Goal: Task Accomplishment & Management: Manage account settings

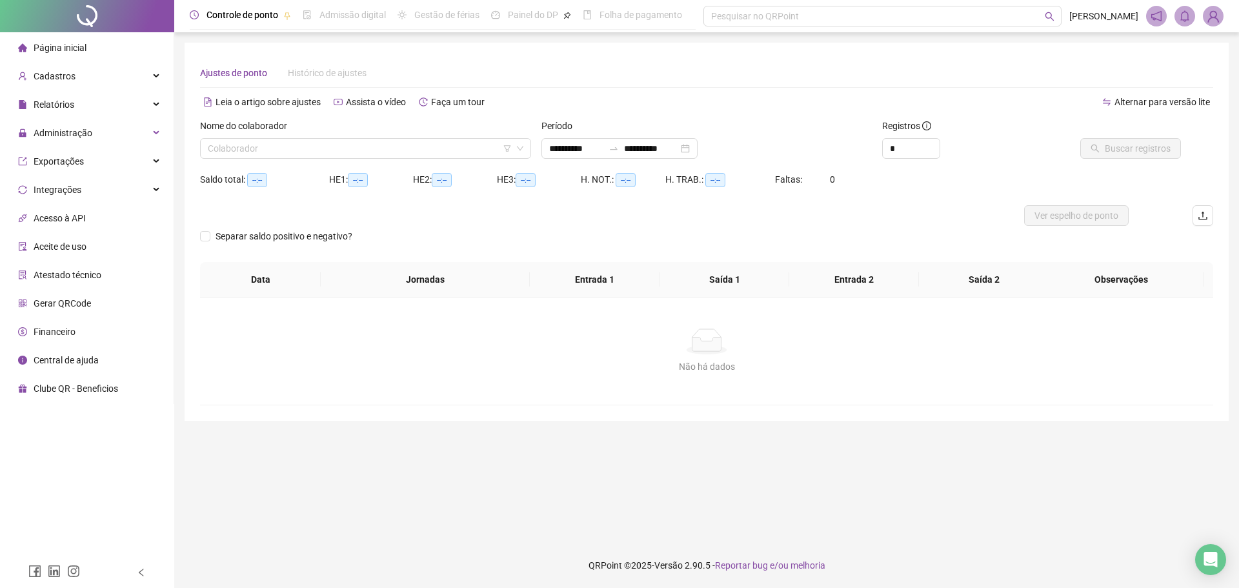
type input "**********"
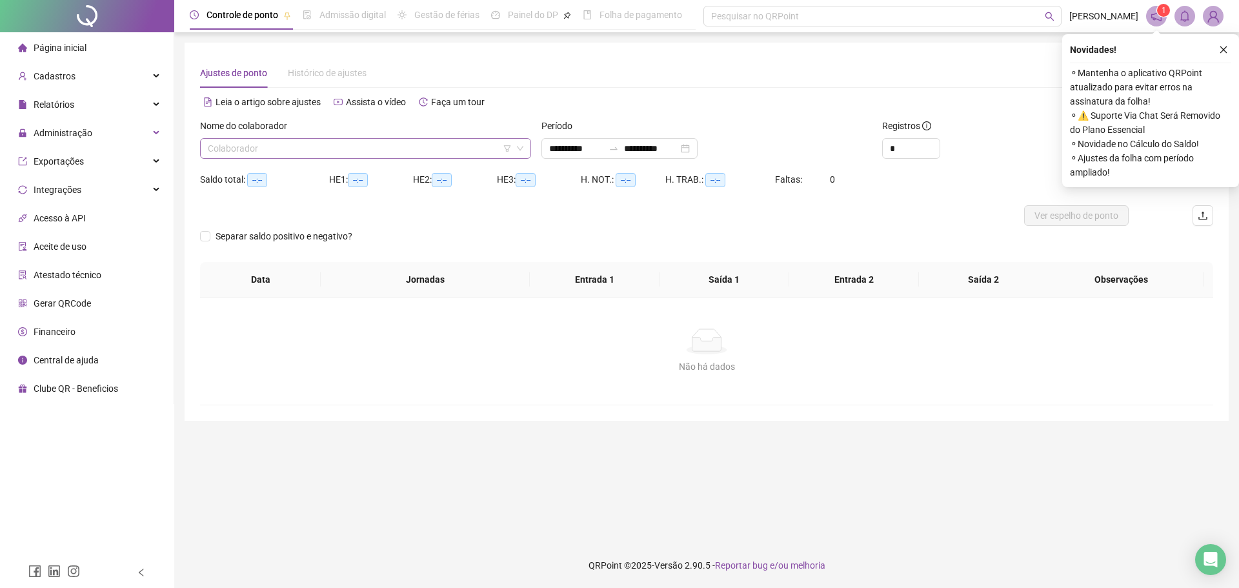
click at [479, 145] on input "search" at bounding box center [360, 148] width 304 height 19
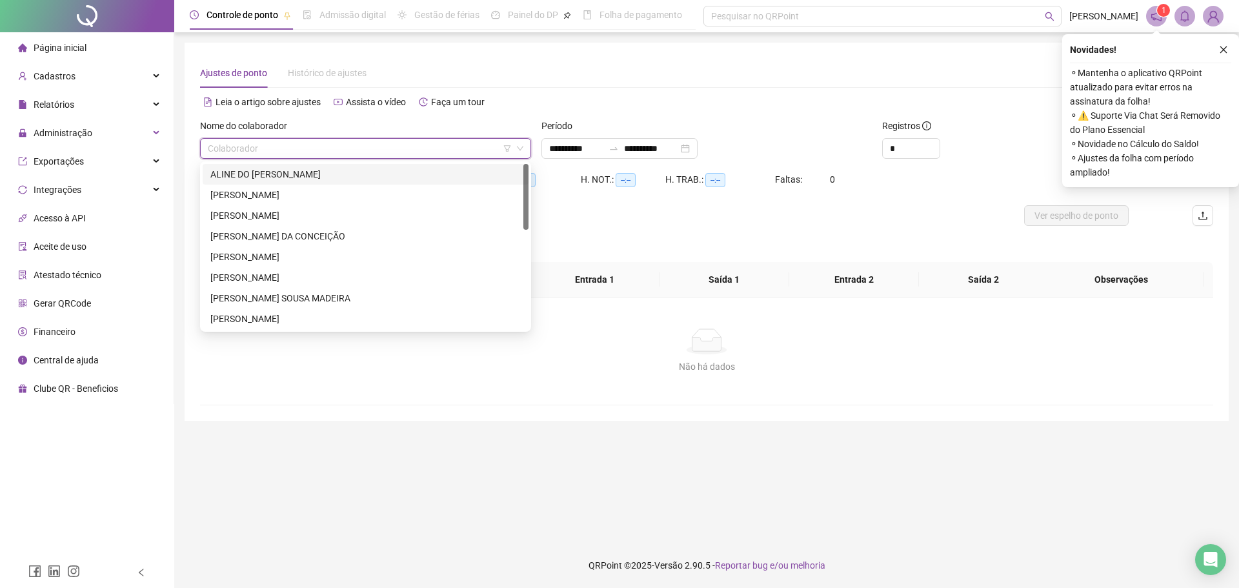
click at [1207, 14] on img at bounding box center [1212, 15] width 19 height 19
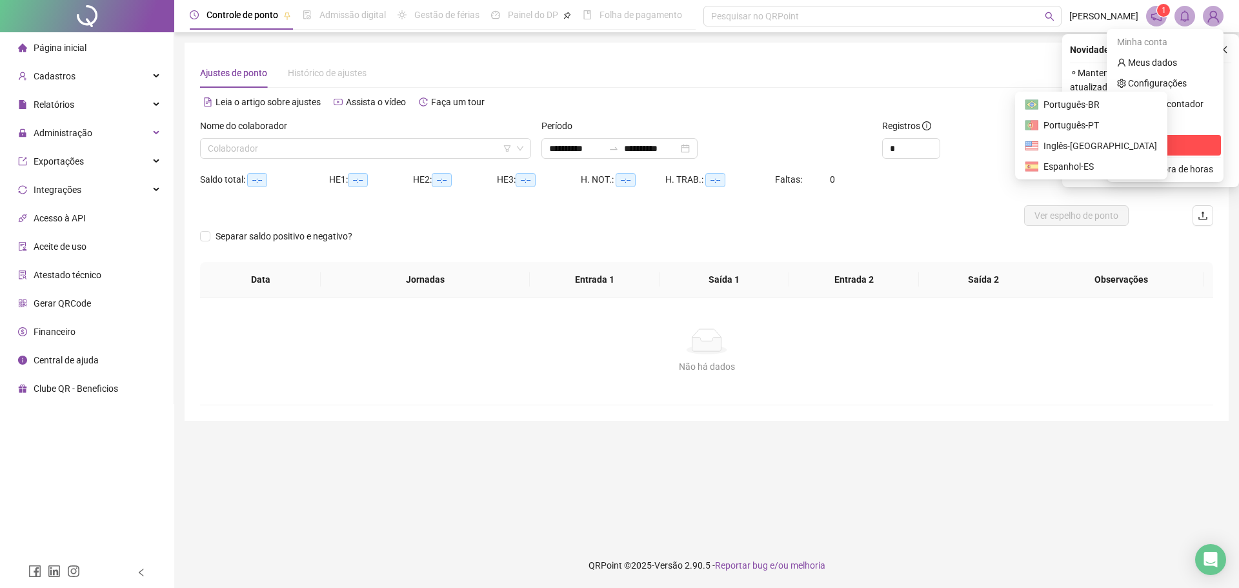
click at [1135, 145] on span "Sair" at bounding box center [1135, 145] width 15 height 10
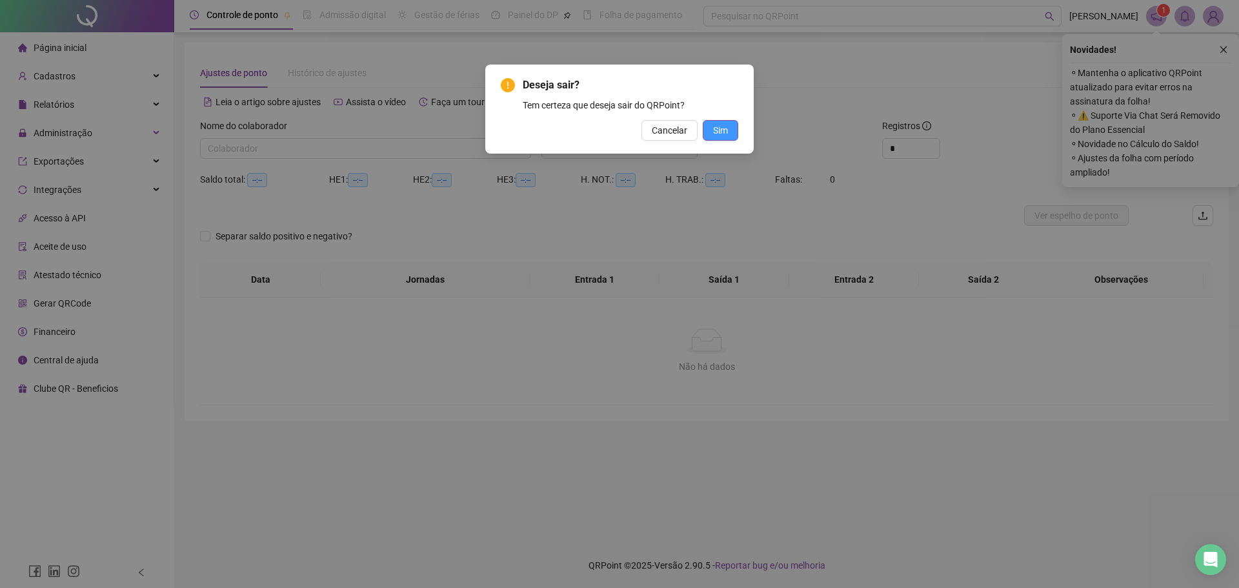
click at [720, 123] on span "Sim" at bounding box center [720, 130] width 15 height 14
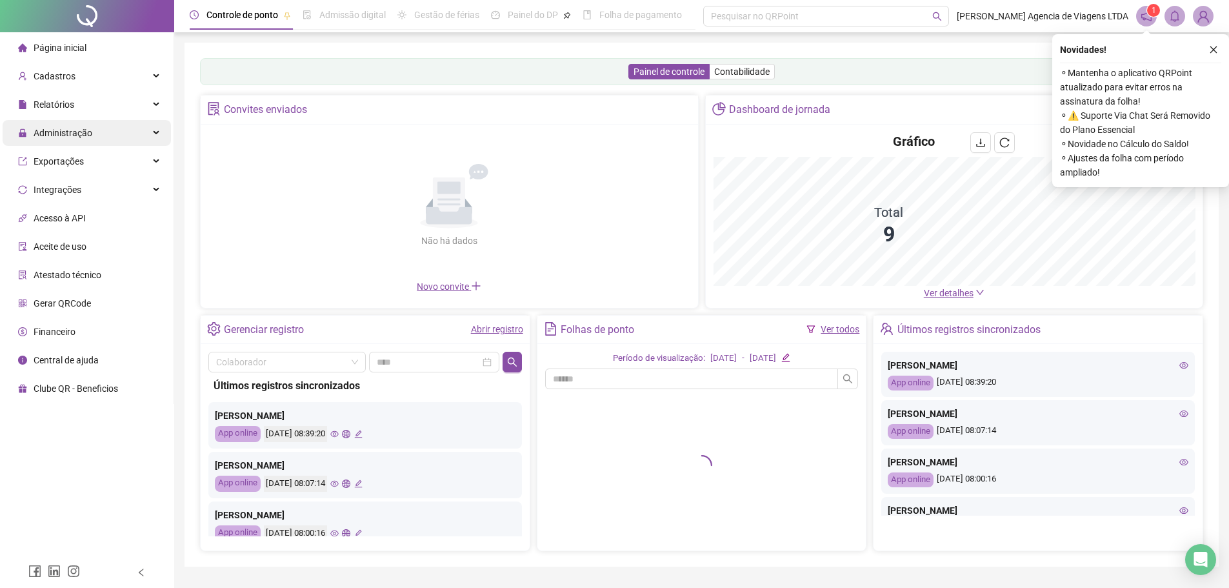
click at [79, 131] on span "Administração" at bounding box center [63, 133] width 59 height 10
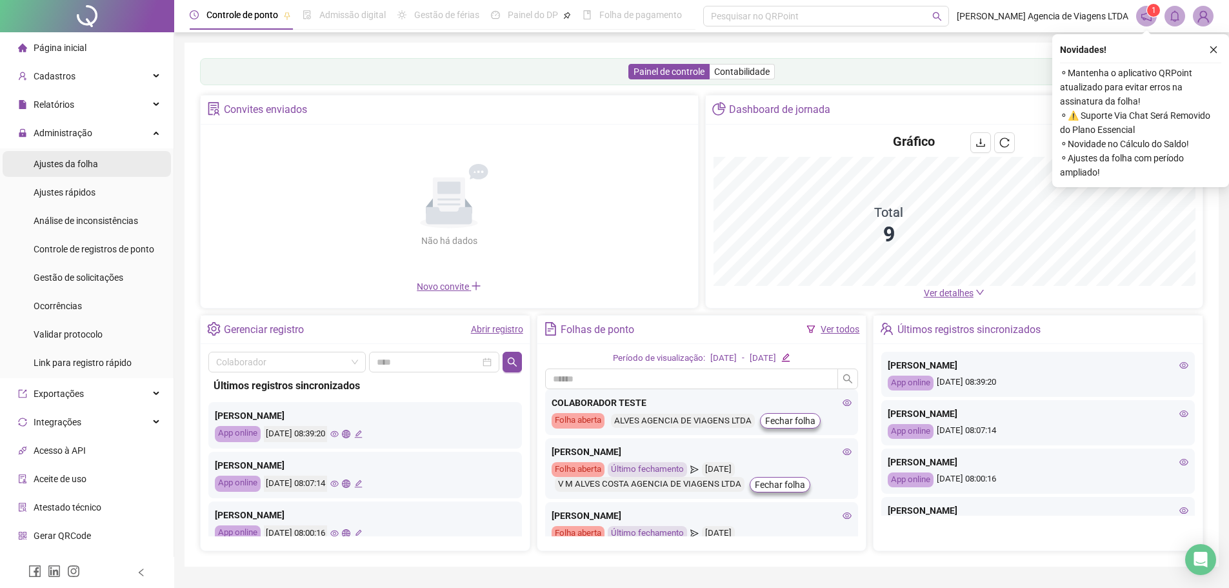
click at [90, 162] on span "Ajustes da folha" at bounding box center [66, 164] width 65 height 10
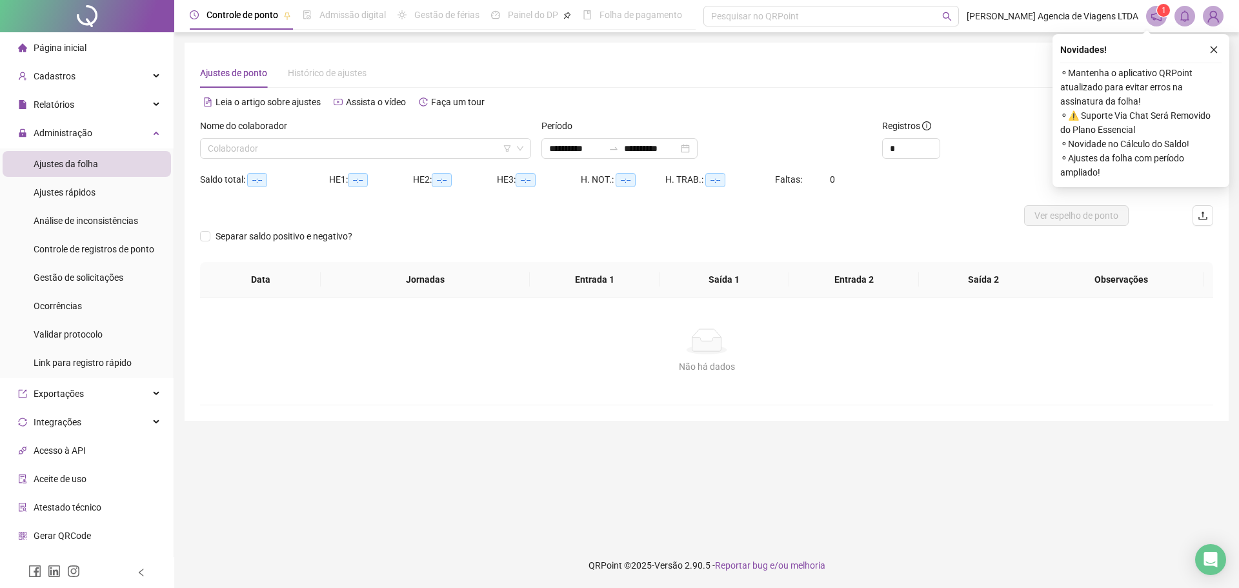
type input "**********"
click at [283, 150] on input "search" at bounding box center [360, 148] width 304 height 19
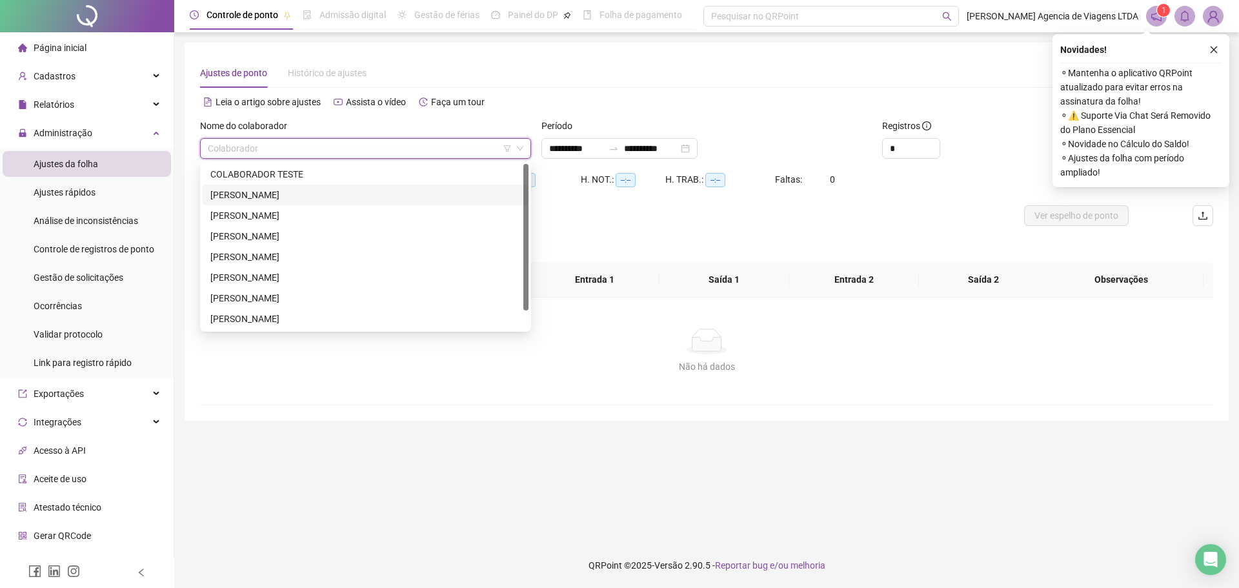
click at [281, 196] on div "[PERSON_NAME]" at bounding box center [365, 195] width 310 height 14
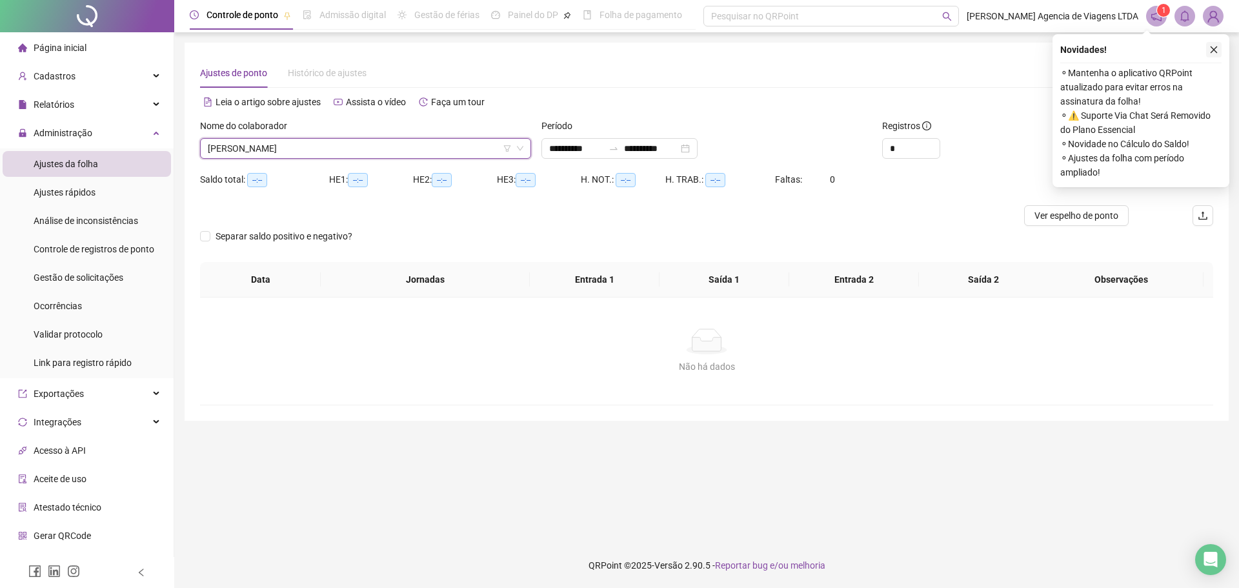
click at [1221, 48] on button "button" at bounding box center [1213, 49] width 15 height 15
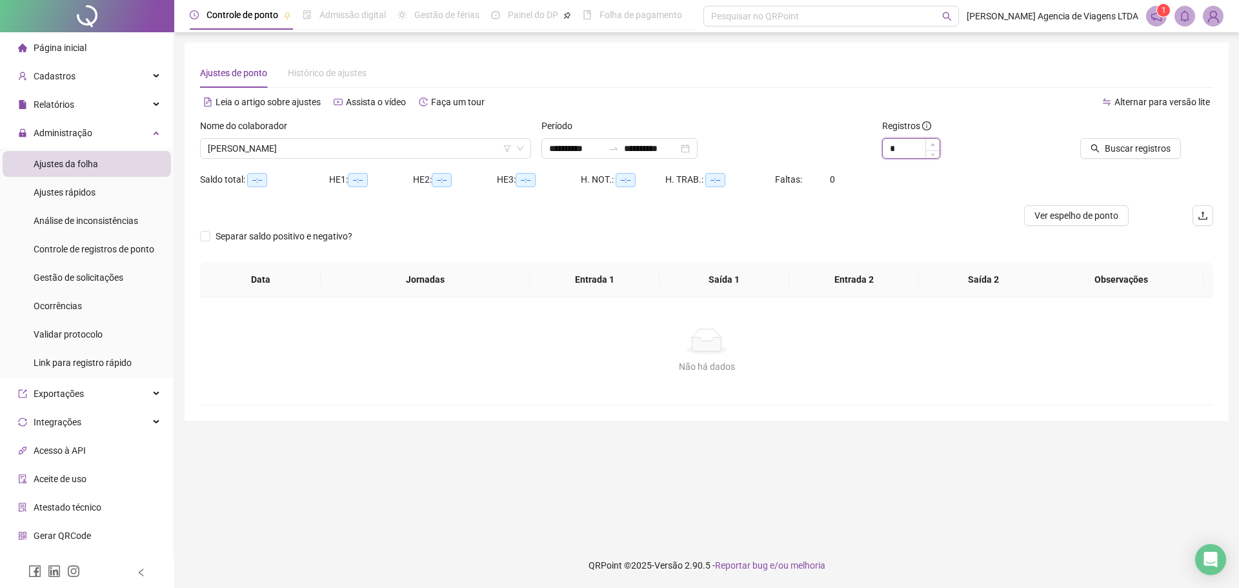
click at [932, 141] on span "Increase Value" at bounding box center [932, 145] width 14 height 12
type input "*"
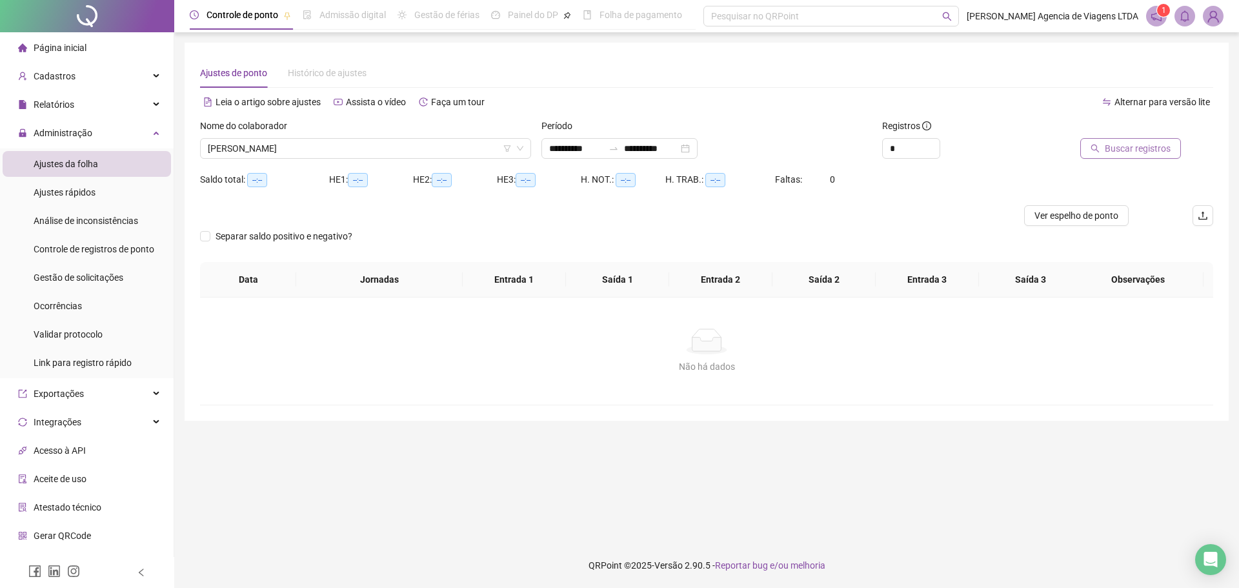
click at [1106, 145] on button "Buscar registros" at bounding box center [1130, 148] width 101 height 21
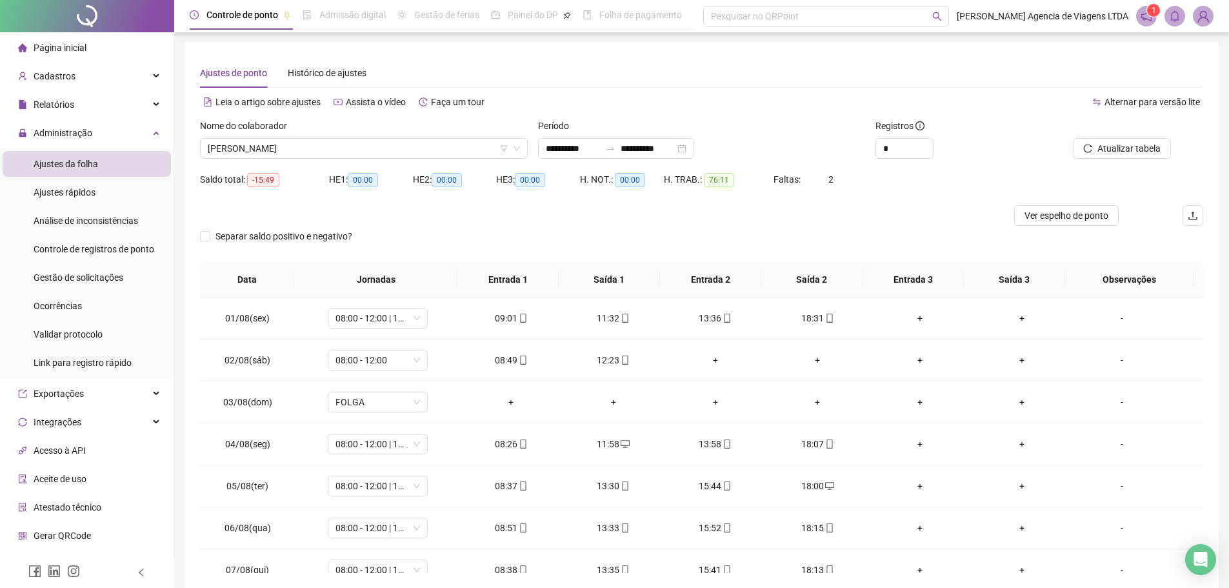
click at [867, 237] on div "Separar saldo positivo e negativo?" at bounding box center [701, 244] width 1003 height 36
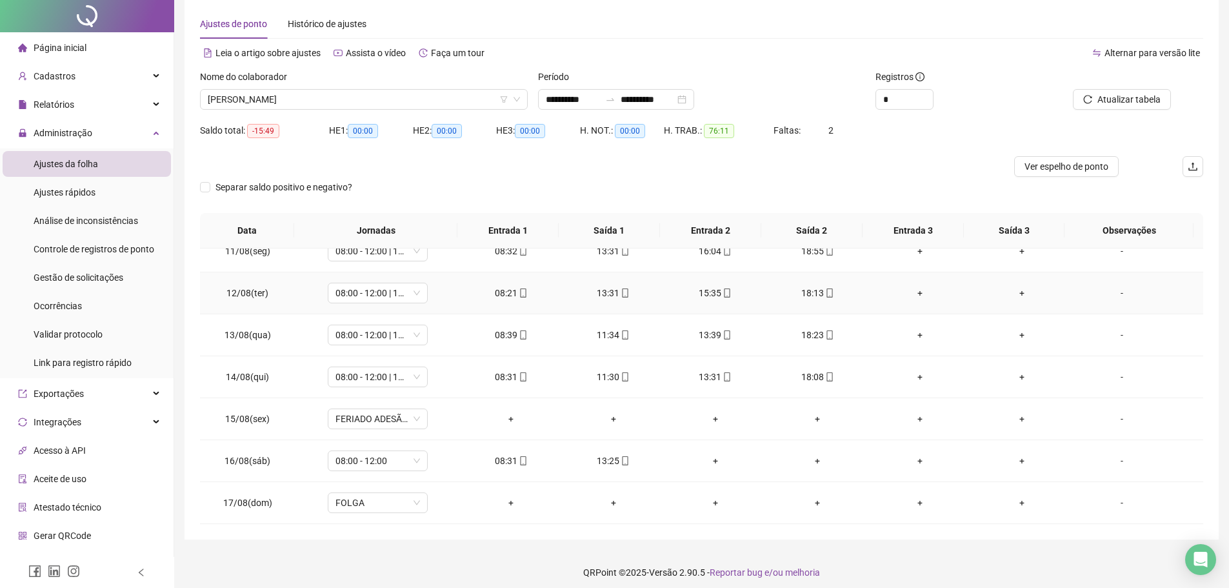
scroll to position [56, 0]
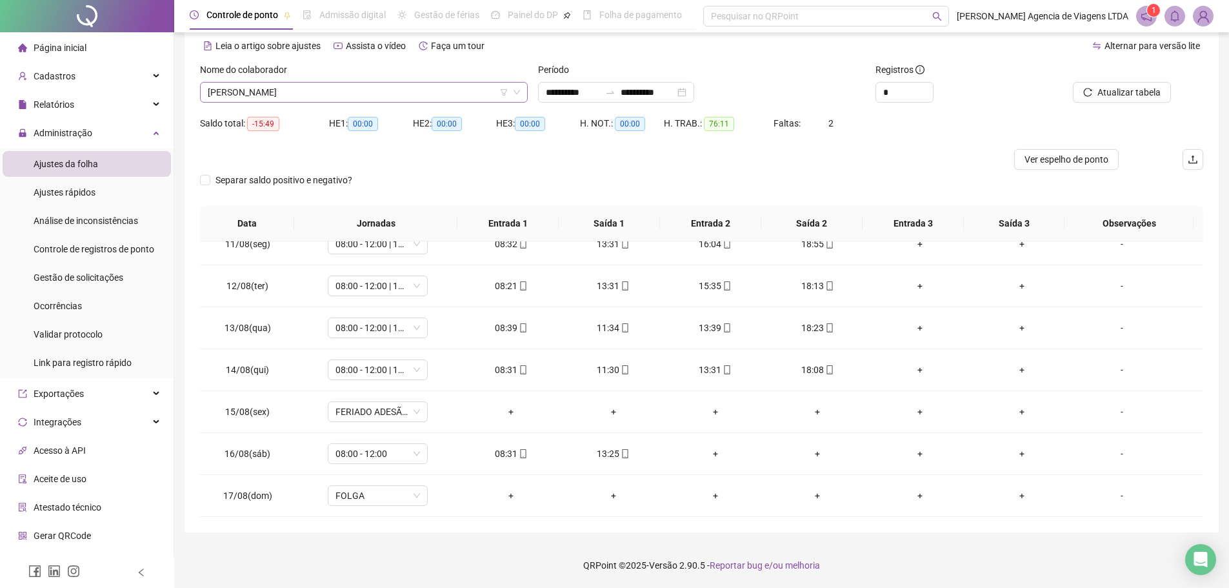
click at [444, 96] on span "GABRIEL DE SOUZA FONTENELLE" at bounding box center [364, 92] width 312 height 19
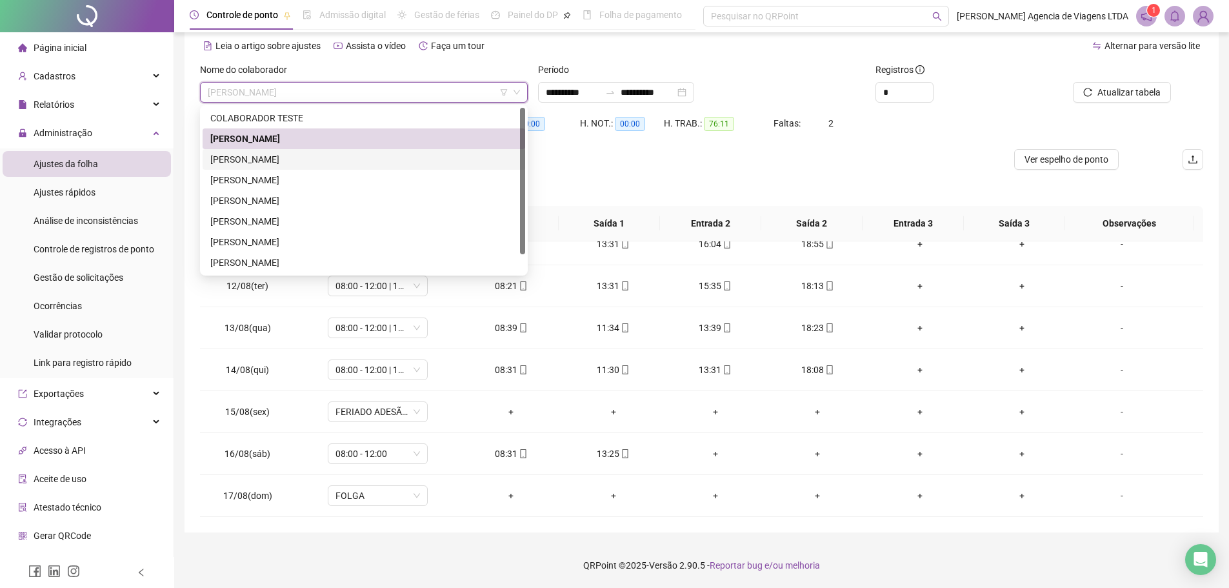
click at [379, 160] on div "JULIANE PEREIRA COSTA" at bounding box center [363, 159] width 307 height 14
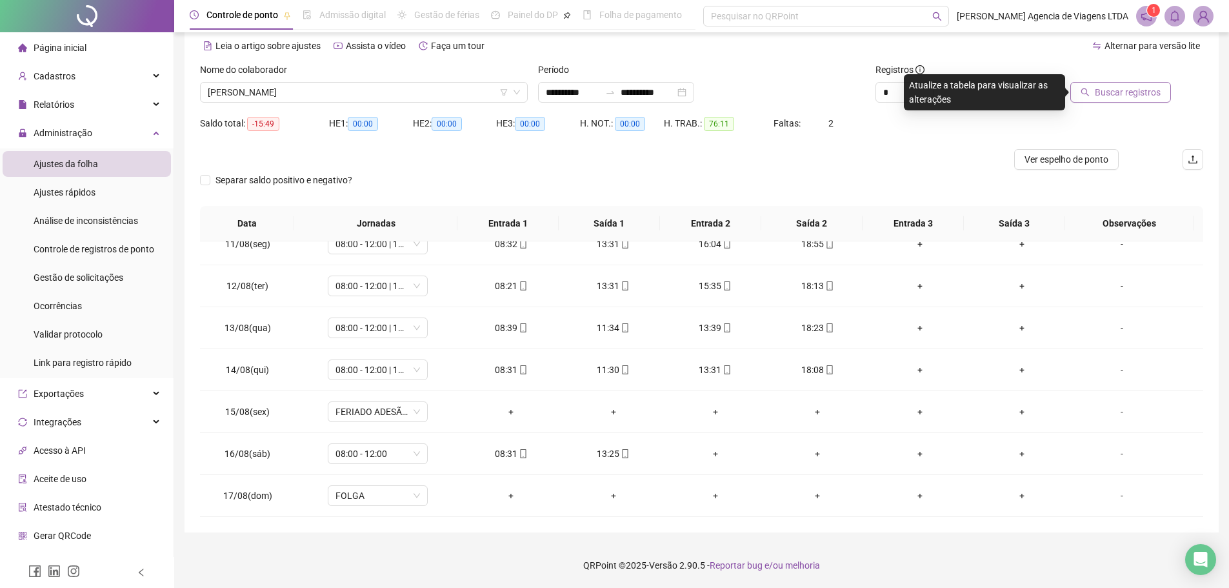
click at [1118, 96] on span "Buscar registros" at bounding box center [1128, 92] width 66 height 14
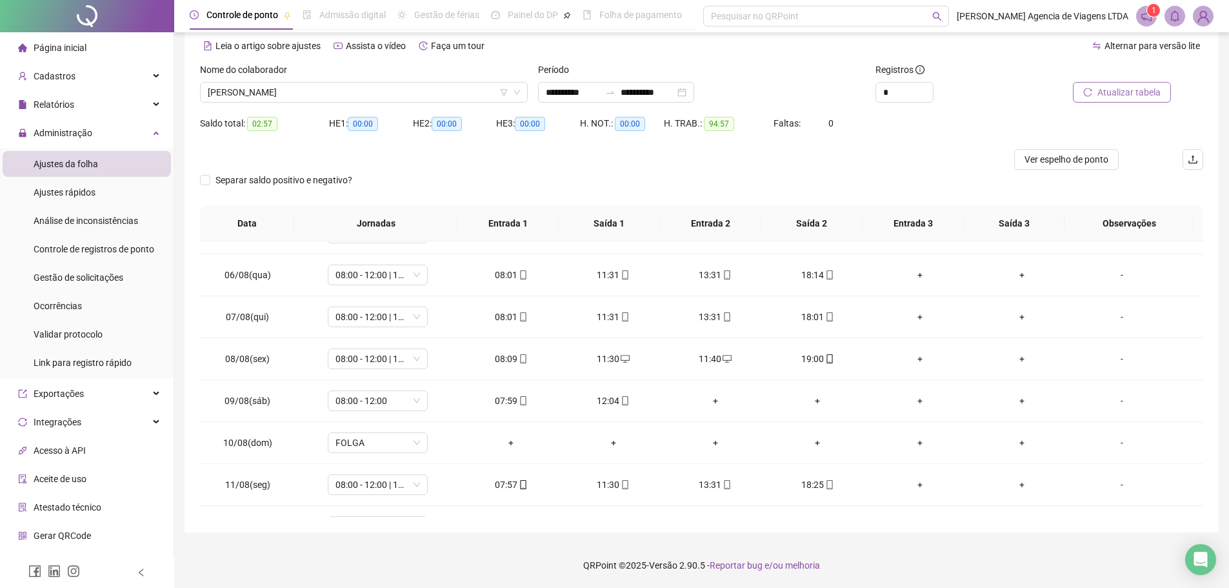
scroll to position [437, 0]
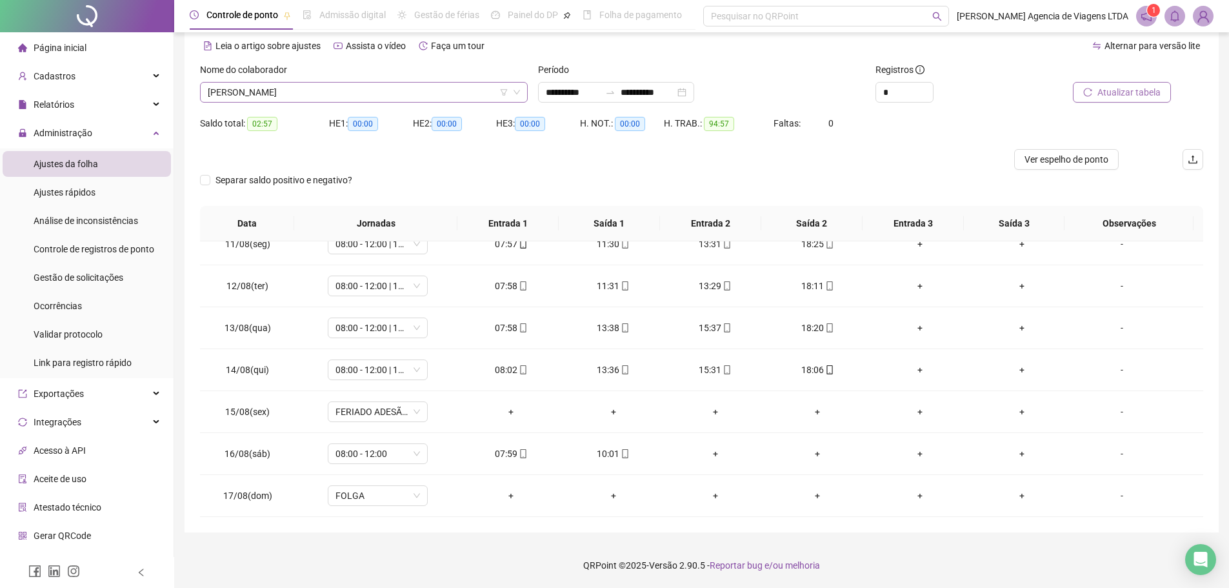
click at [416, 95] on span "JULIANE PEREIRA COSTA" at bounding box center [364, 92] width 312 height 19
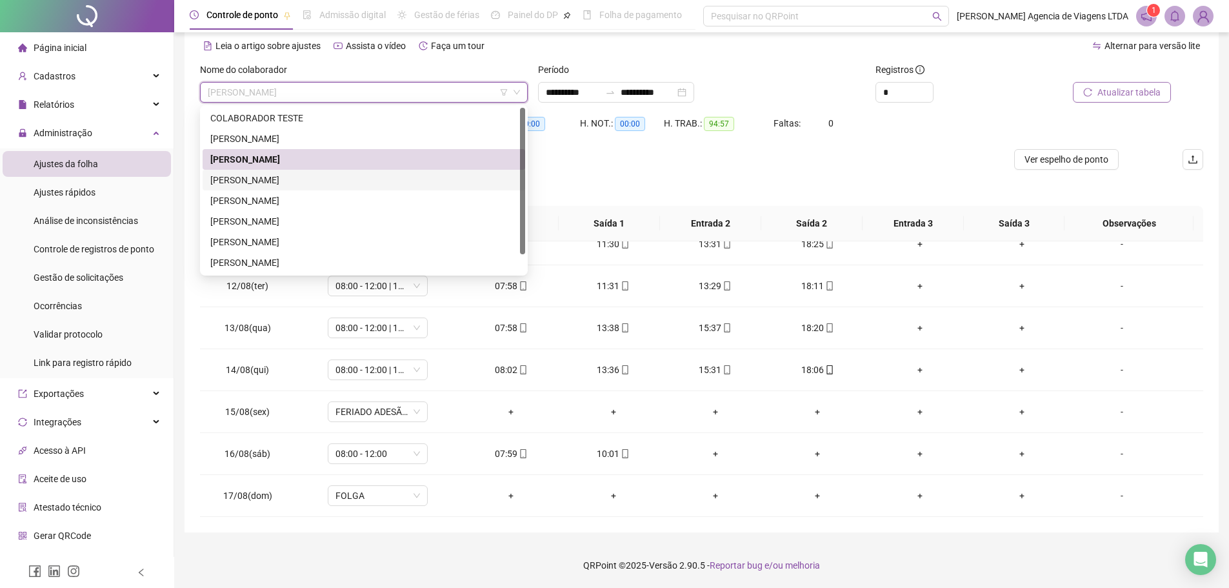
click at [294, 177] on div "LUIZA ROMAO PEREIRA" at bounding box center [363, 180] width 307 height 14
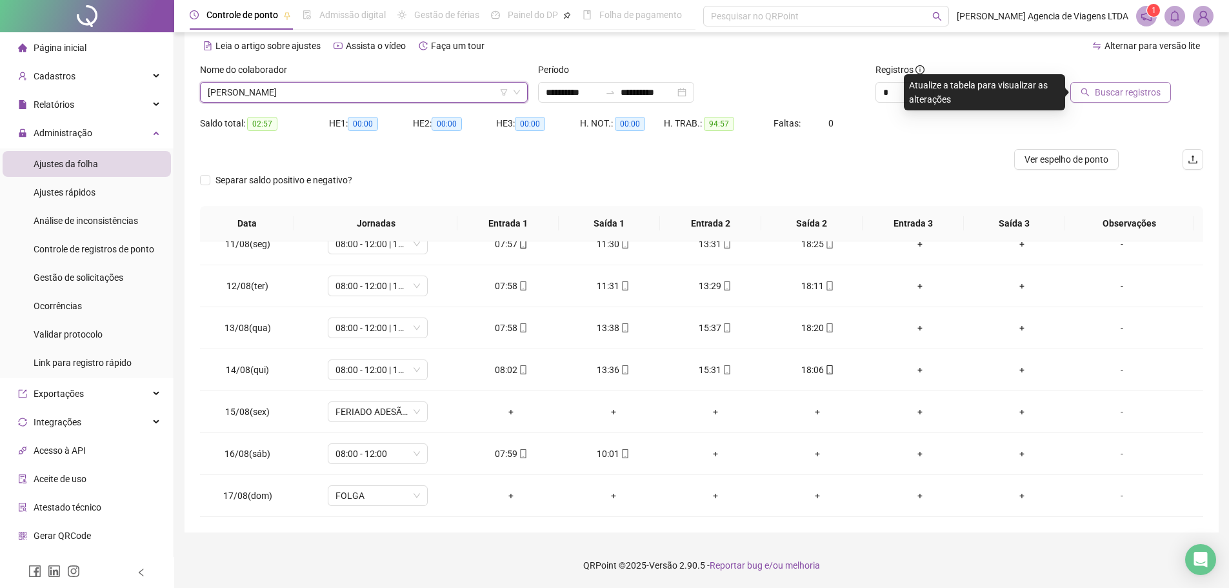
click at [1115, 94] on span "Buscar registros" at bounding box center [1128, 92] width 66 height 14
click at [481, 95] on span "LUIZA ROMAO PEREIRA" at bounding box center [364, 92] width 312 height 19
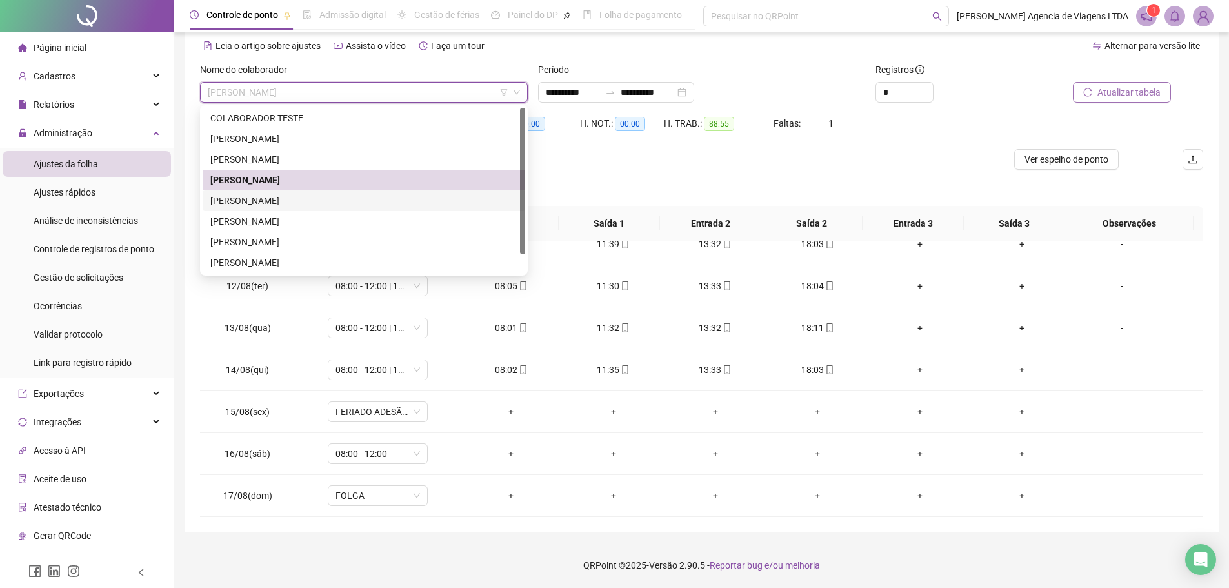
click at [317, 199] on div "MARCELA GOMES DOS SANTOS" at bounding box center [363, 201] width 307 height 14
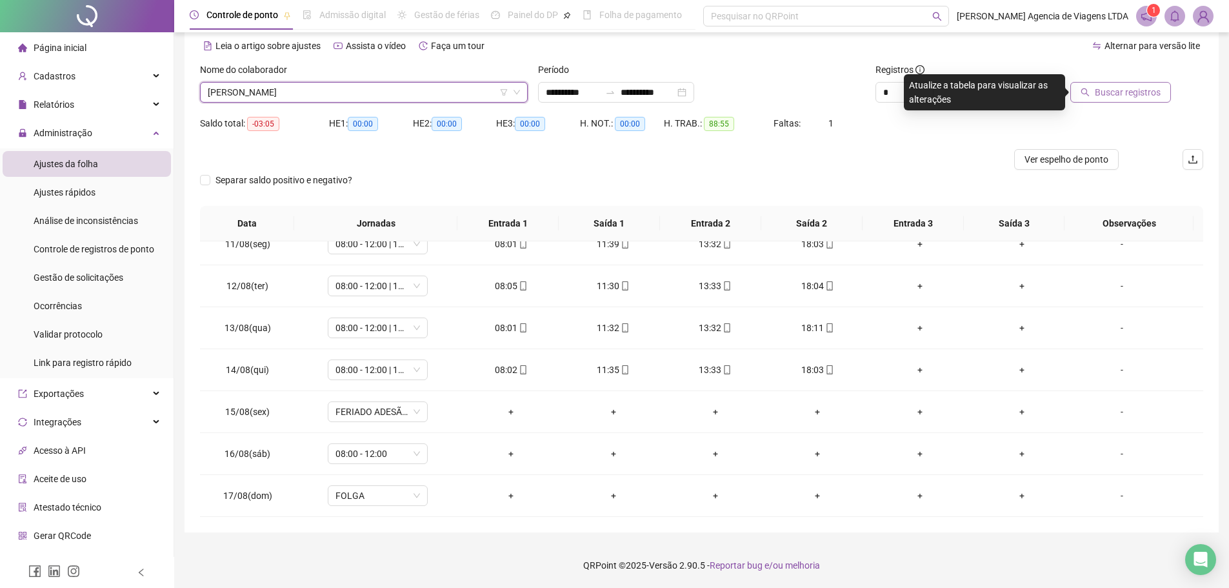
click at [1122, 94] on span "Buscar registros" at bounding box center [1128, 92] width 66 height 14
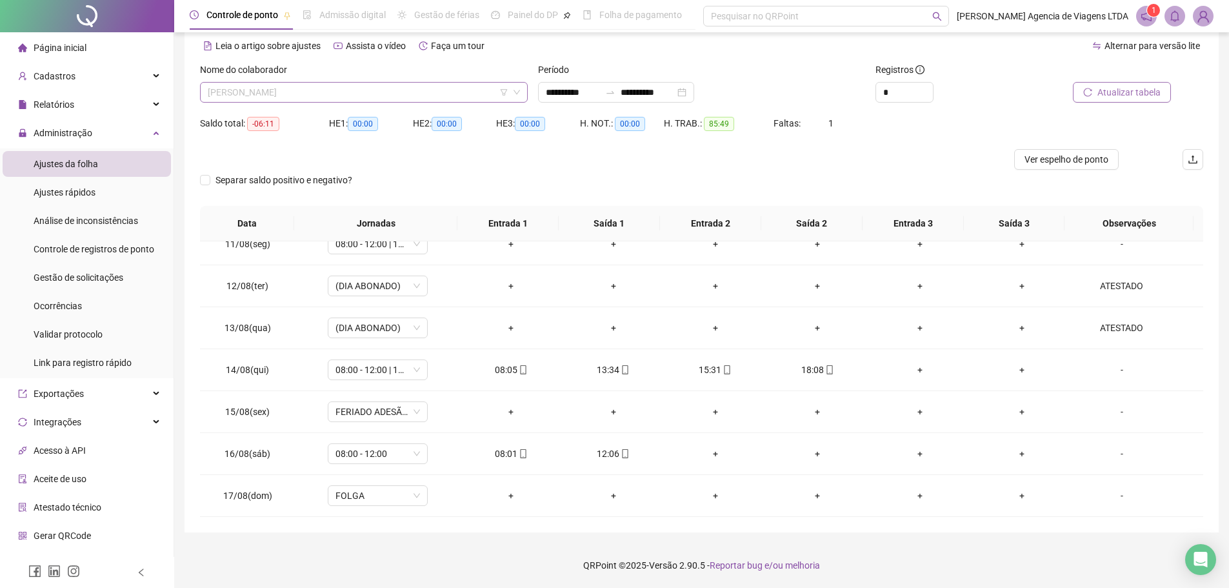
click at [452, 85] on span "MARCELA GOMES DOS SANTOS" at bounding box center [364, 92] width 312 height 19
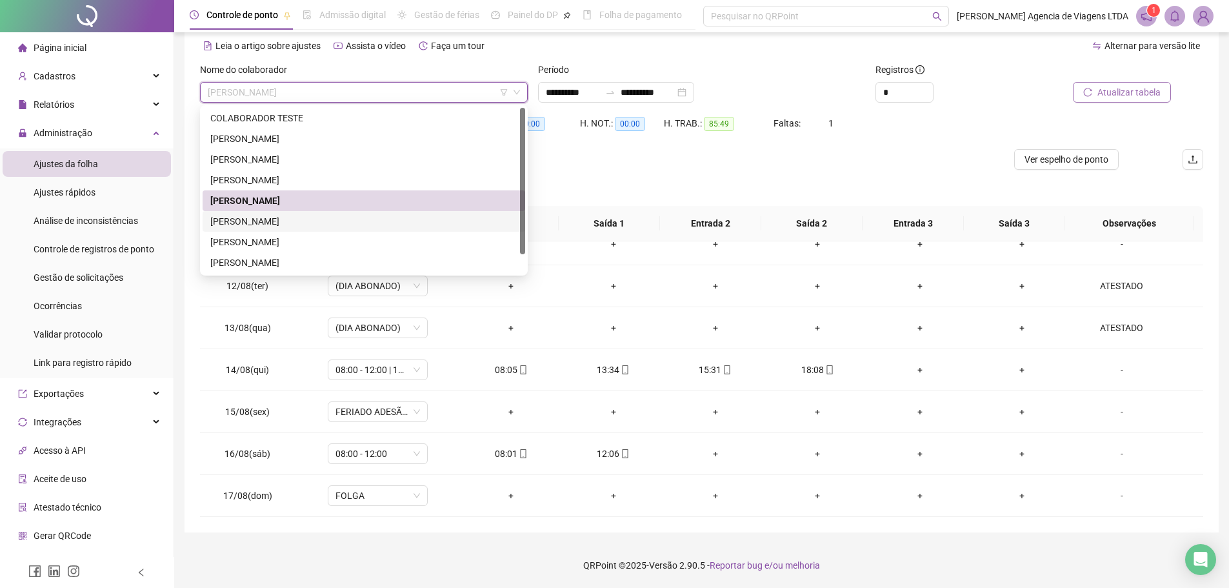
click at [360, 217] on div "MIDIAN VIEIRA ALVES MORAIS" at bounding box center [363, 221] width 307 height 14
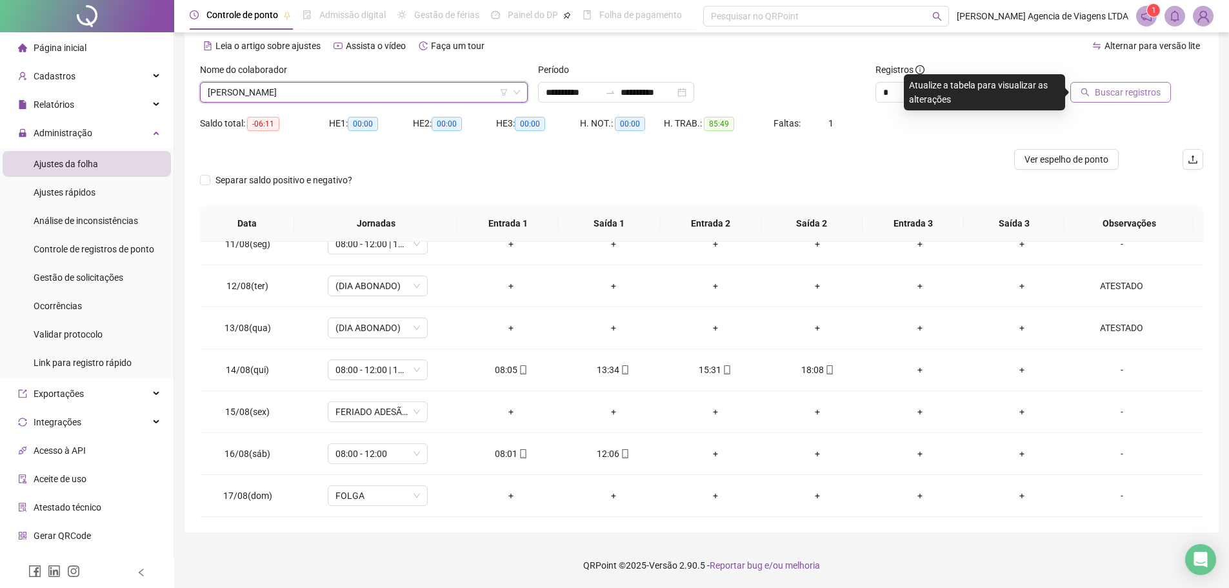
click at [1121, 94] on span "Buscar registros" at bounding box center [1128, 92] width 66 height 14
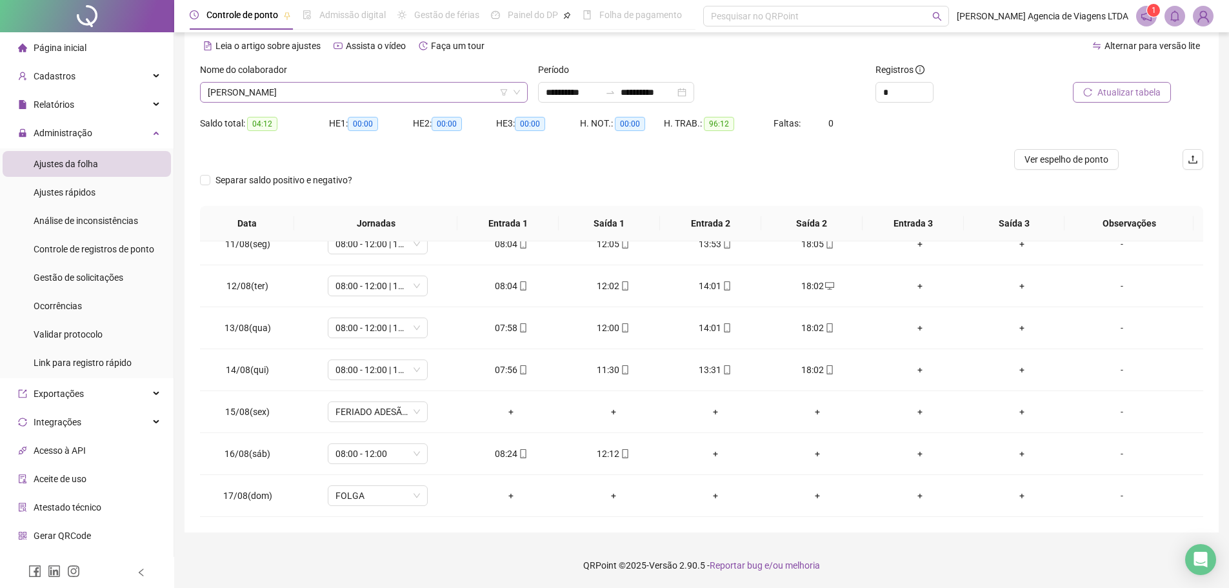
click at [463, 96] on span "MIDIAN VIEIRA ALVES MORAIS" at bounding box center [364, 92] width 312 height 19
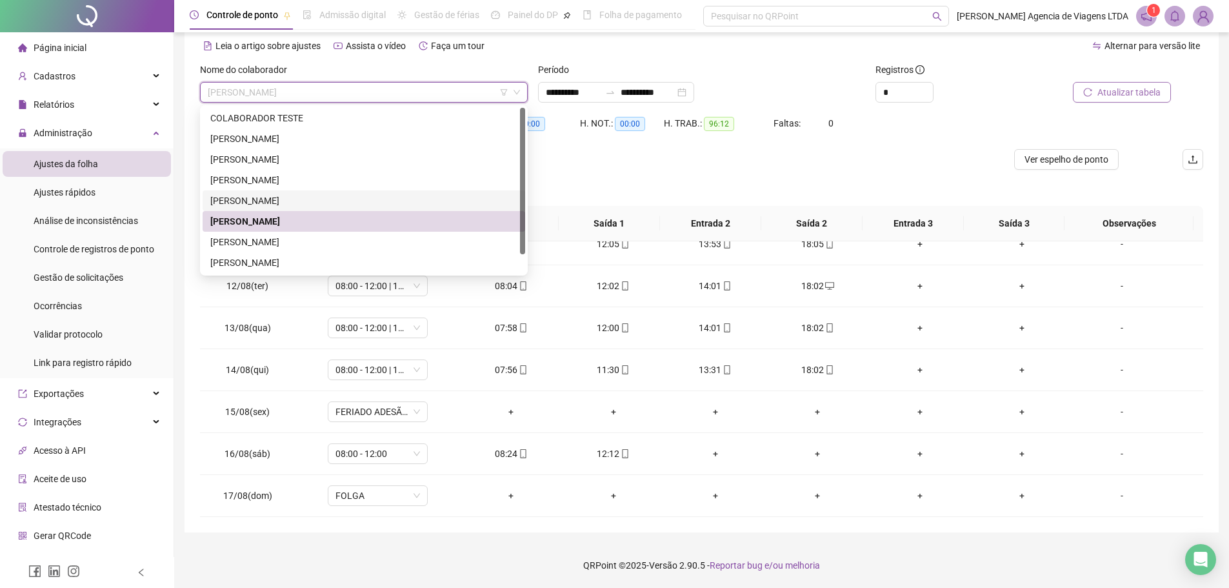
scroll to position [21, 0]
click at [388, 218] on div "MONICA LORRANY SOUSA NASCIMENTO" at bounding box center [363, 221] width 307 height 14
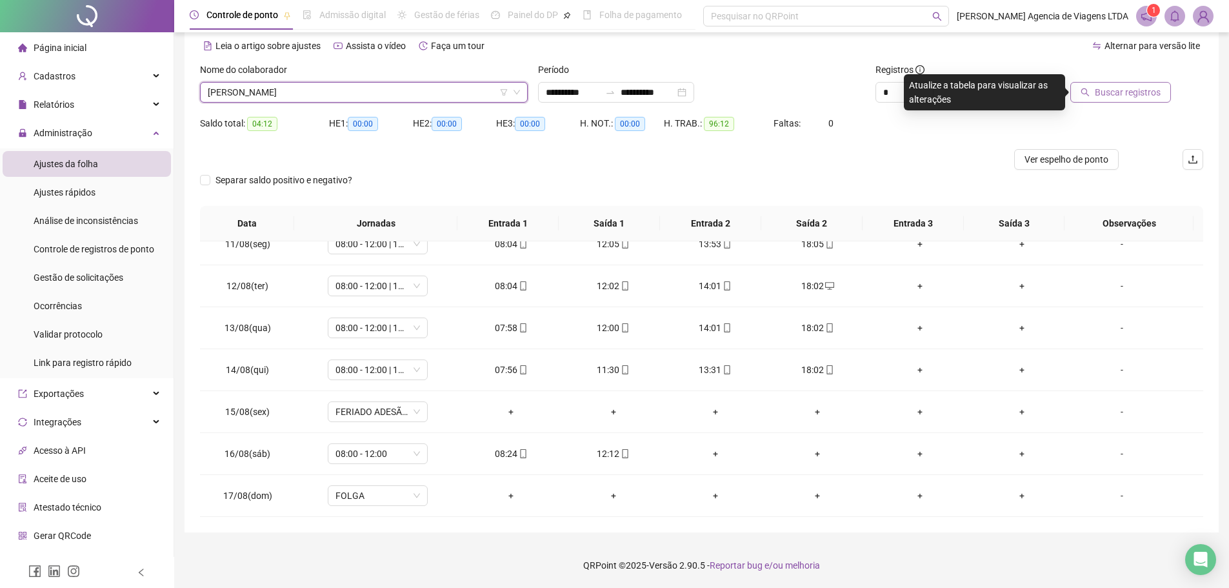
click at [1112, 97] on span "Buscar registros" at bounding box center [1128, 92] width 66 height 14
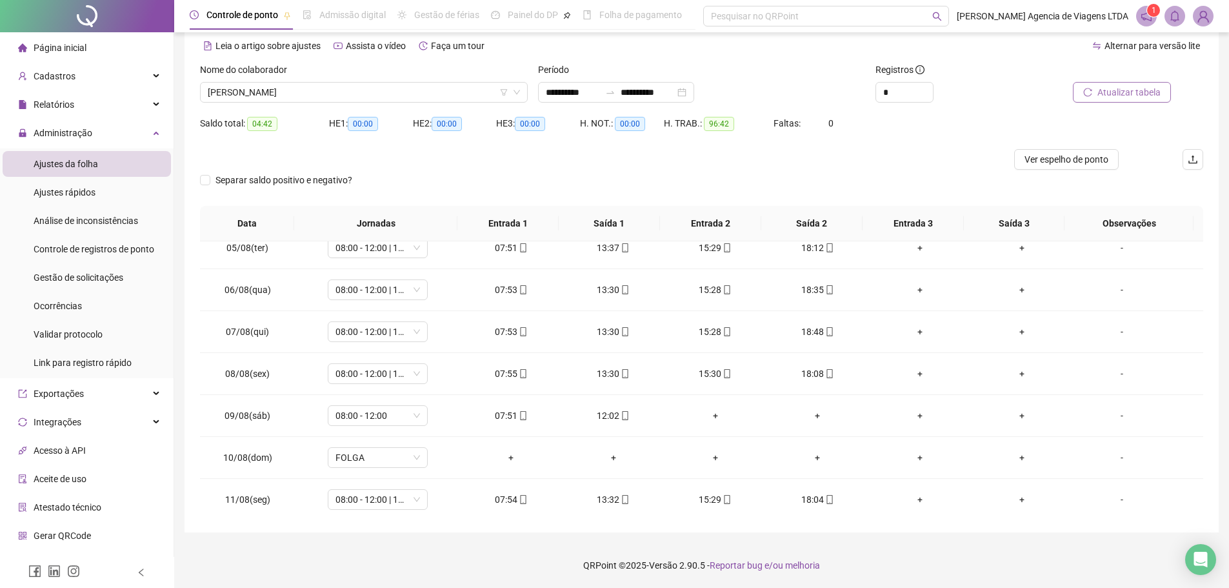
scroll to position [437, 0]
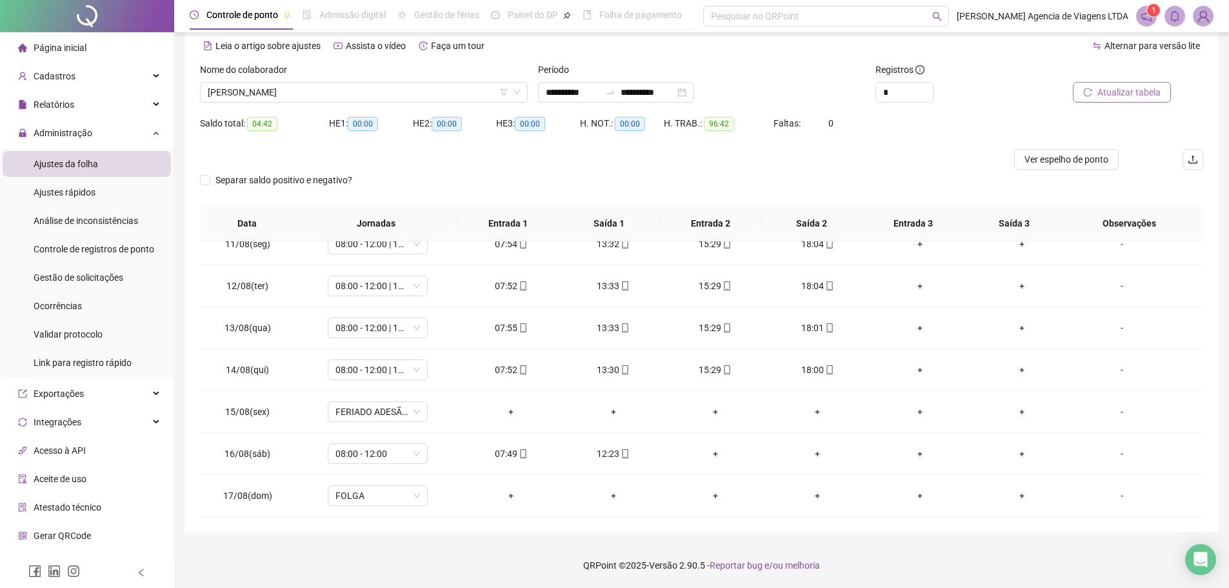
click at [561, 176] on div "Separar saldo positivo e negativo?" at bounding box center [701, 188] width 1003 height 36
click at [570, 157] on div at bounding box center [576, 159] width 752 height 21
click at [563, 153] on div at bounding box center [576, 159] width 752 height 21
click at [476, 92] on span "MONICA LORRANY SOUSA NASCIMENTO" at bounding box center [364, 92] width 312 height 19
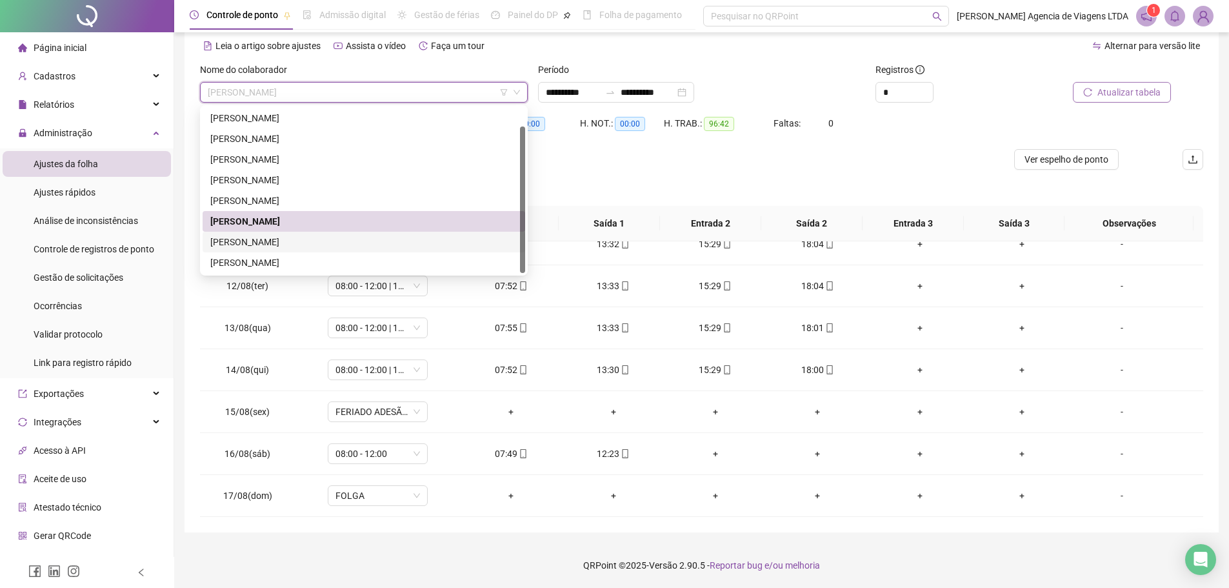
click at [306, 239] on div "TAIS SOUSA DE SOUSA" at bounding box center [363, 242] width 307 height 14
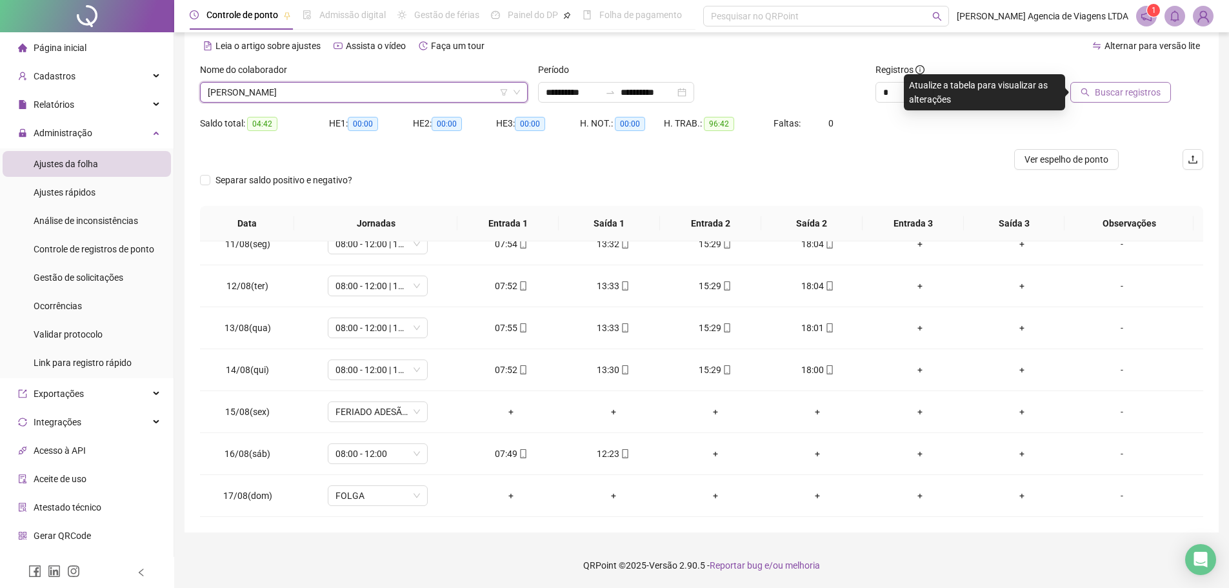
click at [1089, 92] on icon "search" at bounding box center [1085, 92] width 8 height 8
click at [445, 82] on div "TAIS SOUSA DE SOUSA" at bounding box center [364, 92] width 328 height 21
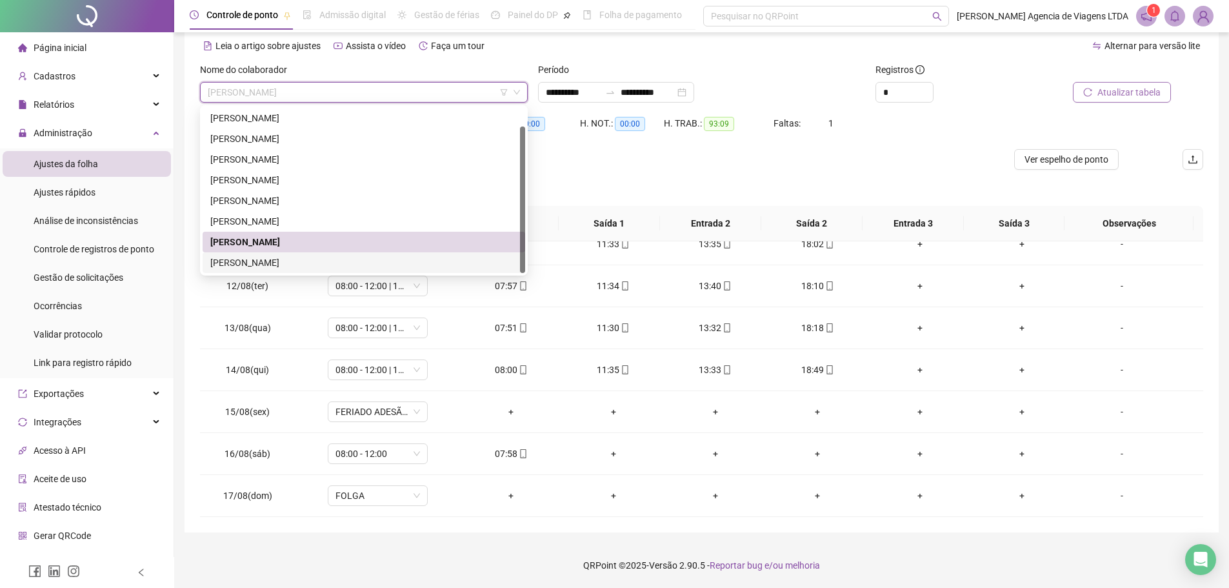
click at [403, 263] on div "THAYNARA KAROLINE SILVA SILVERIO" at bounding box center [363, 263] width 307 height 14
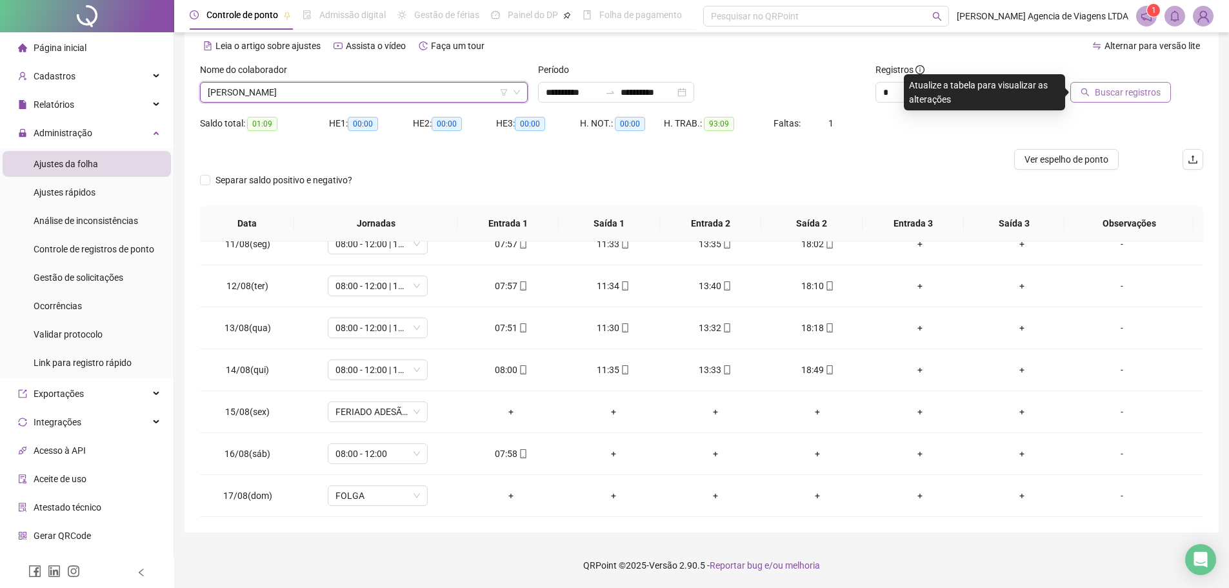
click at [1108, 95] on span "Buscar registros" at bounding box center [1128, 92] width 66 height 14
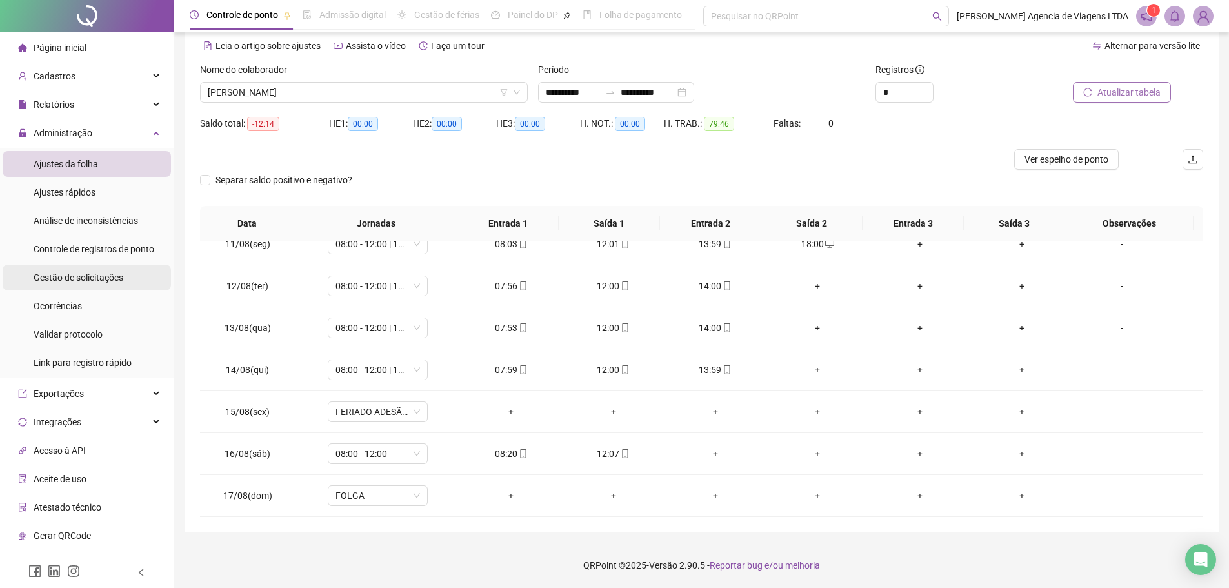
click at [91, 276] on span "Gestão de solicitações" at bounding box center [79, 277] width 90 height 10
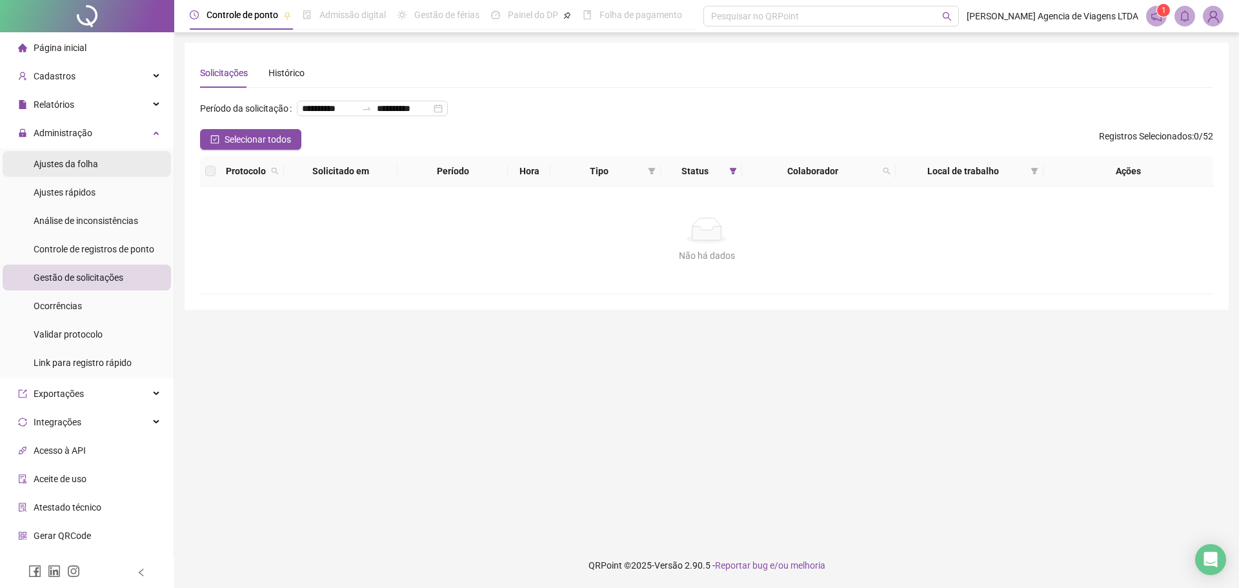
click at [104, 170] on li "Ajustes da folha" at bounding box center [87, 164] width 168 height 26
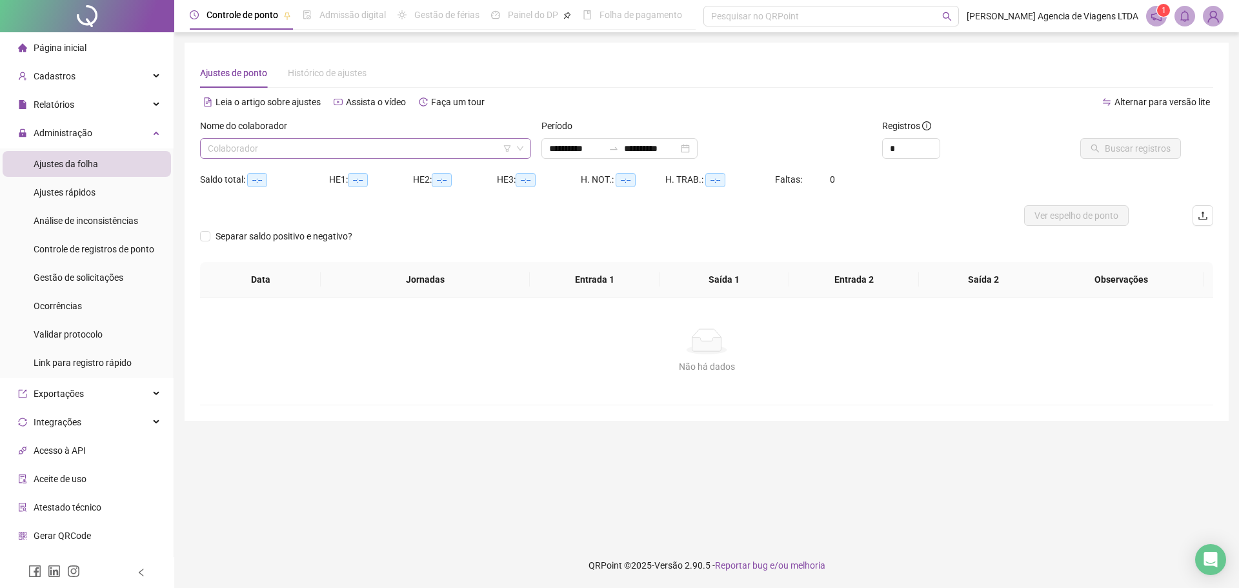
type input "**********"
click at [305, 152] on input "search" at bounding box center [360, 148] width 304 height 19
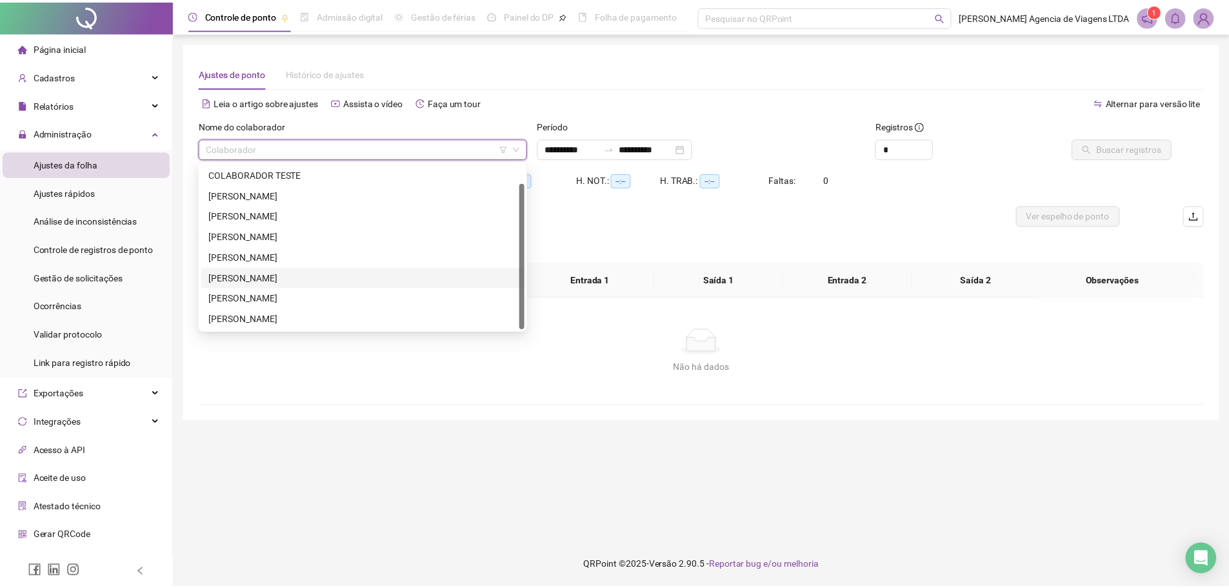
scroll to position [21, 0]
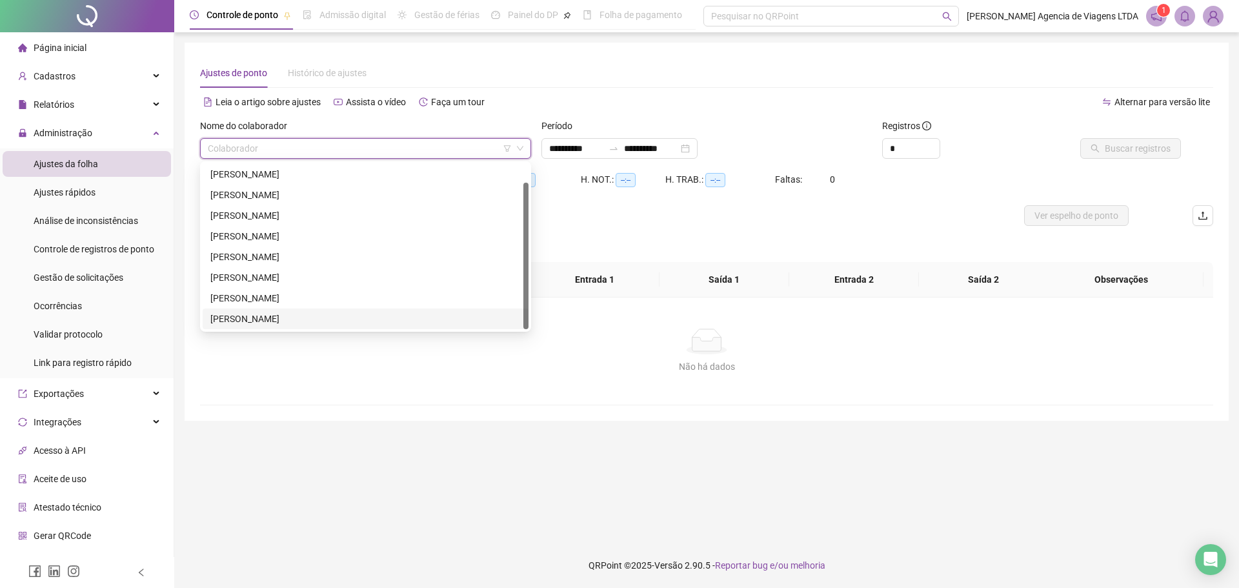
click at [322, 313] on div "THAYNARA KAROLINE SILVA SILVERIO" at bounding box center [365, 319] width 310 height 14
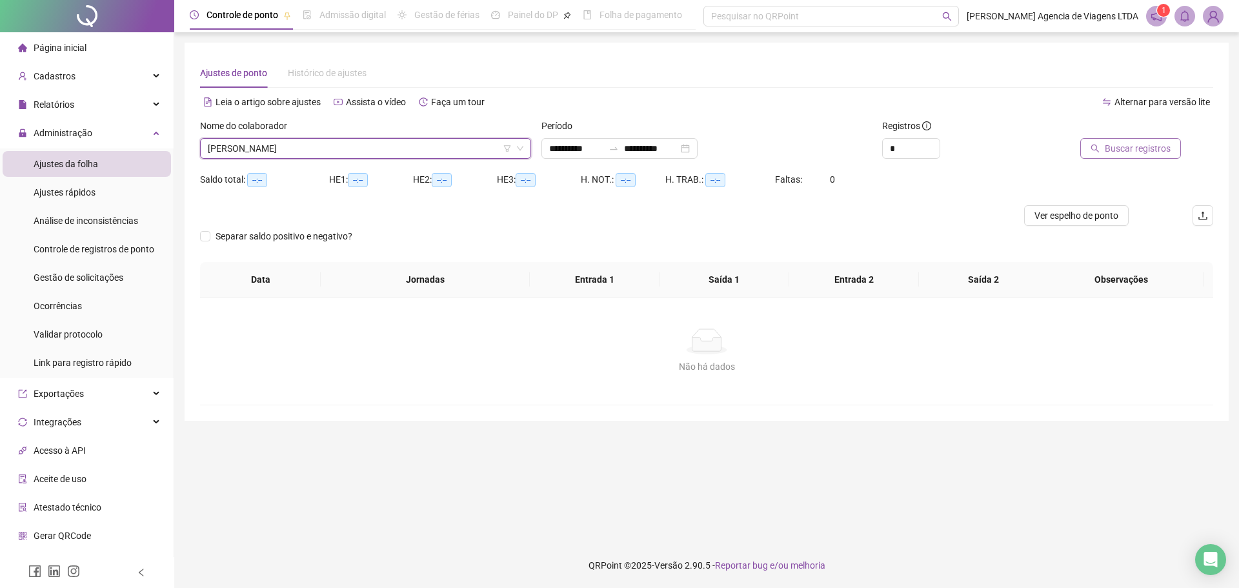
click at [1130, 145] on span "Buscar registros" at bounding box center [1138, 148] width 66 height 14
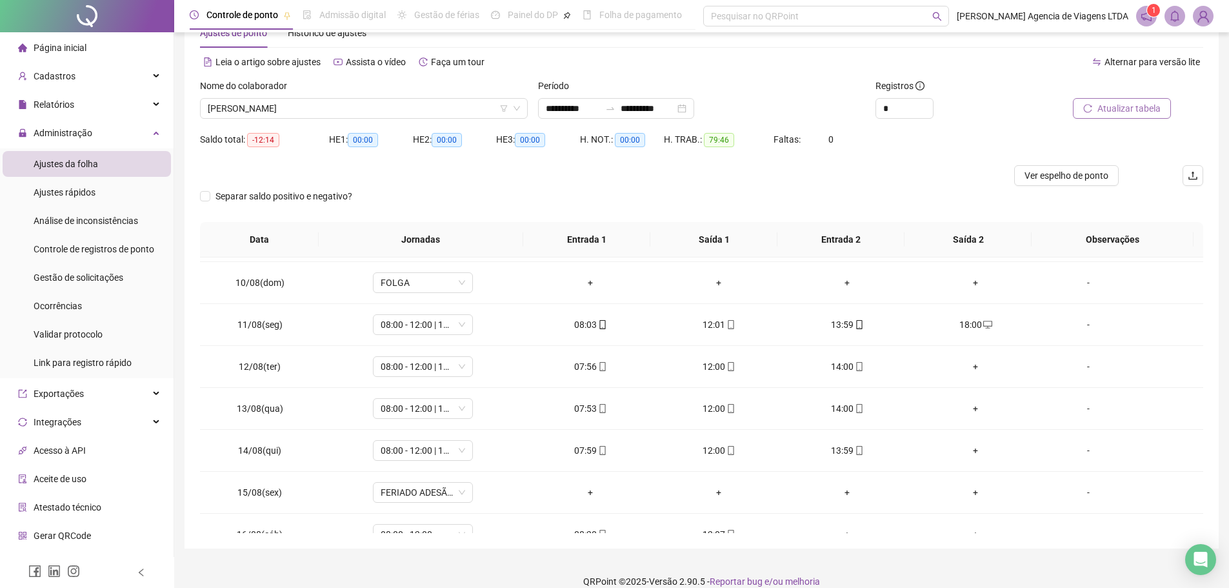
scroll to position [56, 0]
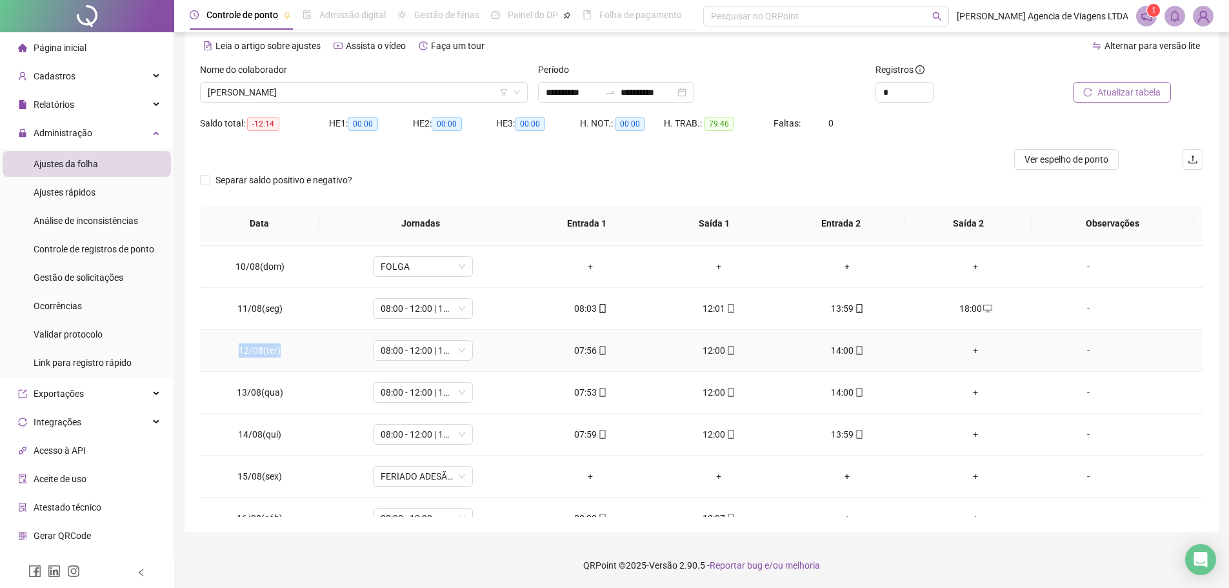
drag, startPoint x: 238, startPoint y: 351, endPoint x: 285, endPoint y: 351, distance: 46.5
click at [285, 351] on td "12/08(ter)" at bounding box center [260, 351] width 120 height 42
copy span "12/08(ter)"
drag, startPoint x: 283, startPoint y: 390, endPoint x: 221, endPoint y: 392, distance: 61.3
click at [221, 392] on td "13/08(qua)" at bounding box center [260, 393] width 120 height 42
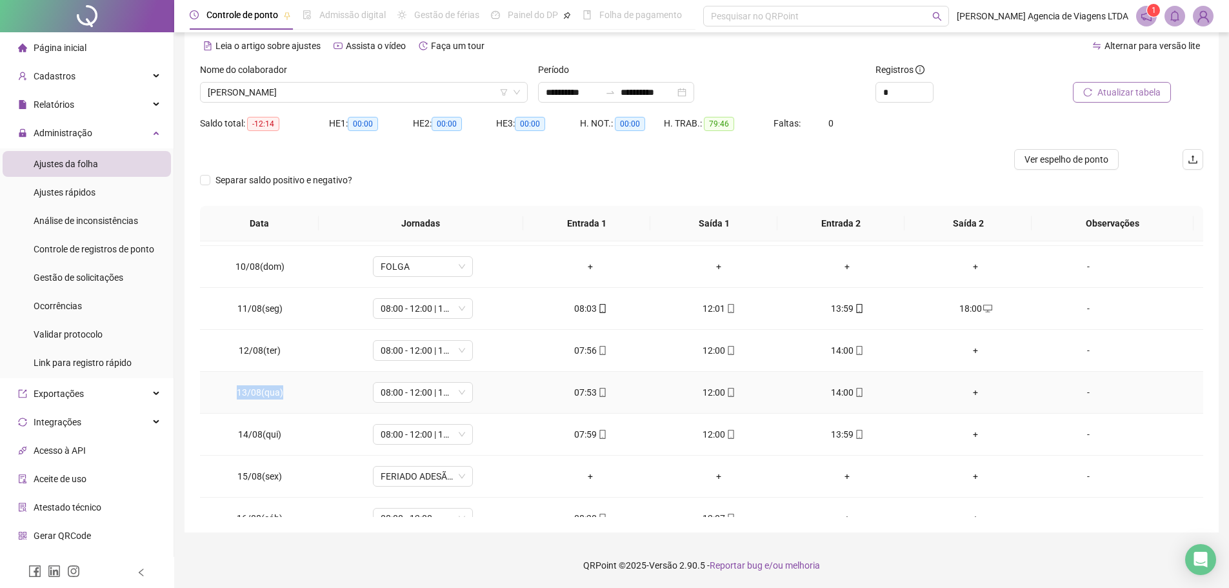
copy span "13/08(qua)"
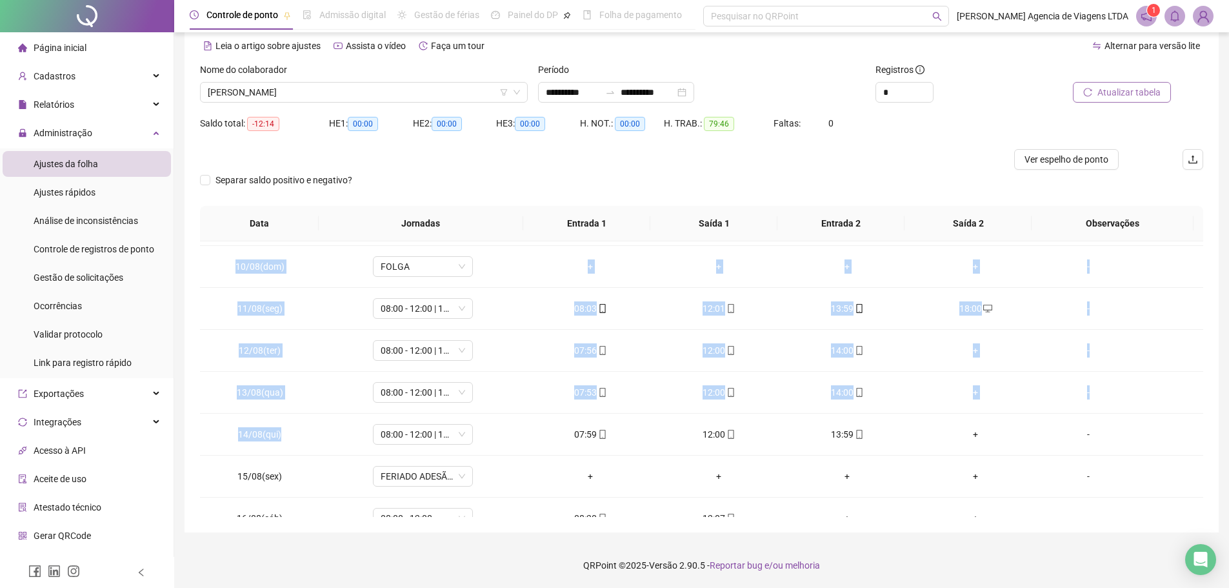
drag, startPoint x: 293, startPoint y: 436, endPoint x: 190, endPoint y: 436, distance: 103.2
click at [190, 436] on div "**********" at bounding box center [702, 259] width 1034 height 546
click at [248, 441] on td "14/08(qui)" at bounding box center [260, 435] width 120 height 42
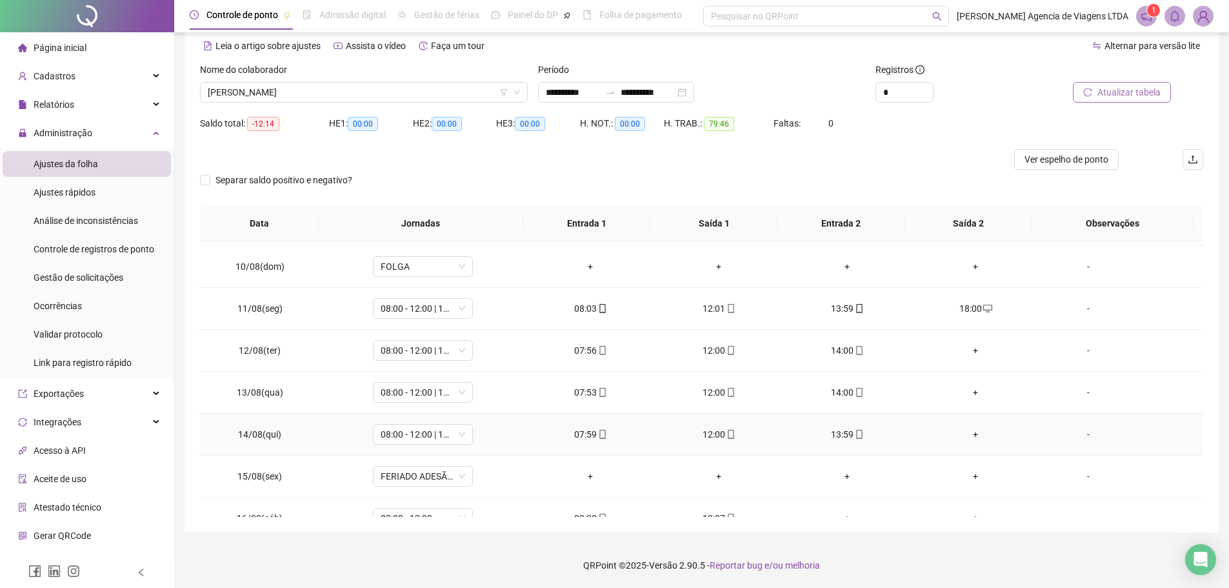
click at [249, 439] on span "14/08(qui)" at bounding box center [259, 434] width 43 height 10
copy span "14/08(qui)"
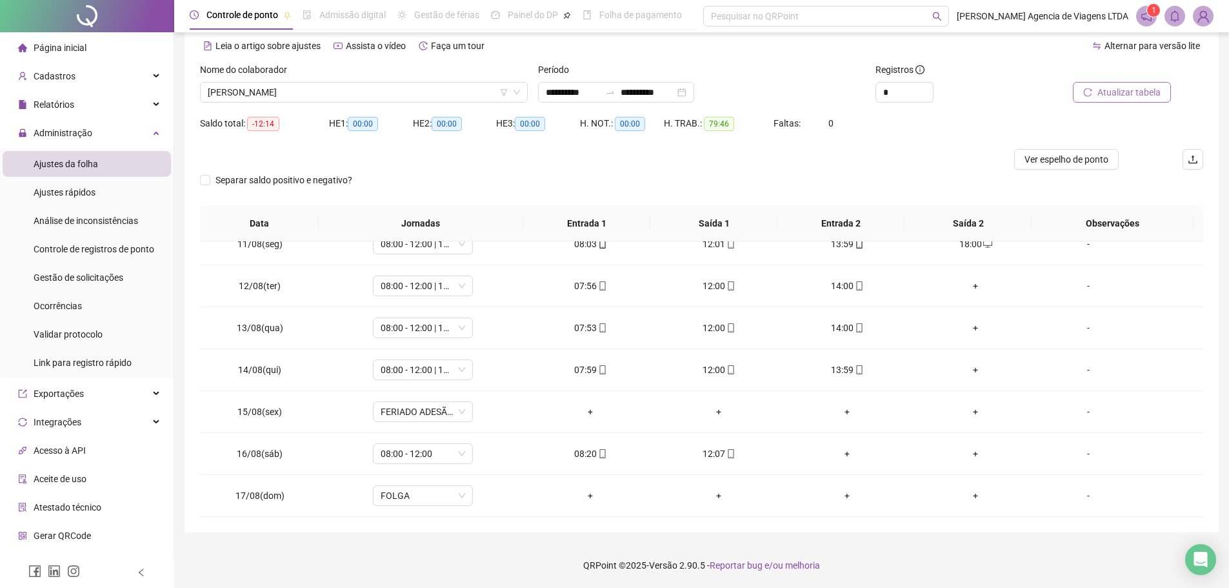
click at [897, 521] on div "**********" at bounding box center [702, 259] width 1034 height 546
click at [445, 86] on span "THAYNARA KAROLINE SILVA SILVERIO" at bounding box center [364, 92] width 312 height 19
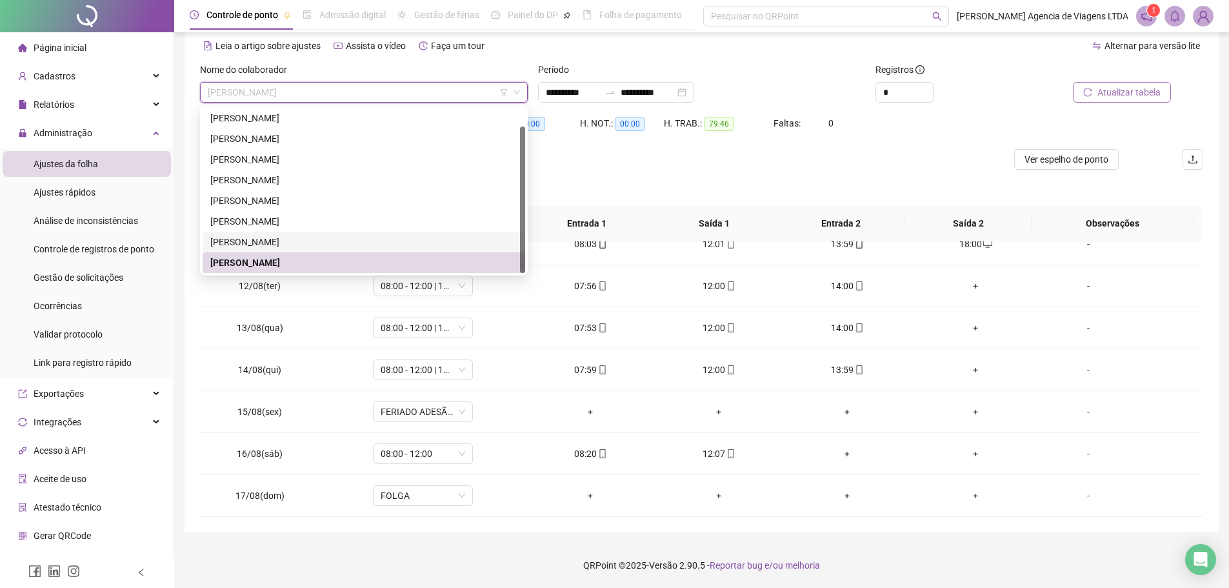
click at [339, 241] on div "TAIS SOUSA DE SOUSA" at bounding box center [363, 242] width 307 height 14
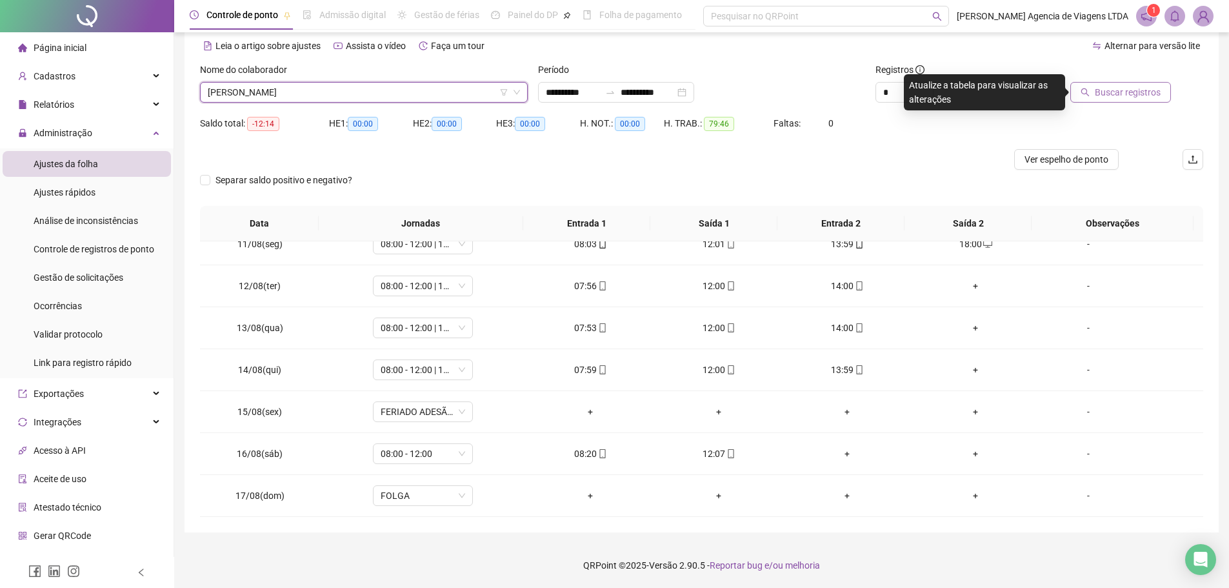
click at [1119, 96] on span "Buscar registros" at bounding box center [1128, 92] width 66 height 14
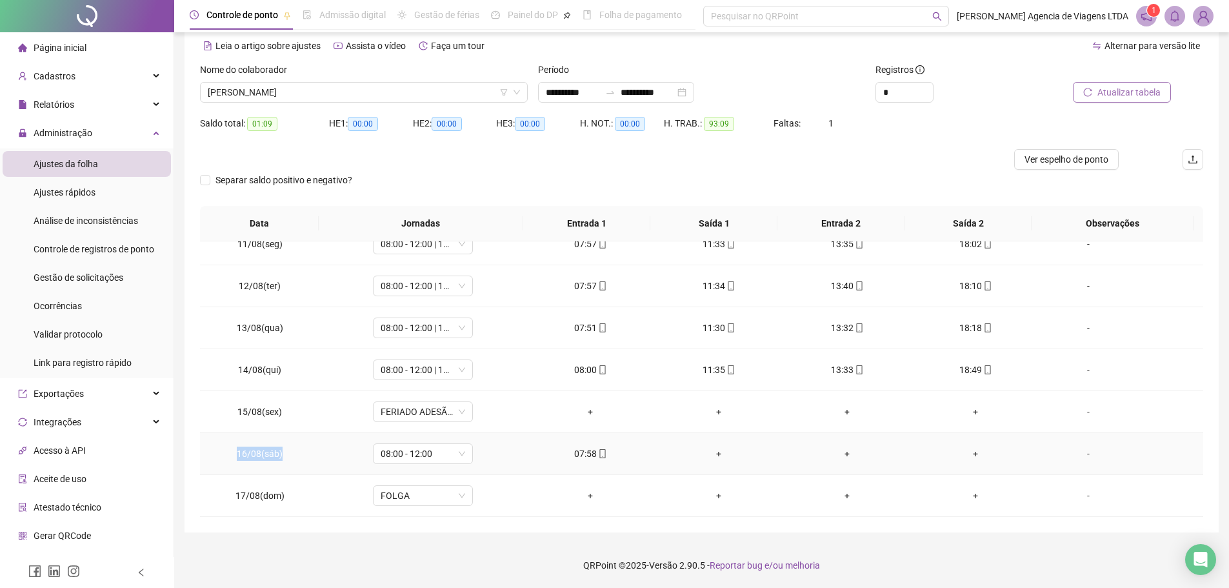
drag, startPoint x: 281, startPoint y: 457, endPoint x: 230, endPoint y: 457, distance: 50.3
click at [230, 457] on td "16/08(sáb)" at bounding box center [260, 454] width 120 height 42
copy span "16/08(sáb)"
click at [1086, 164] on span "Ver espelho de ponto" at bounding box center [1067, 159] width 84 height 14
click at [104, 281] on span "Gestão de solicitações" at bounding box center [79, 277] width 90 height 10
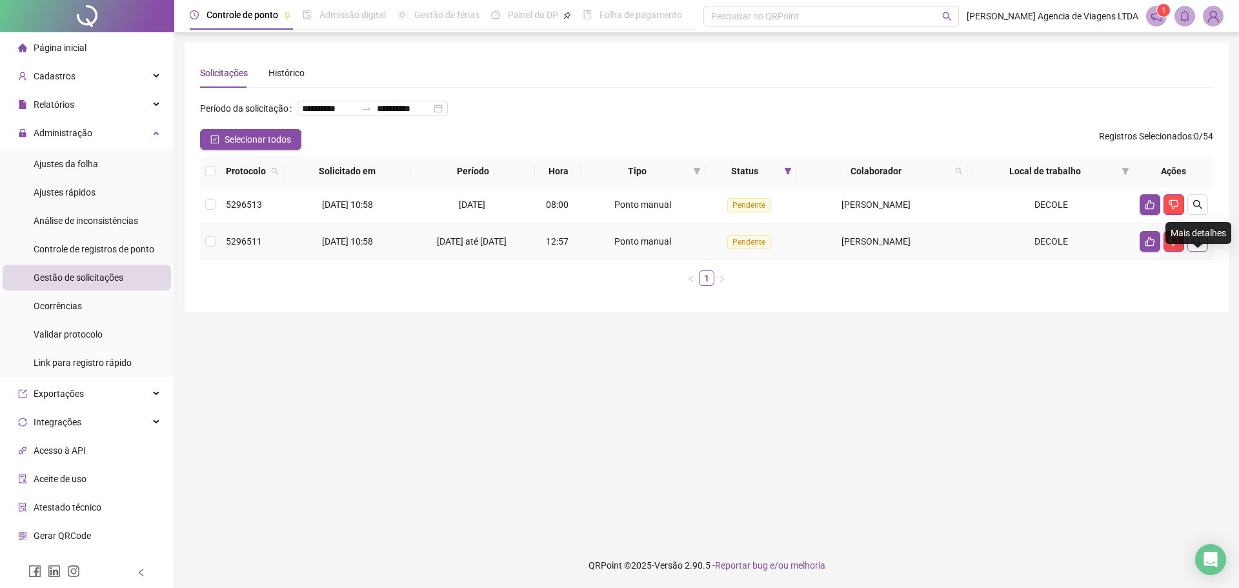
click at [1204, 252] on button "button" at bounding box center [1197, 241] width 21 height 21
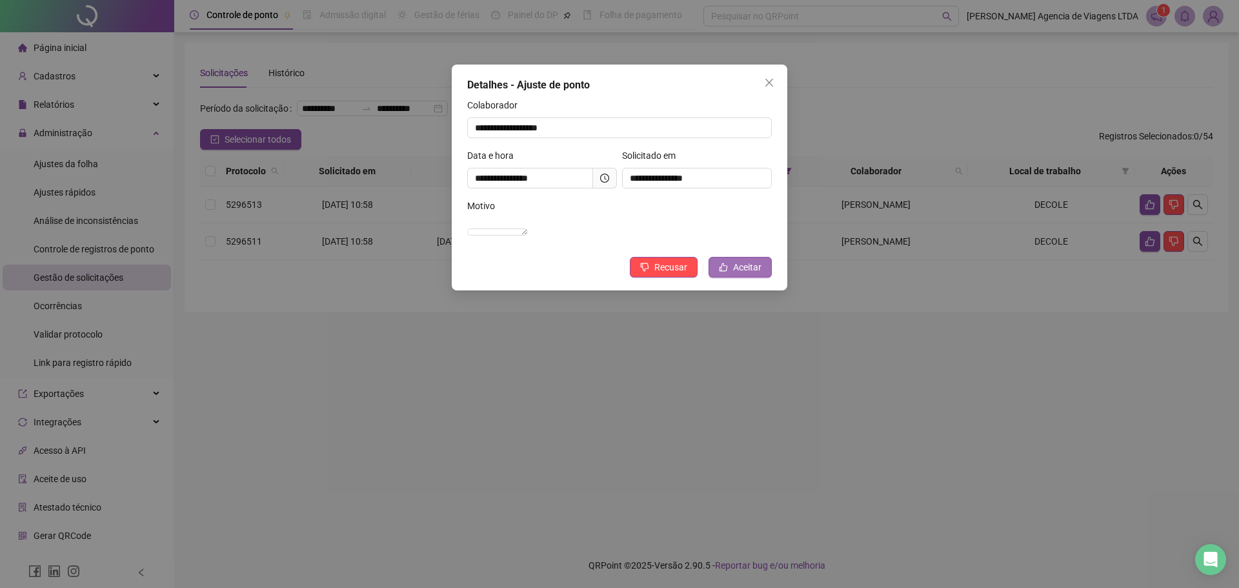
click at [752, 274] on span "Aceitar" at bounding box center [747, 267] width 28 height 14
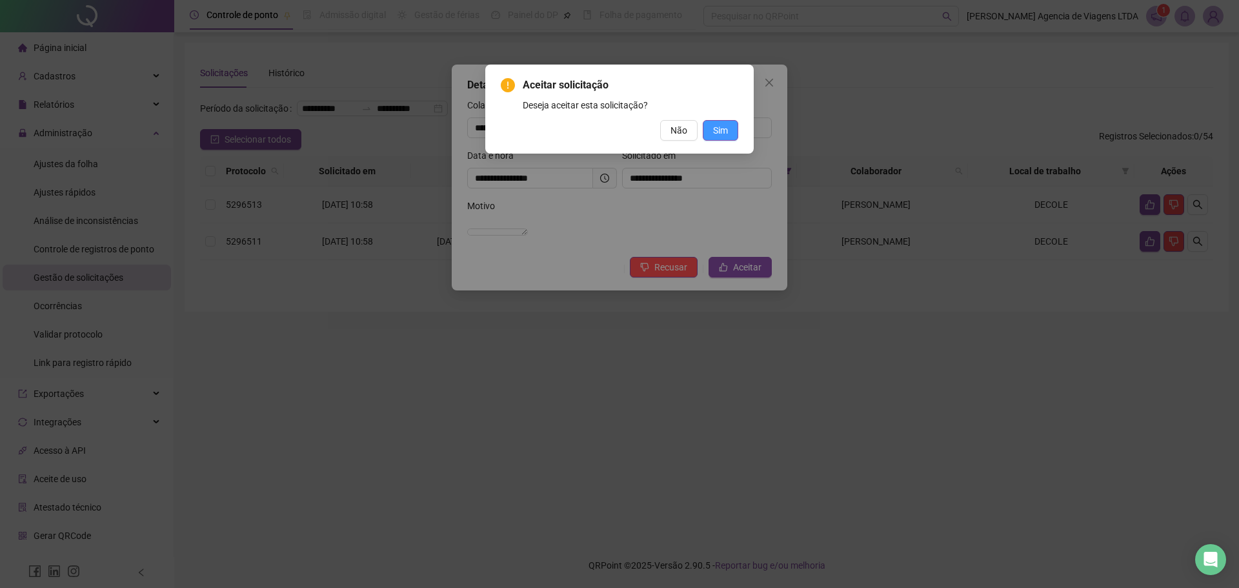
click at [728, 125] on button "Sim" at bounding box center [720, 130] width 35 height 21
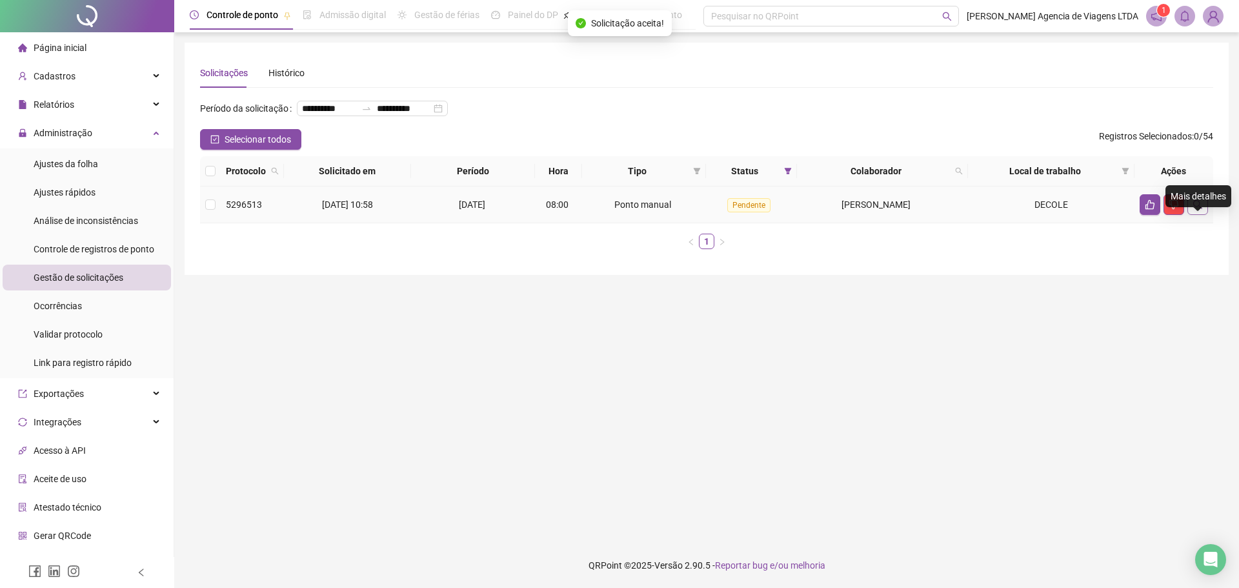
click at [1196, 210] on icon "search" at bounding box center [1197, 204] width 10 height 10
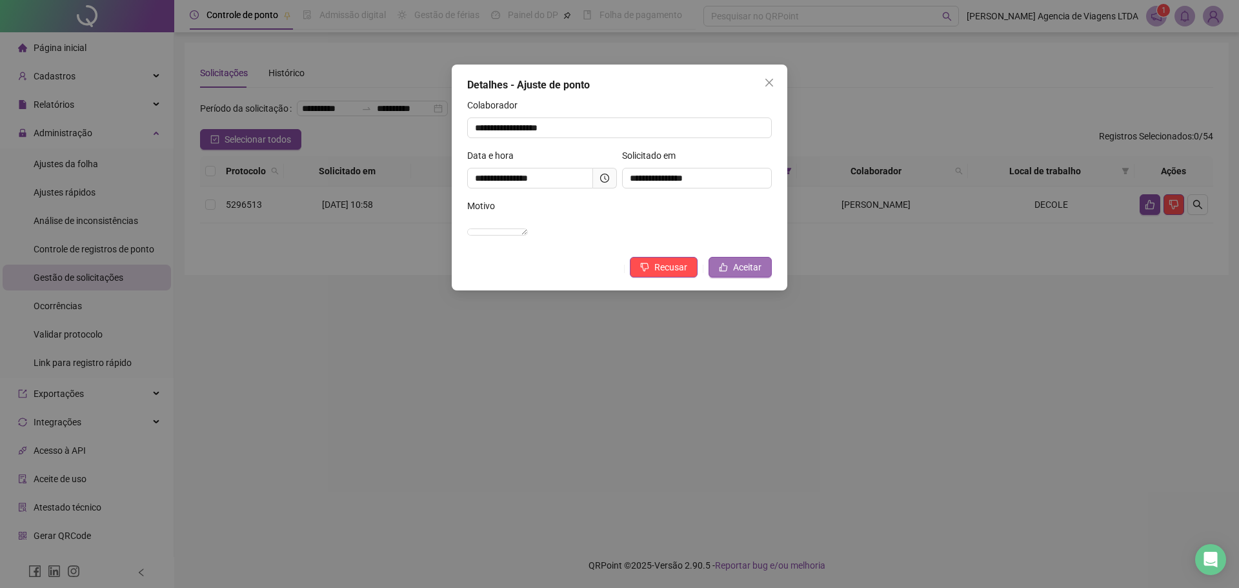
click at [746, 274] on span "Aceitar" at bounding box center [747, 267] width 28 height 14
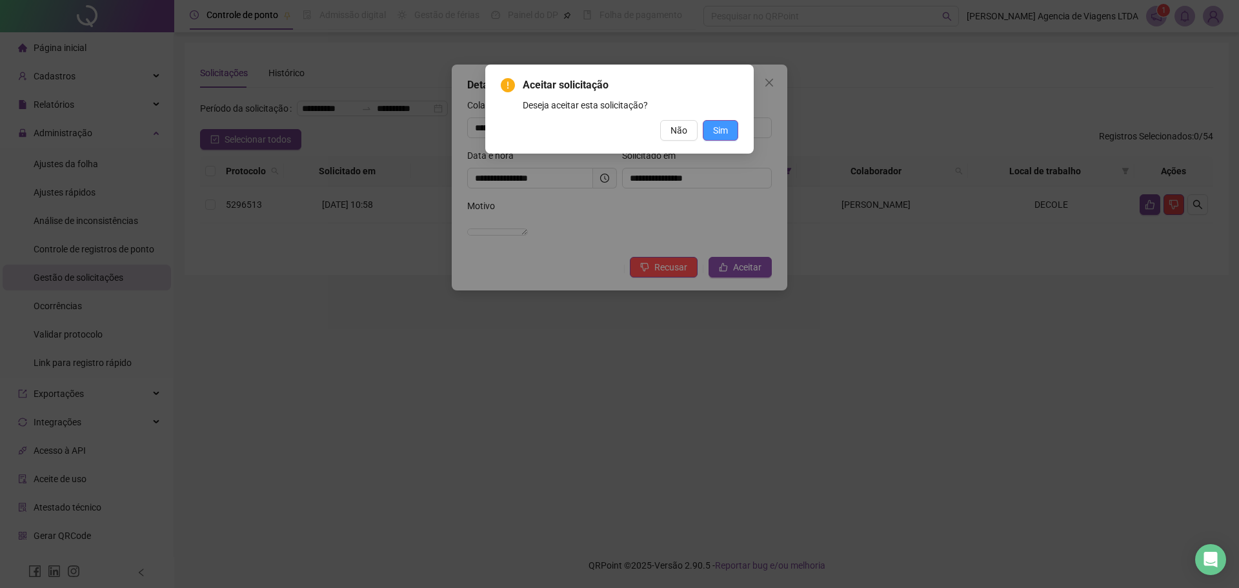
click at [731, 125] on button "Sim" at bounding box center [720, 130] width 35 height 21
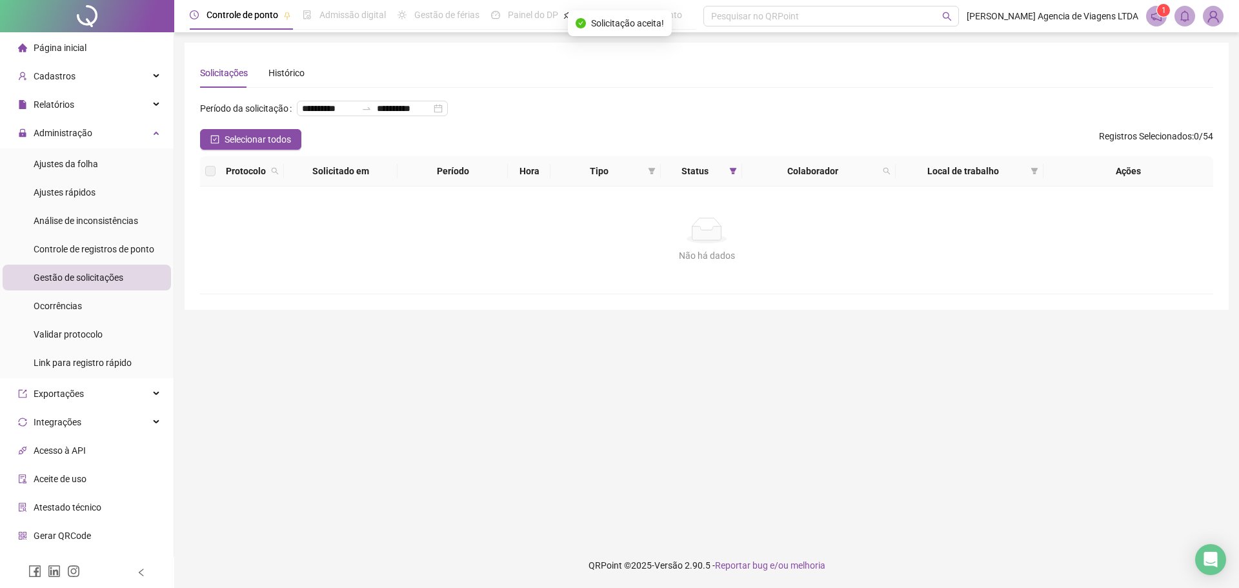
click at [94, 163] on span "Ajustes da folha" at bounding box center [66, 164] width 65 height 10
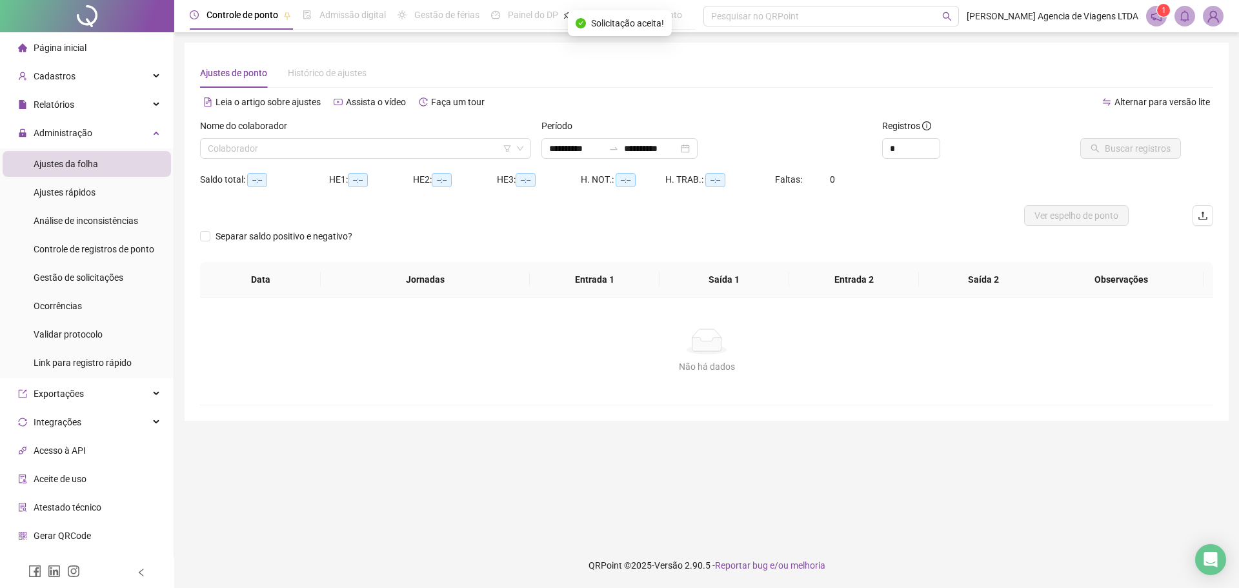
type input "**********"
click at [396, 146] on input "search" at bounding box center [360, 148] width 304 height 19
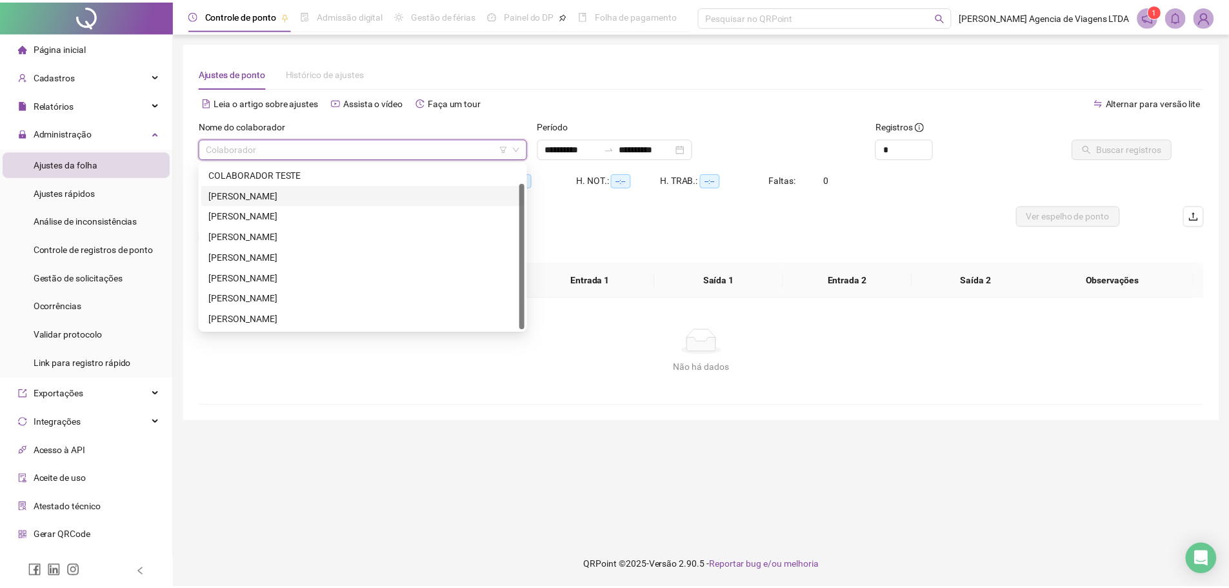
scroll to position [21, 0]
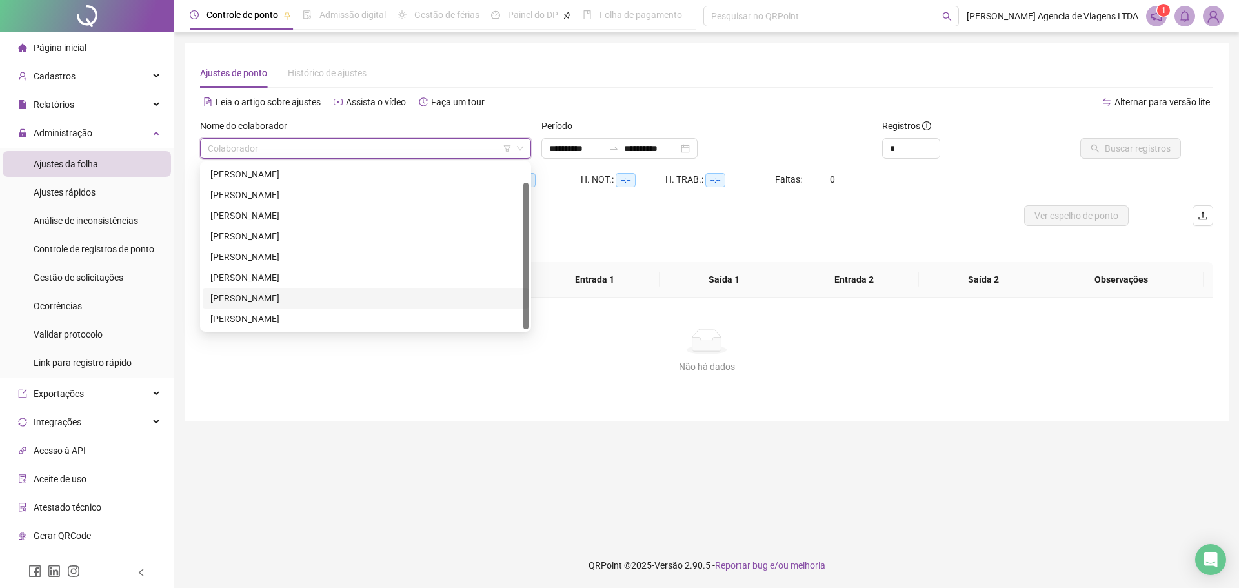
click at [400, 295] on div "TAIS SOUSA DE SOUSA" at bounding box center [365, 298] width 310 height 14
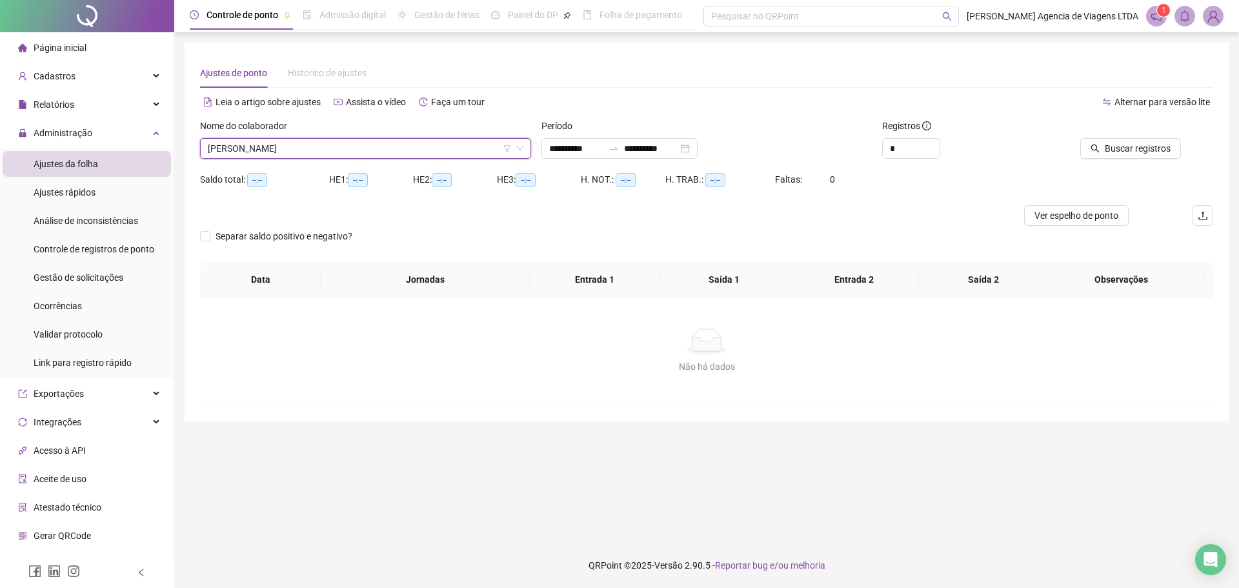
click at [1158, 137] on div at bounding box center [1117, 128] width 128 height 19
click at [1158, 147] on span "Buscar registros" at bounding box center [1138, 148] width 66 height 14
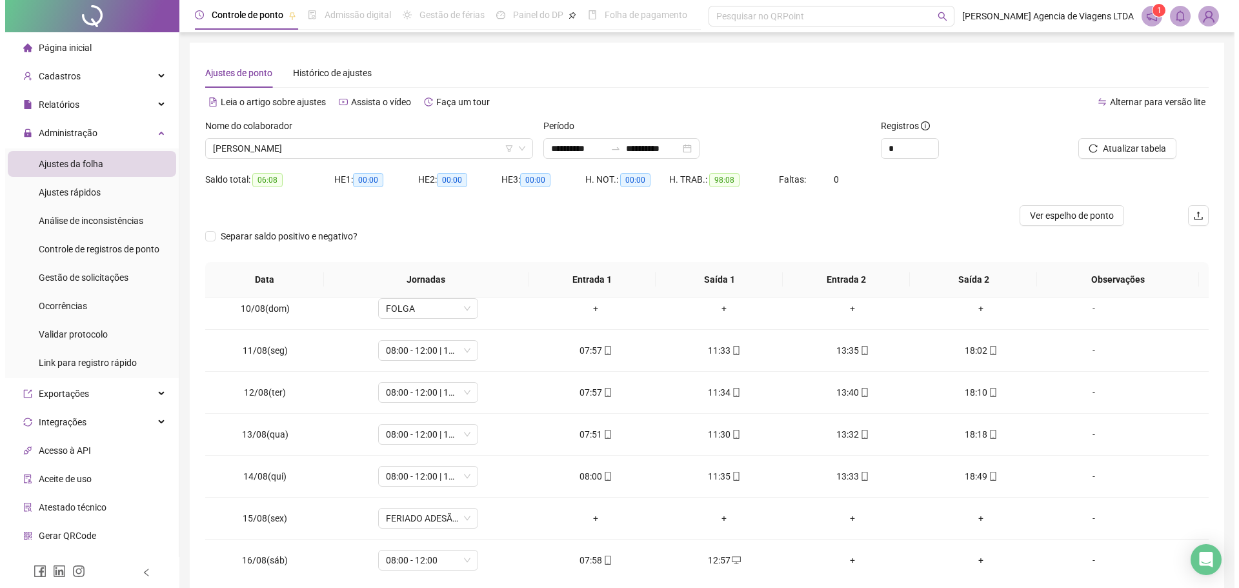
scroll to position [437, 0]
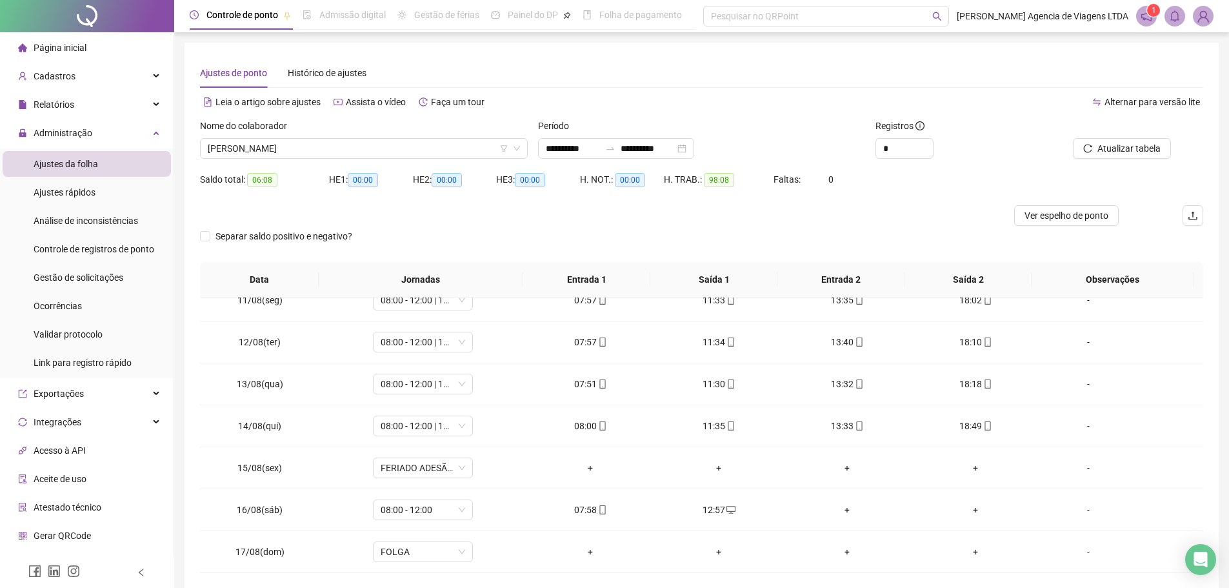
click at [1198, 19] on img at bounding box center [1203, 15] width 19 height 19
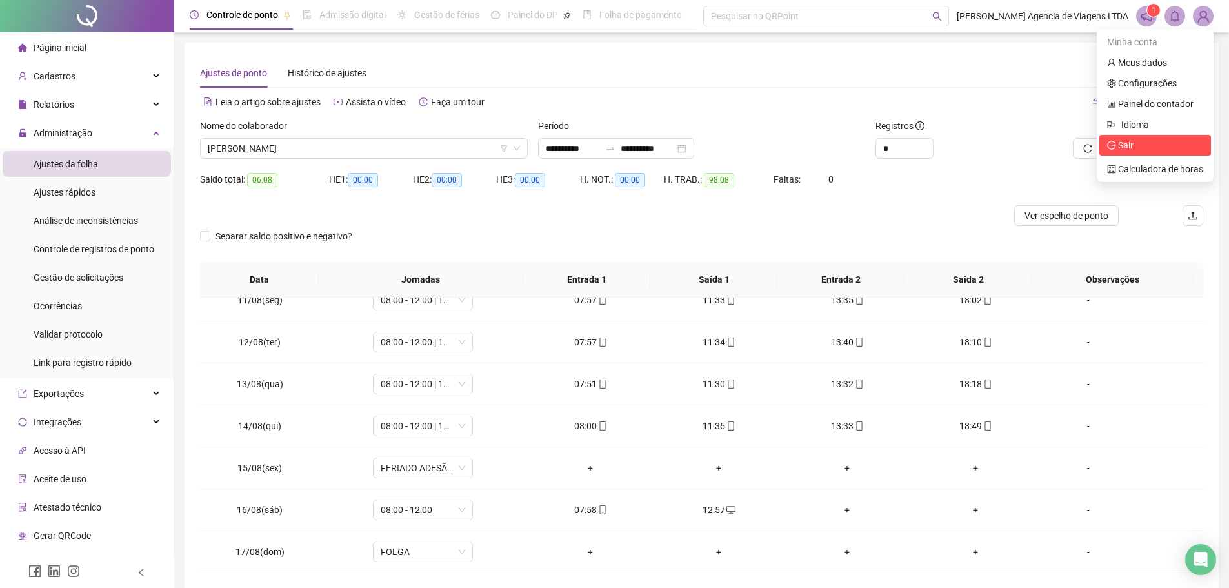
click at [1119, 140] on span "Sair" at bounding box center [1125, 145] width 15 height 10
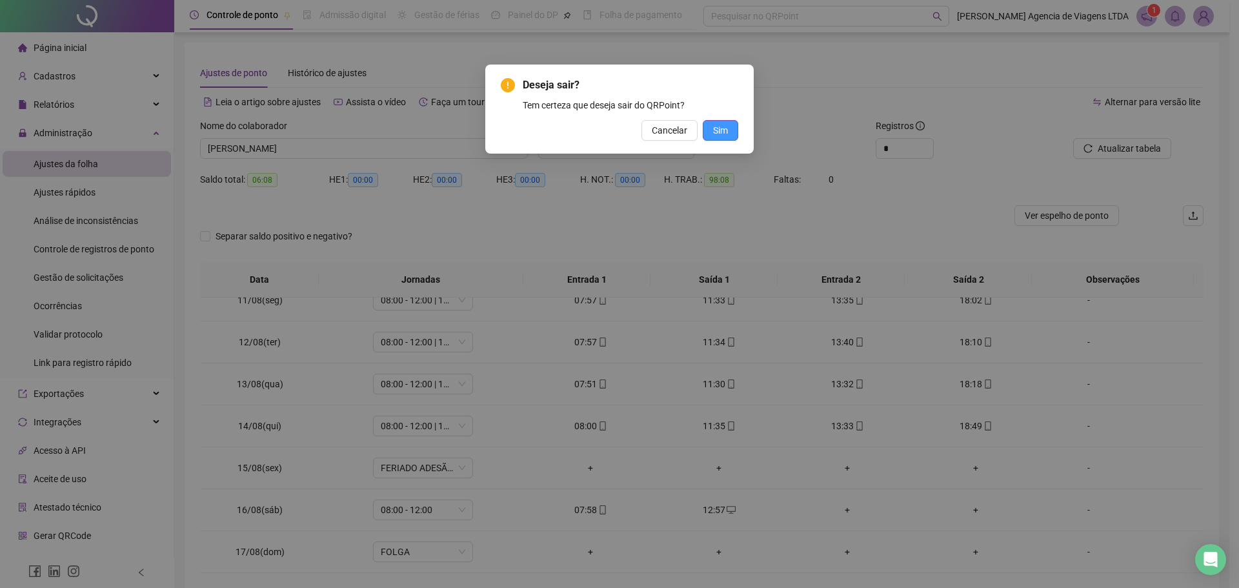
click at [710, 128] on button "Sim" at bounding box center [720, 130] width 35 height 21
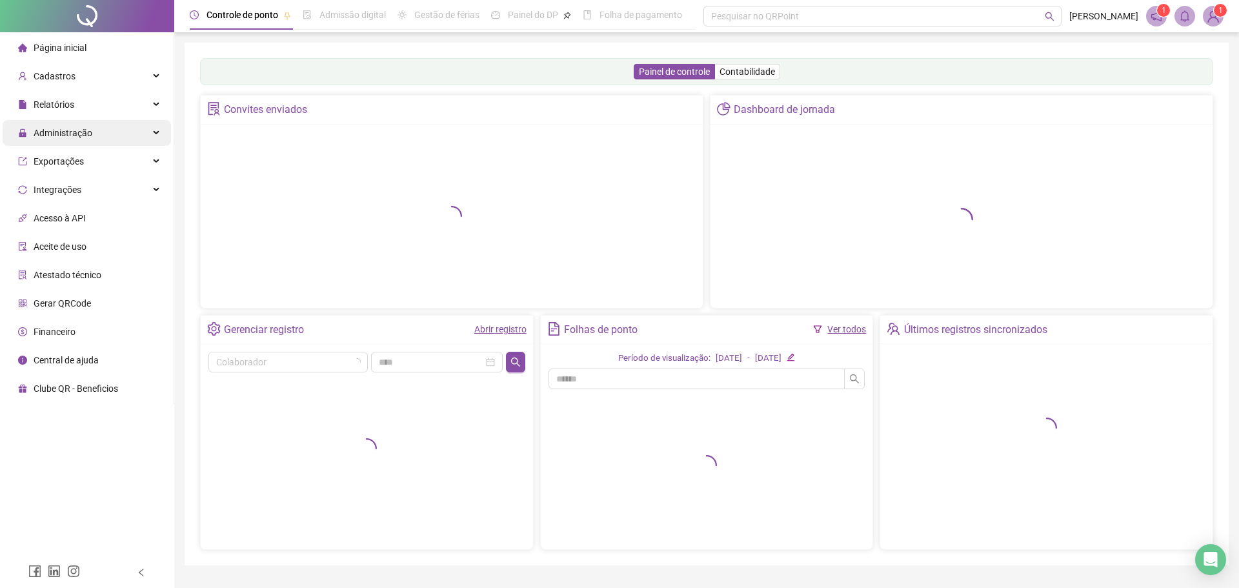
click at [70, 139] on span "Administração" at bounding box center [55, 133] width 74 height 26
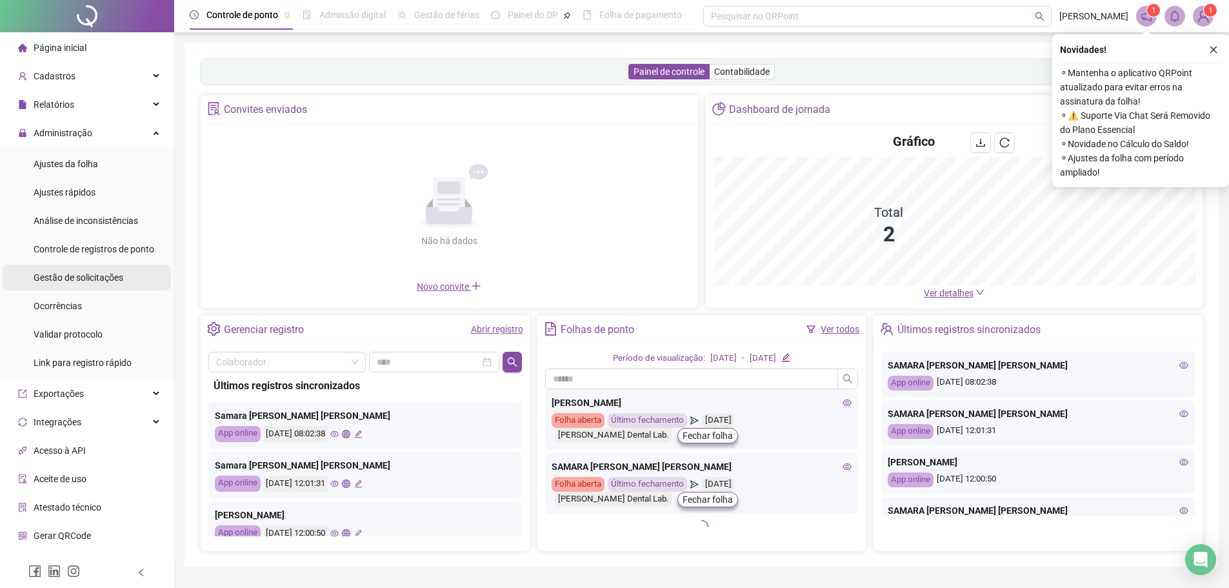
click at [114, 272] on span "Gestão de solicitações" at bounding box center [79, 277] width 90 height 10
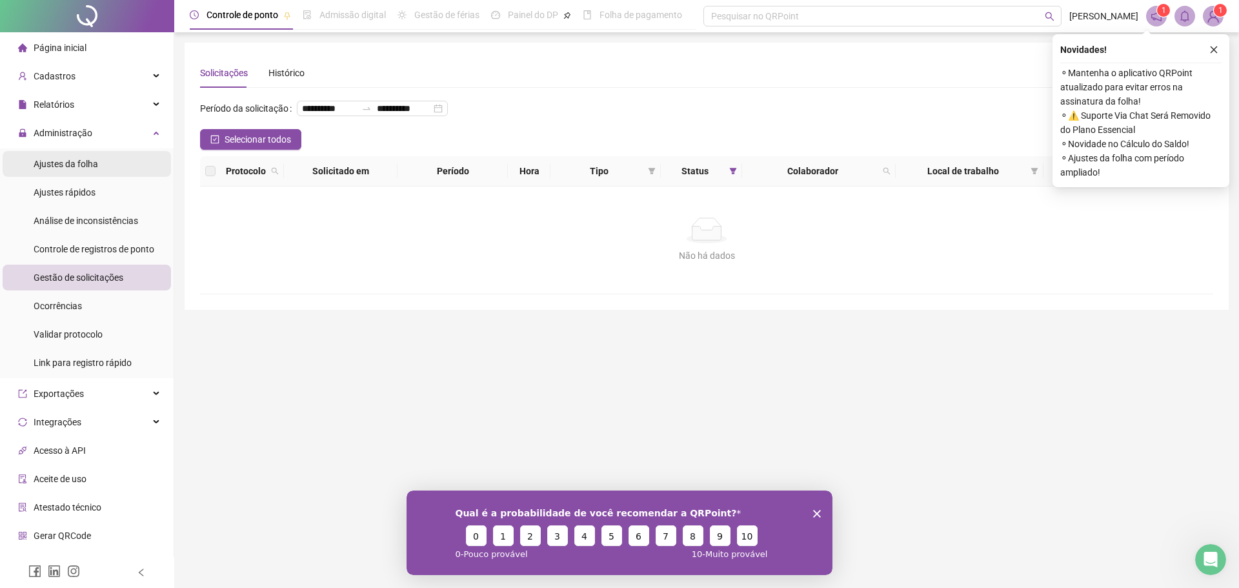
click at [88, 159] on span "Ajustes da folha" at bounding box center [66, 164] width 65 height 10
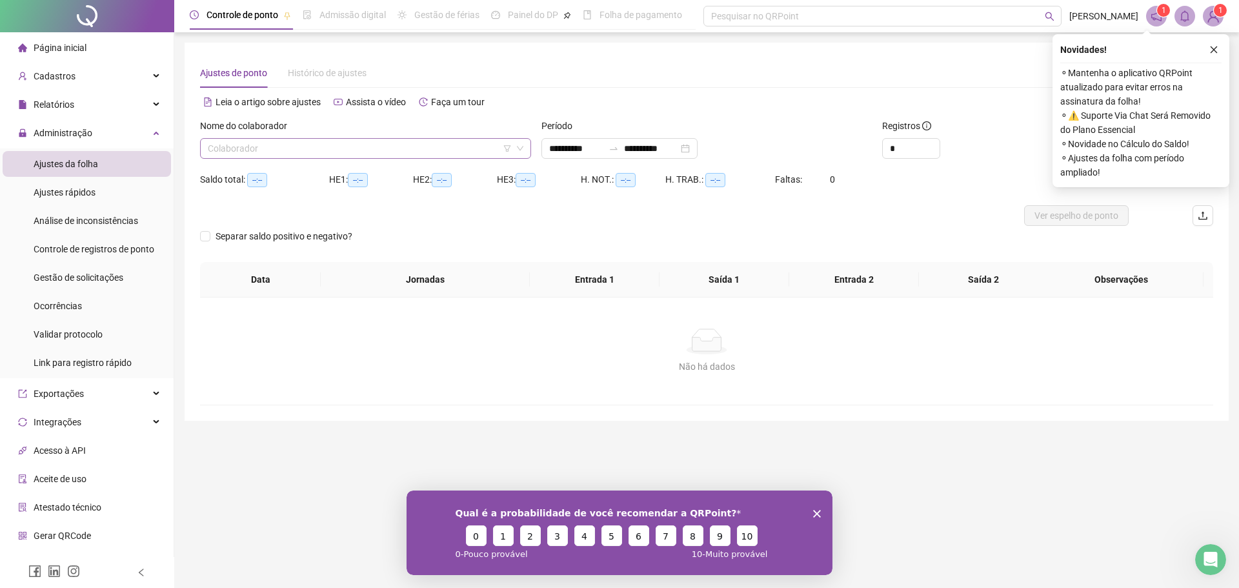
click at [472, 150] on input "search" at bounding box center [360, 148] width 304 height 19
type input "**********"
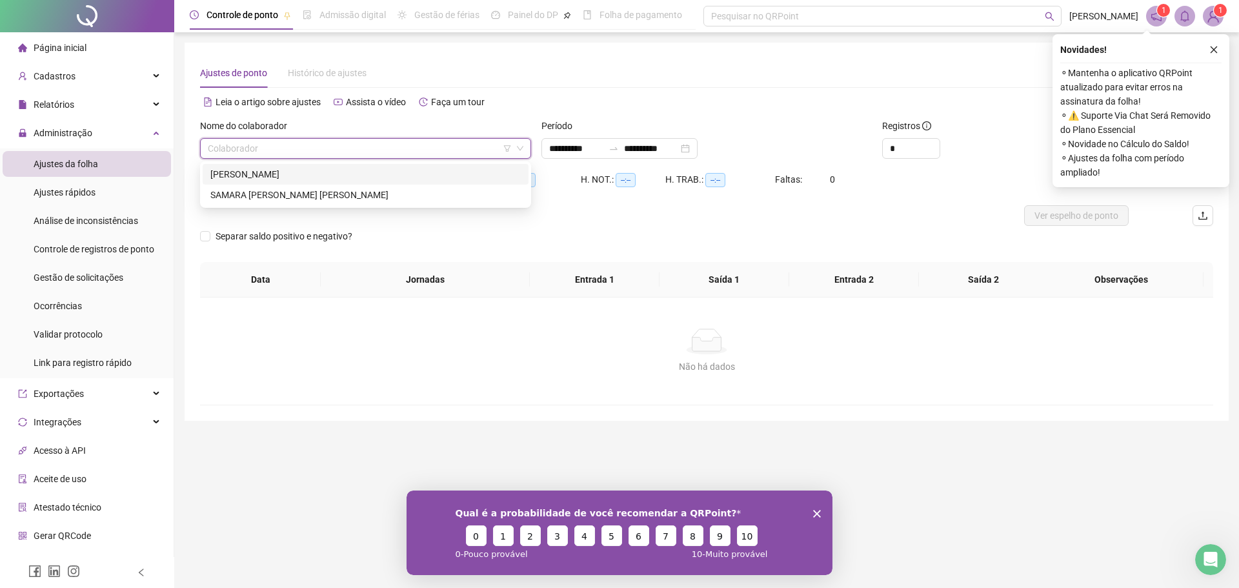
click at [352, 183] on div "ESTER FERREIRA DA SILVA" at bounding box center [366, 174] width 326 height 21
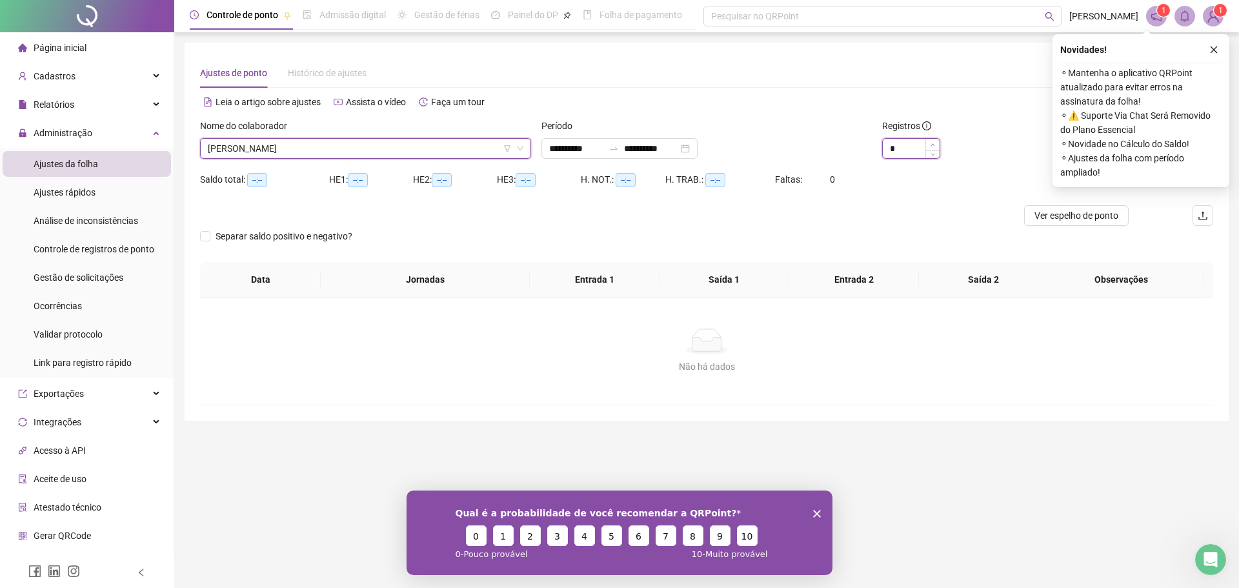
click at [929, 143] on span "Increase Value" at bounding box center [932, 145] width 14 height 12
type input "*"
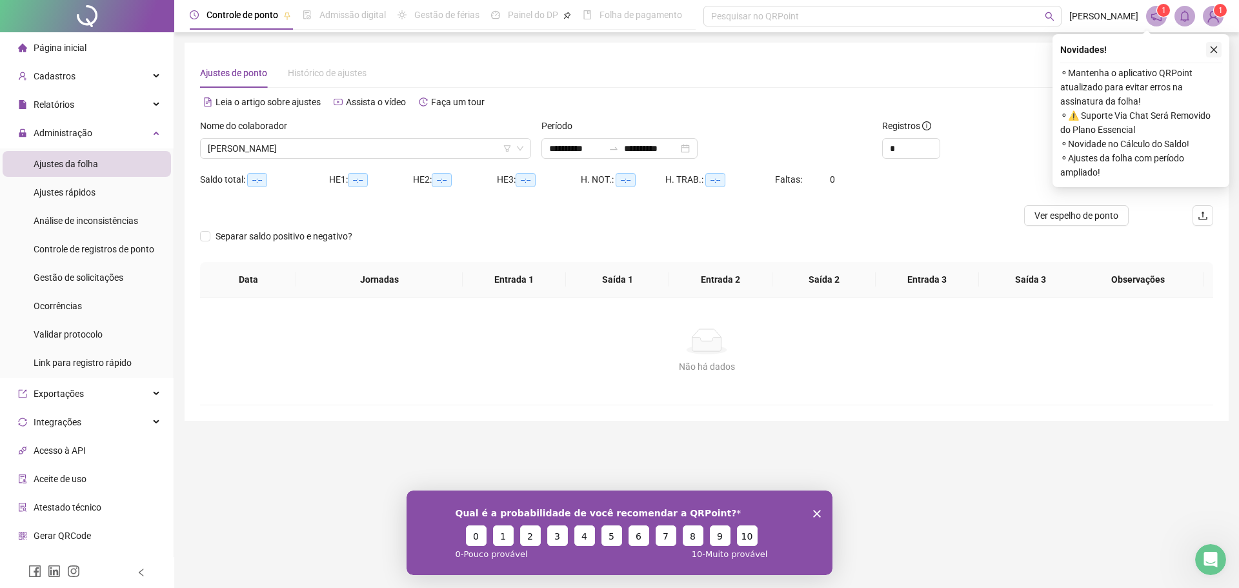
click at [1219, 48] on button "button" at bounding box center [1213, 49] width 15 height 15
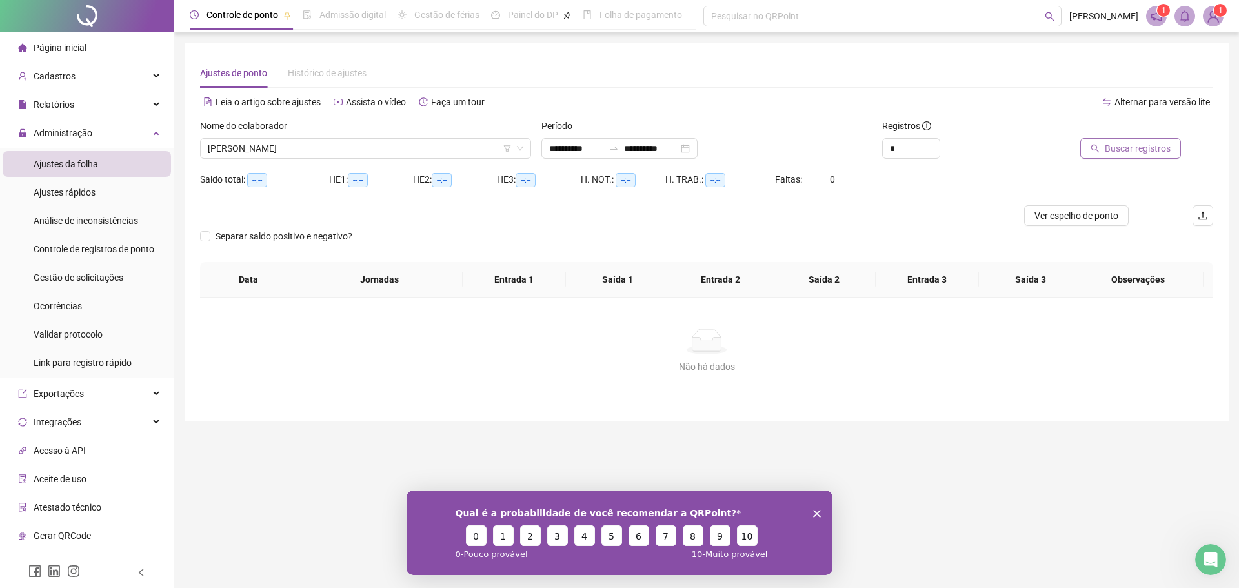
click at [1135, 152] on span "Buscar registros" at bounding box center [1138, 148] width 66 height 14
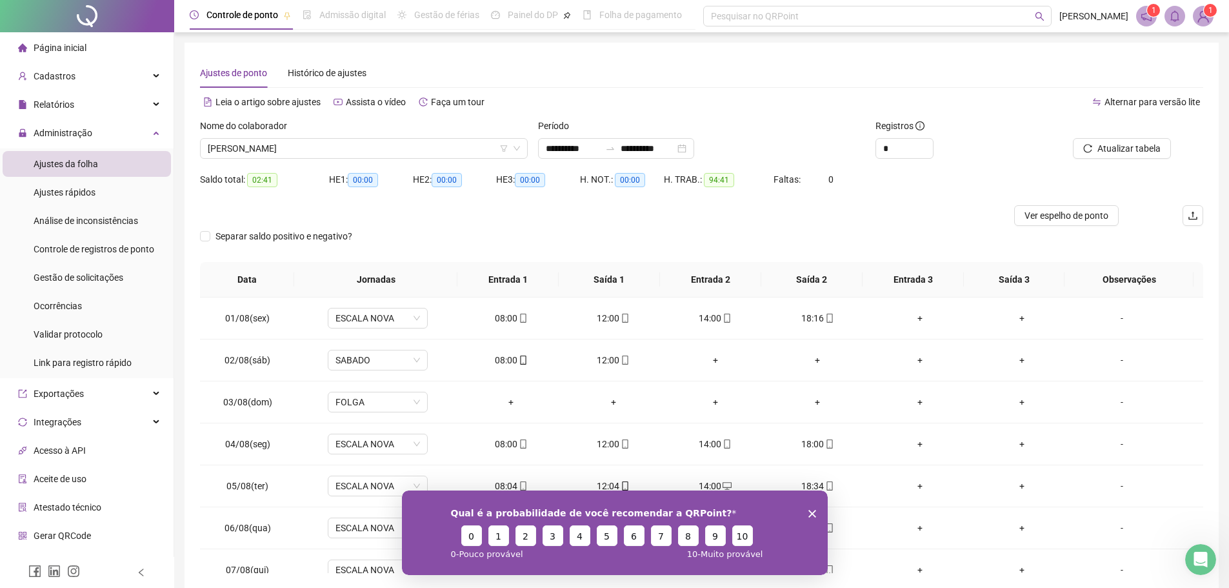
click at [811, 513] on polygon "Encerrar pesquisa" at bounding box center [812, 513] width 8 height 8
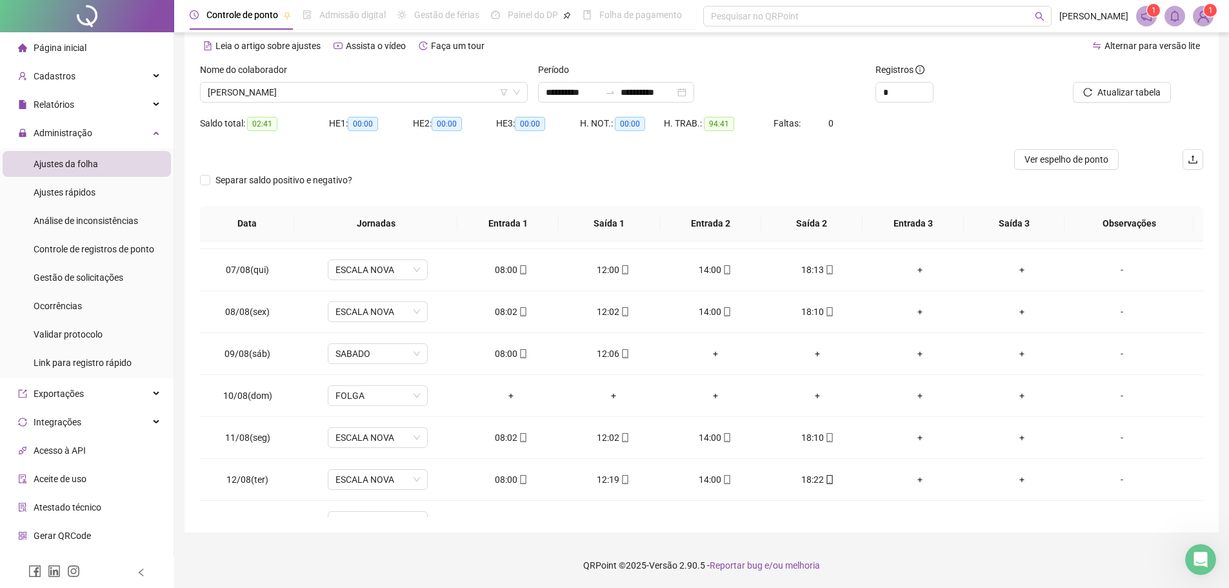
scroll to position [437, 0]
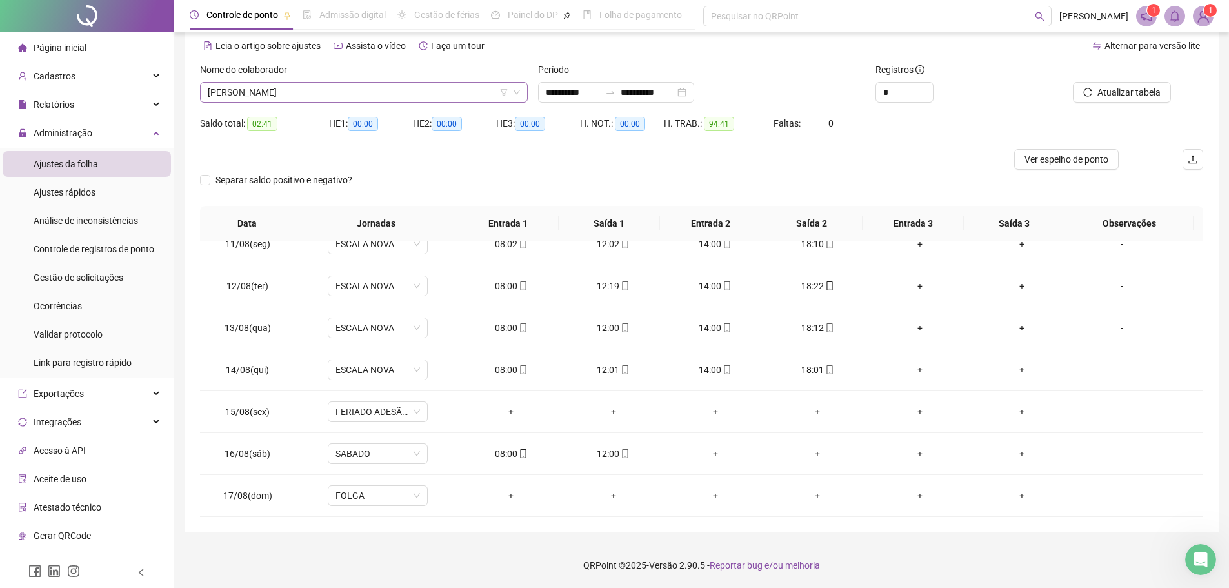
click at [412, 101] on span "ESTER FERREIRA DA SILVA" at bounding box center [364, 92] width 312 height 19
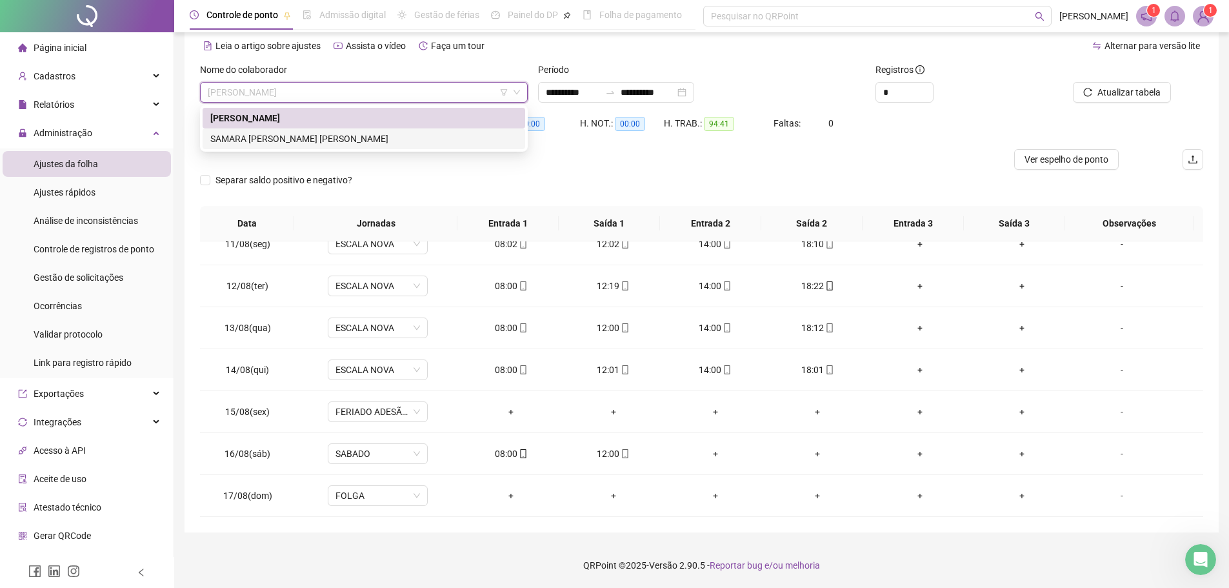
click at [360, 134] on div "SAMARA ELLEN DE OLIVEIRA SANTOS FERREIRA" at bounding box center [363, 139] width 307 height 14
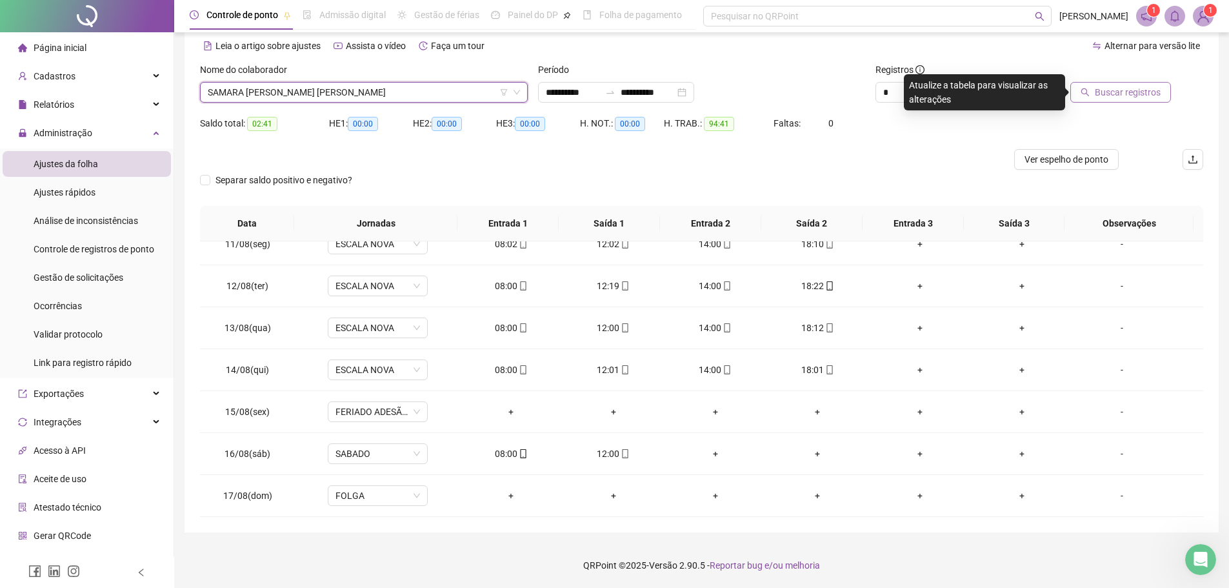
click at [1124, 83] on button "Buscar registros" at bounding box center [1120, 92] width 101 height 21
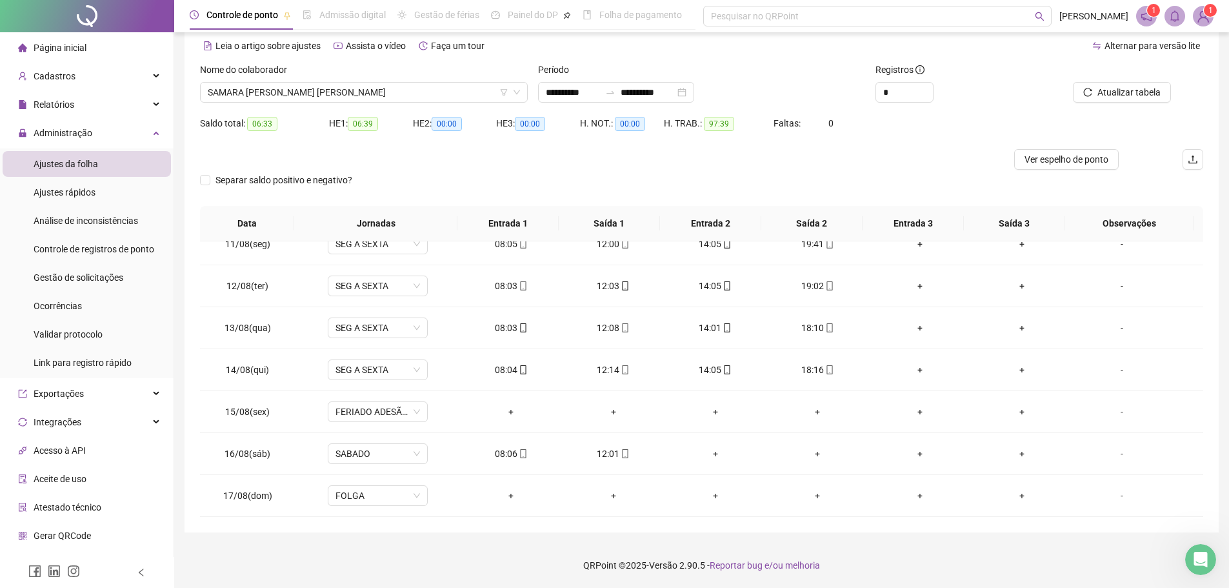
click at [1211, 15] on span "1" at bounding box center [1211, 10] width 5 height 13
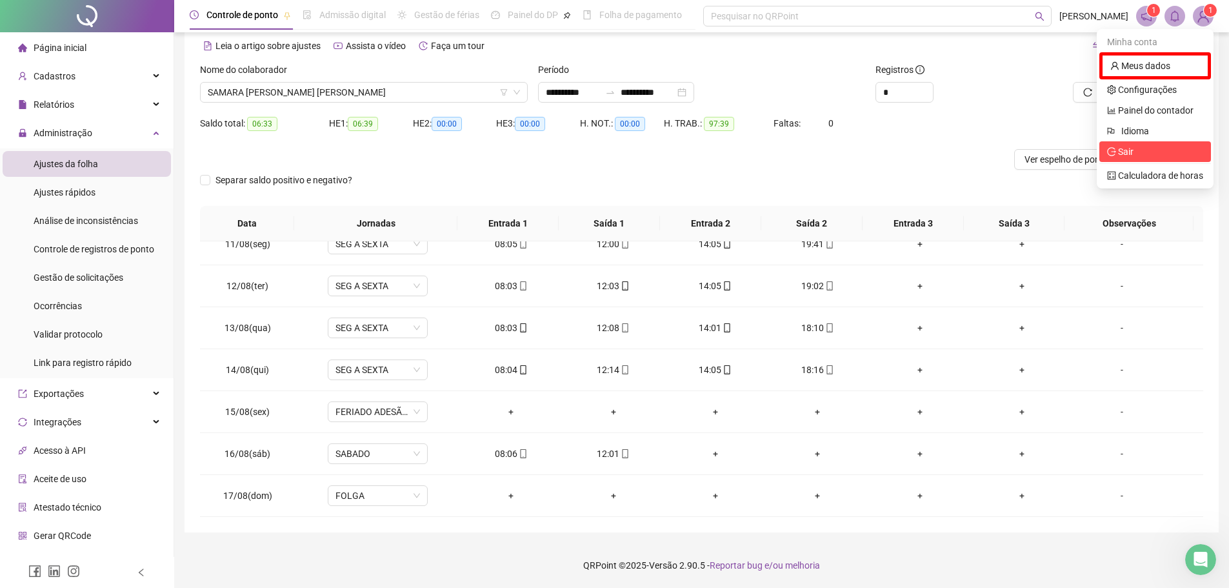
click at [1138, 148] on span "Sair" at bounding box center [1155, 152] width 96 height 14
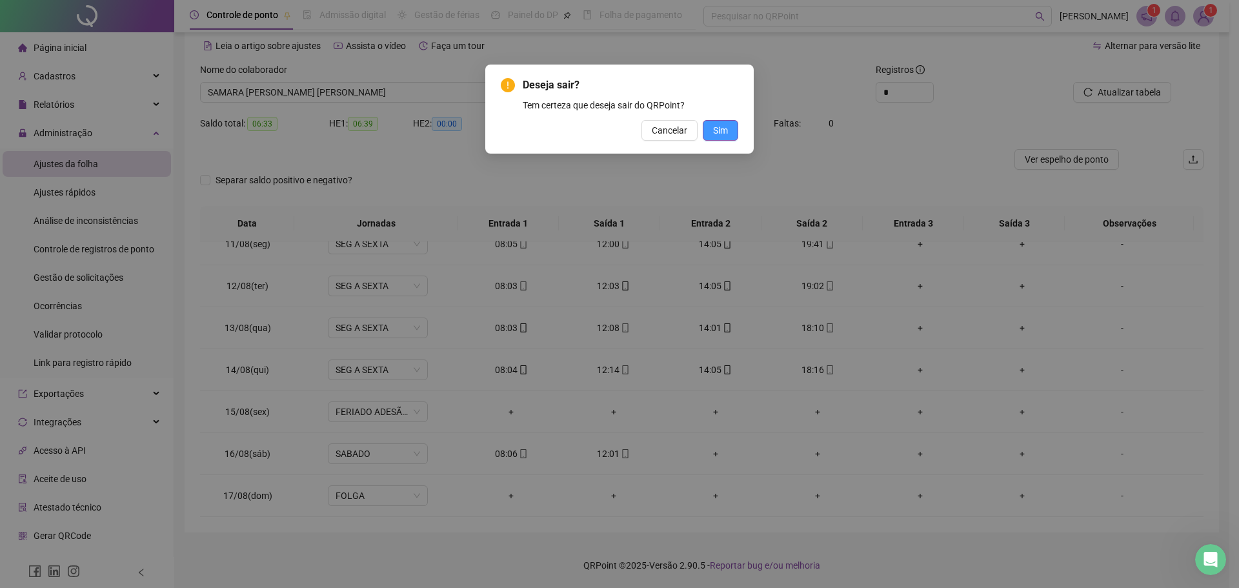
click at [726, 128] on span "Sim" at bounding box center [720, 130] width 15 height 14
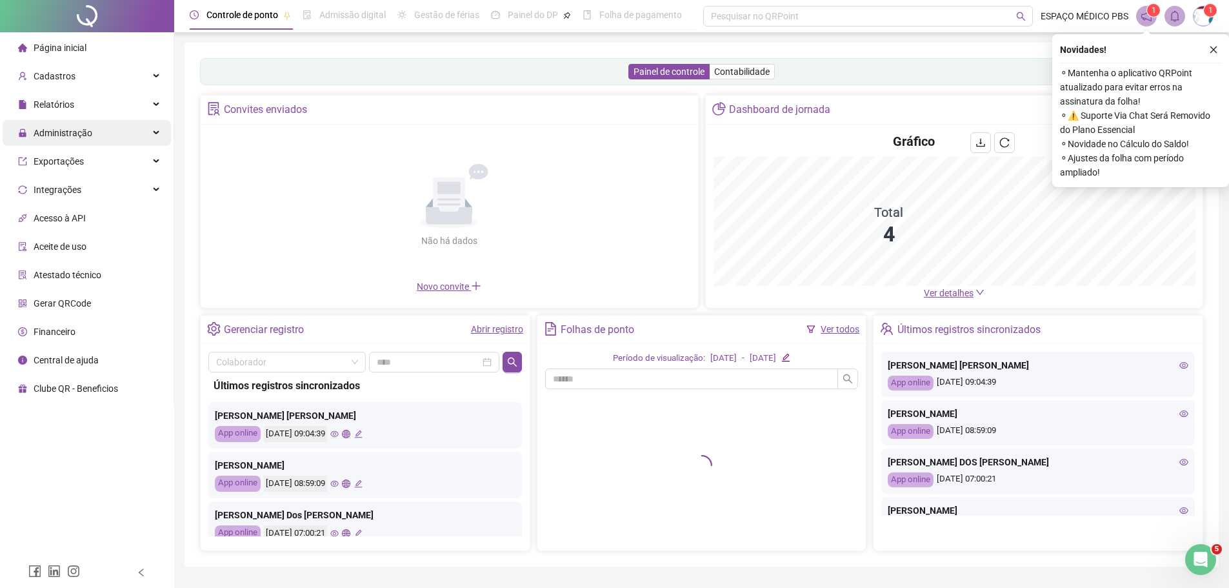
click at [87, 134] on span "Administração" at bounding box center [63, 133] width 59 height 10
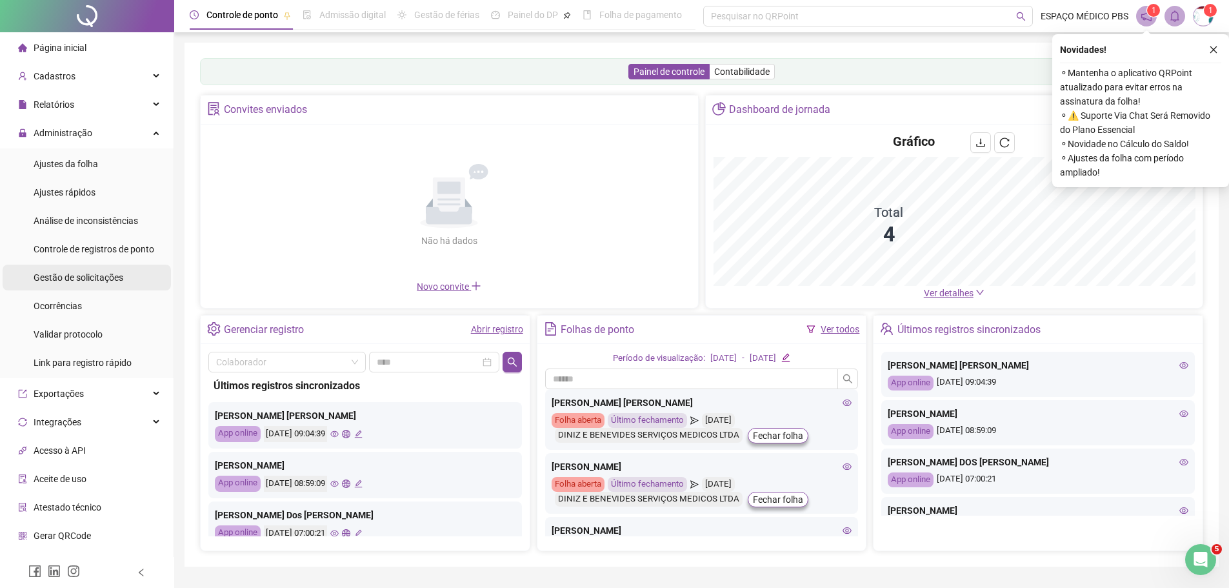
click at [99, 279] on span "Gestão de solicitações" at bounding box center [79, 277] width 90 height 10
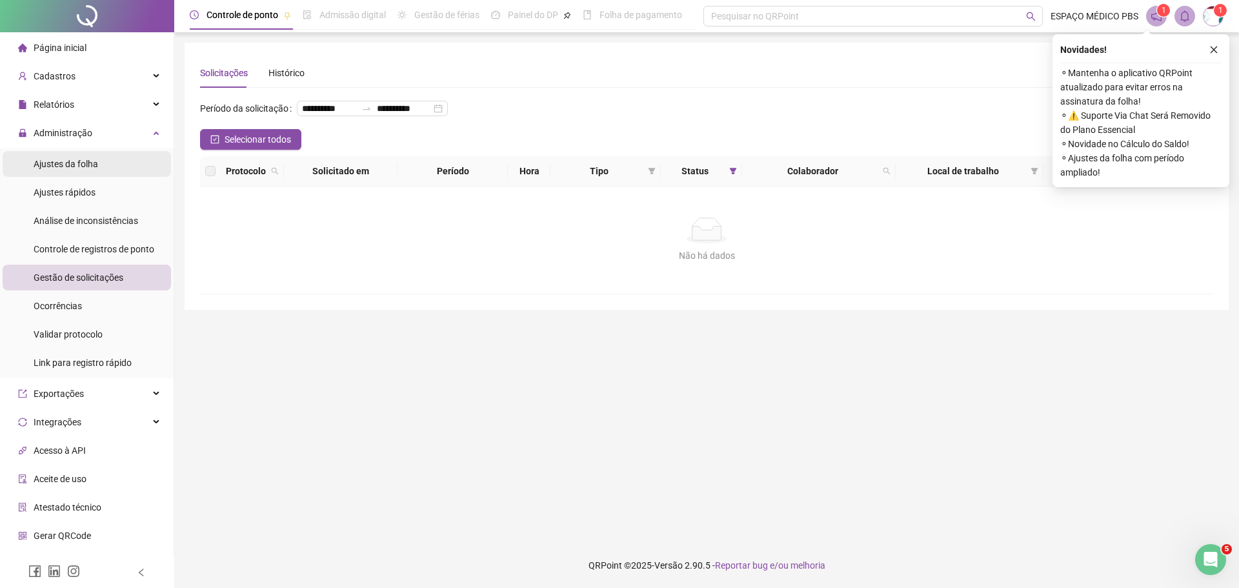
click at [123, 162] on li "Ajustes da folha" at bounding box center [87, 164] width 168 height 26
click at [101, 163] on li "Ajustes da folha" at bounding box center [87, 164] width 168 height 26
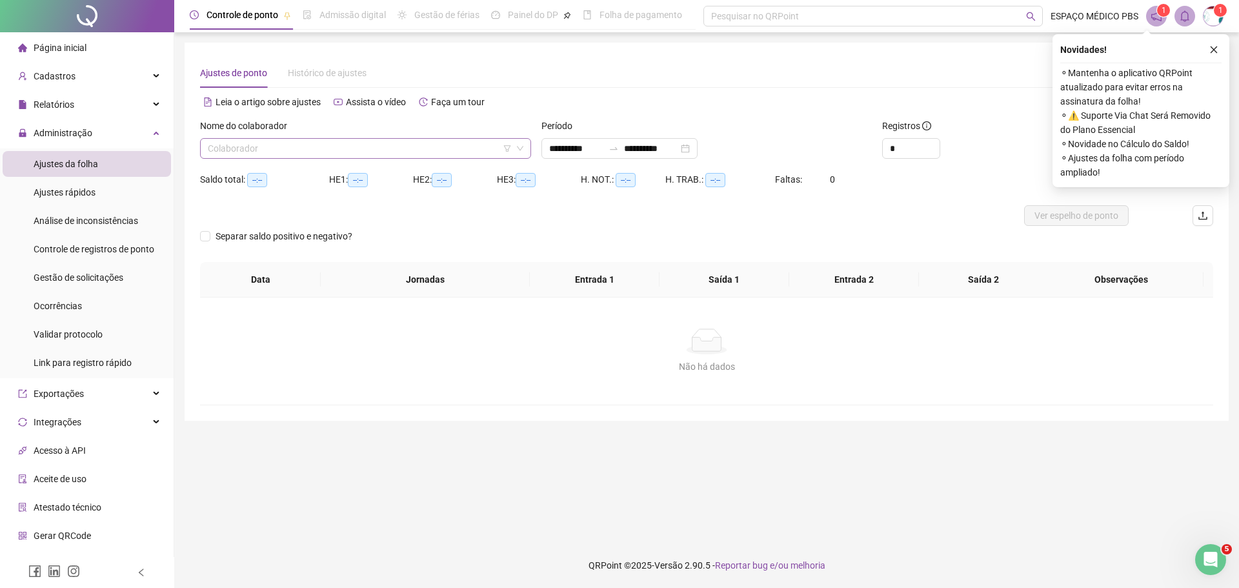
type input "**********"
click at [405, 150] on input "search" at bounding box center [360, 148] width 304 height 19
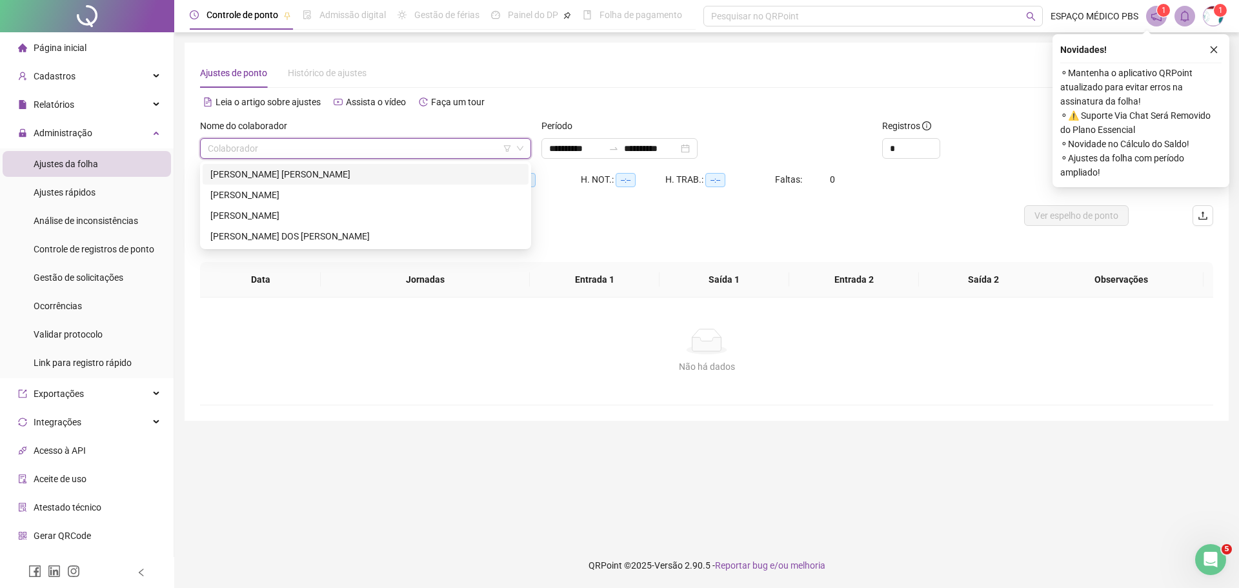
click at [326, 174] on div "ANA GABRIELA DE SOUSA ALVES" at bounding box center [365, 174] width 310 height 14
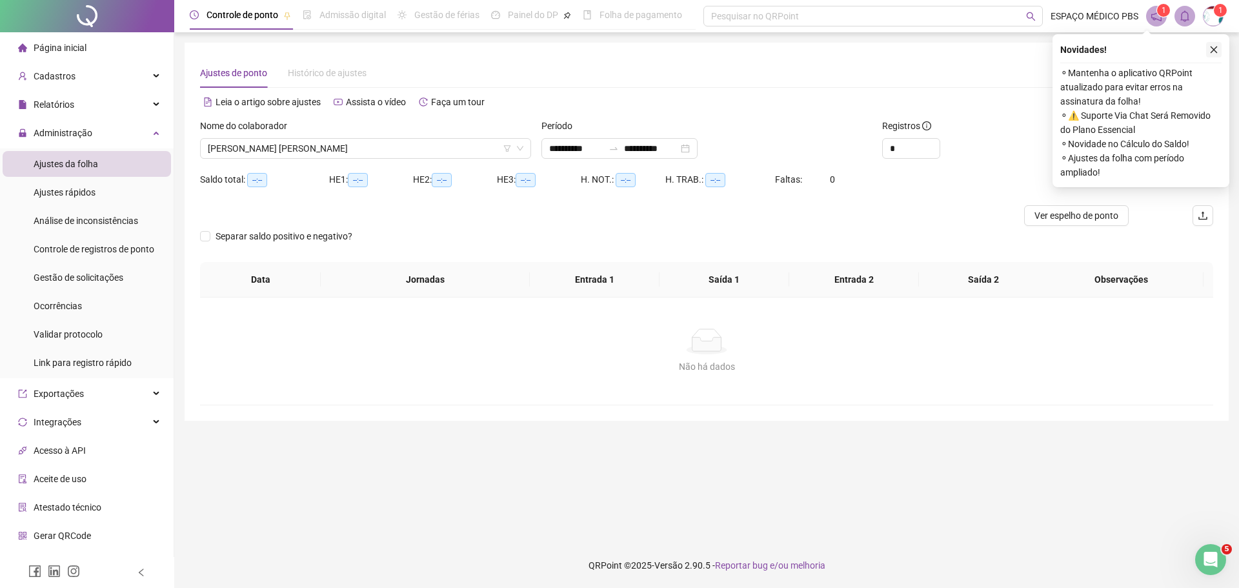
click at [1218, 48] on icon "close" at bounding box center [1213, 49] width 9 height 9
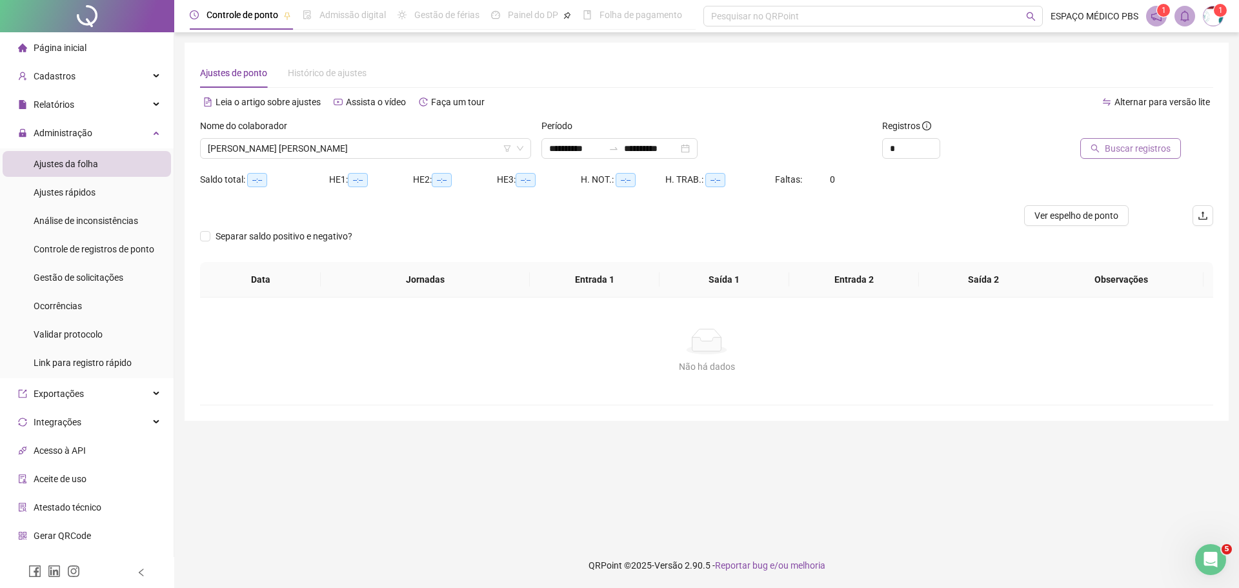
click at [1135, 147] on span "Buscar registros" at bounding box center [1138, 148] width 66 height 14
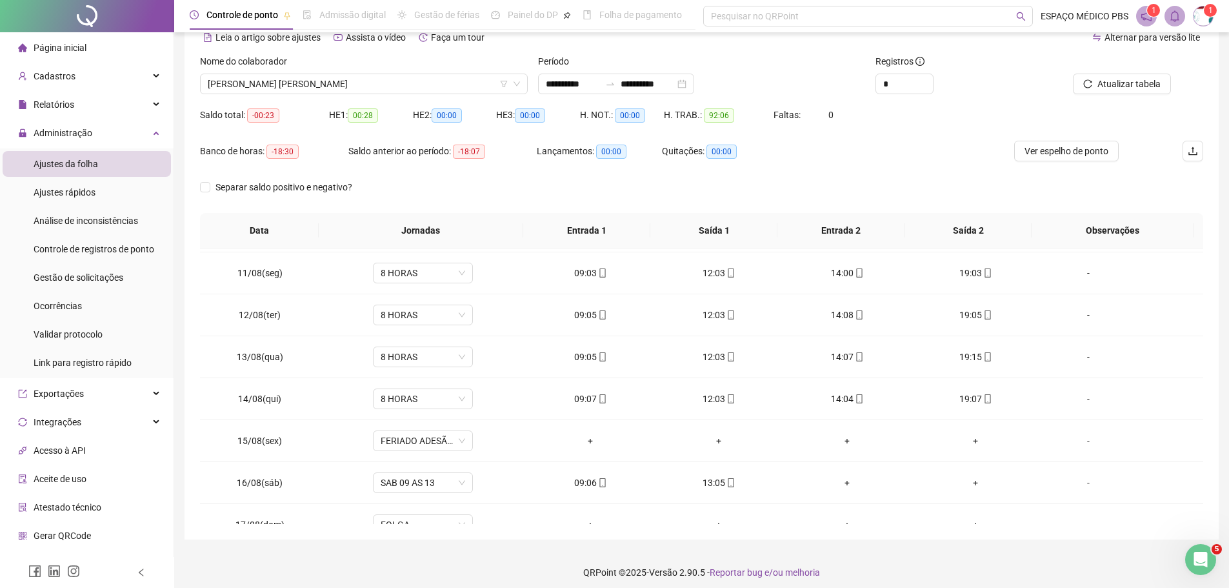
scroll to position [437, 0]
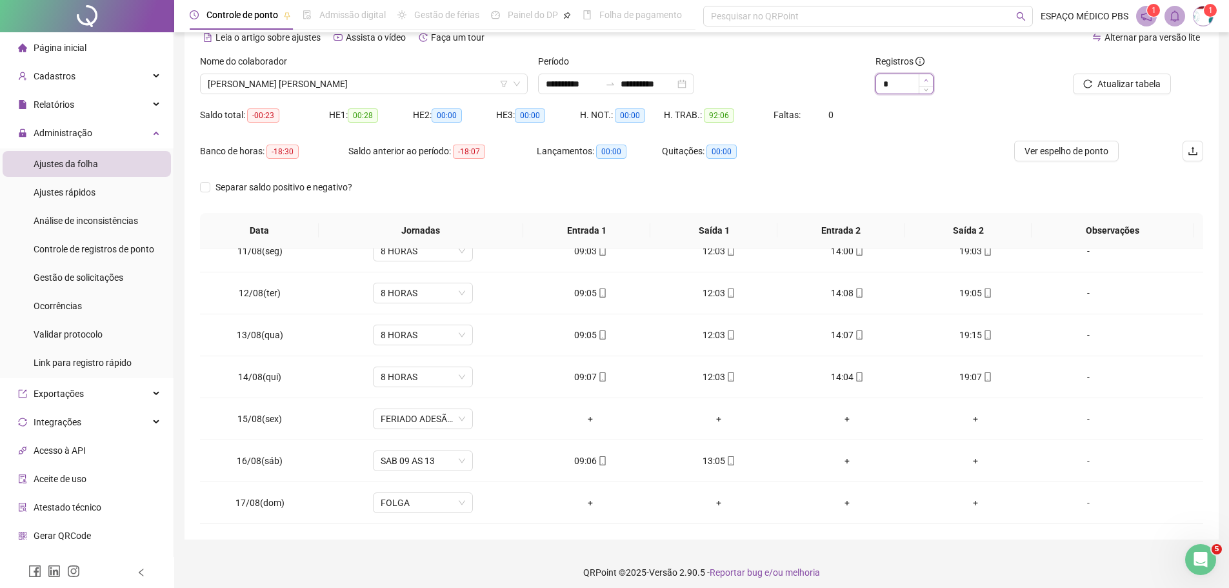
click at [930, 75] on span "Increase Value" at bounding box center [926, 80] width 14 height 12
type input "*"
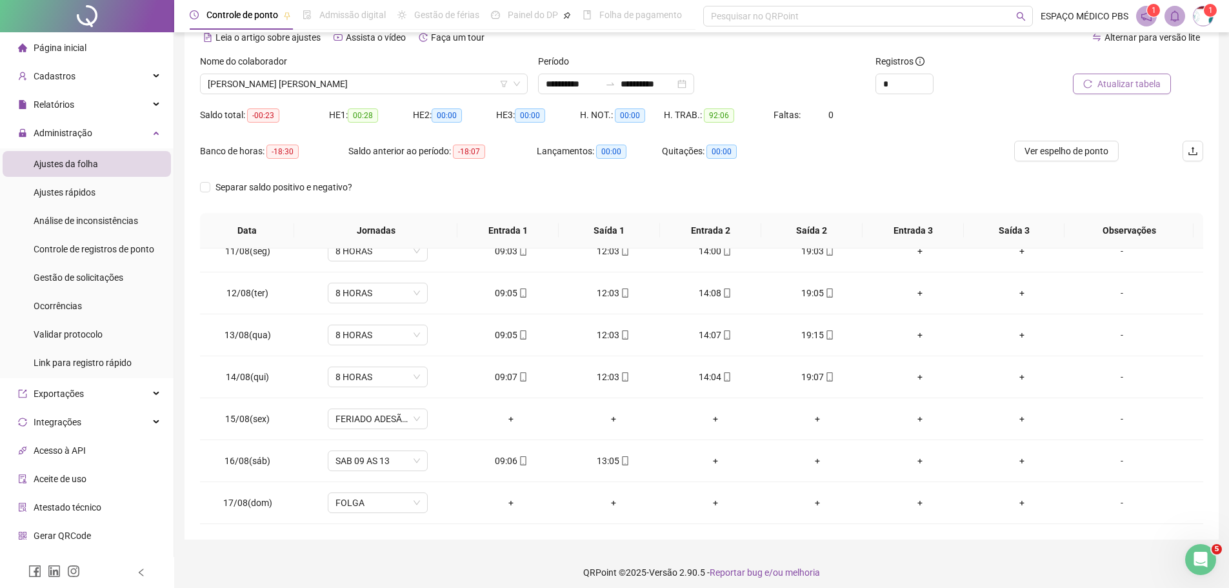
click at [1118, 78] on span "Atualizar tabela" at bounding box center [1129, 84] width 63 height 14
click at [368, 92] on span "ANA GABRIELA DE SOUSA ALVES" at bounding box center [364, 83] width 312 height 19
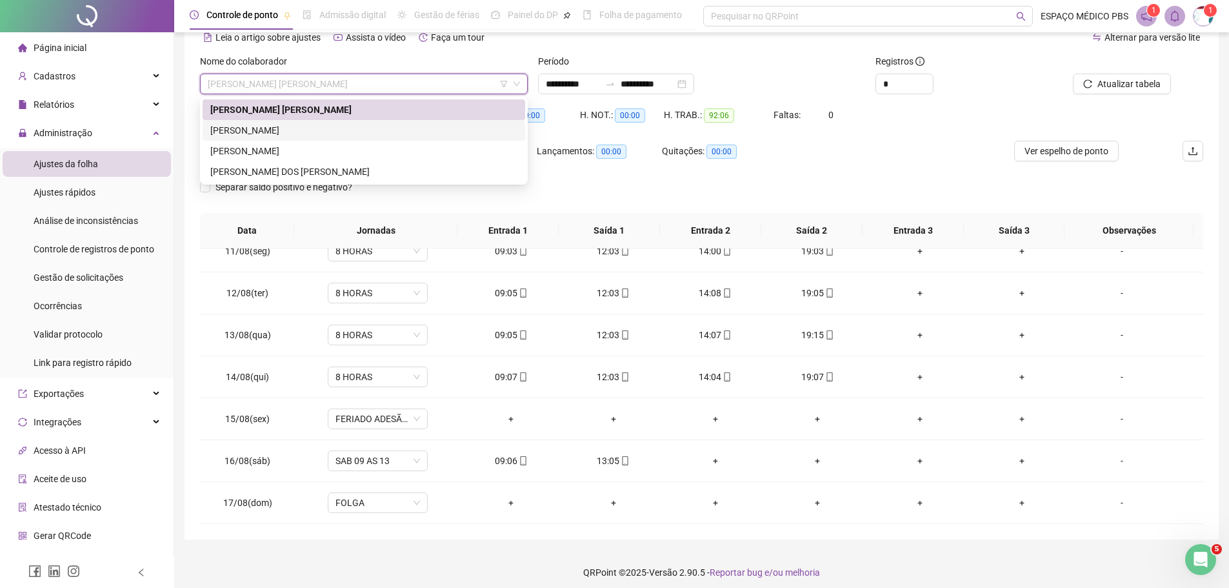
click at [336, 128] on div "DANIELLY GONÇALVES DE SOUSA" at bounding box center [363, 130] width 307 height 14
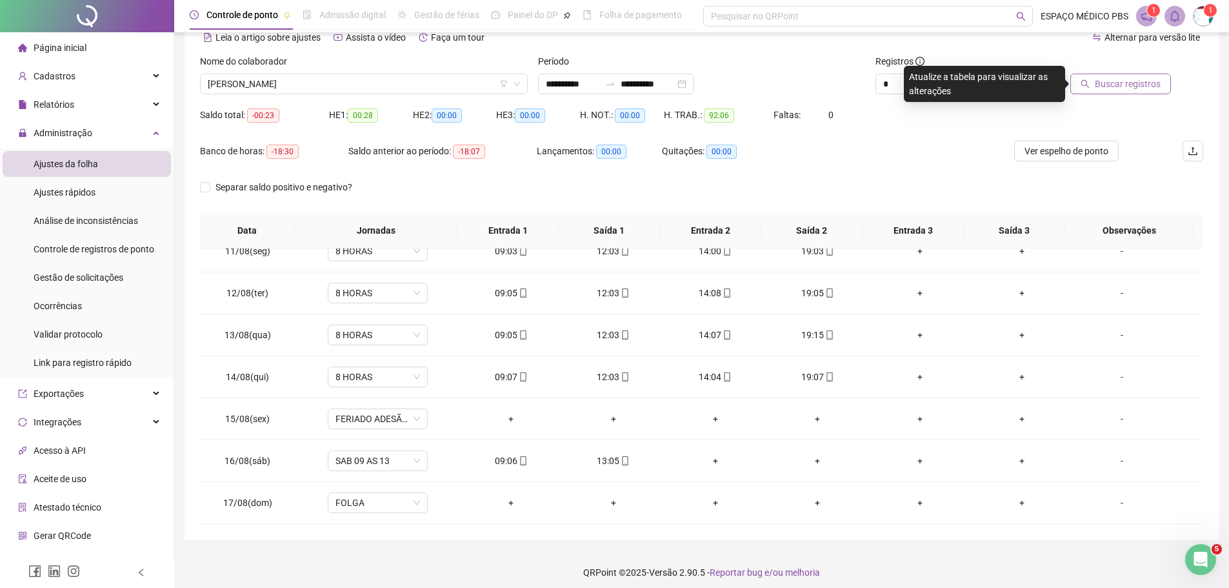
click at [1111, 75] on button "Buscar registros" at bounding box center [1120, 84] width 101 height 21
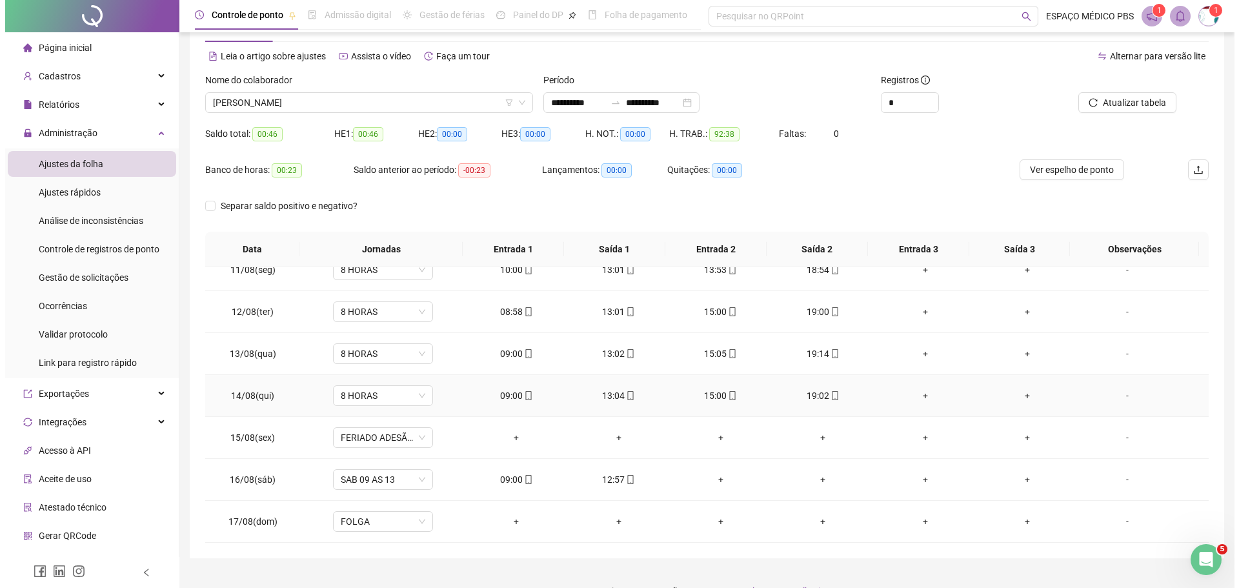
scroll to position [72, 0]
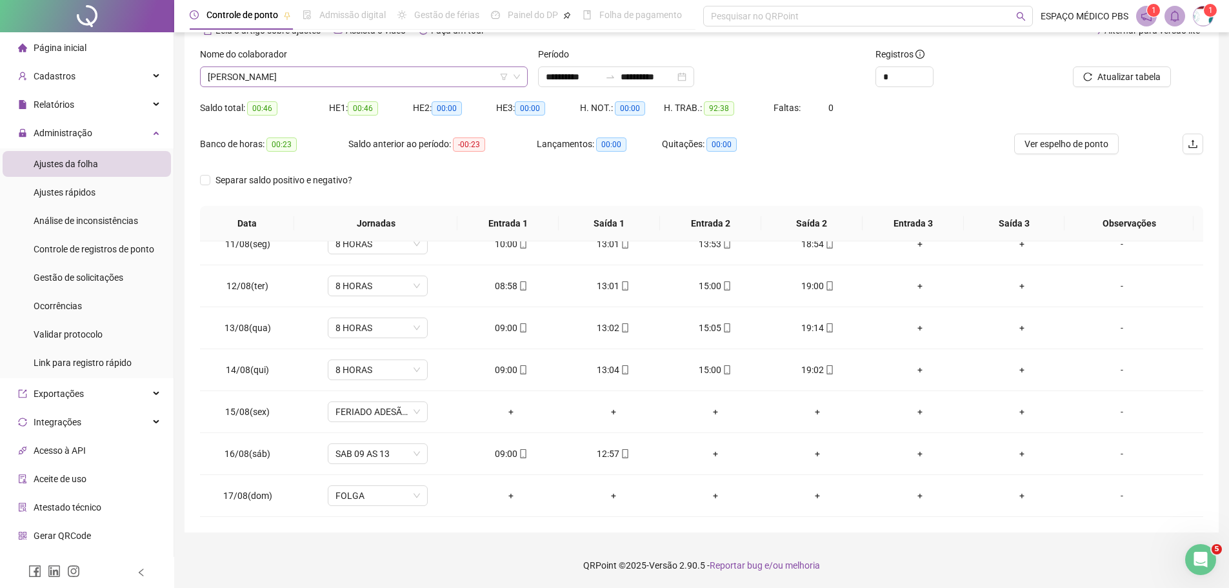
click at [344, 75] on span "DANIELLY GONÇALVES DE SOUSA" at bounding box center [364, 76] width 312 height 19
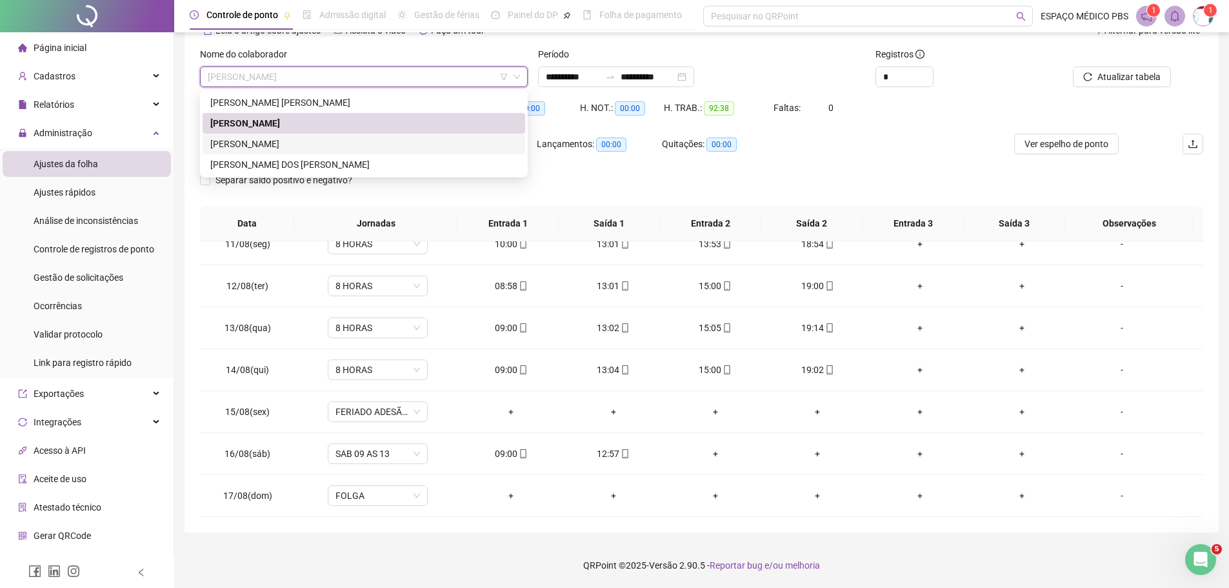
click at [263, 146] on div "ELLESSANDRA TELIS DE ALMEIDA" at bounding box center [363, 144] width 307 height 14
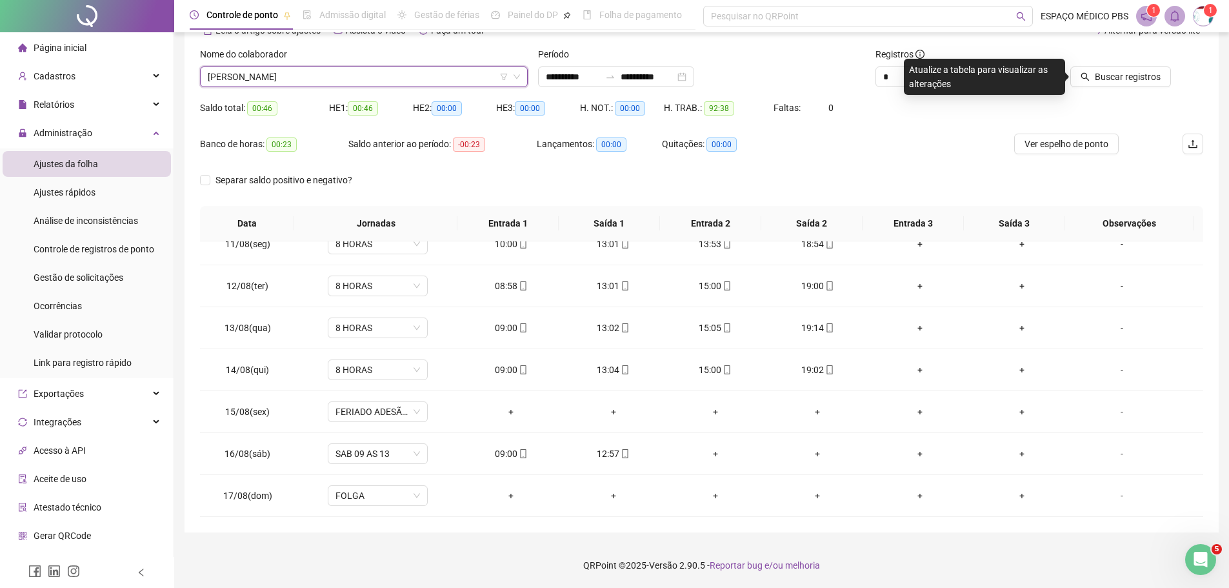
click at [1057, 87] on div "Atualize a tabela para visualizar as alterações" at bounding box center [984, 77] width 161 height 36
click at [1063, 84] on div "Atualize a tabela para visualizar as alterações" at bounding box center [984, 77] width 161 height 36
click at [1117, 75] on span "Buscar registros" at bounding box center [1128, 77] width 66 height 14
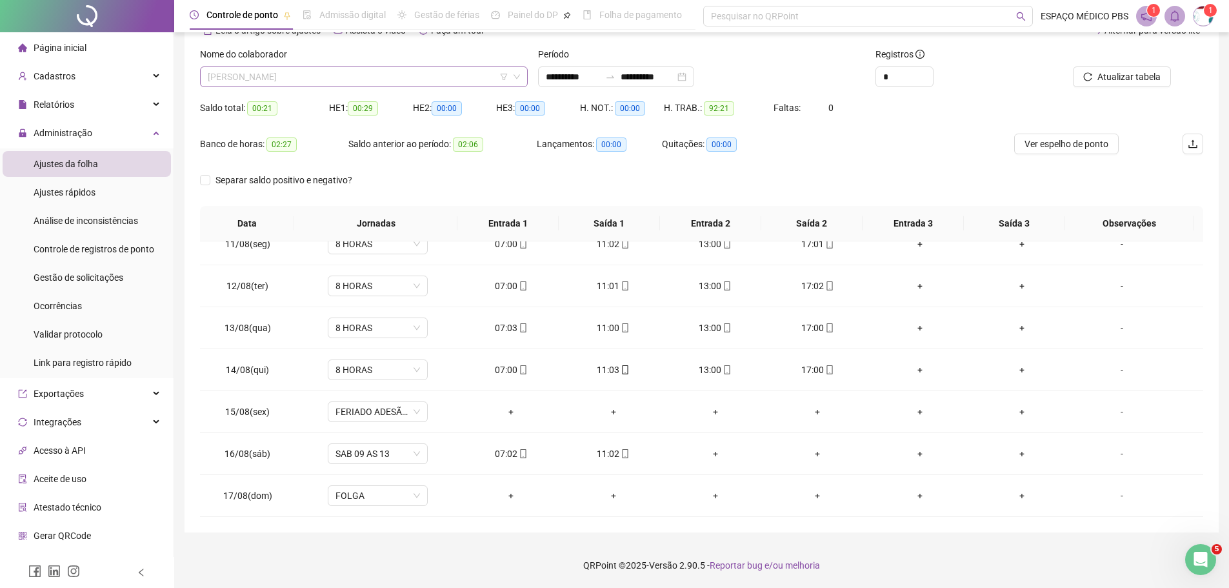
click at [411, 75] on span "ELLESSANDRA TELIS DE ALMEIDA" at bounding box center [364, 76] width 312 height 19
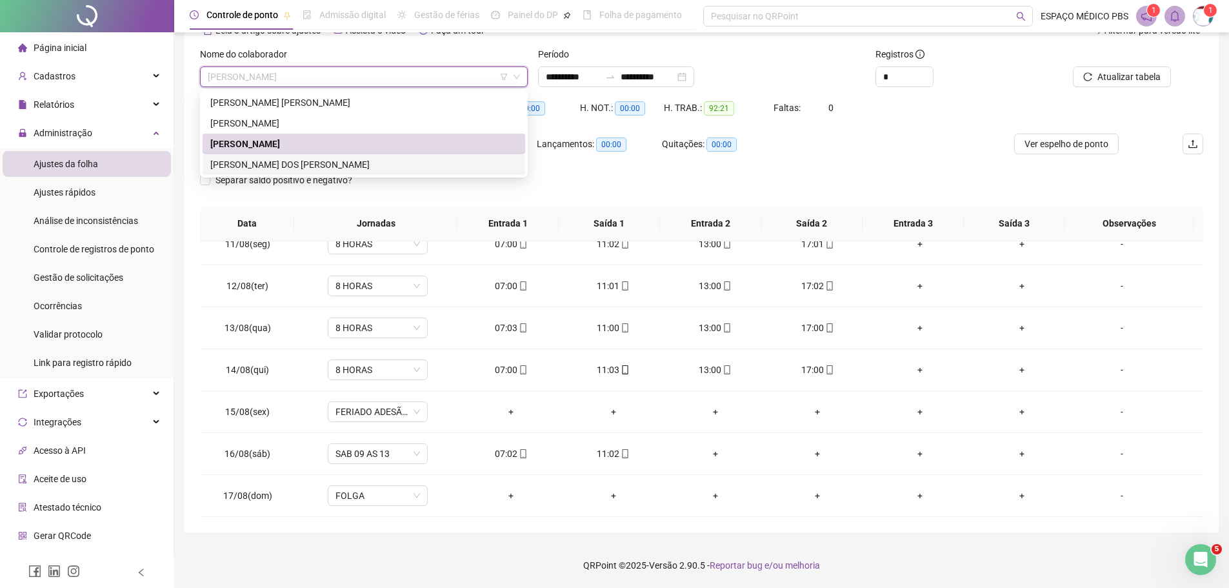
click at [339, 159] on div "JULIANA PEREIRA DOS SANTOS" at bounding box center [363, 164] width 307 height 14
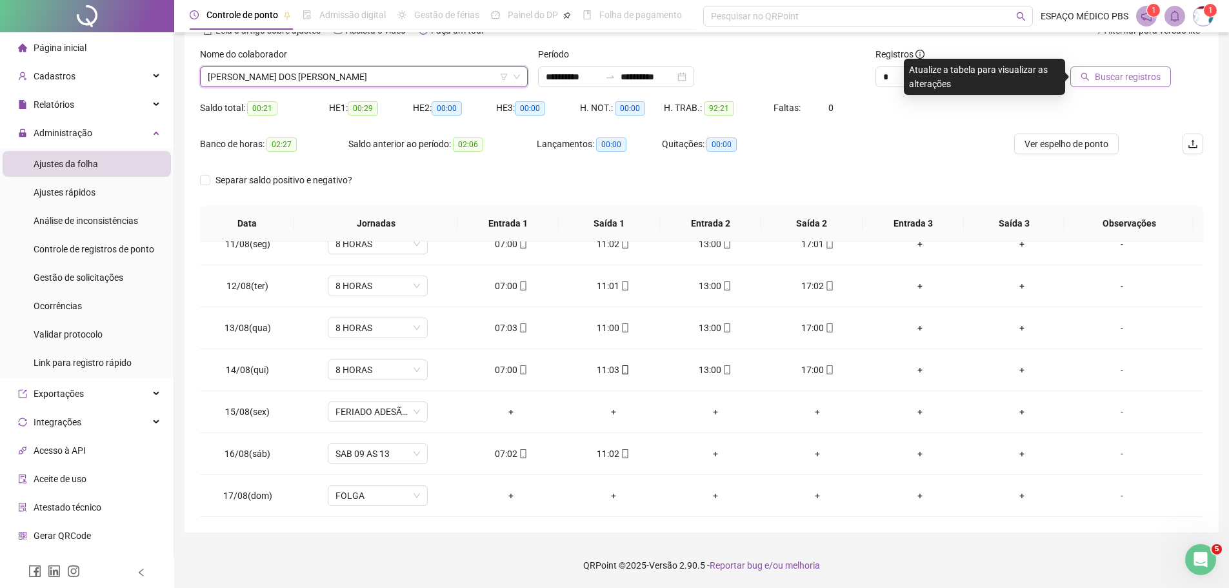
click at [1127, 75] on span "Buscar registros" at bounding box center [1128, 77] width 66 height 14
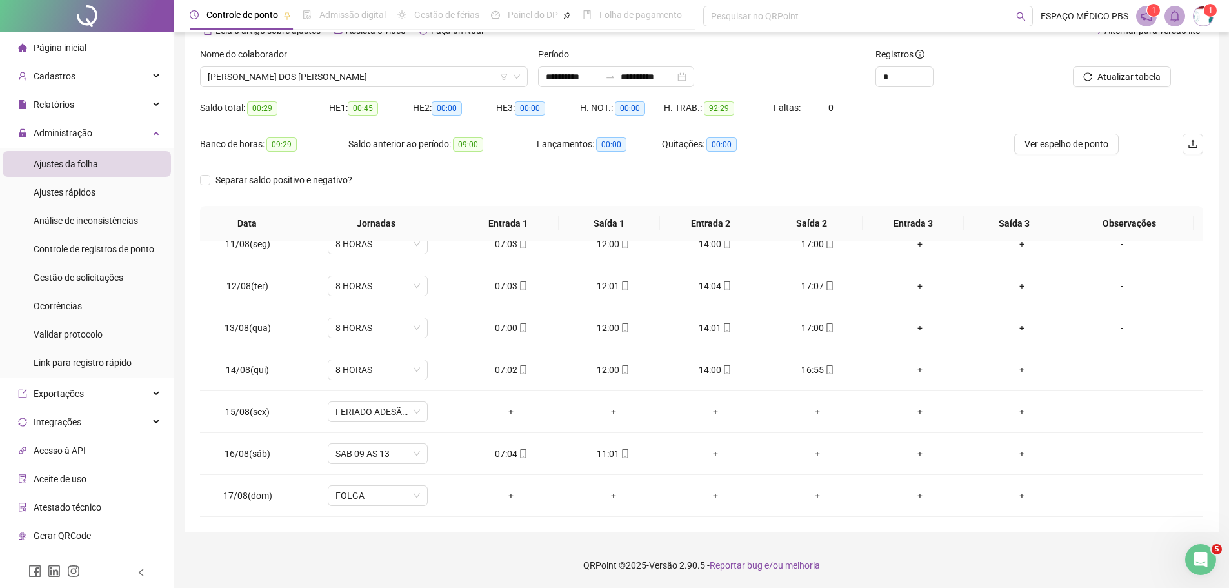
click at [1199, 20] on img at bounding box center [1203, 15] width 19 height 19
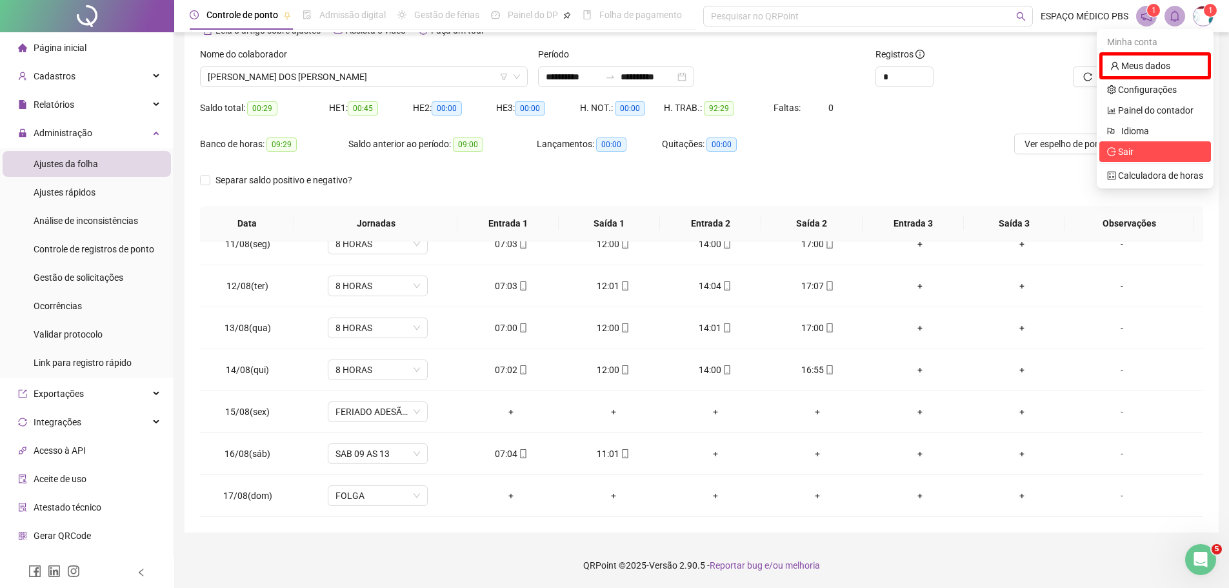
click at [1119, 156] on span "Sair" at bounding box center [1125, 151] width 15 height 10
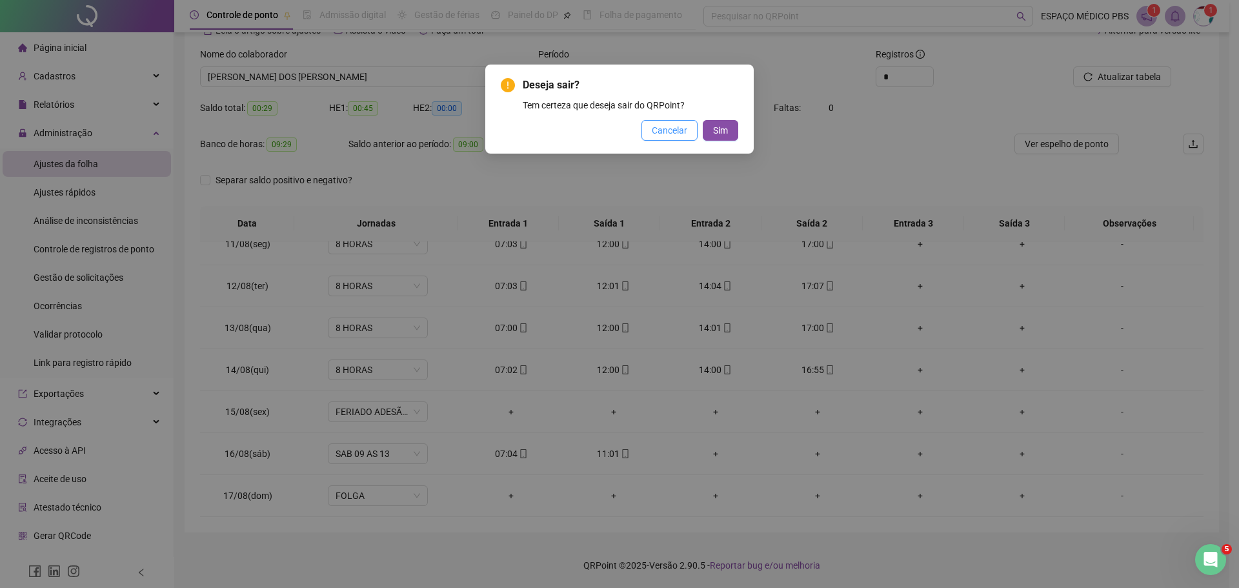
click at [698, 132] on button "Cancelar" at bounding box center [669, 130] width 56 height 21
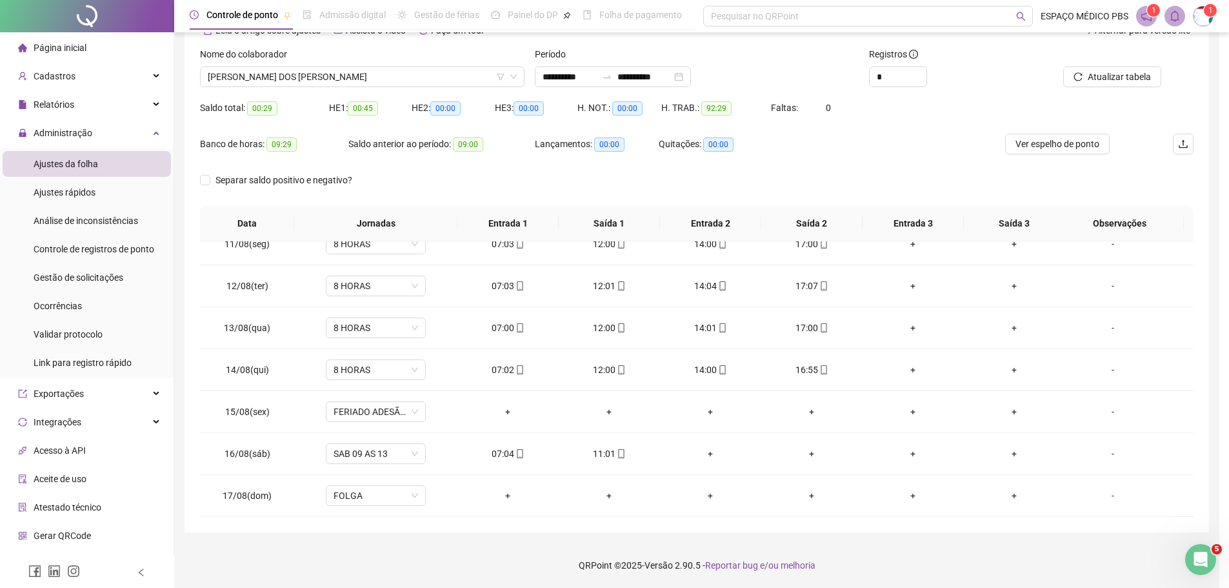
click at [710, 132] on div "H. TRAB.: 92:29" at bounding box center [716, 115] width 110 height 36
click at [1204, 14] on img at bounding box center [1203, 15] width 19 height 19
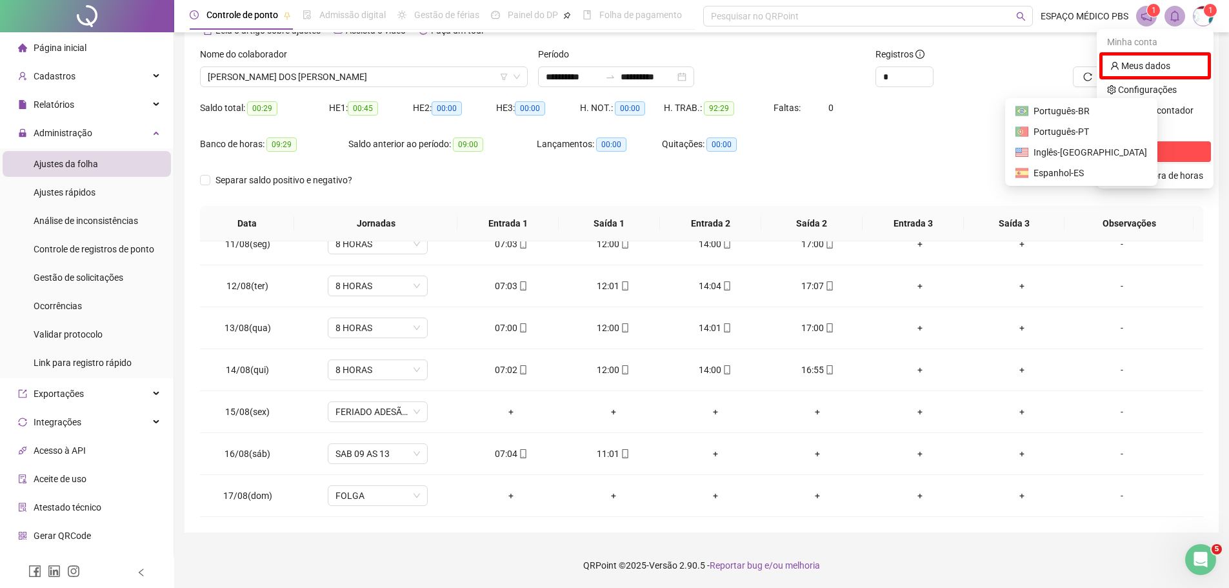
click at [1127, 151] on span "Sair" at bounding box center [1125, 151] width 15 height 10
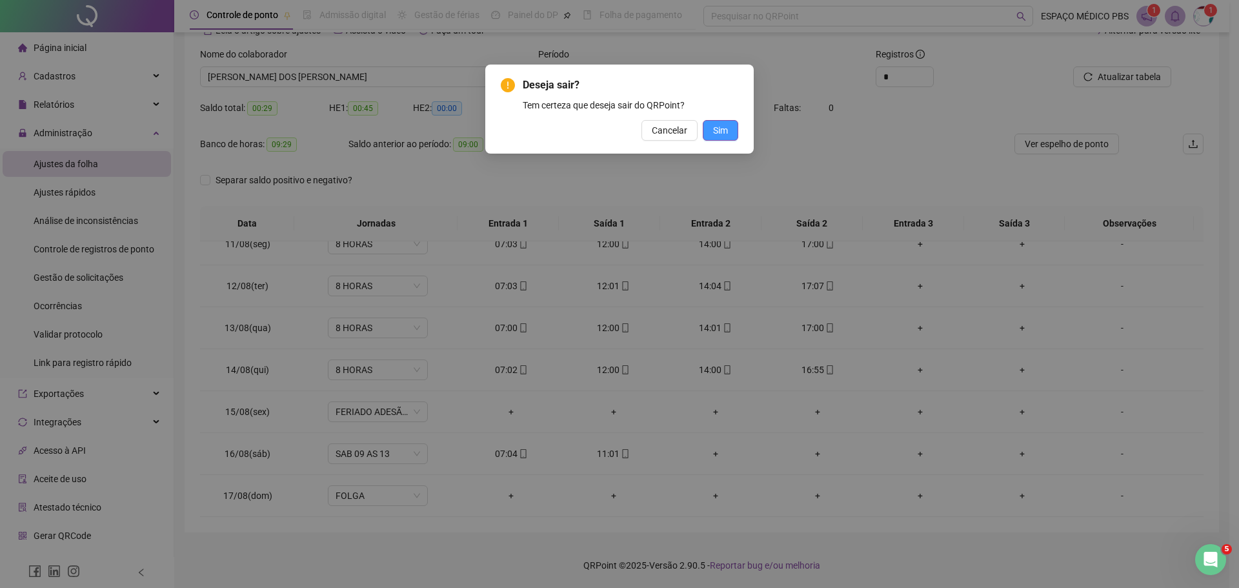
click at [719, 127] on span "Sim" at bounding box center [720, 130] width 15 height 14
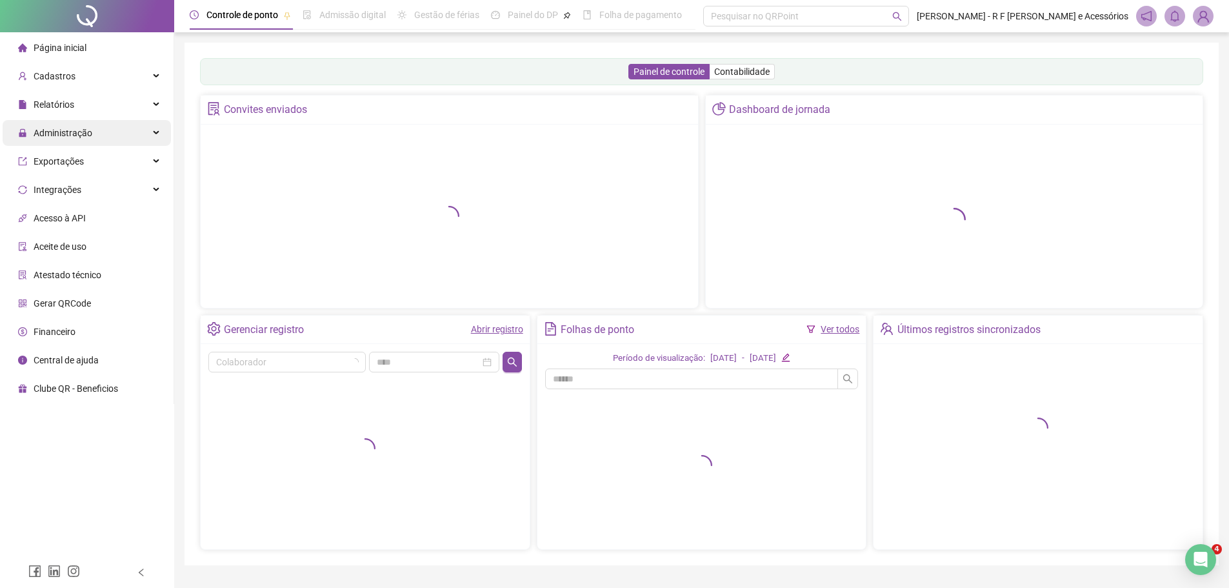
click at [87, 134] on span "Administração" at bounding box center [63, 133] width 59 height 10
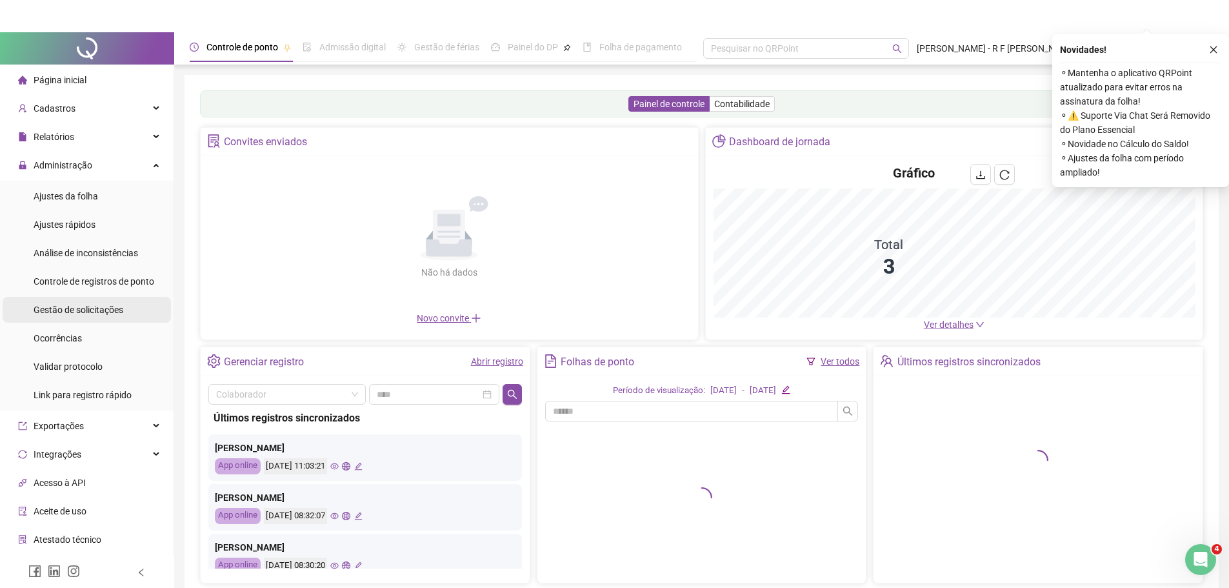
click at [101, 279] on span "Controle de registros de ponto" at bounding box center [94, 281] width 121 height 10
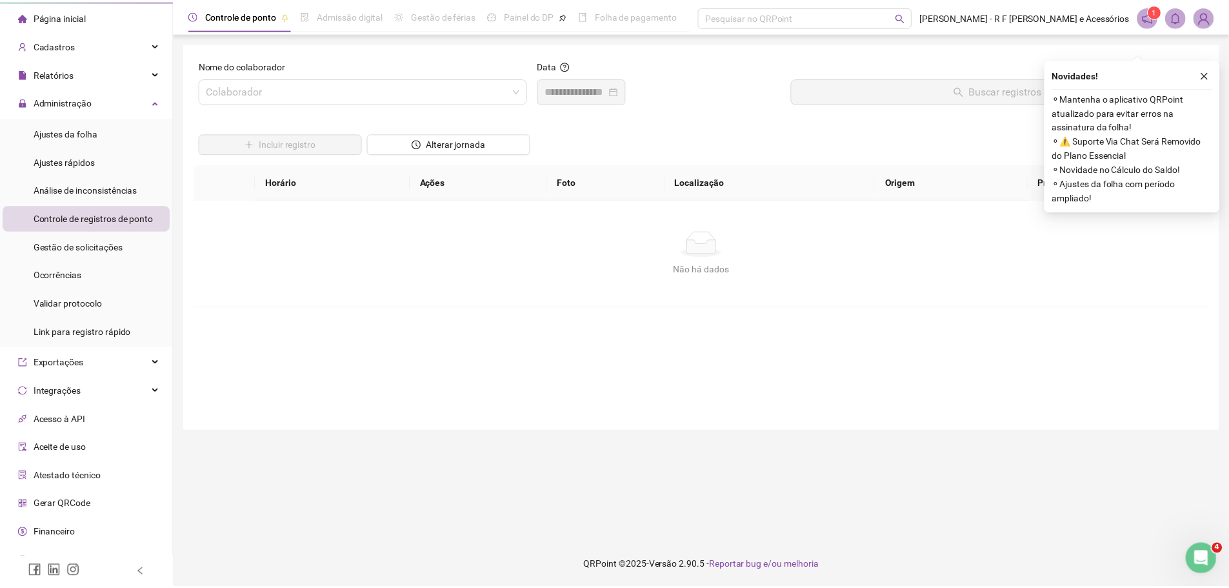
scroll to position [48, 0]
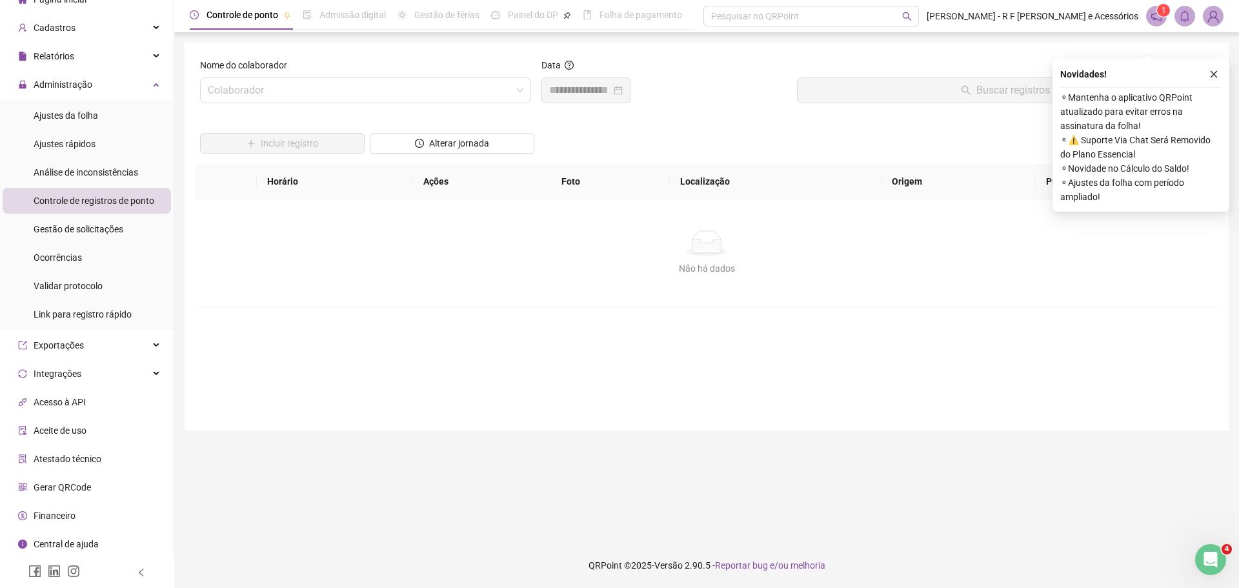
click at [73, 514] on span "Financeiro" at bounding box center [55, 515] width 42 height 10
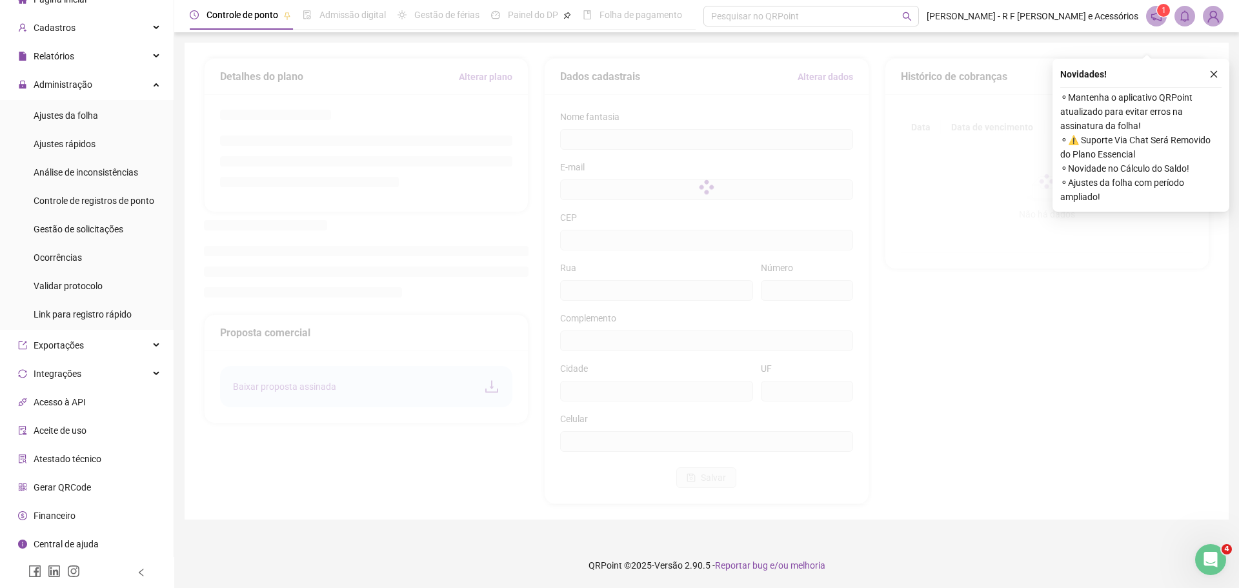
type input "**********"
type input "********"
type input "***"
type input "**********"
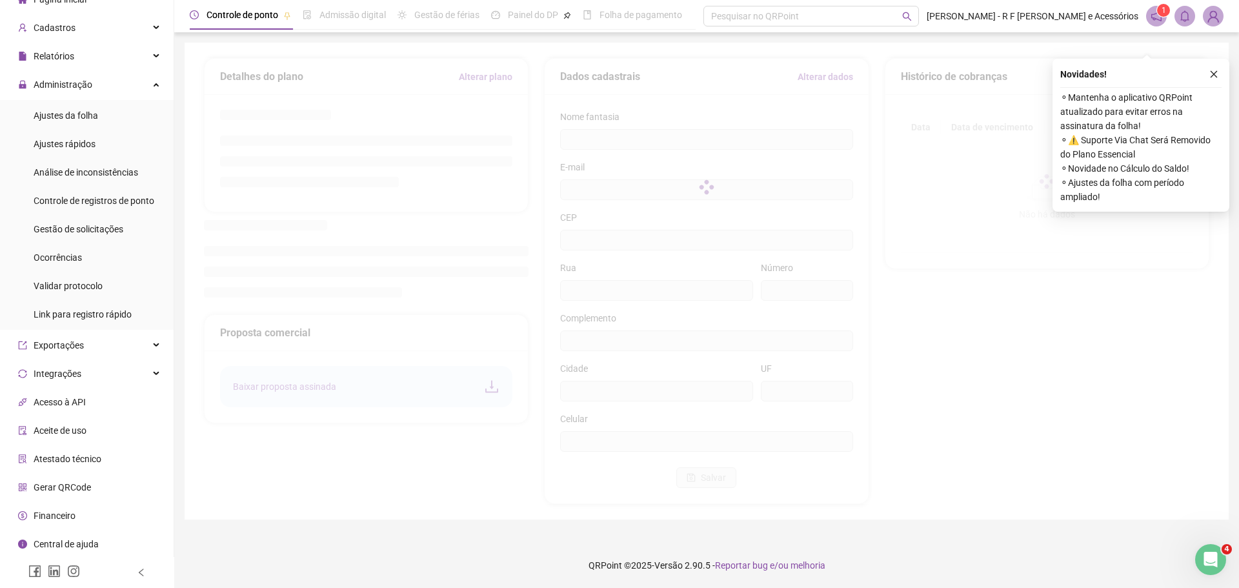
type input "**********"
type input "**"
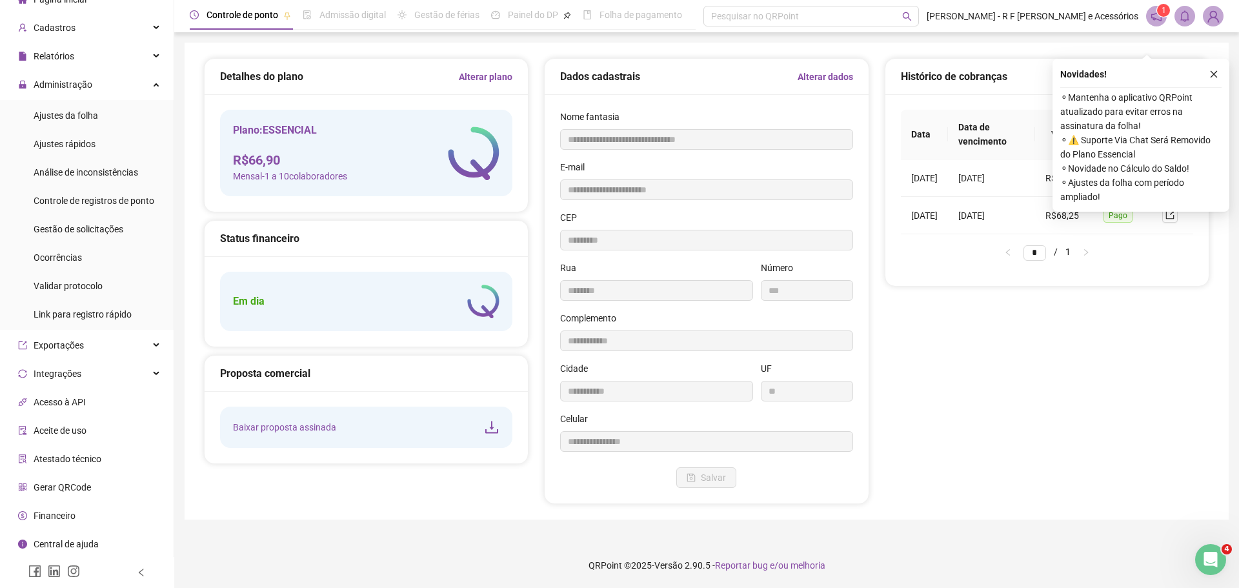
type input "*********"
type input "**********"
click at [1216, 67] on button "button" at bounding box center [1213, 73] width 15 height 15
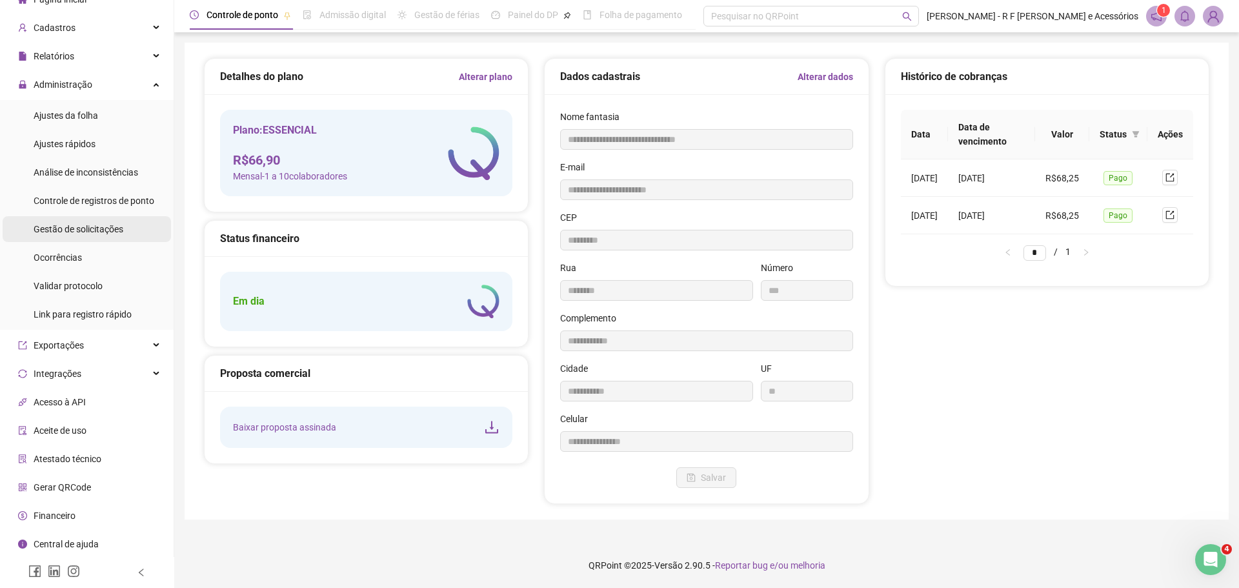
click at [121, 228] on span "Gestão de solicitações" at bounding box center [79, 229] width 90 height 10
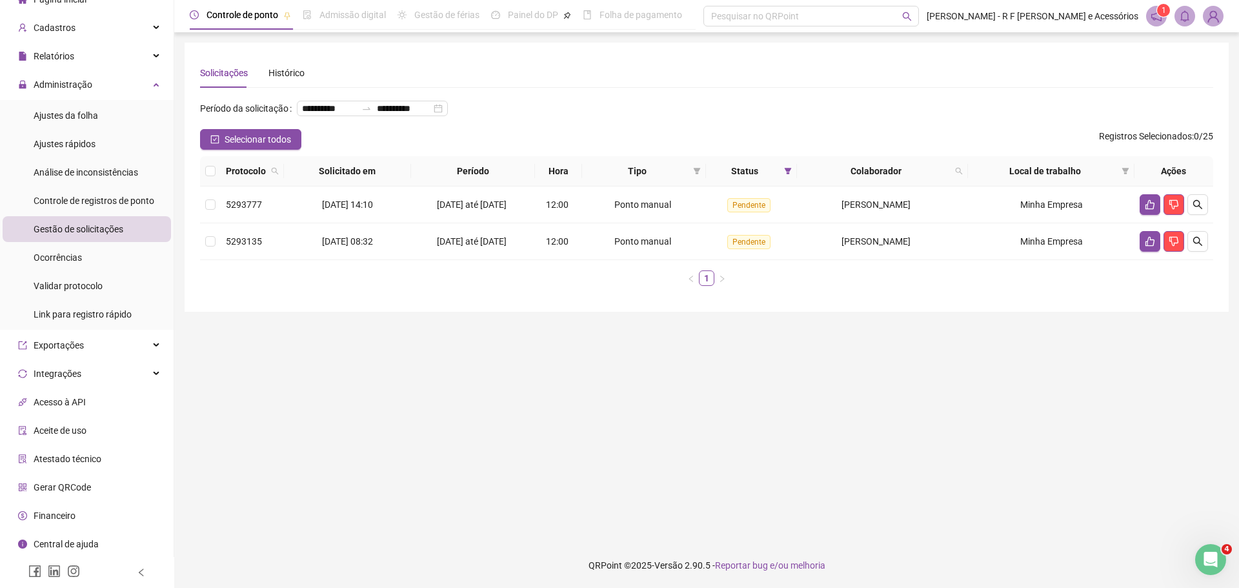
click at [1079, 406] on main "**********" at bounding box center [707, 288] width 1044 height 490
click at [1201, 246] on icon "search" at bounding box center [1197, 241] width 9 height 9
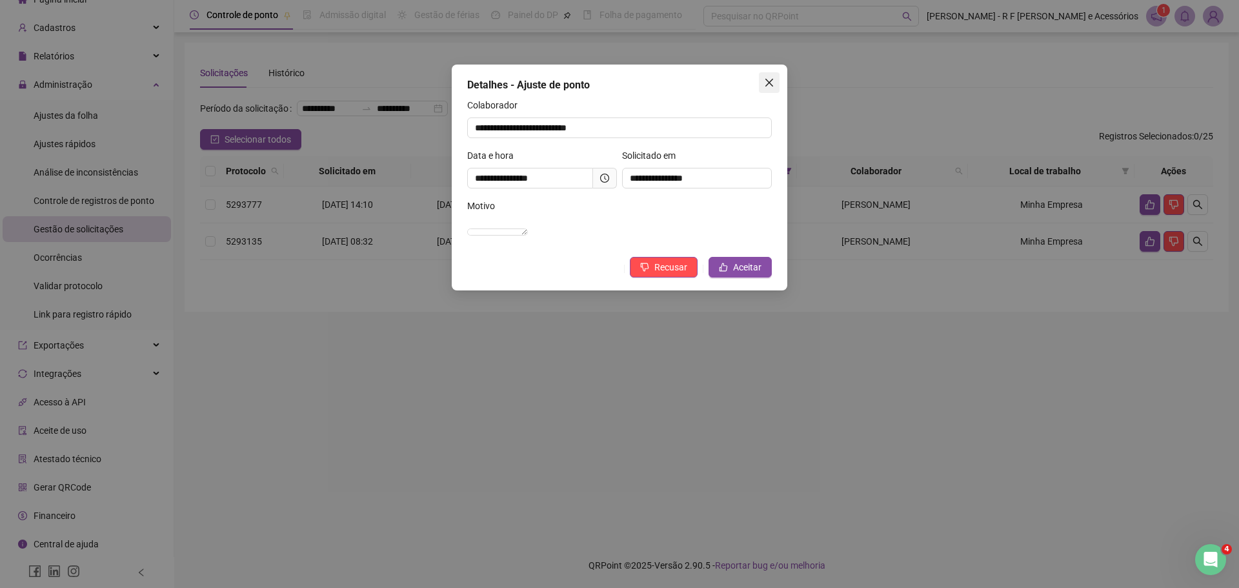
click at [770, 83] on icon "close" at bounding box center [769, 83] width 8 height 8
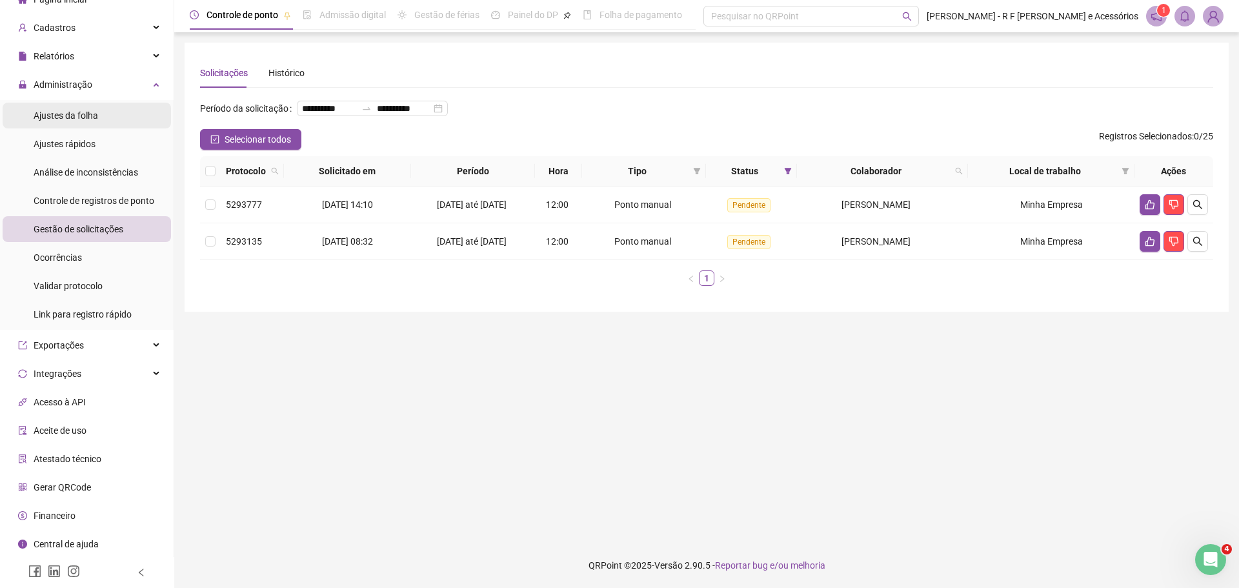
click at [98, 112] on li "Ajustes da folha" at bounding box center [87, 116] width 168 height 26
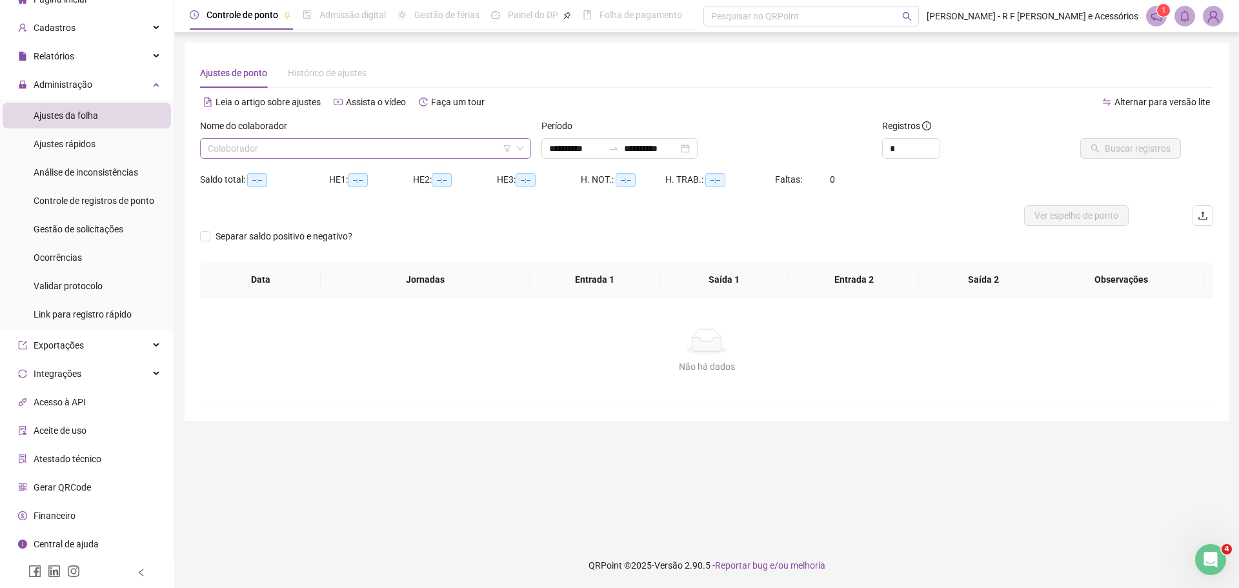
click at [345, 145] on input "search" at bounding box center [360, 148] width 304 height 19
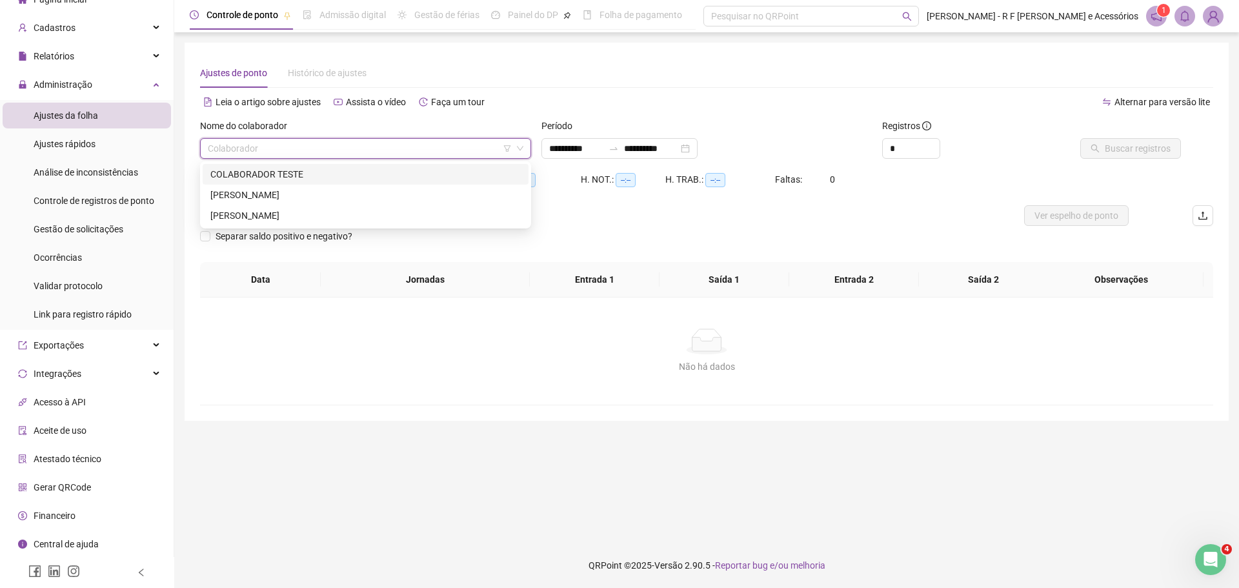
type input "**********"
click at [317, 213] on div "[PERSON_NAME]" at bounding box center [365, 215] width 310 height 14
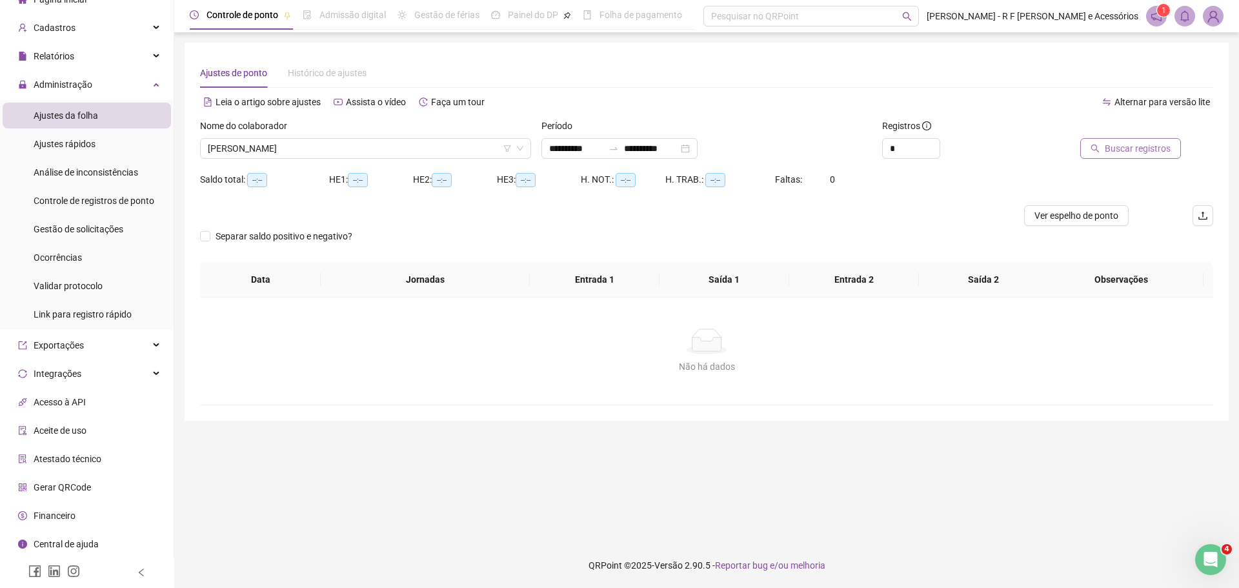
click at [1139, 149] on span "Buscar registros" at bounding box center [1138, 148] width 66 height 14
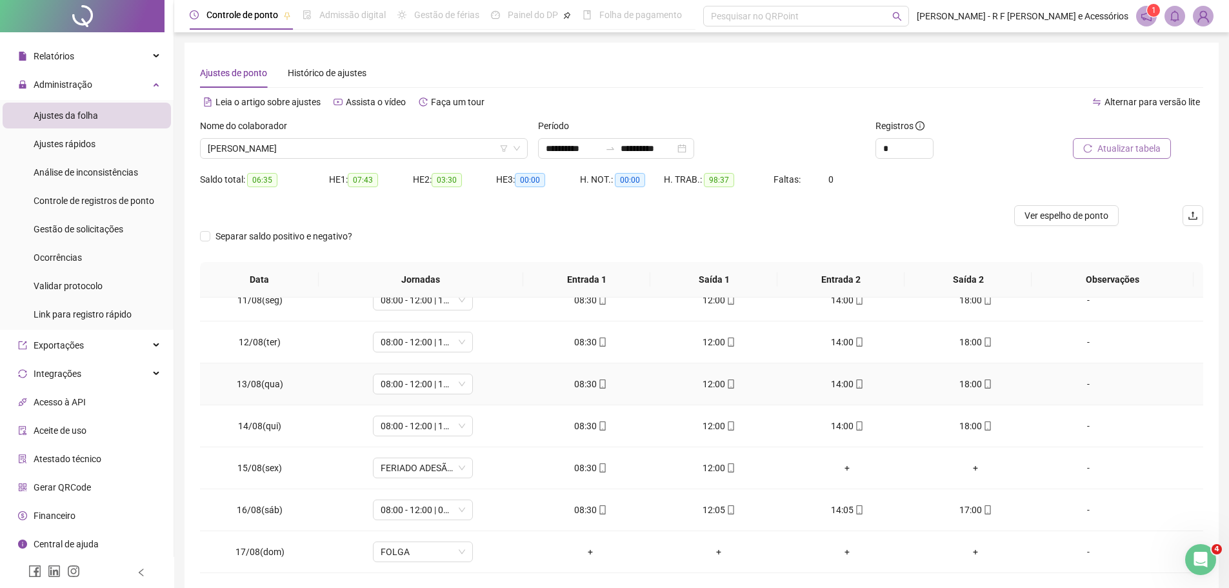
scroll to position [56, 0]
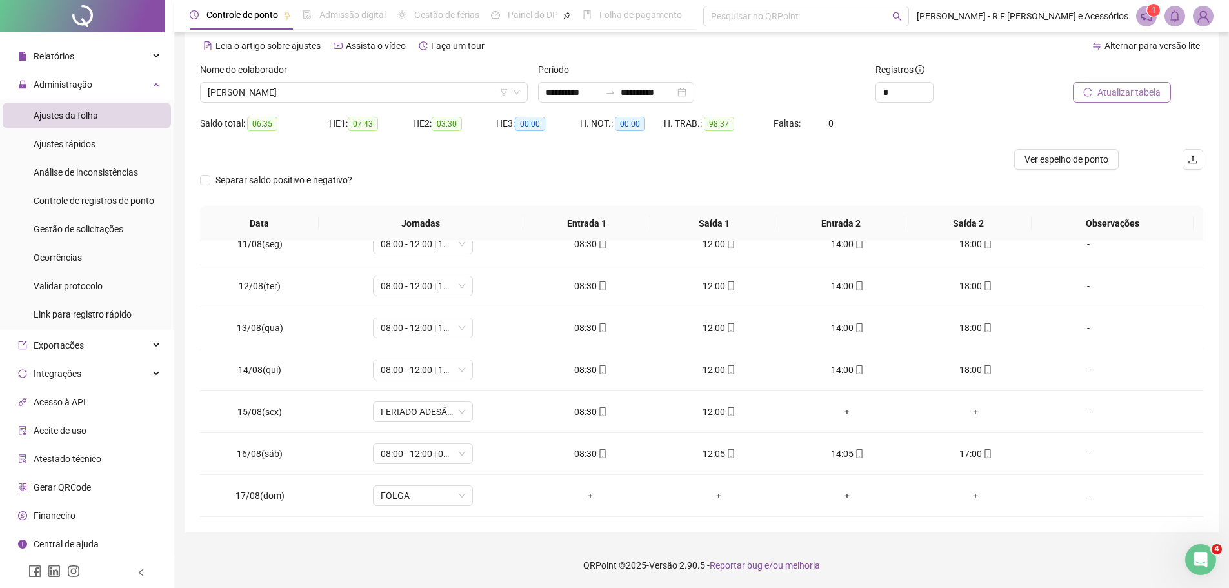
click at [774, 525] on div "**********" at bounding box center [702, 259] width 1034 height 546
click at [503, 174] on div "Separar saldo positivo e negativo?" at bounding box center [701, 188] width 1003 height 36
click at [559, 145] on div "HE 3: 00:00" at bounding box center [538, 131] width 84 height 36
click at [527, 165] on div at bounding box center [576, 159] width 752 height 21
click at [456, 94] on span "[PERSON_NAME]" at bounding box center [364, 92] width 312 height 19
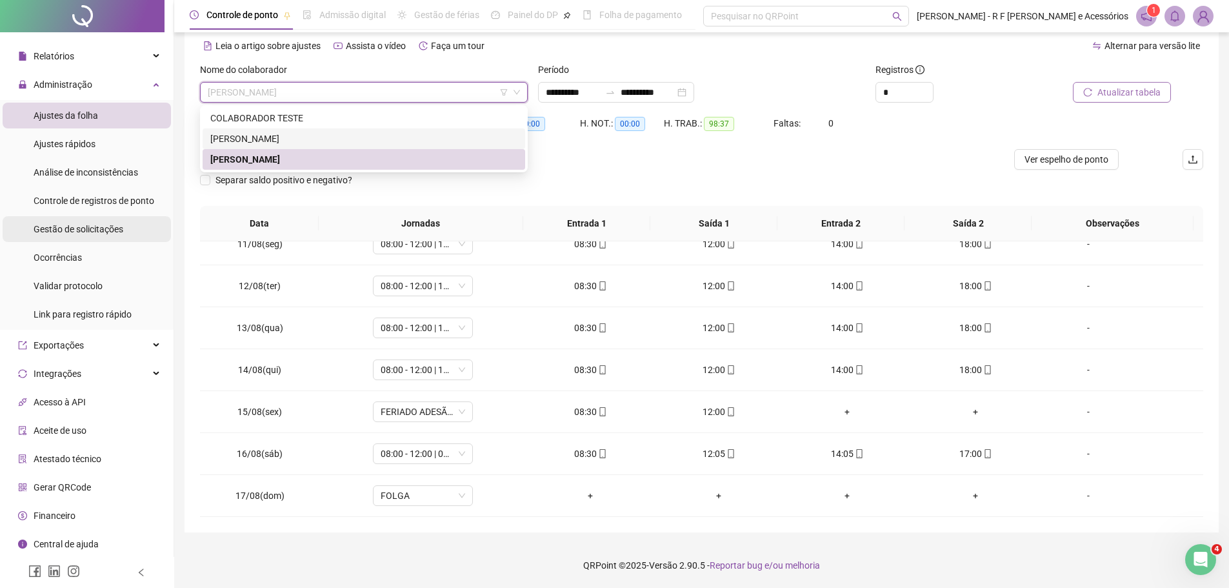
click at [92, 230] on span "Gestão de solicitações" at bounding box center [79, 229] width 90 height 10
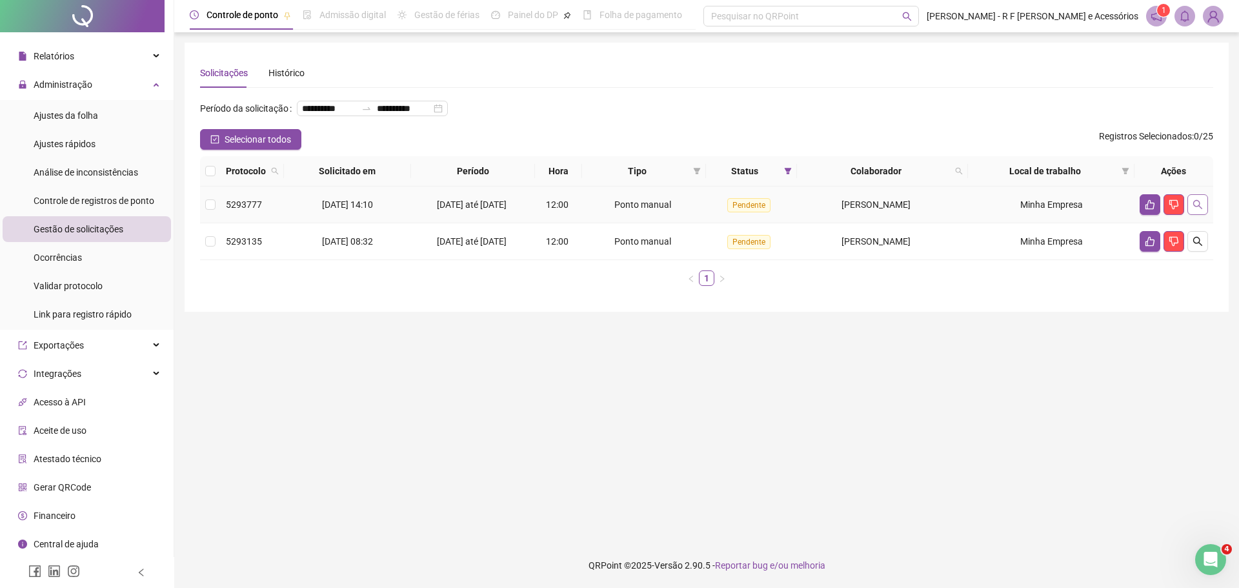
click at [1193, 210] on icon "search" at bounding box center [1197, 204] width 10 height 10
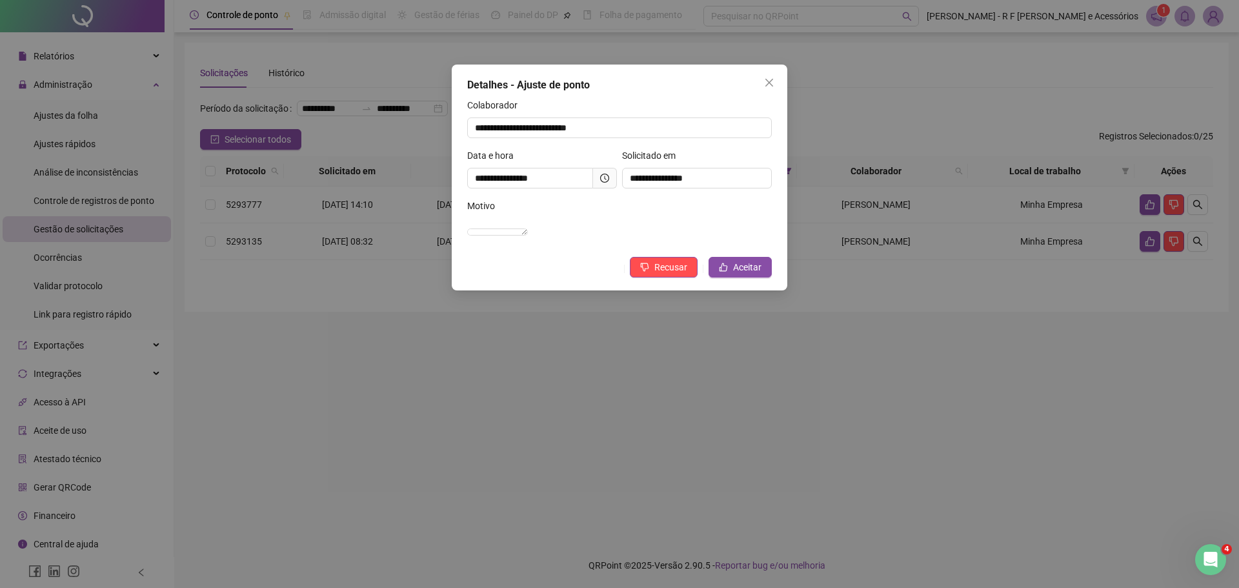
click at [625, 206] on div "Motivo" at bounding box center [619, 208] width 305 height 19
click at [627, 199] on div "Motivo" at bounding box center [619, 208] width 305 height 19
click at [621, 198] on div "**********" at bounding box center [696, 173] width 155 height 50
click at [612, 201] on div "Motivo" at bounding box center [619, 208] width 305 height 19
click at [757, 274] on span "Aceitar" at bounding box center [747, 267] width 28 height 14
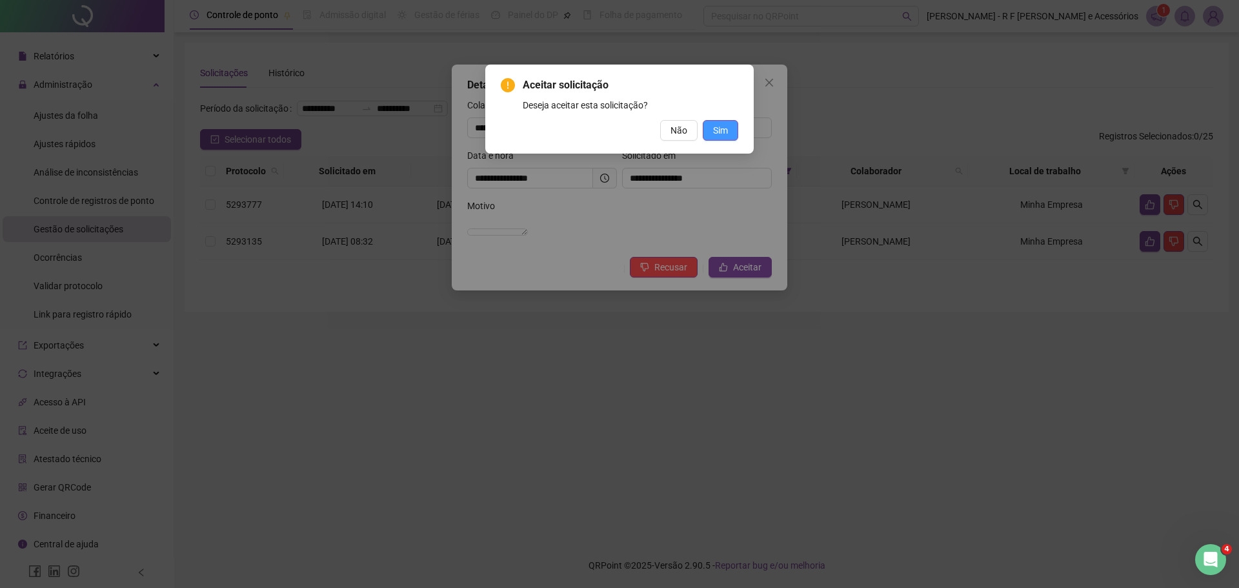
click at [728, 130] on button "Sim" at bounding box center [720, 130] width 35 height 21
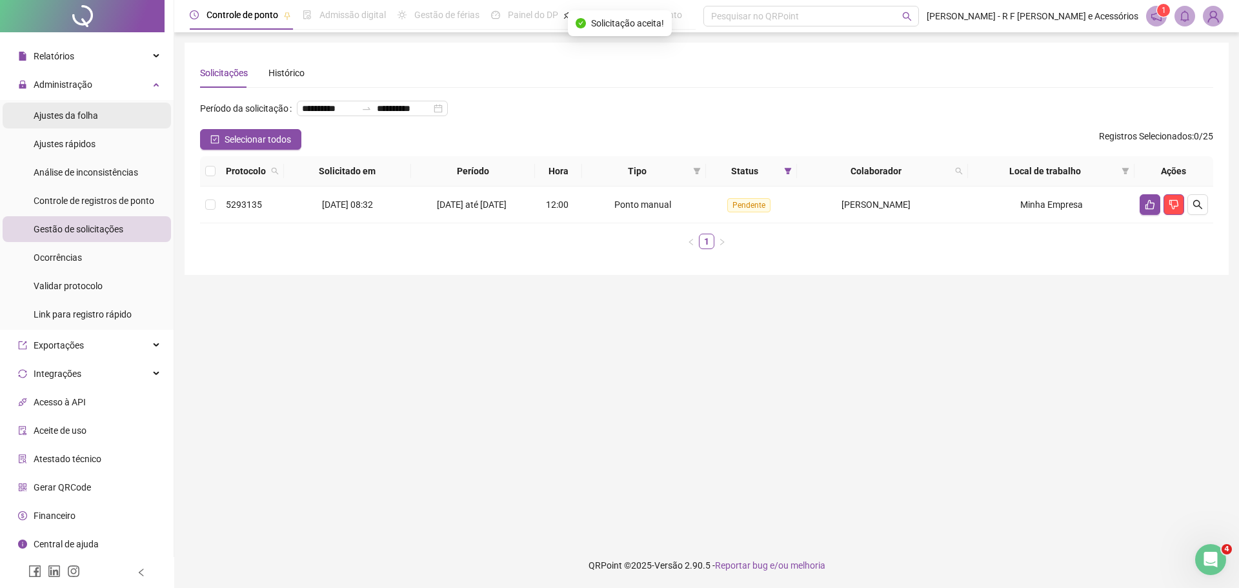
click at [118, 114] on li "Ajustes da folha" at bounding box center [87, 116] width 168 height 26
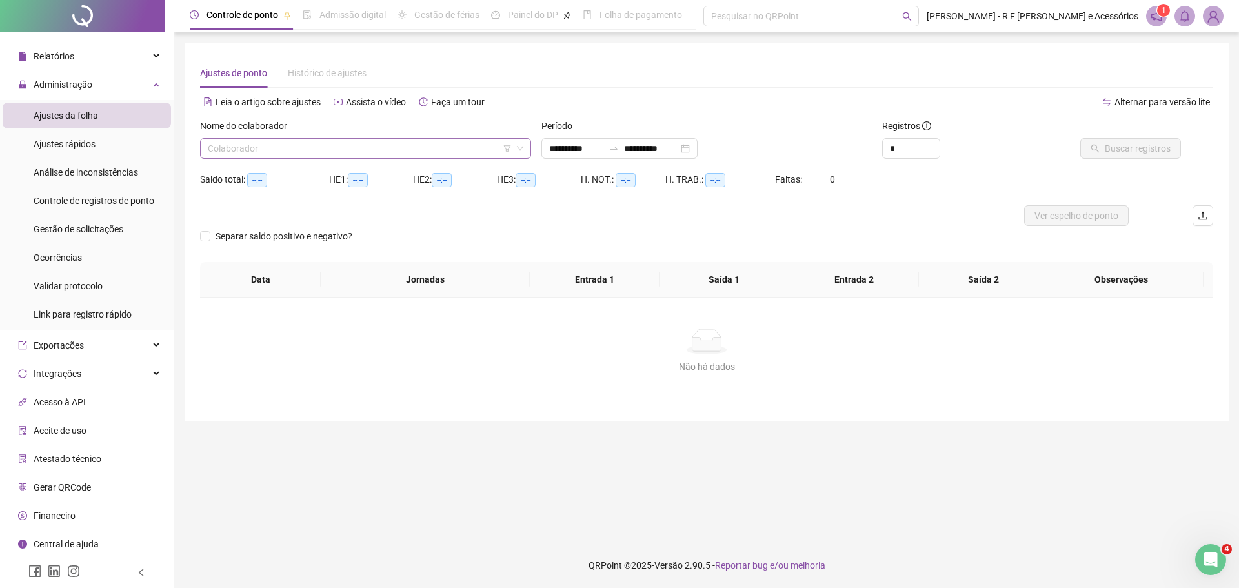
type input "**********"
click at [316, 151] on input "search" at bounding box center [360, 148] width 304 height 19
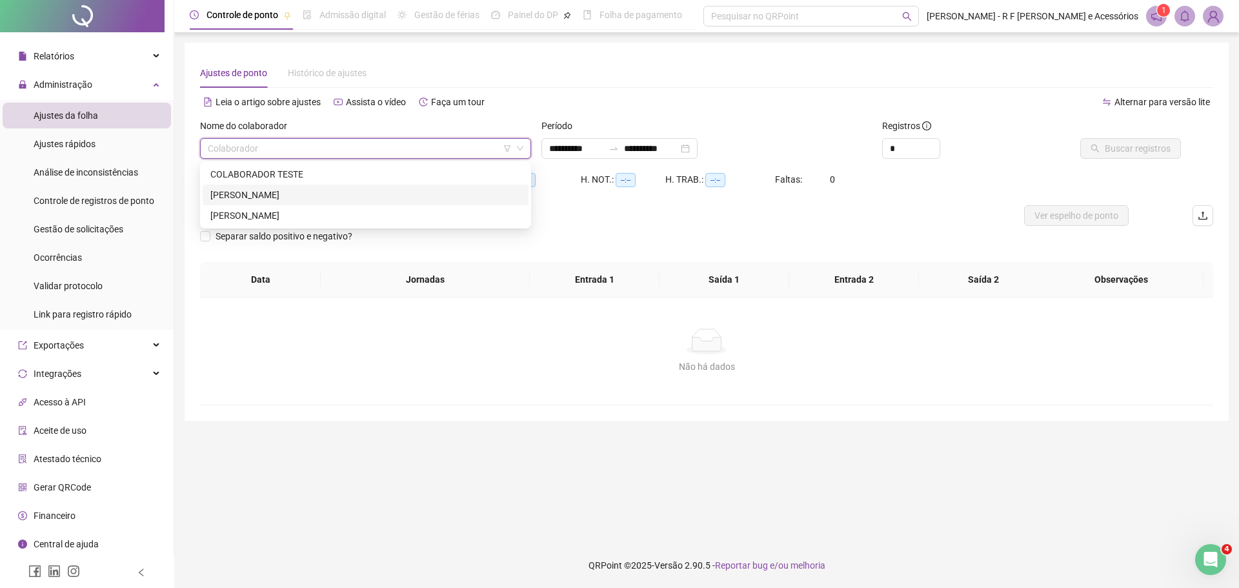
click at [316, 194] on div "[PERSON_NAME]" at bounding box center [365, 195] width 310 height 14
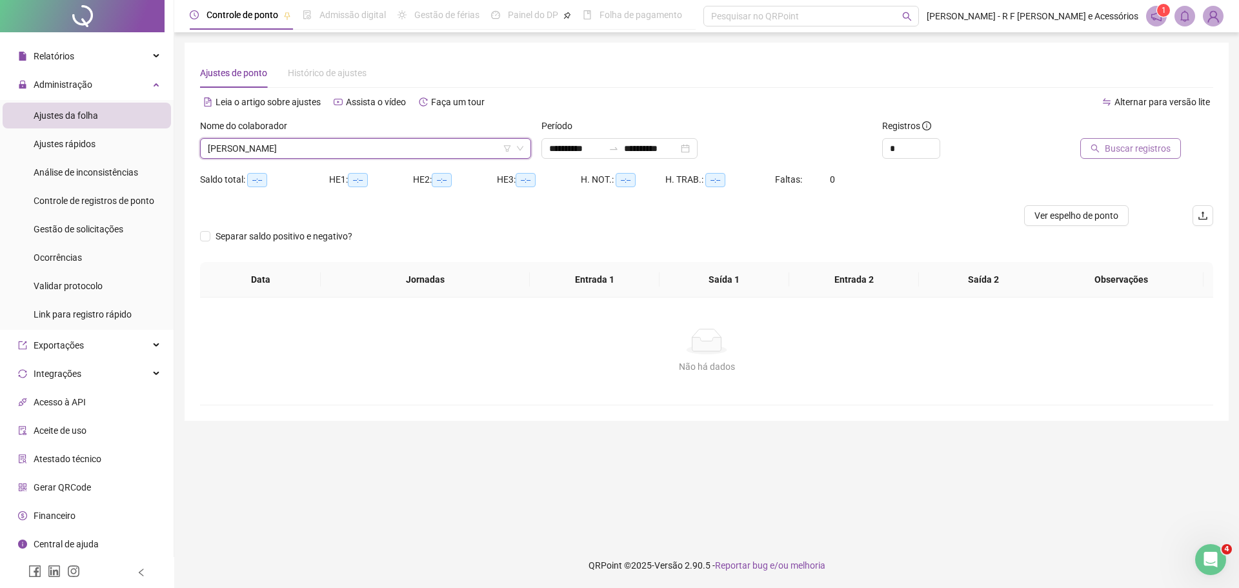
click at [1114, 152] on span "Buscar registros" at bounding box center [1138, 148] width 66 height 14
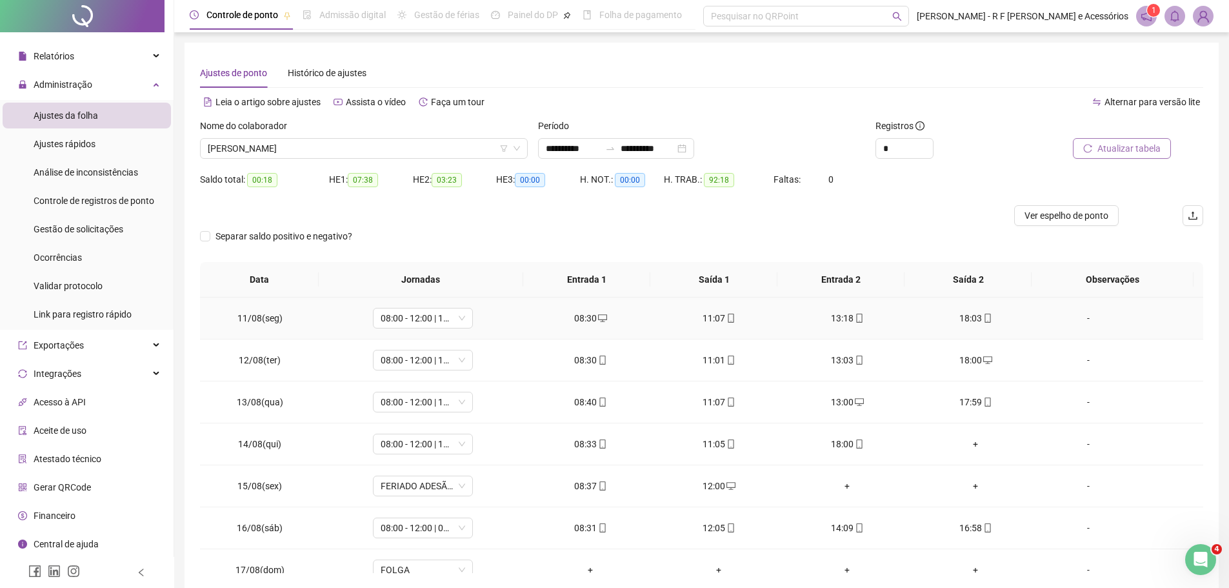
scroll to position [437, 0]
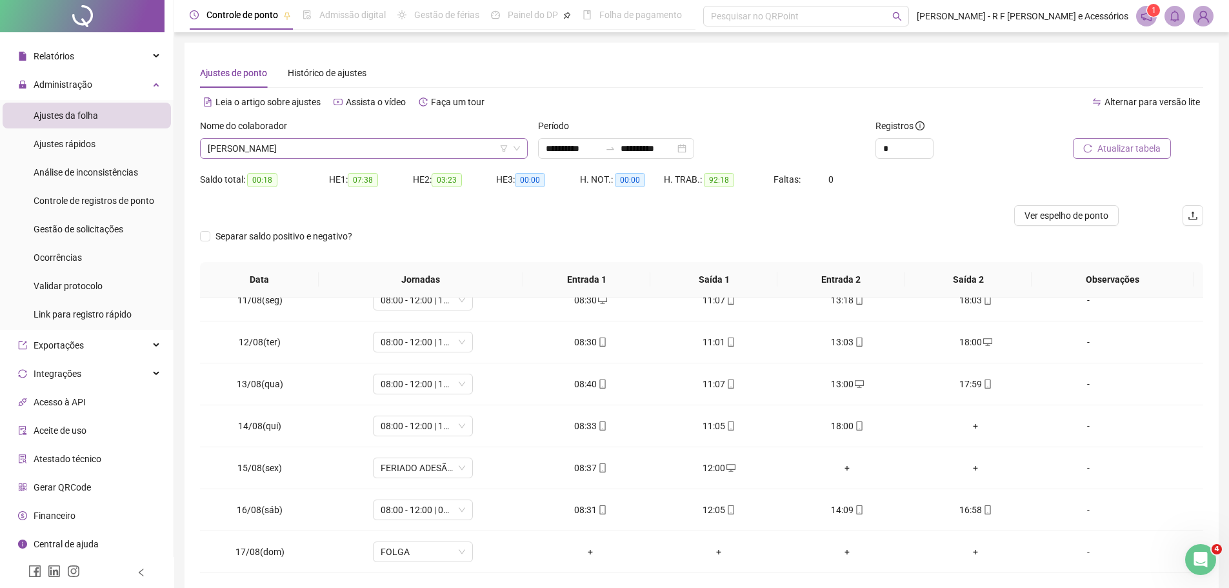
click at [417, 151] on span "[PERSON_NAME]" at bounding box center [364, 148] width 312 height 19
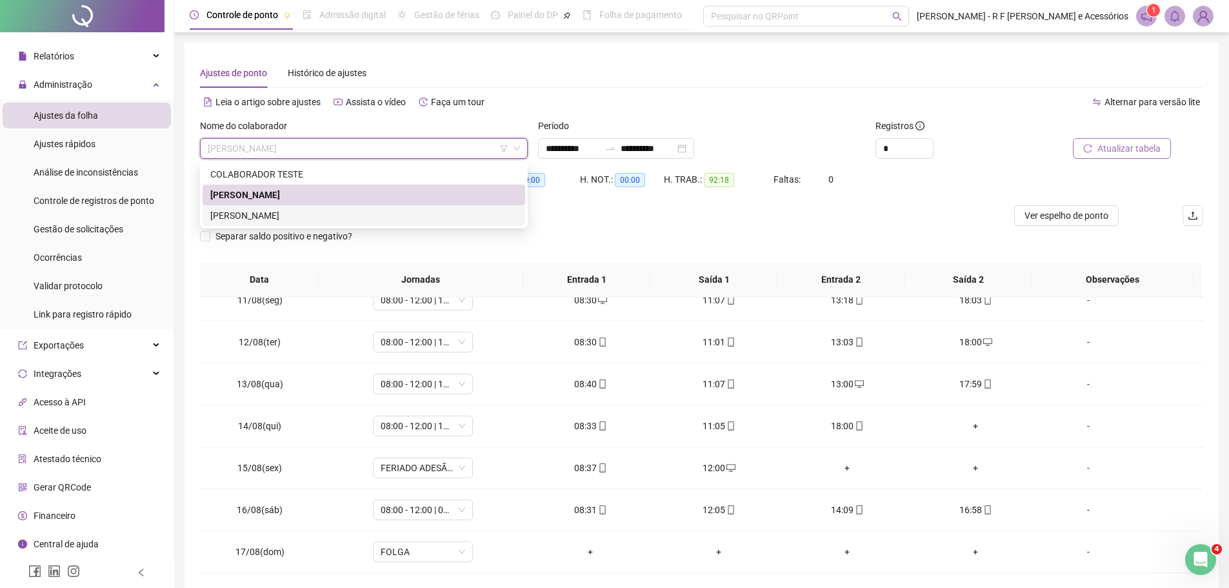
click at [317, 214] on div "[PERSON_NAME]" at bounding box center [363, 215] width 307 height 14
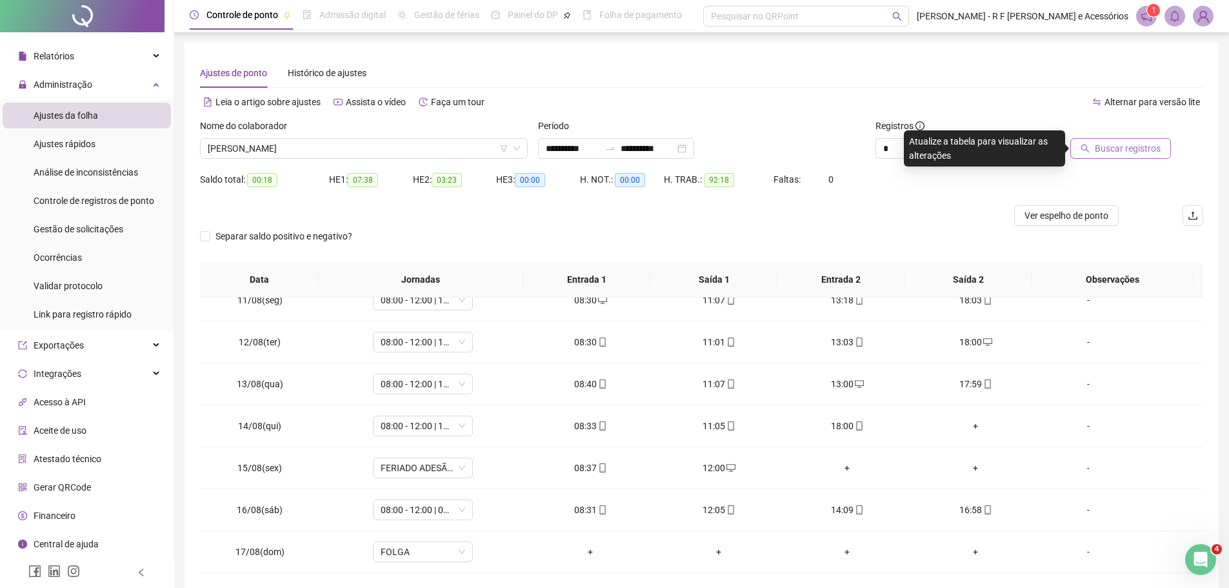
click at [1118, 150] on span "Buscar registros" at bounding box center [1128, 148] width 66 height 14
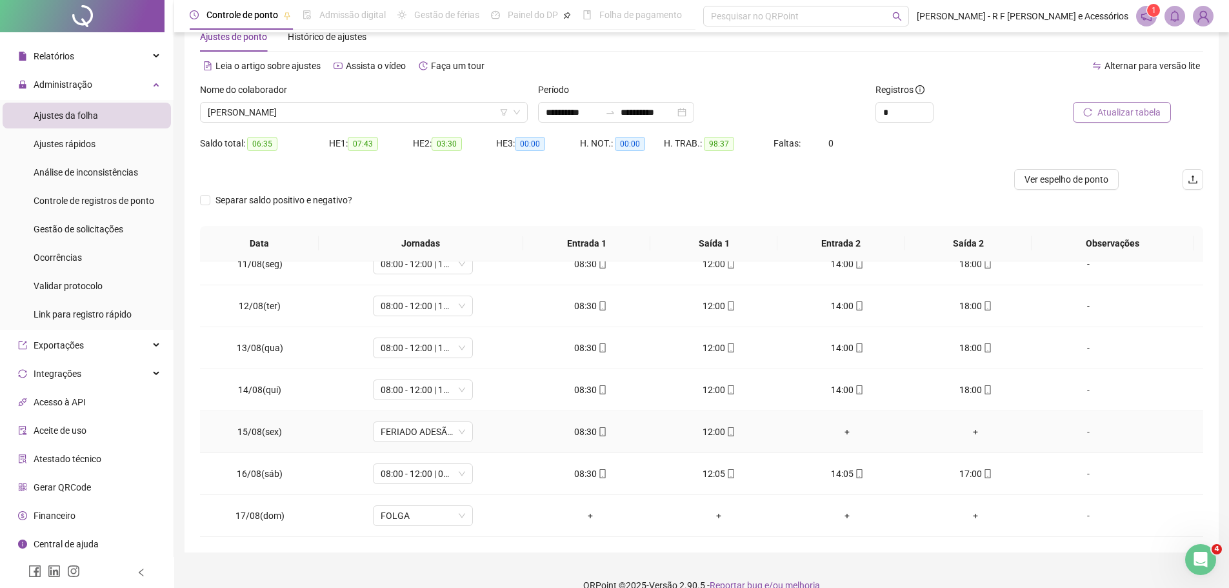
scroll to position [56, 0]
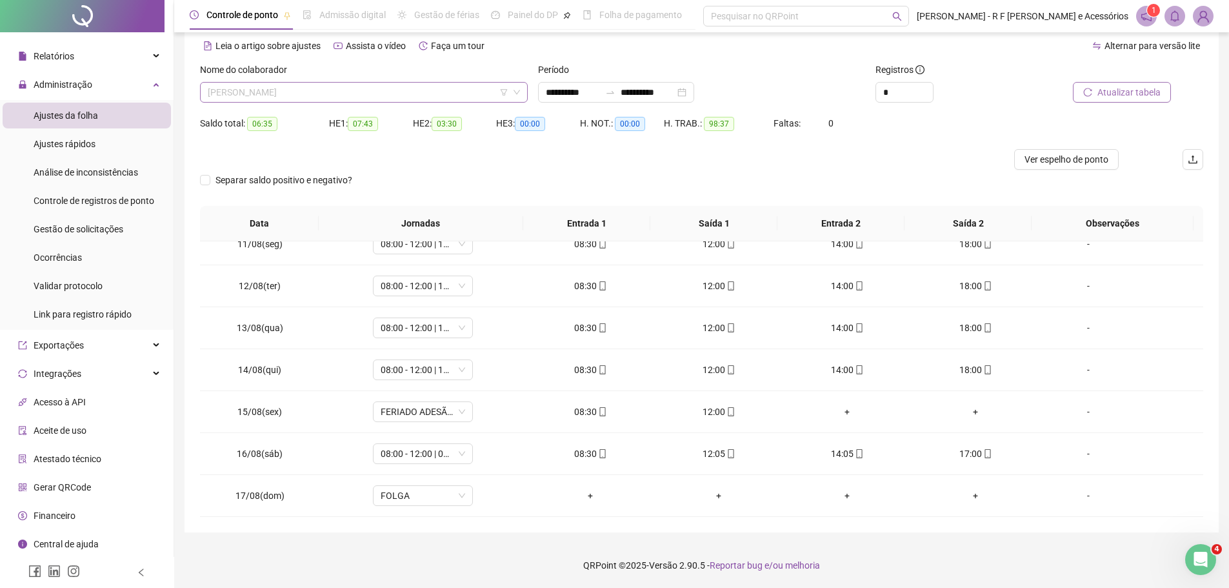
click at [348, 88] on span "[PERSON_NAME]" at bounding box center [364, 92] width 312 height 19
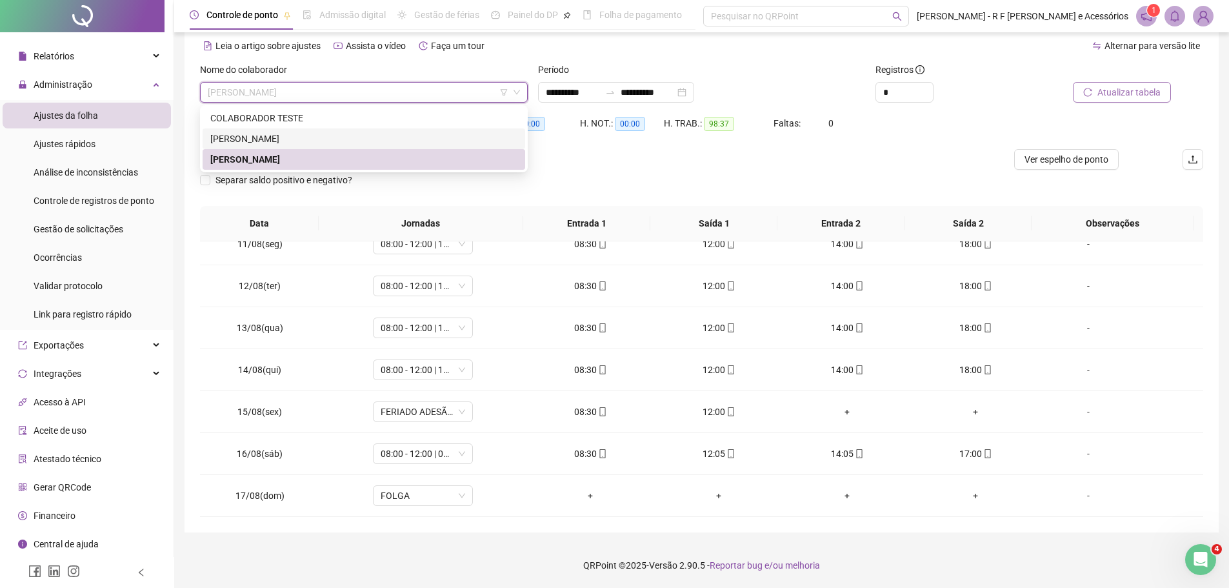
click at [328, 142] on div "[PERSON_NAME]" at bounding box center [363, 139] width 307 height 14
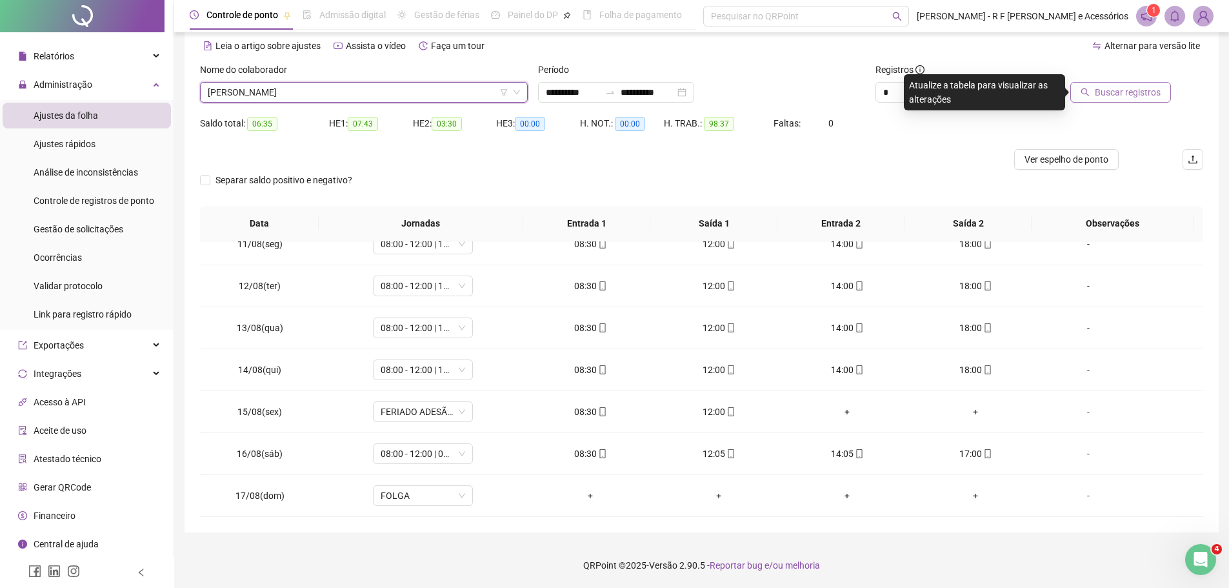
click at [1099, 101] on button "Buscar registros" at bounding box center [1120, 92] width 101 height 21
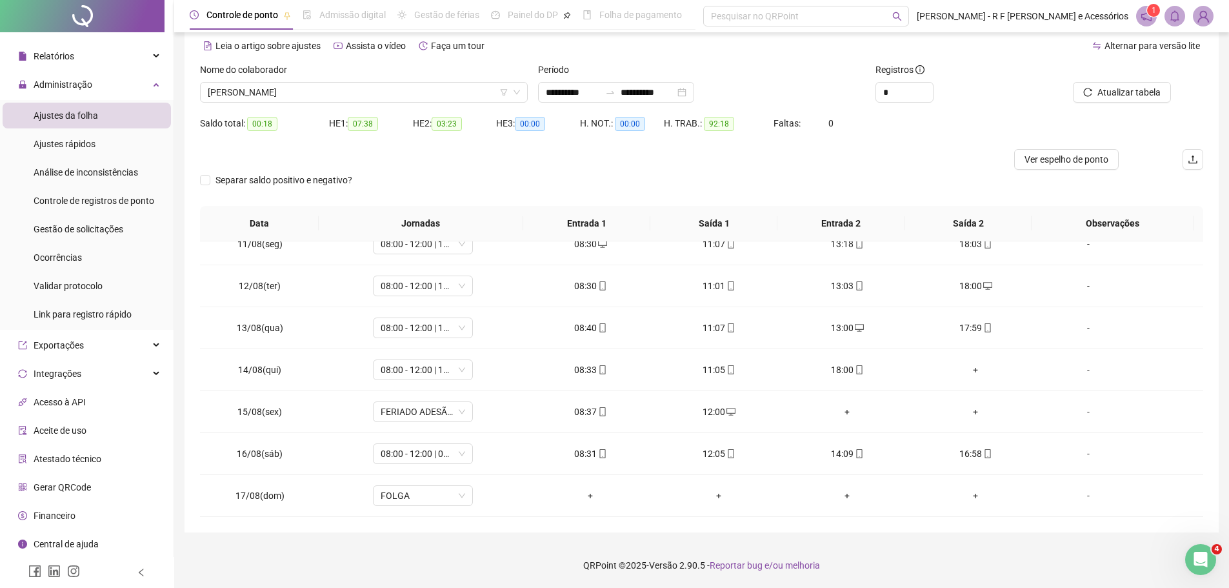
click at [778, 165] on div at bounding box center [576, 159] width 752 height 21
click at [352, 93] on span "ERIK A VILA MARTINS DA SILVA" at bounding box center [364, 92] width 312 height 19
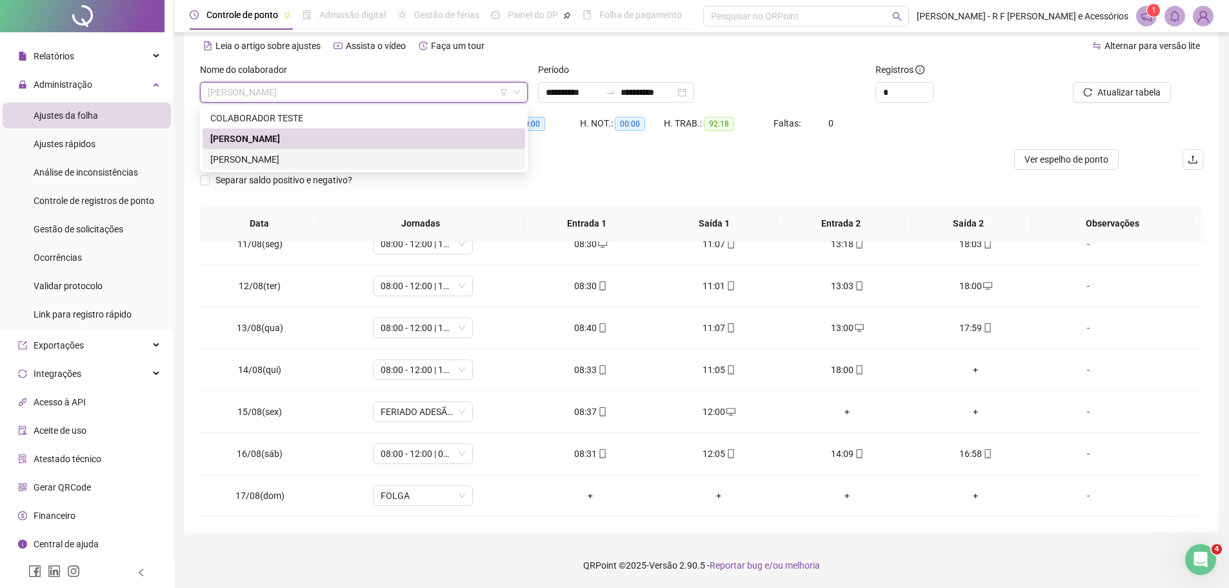
click at [301, 152] on div "GABRIEL DA SILVA SILVA" at bounding box center [364, 159] width 323 height 21
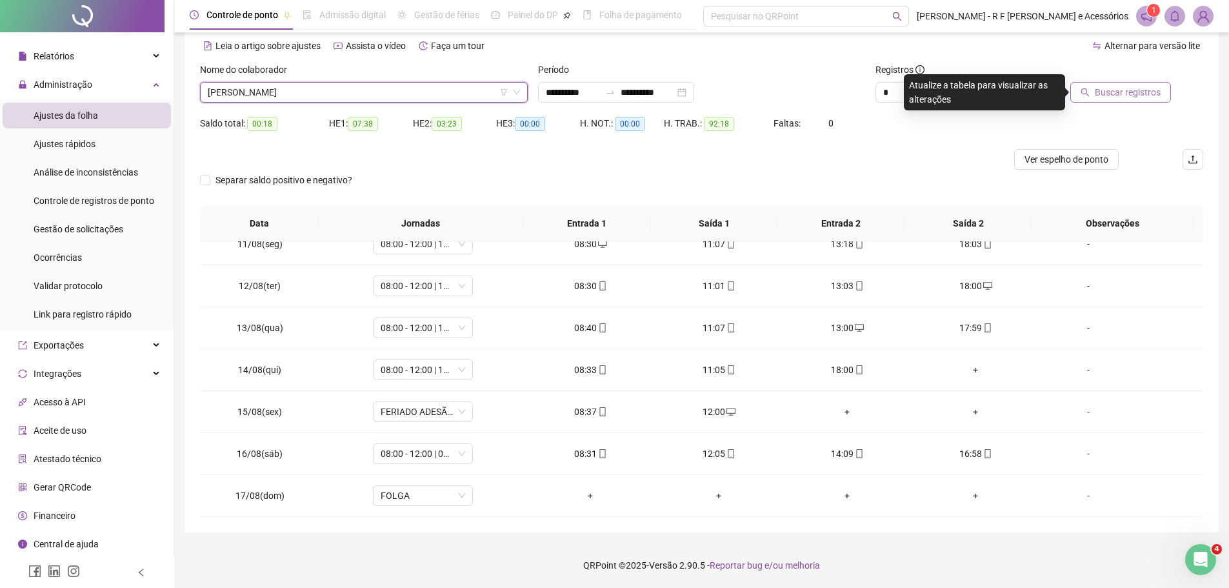
click at [1136, 88] on span "Buscar registros" at bounding box center [1128, 92] width 66 height 14
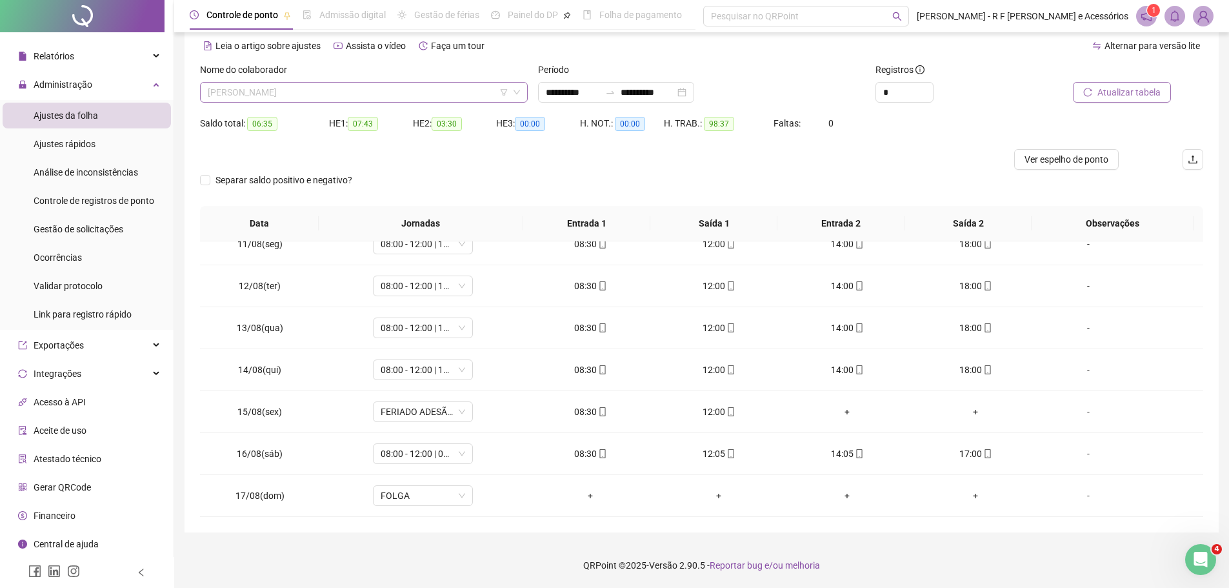
click at [396, 92] on span "GABRIEL DA SILVA SILVA" at bounding box center [364, 92] width 312 height 19
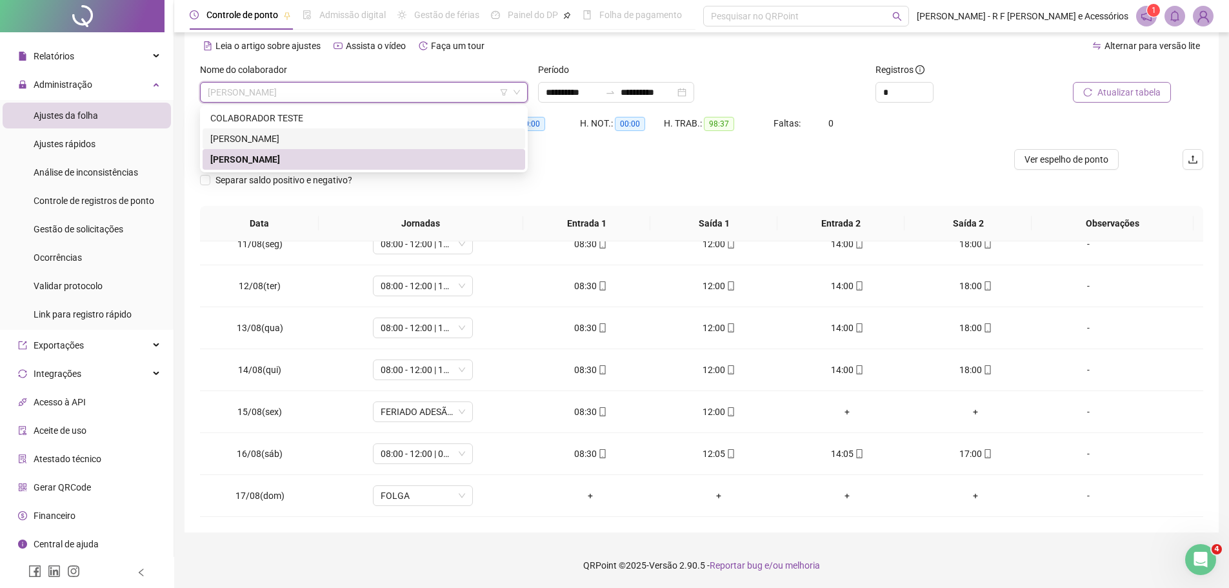
click at [305, 138] on div "ERIK A VILA MARTINS DA SILVA" at bounding box center [363, 139] width 307 height 14
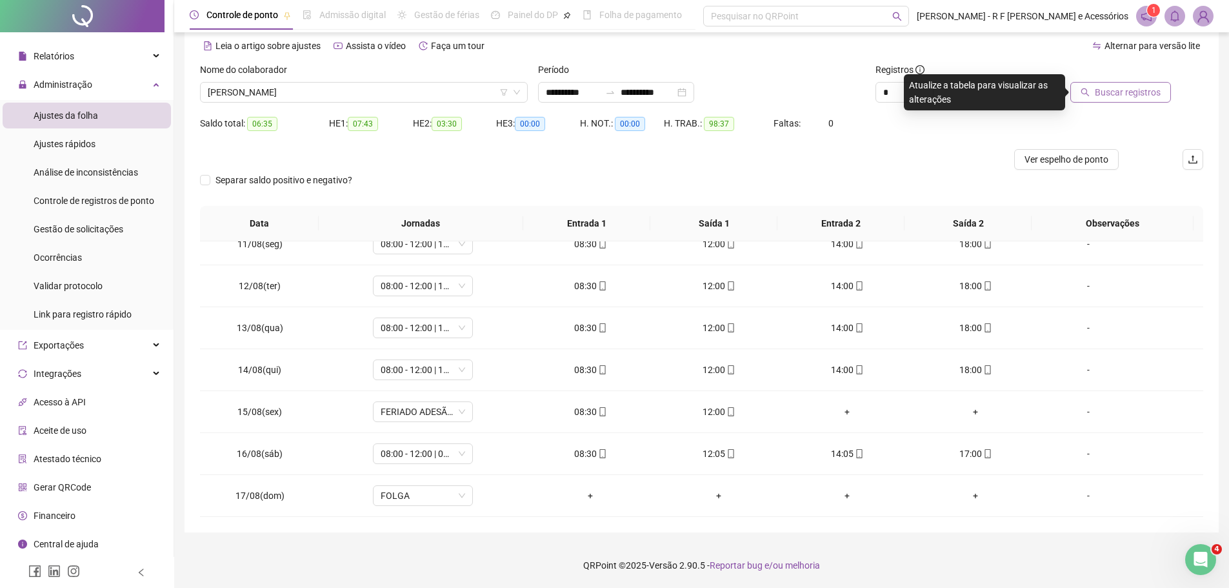
click at [1133, 96] on span "Buscar registros" at bounding box center [1128, 92] width 66 height 14
click at [463, 84] on span "ERIK A VILA MARTINS DA SILVA" at bounding box center [364, 92] width 312 height 19
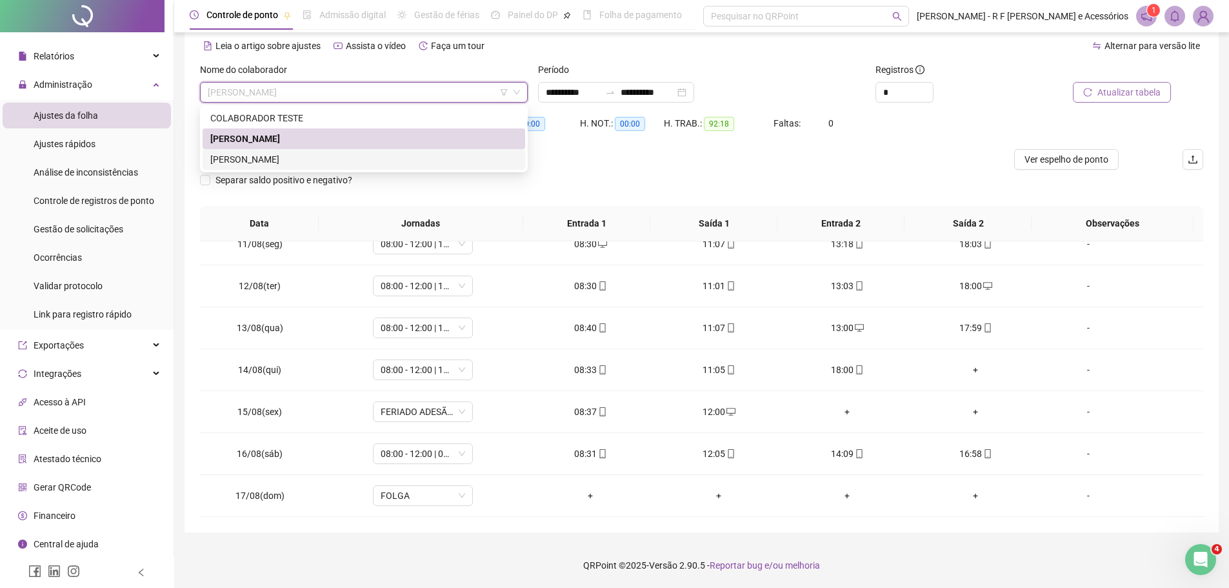
click at [353, 156] on div "GABRIEL DA SILVA SILVA" at bounding box center [363, 159] width 307 height 14
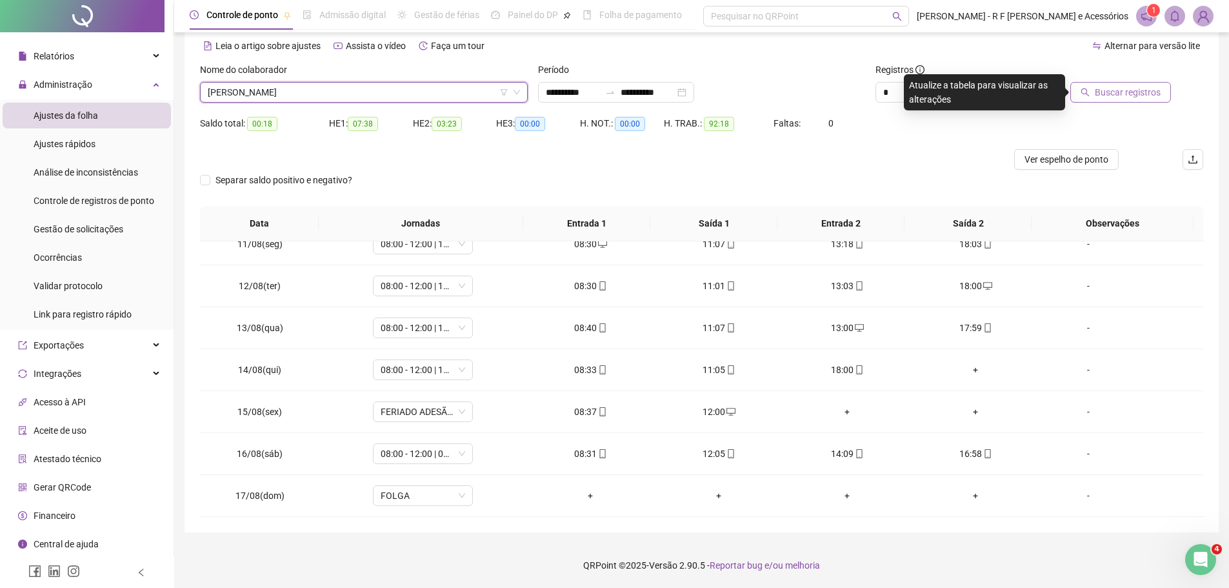
click at [1122, 92] on span "Buscar registros" at bounding box center [1128, 92] width 66 height 14
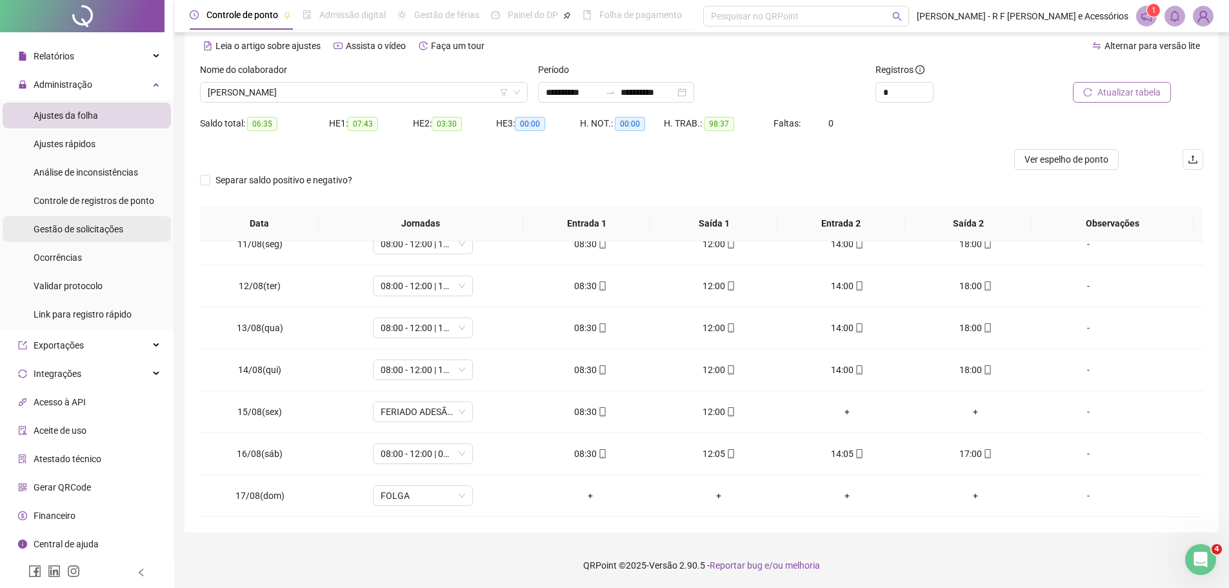
click at [98, 228] on span "Gestão de solicitações" at bounding box center [79, 229] width 90 height 10
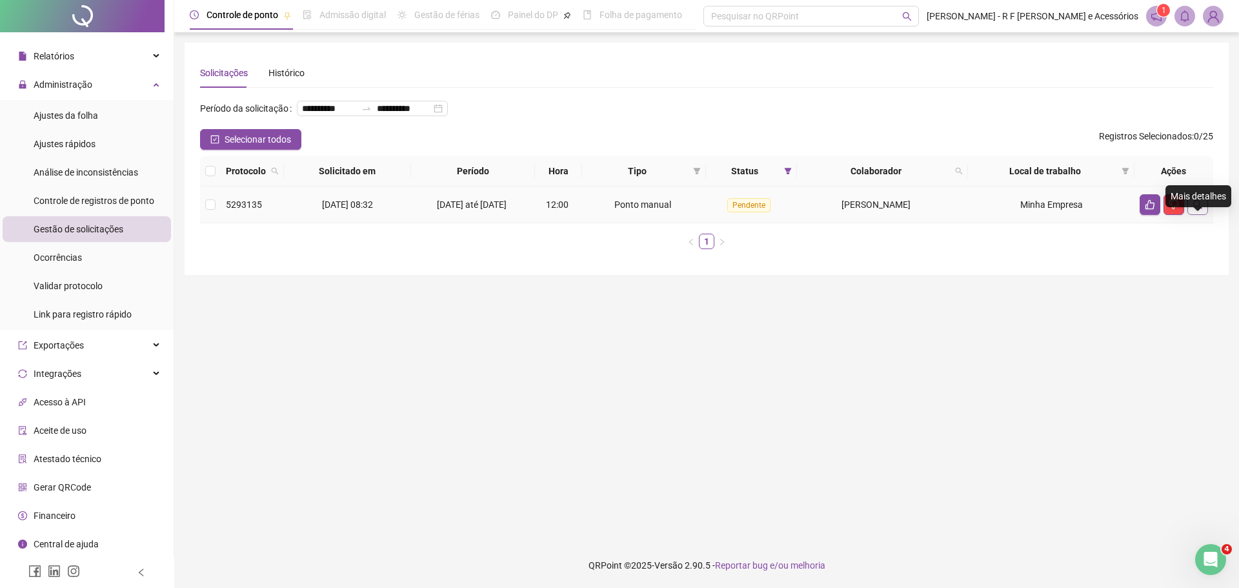
click at [1198, 210] on icon "search" at bounding box center [1197, 204] width 10 height 10
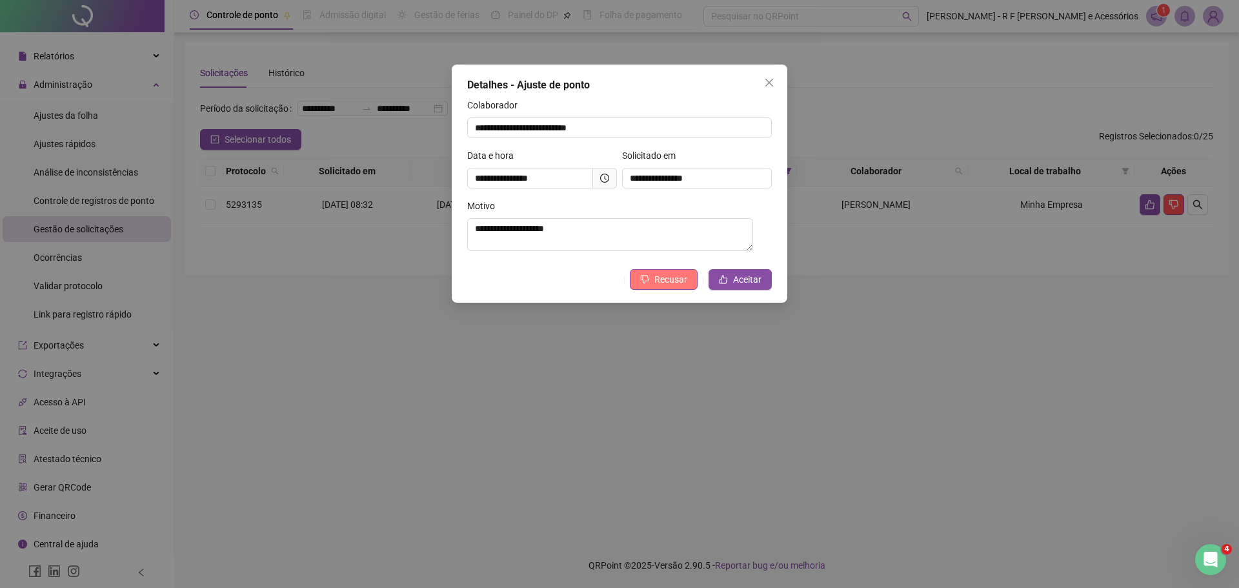
click at [660, 276] on span "Recusar" at bounding box center [670, 279] width 33 height 14
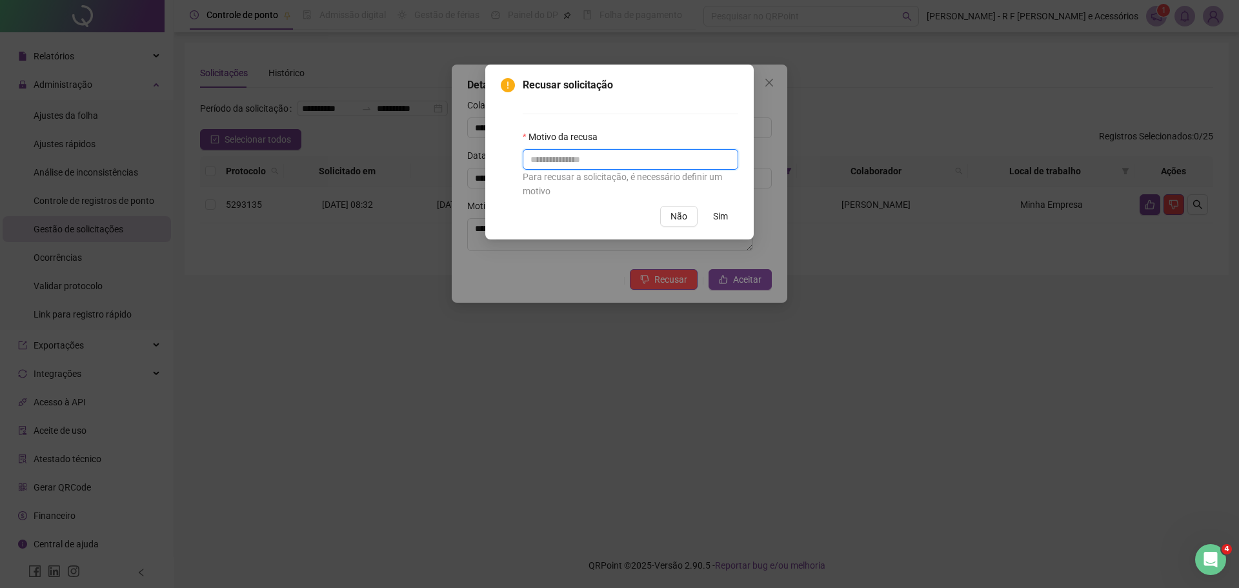
click at [623, 165] on input "text" at bounding box center [631, 159] width 216 height 21
type input "**********"
click at [733, 220] on button "Sim" at bounding box center [720, 216] width 35 height 21
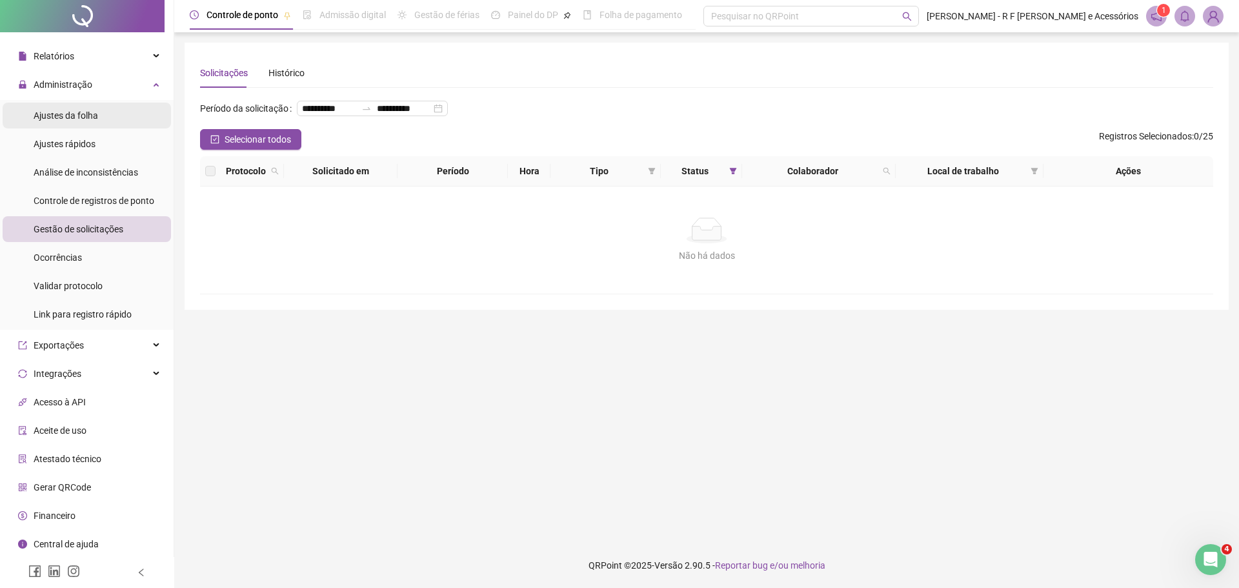
click at [111, 113] on li "Ajustes da folha" at bounding box center [87, 116] width 168 height 26
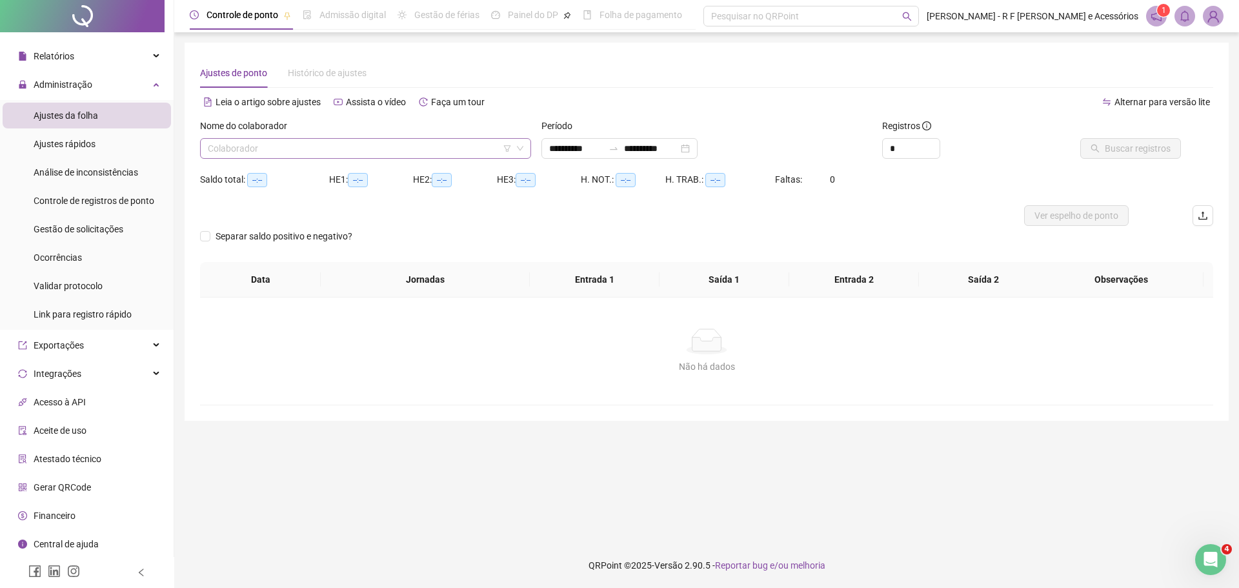
click at [343, 144] on input "search" at bounding box center [360, 148] width 304 height 19
type input "**********"
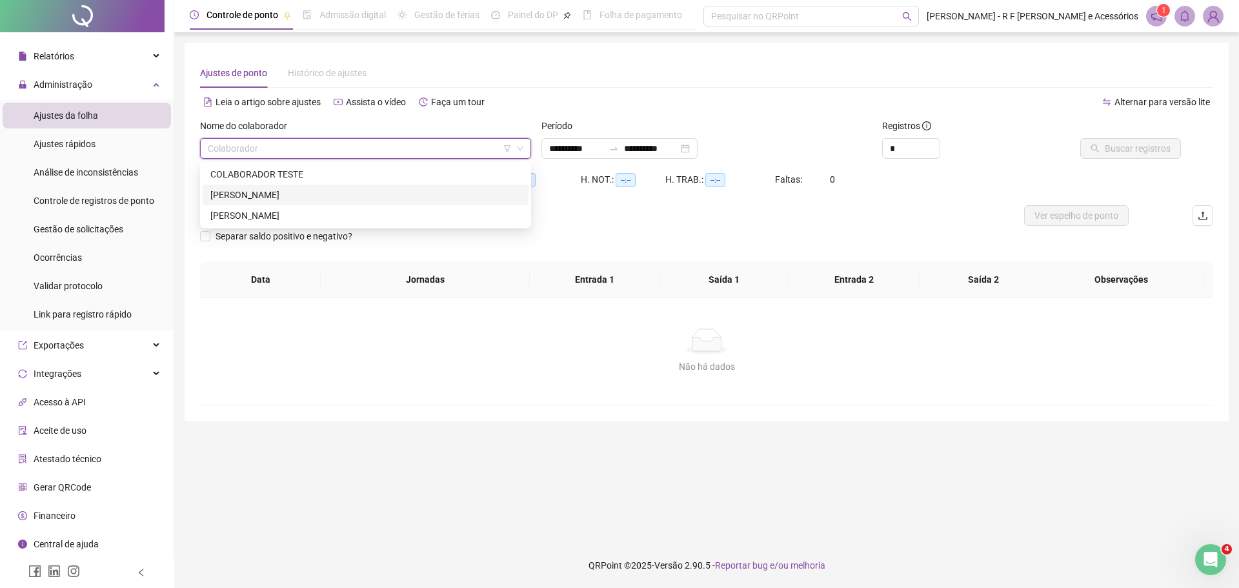
click at [293, 197] on div "ERIK A VILA MARTINS DA SILVA" at bounding box center [365, 195] width 310 height 14
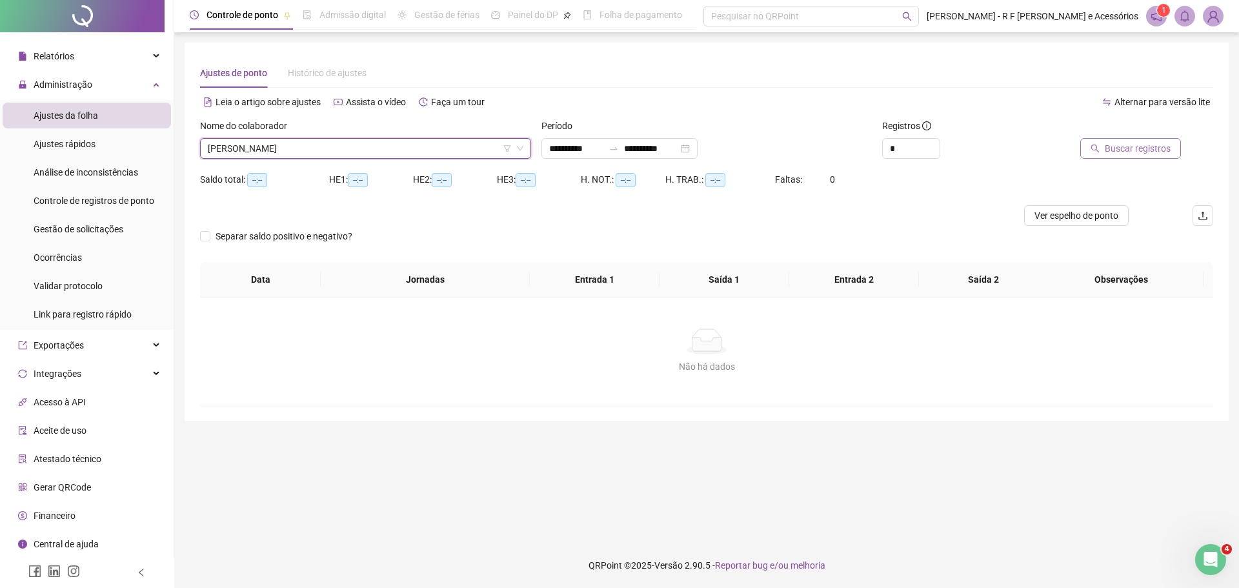
click at [1113, 153] on span "Buscar registros" at bounding box center [1138, 148] width 66 height 14
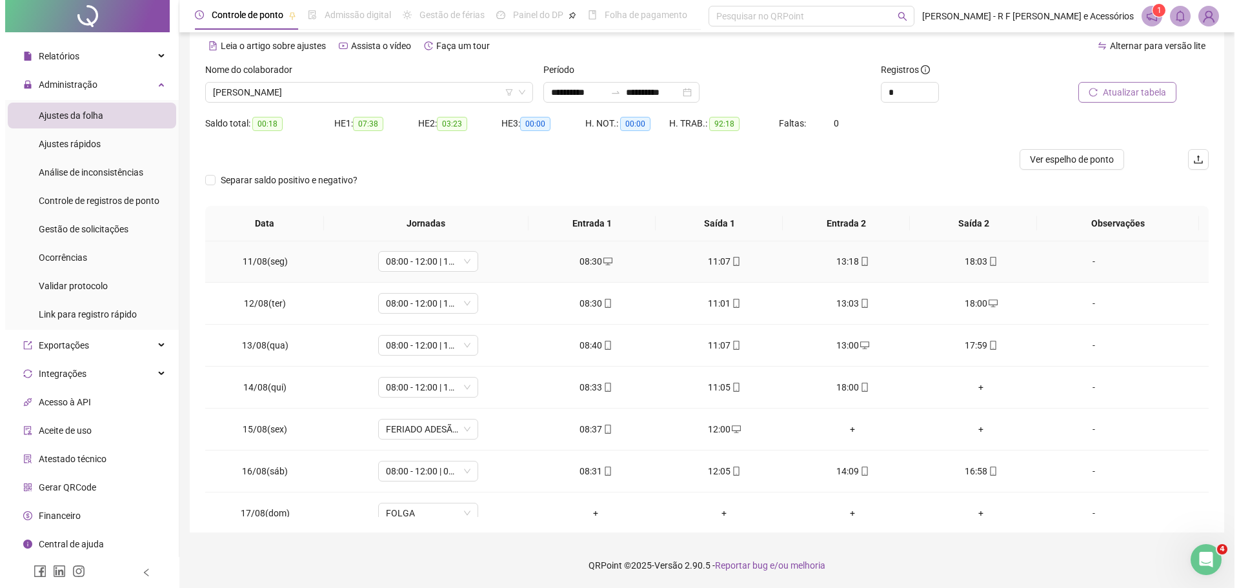
scroll to position [437, 0]
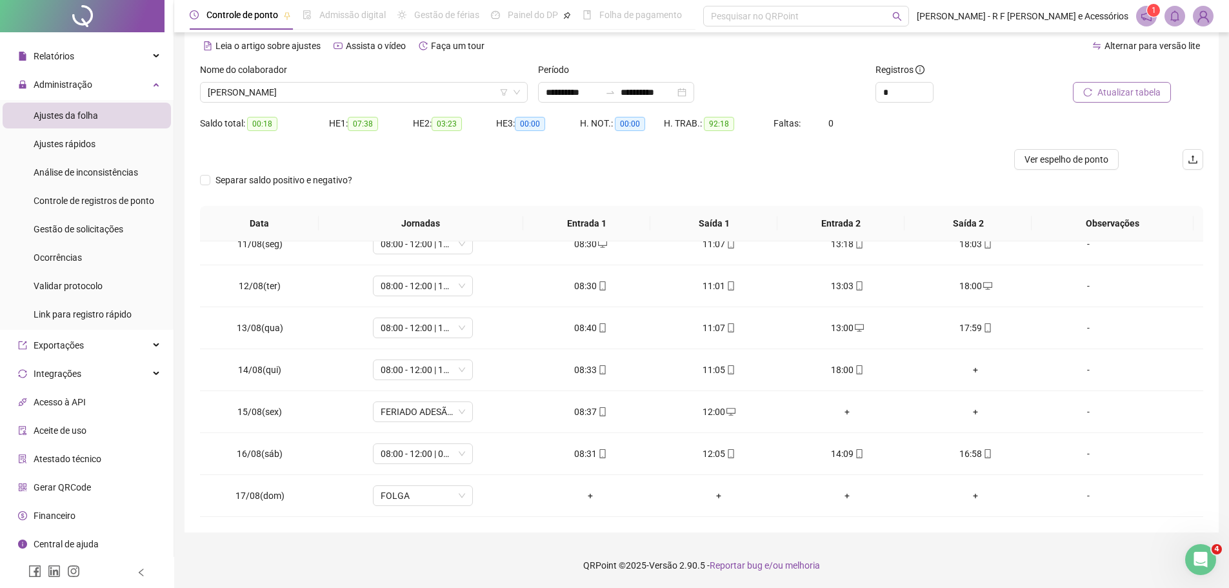
click at [894, 161] on div at bounding box center [576, 159] width 752 height 21
click at [896, 163] on div at bounding box center [576, 159] width 752 height 21
click at [1206, 21] on img at bounding box center [1203, 15] width 19 height 19
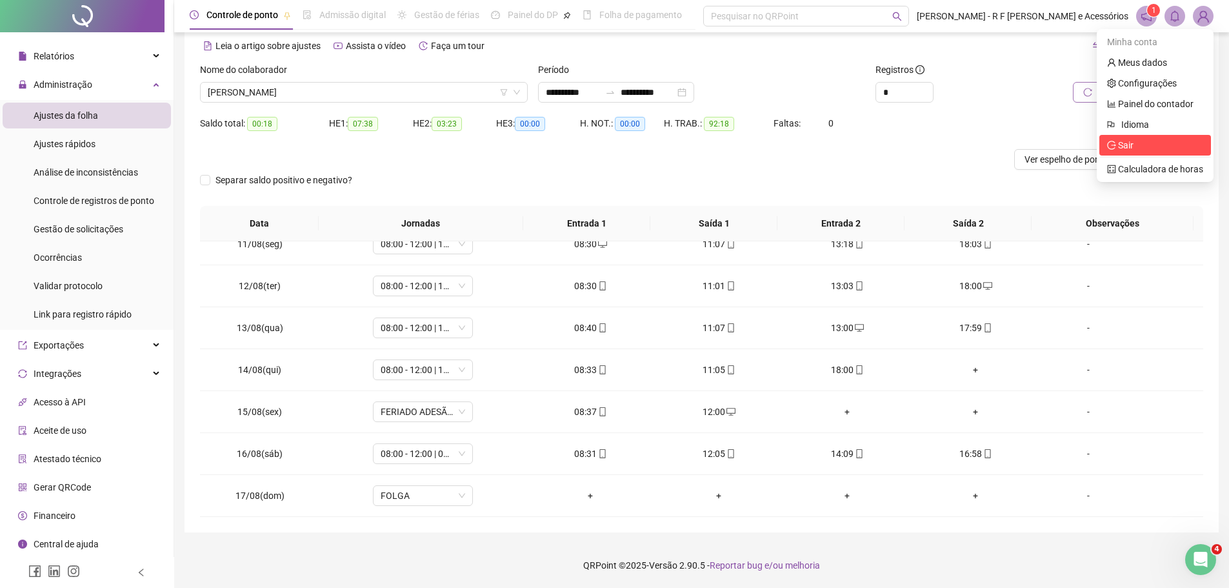
click at [1160, 135] on li "Sair" at bounding box center [1155, 145] width 112 height 21
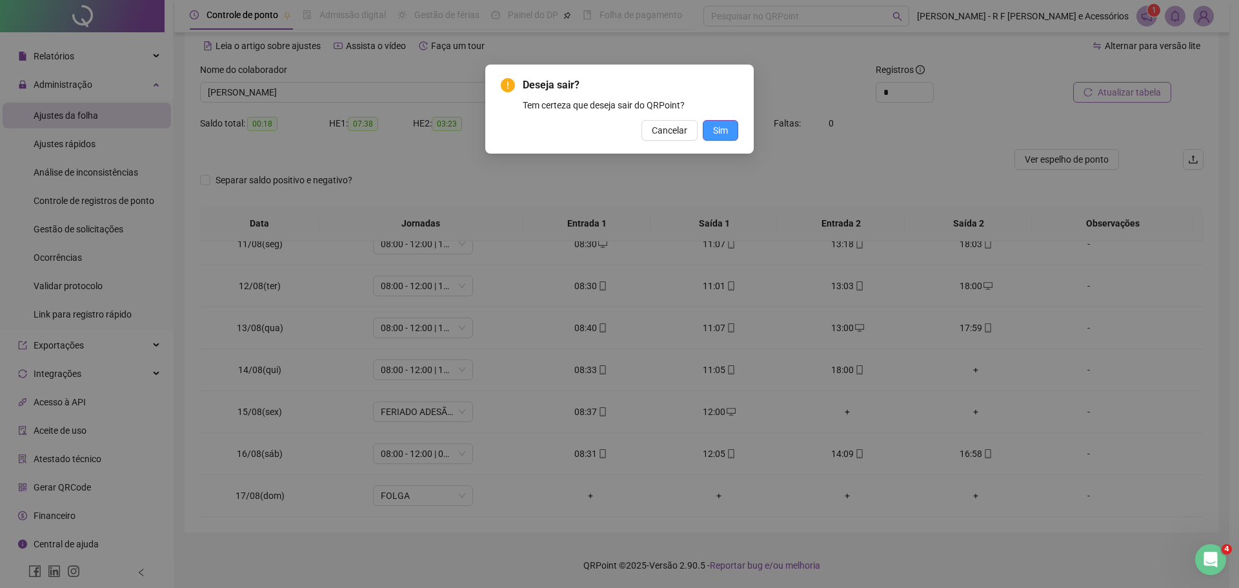
click at [718, 130] on span "Sim" at bounding box center [720, 130] width 15 height 14
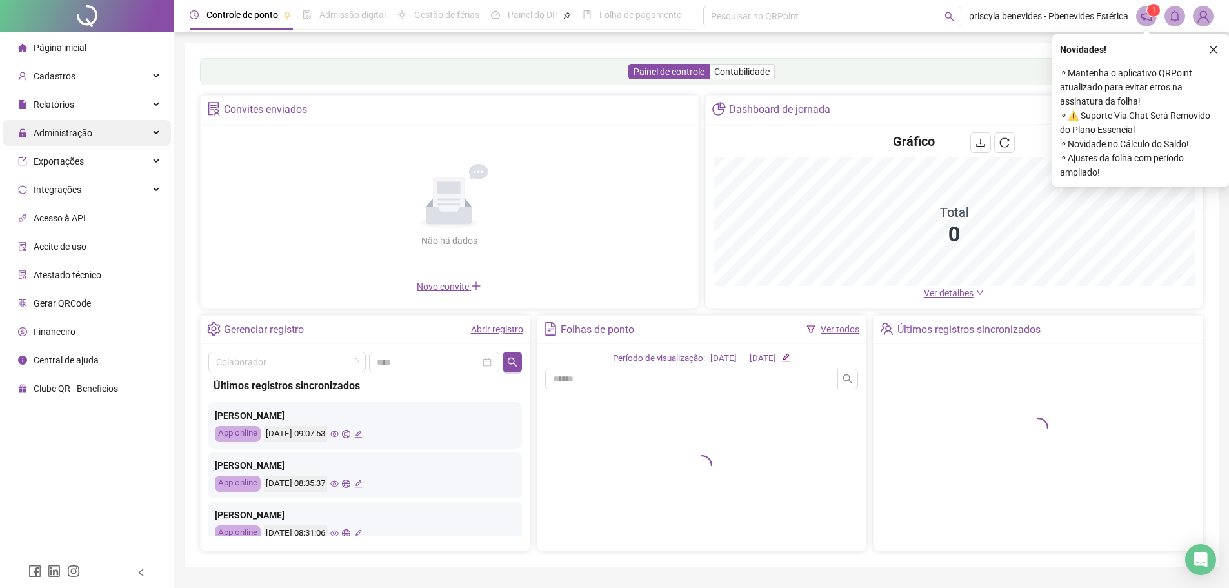
click at [95, 137] on div "Administração" at bounding box center [87, 133] width 168 height 26
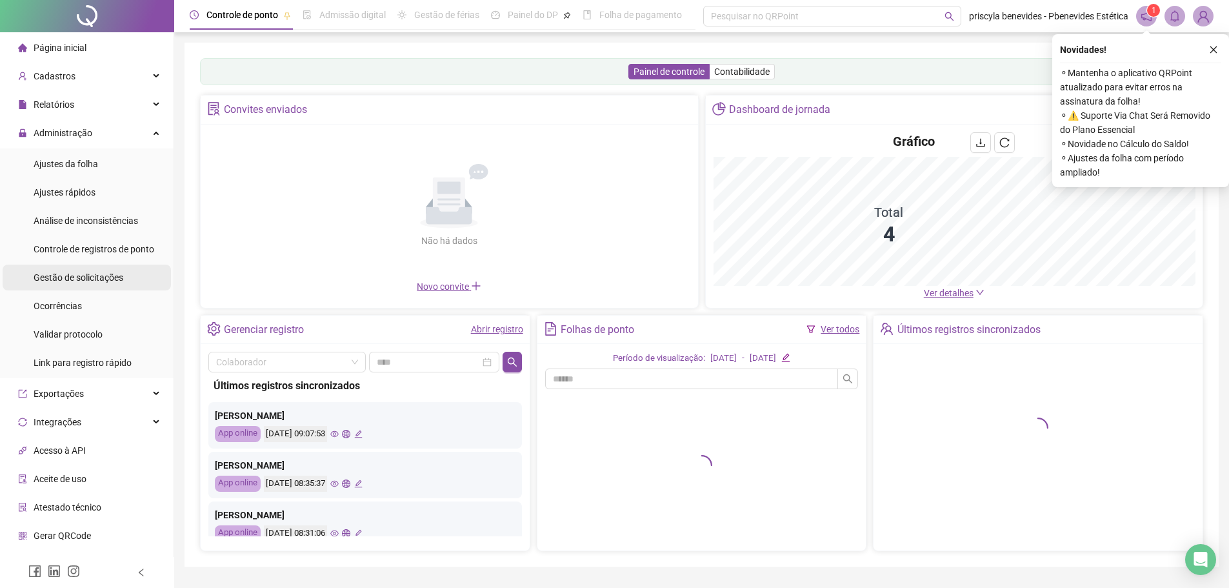
click at [111, 277] on span "Gestão de solicitações" at bounding box center [79, 277] width 90 height 10
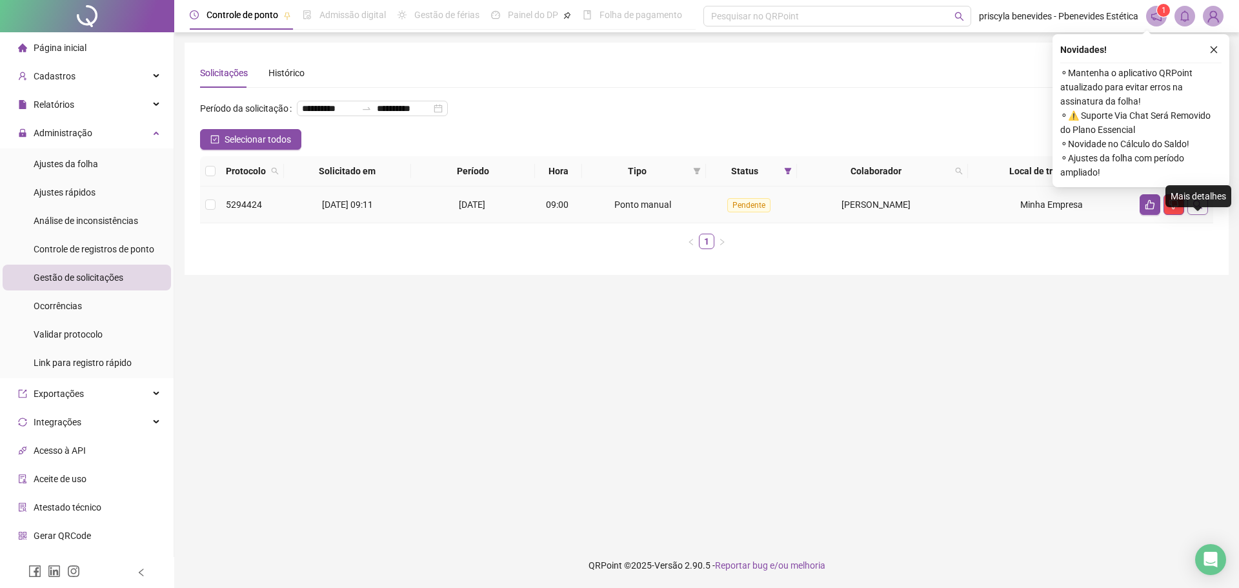
click at [1190, 215] on button "button" at bounding box center [1197, 204] width 21 height 21
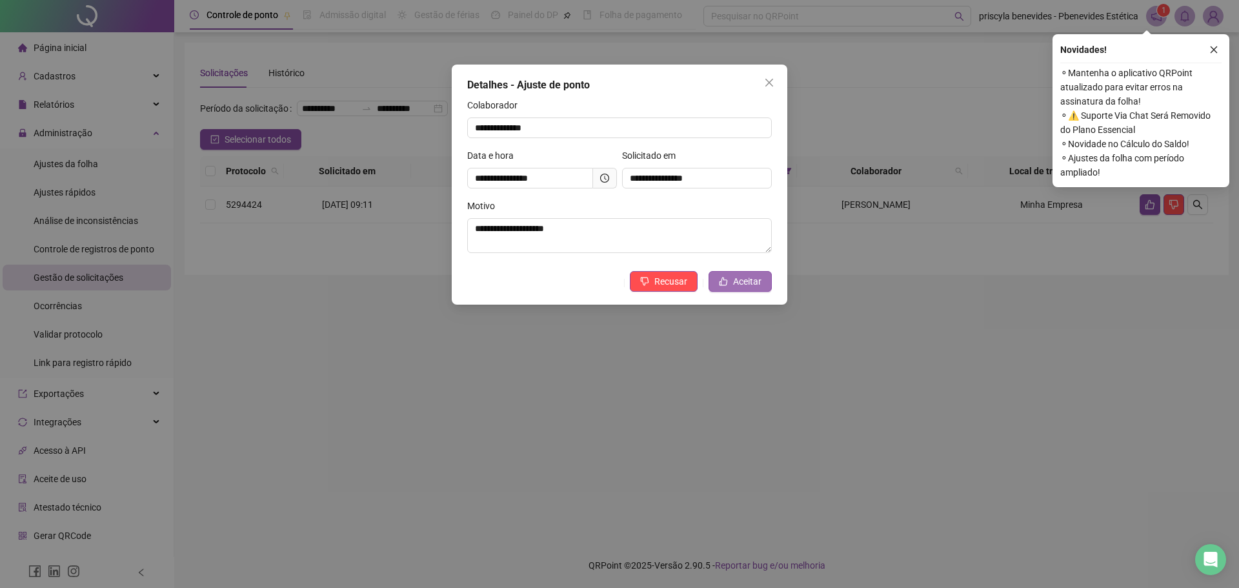
click at [747, 284] on span "Aceitar" at bounding box center [747, 281] width 28 height 14
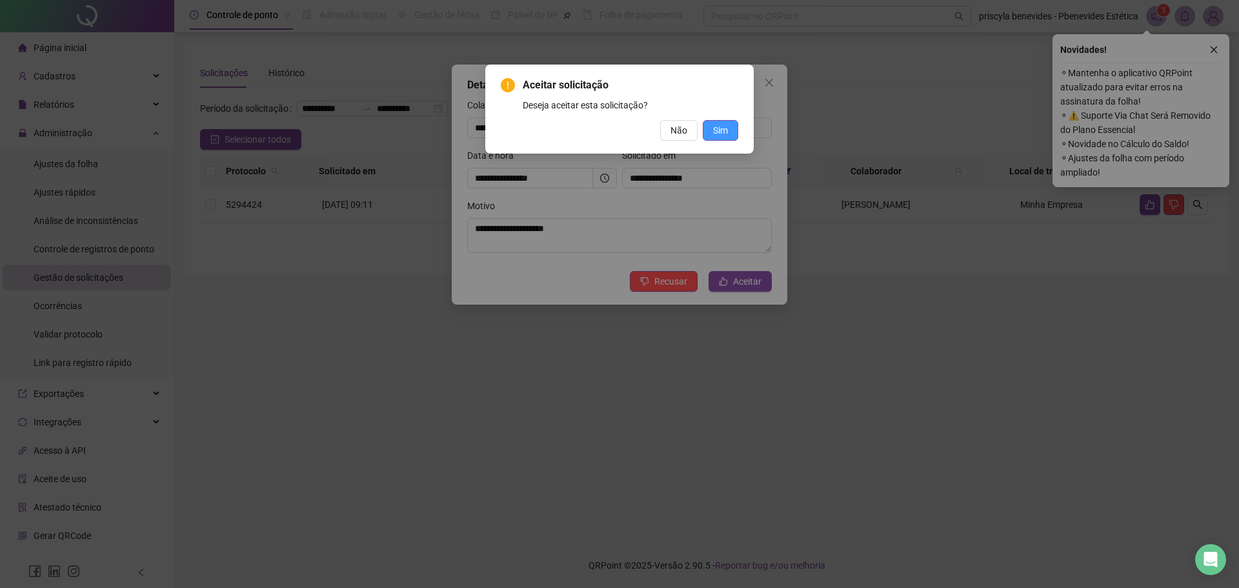
click at [717, 127] on span "Sim" at bounding box center [720, 130] width 15 height 14
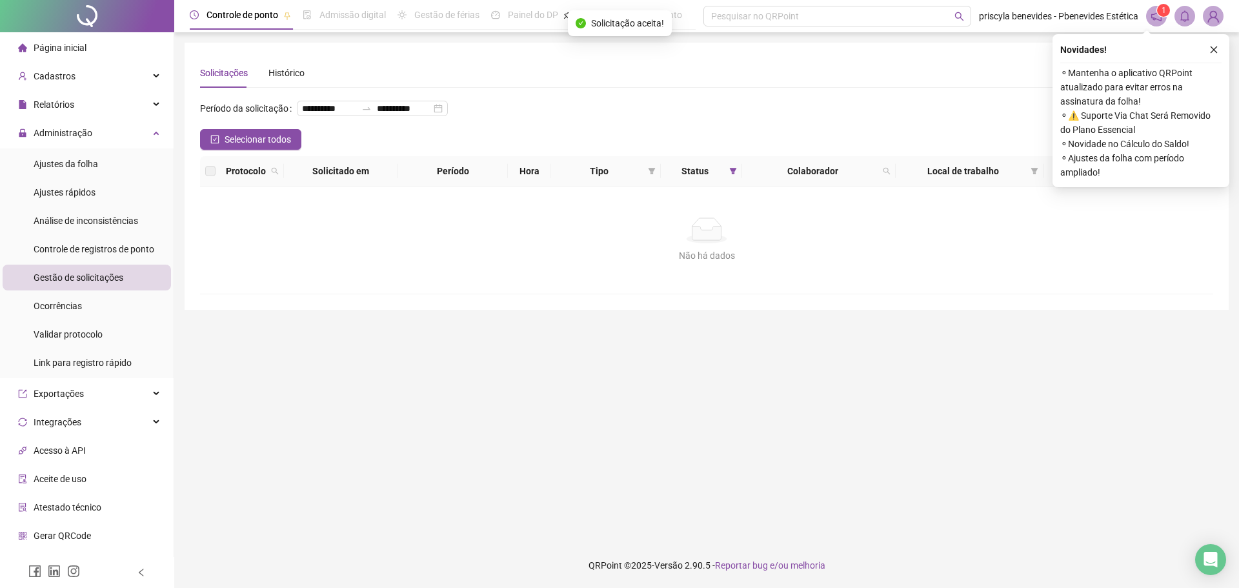
click at [81, 163] on span "Ajustes da folha" at bounding box center [66, 164] width 65 height 10
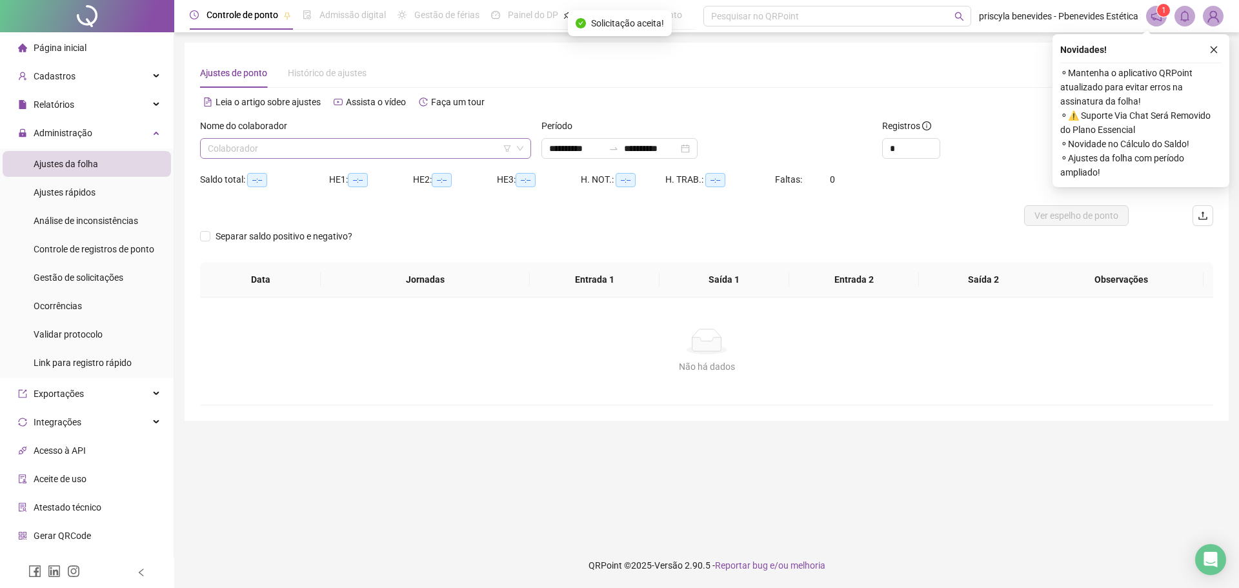
type input "**********"
click at [354, 150] on input "search" at bounding box center [360, 148] width 304 height 19
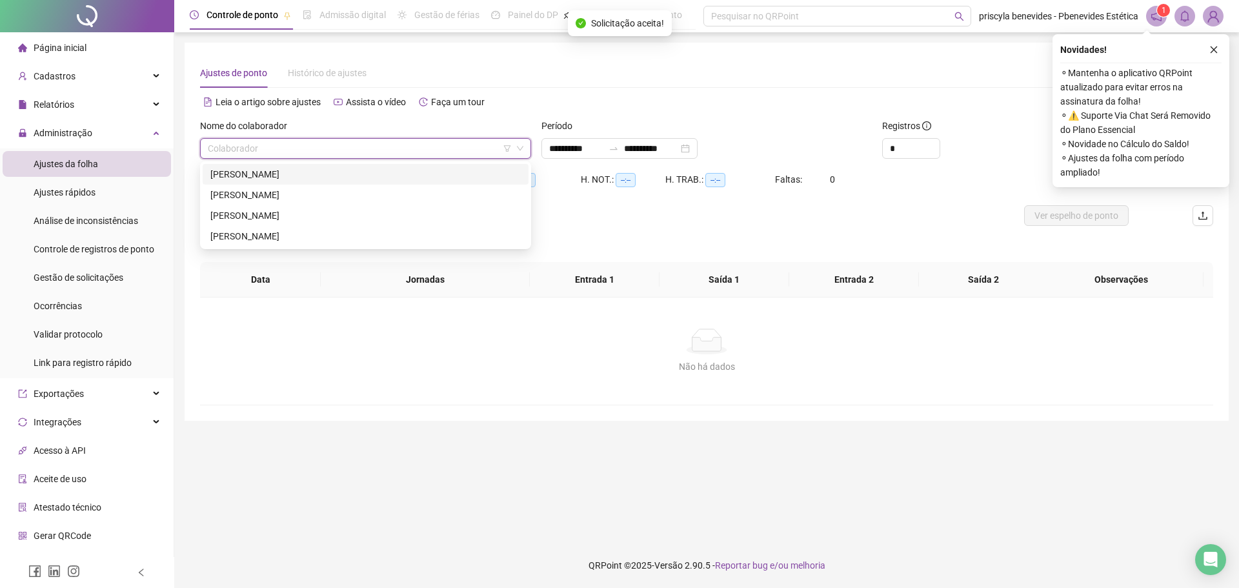
click at [274, 179] on div "[PERSON_NAME]" at bounding box center [365, 174] width 310 height 14
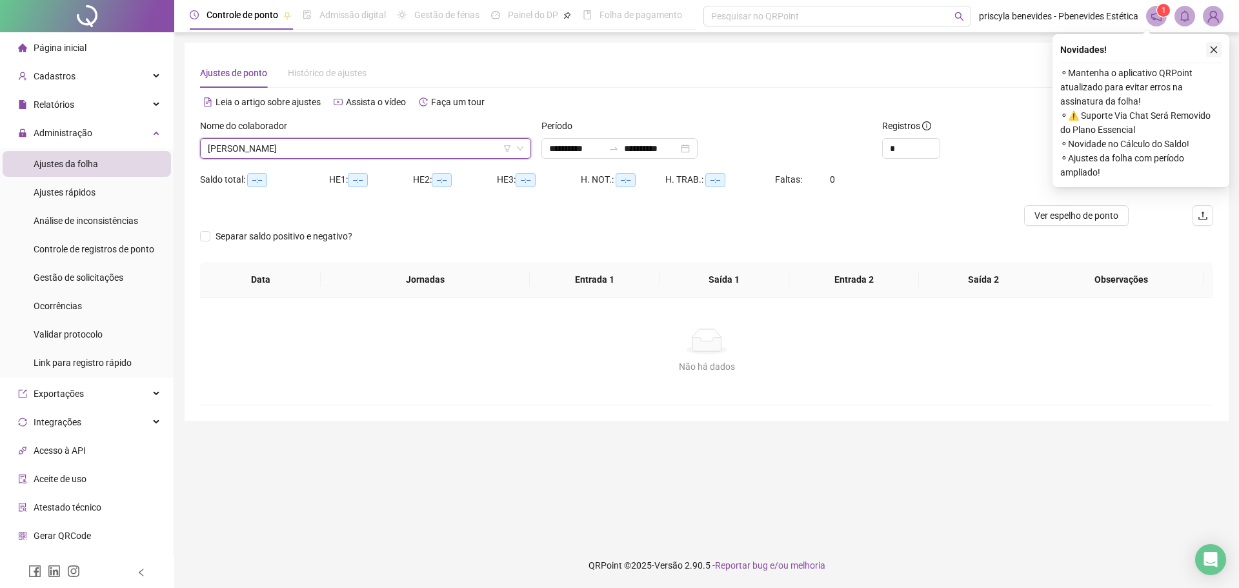
click at [1216, 52] on icon "close" at bounding box center [1213, 49] width 7 height 7
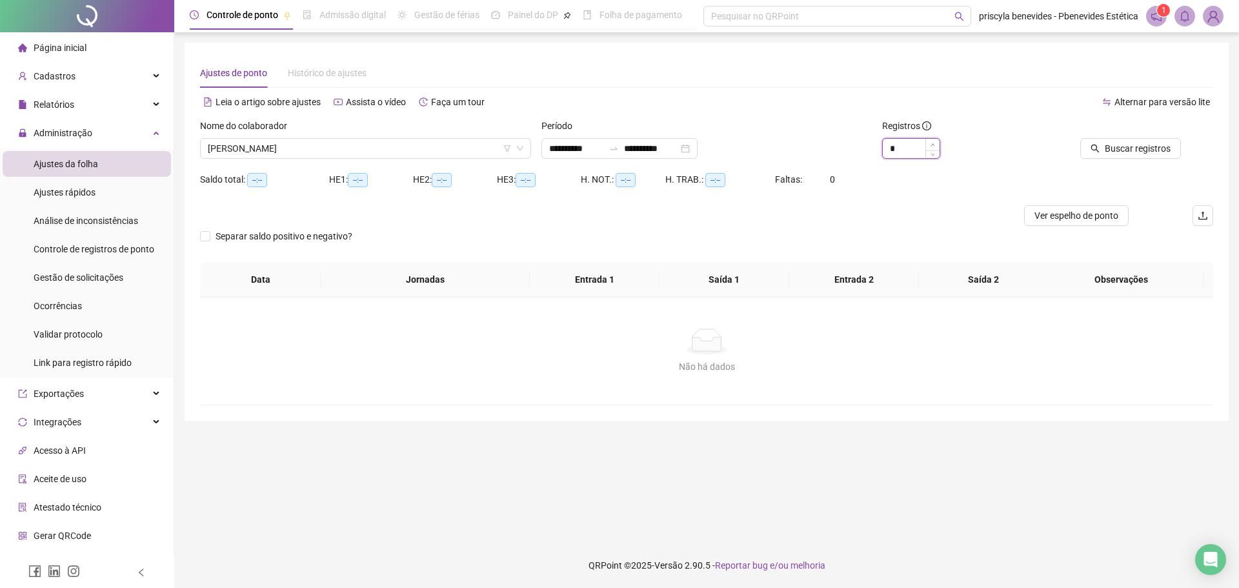
type input "*"
click at [928, 143] on span "Increase Value" at bounding box center [932, 145] width 14 height 12
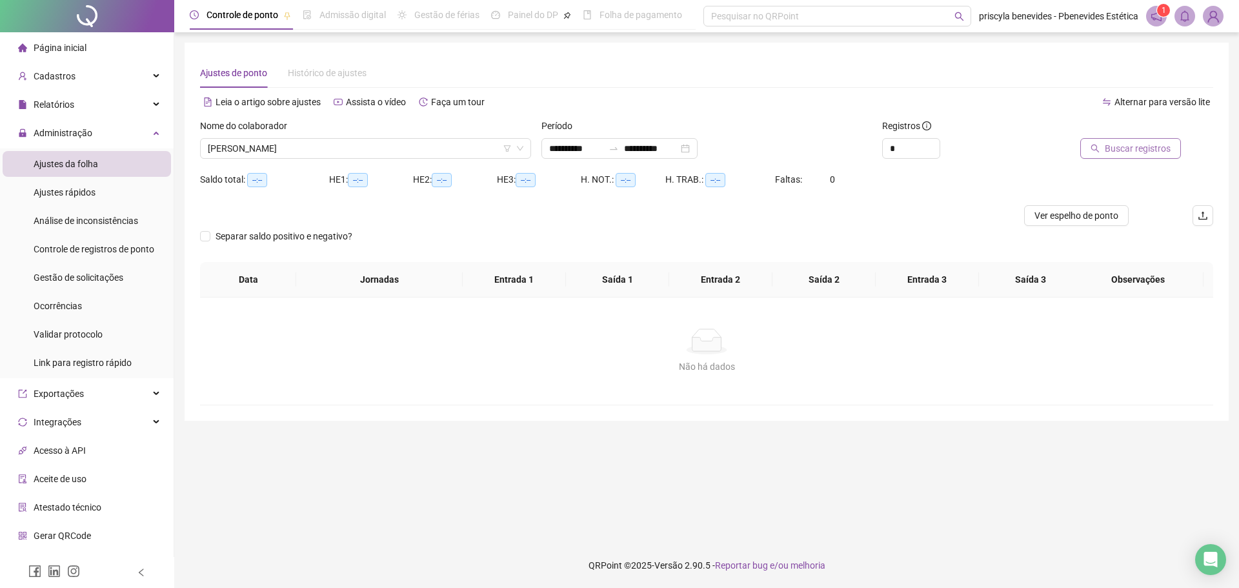
click at [1110, 146] on span "Buscar registros" at bounding box center [1138, 148] width 66 height 14
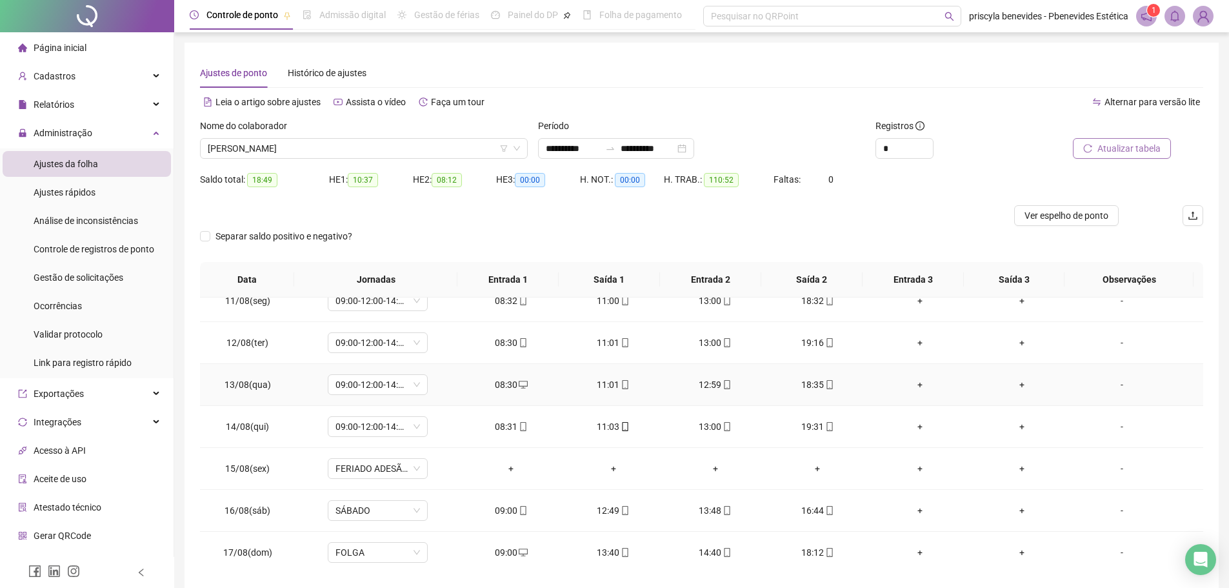
scroll to position [437, 0]
click at [448, 148] on span "[PERSON_NAME]" at bounding box center [364, 148] width 312 height 19
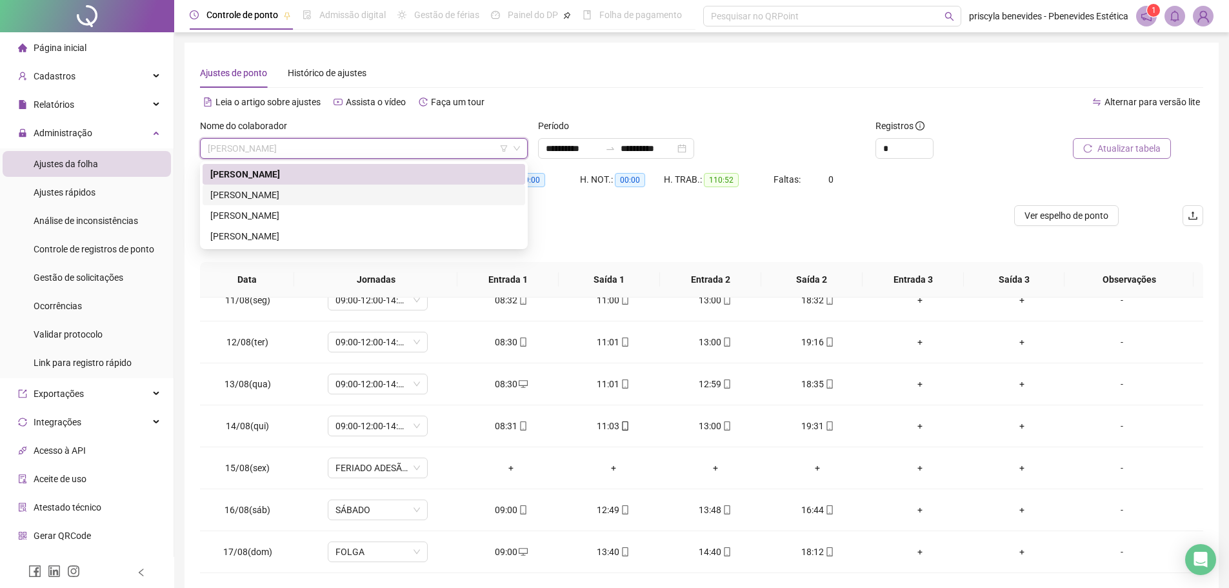
click at [304, 197] on div "[PERSON_NAME]" at bounding box center [363, 195] width 307 height 14
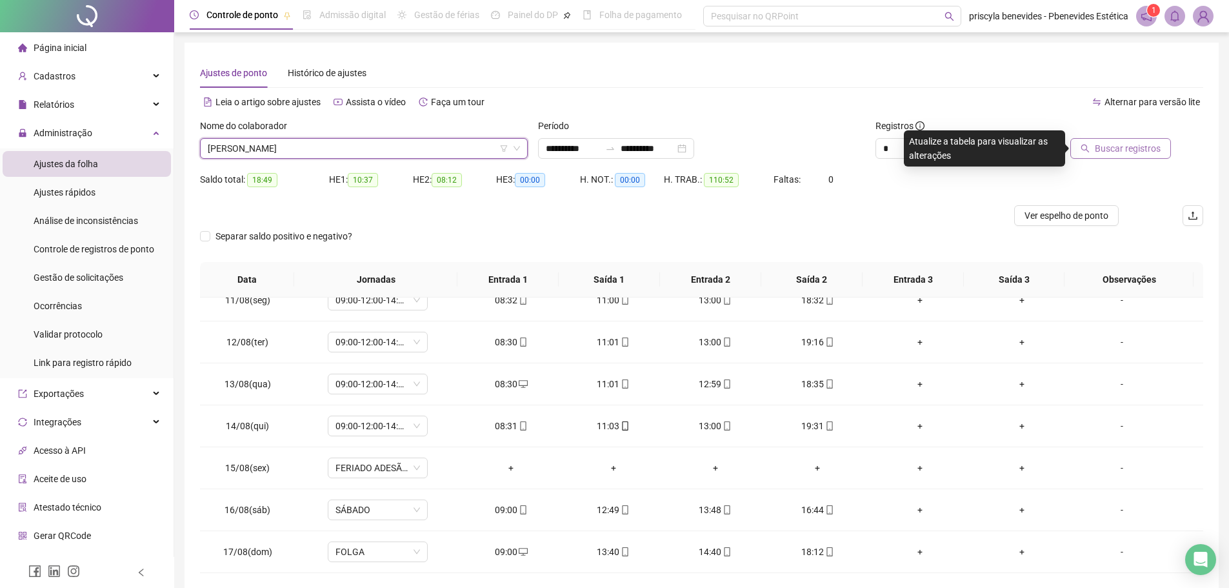
click at [1141, 141] on button "Buscar registros" at bounding box center [1120, 148] width 101 height 21
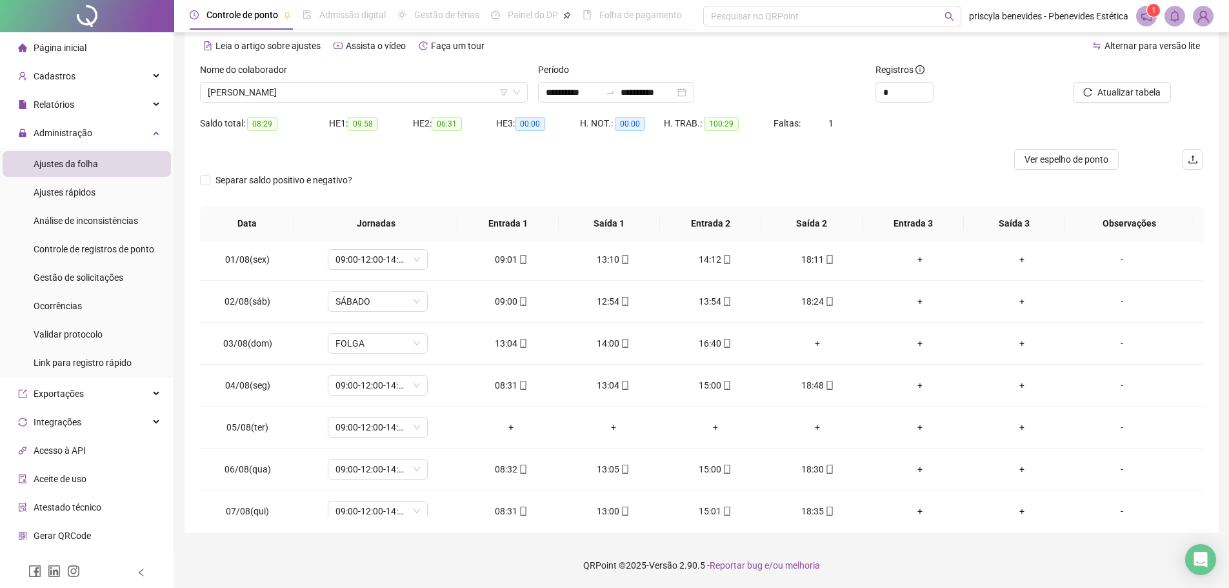
scroll to position [0, 0]
click at [1113, 346] on div "-" at bounding box center [1122, 346] width 76 height 14
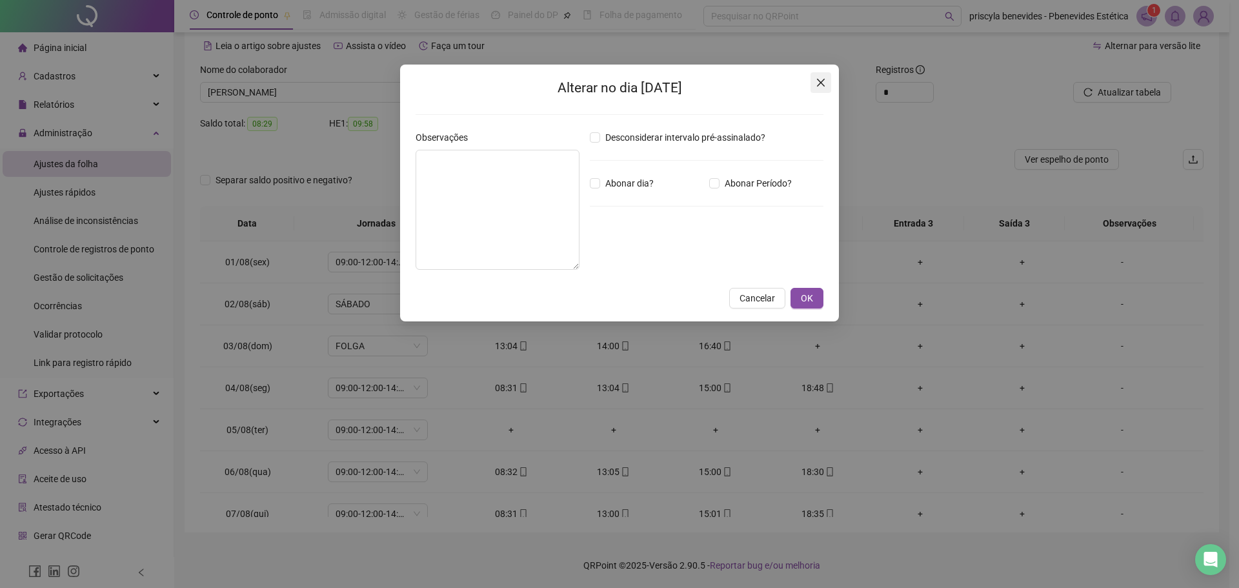
click at [819, 83] on icon "close" at bounding box center [821, 83] width 8 height 8
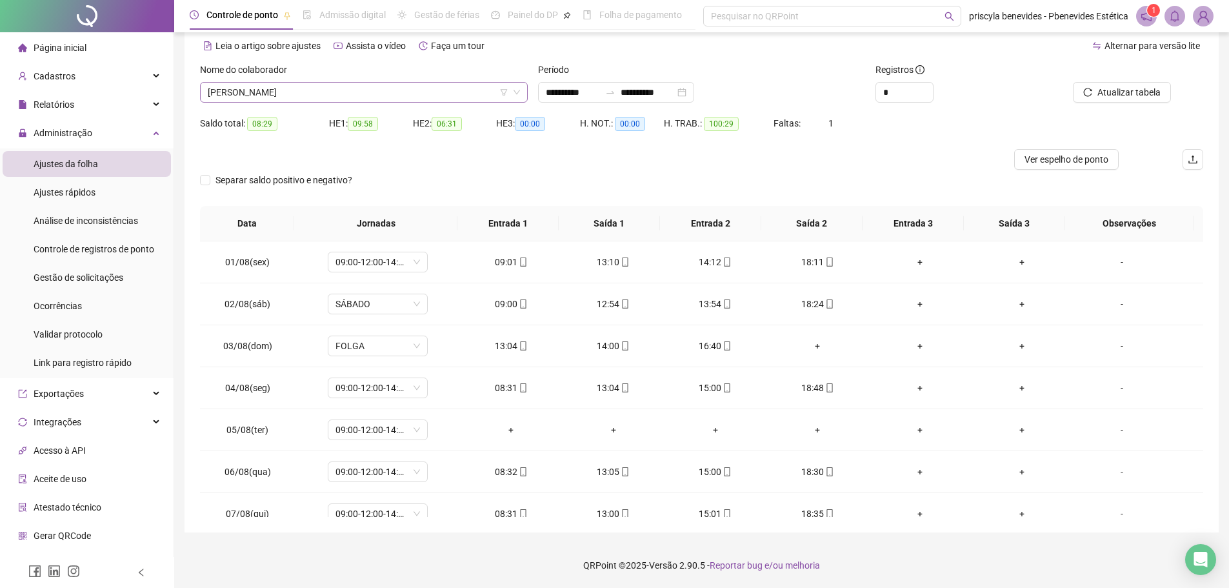
click at [430, 90] on span "[PERSON_NAME]" at bounding box center [364, 92] width 312 height 19
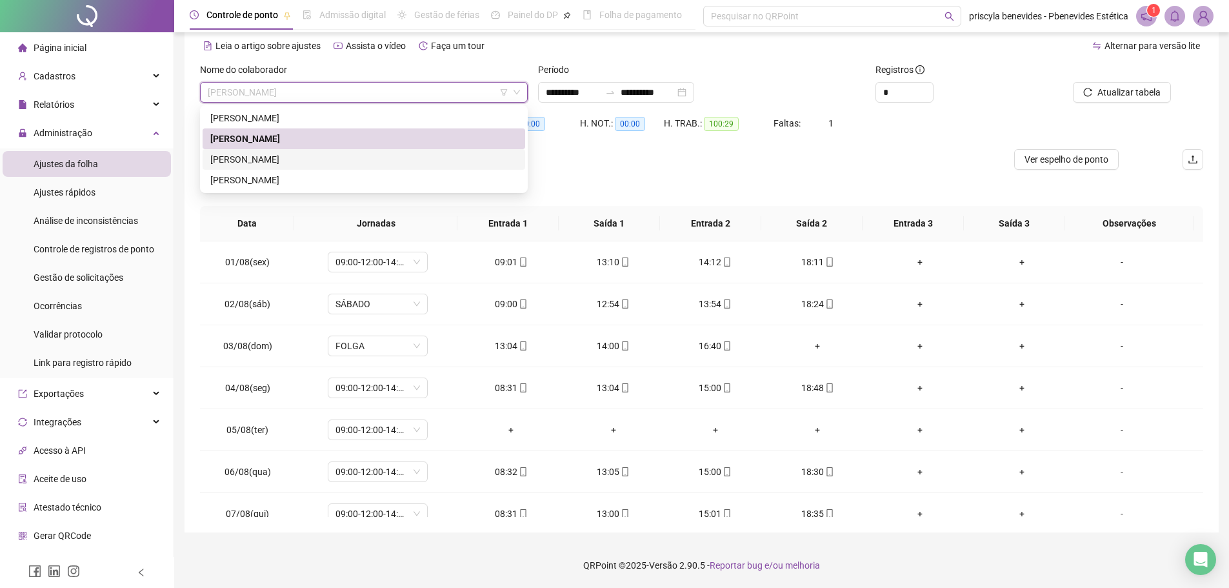
click at [388, 163] on div "[PERSON_NAME]" at bounding box center [363, 159] width 307 height 14
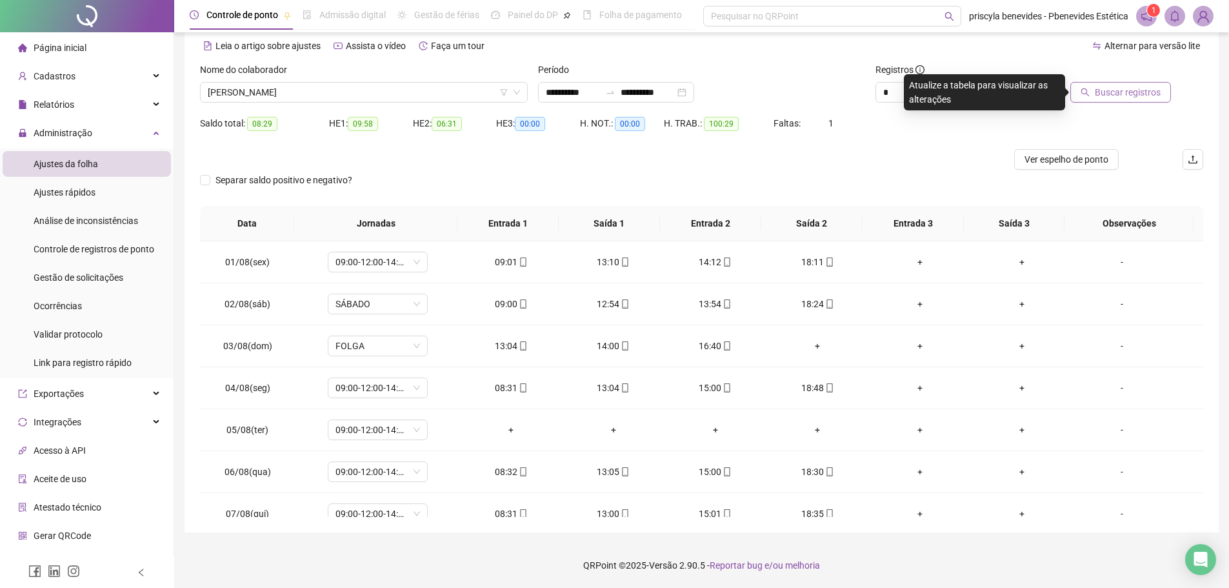
click at [1112, 88] on span "Buscar registros" at bounding box center [1128, 92] width 66 height 14
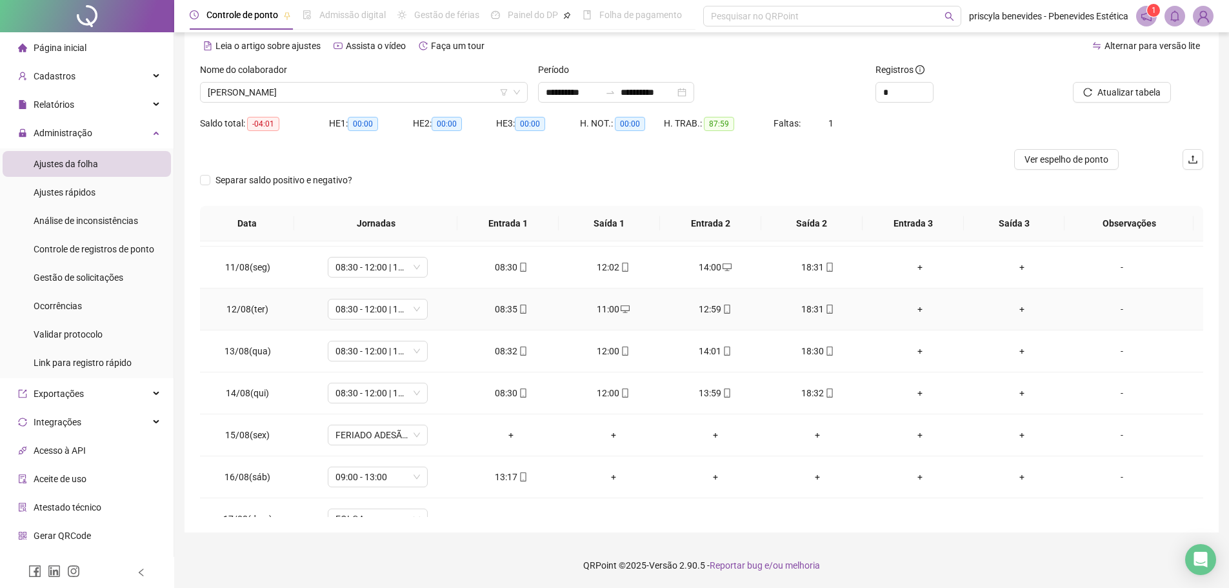
scroll to position [437, 0]
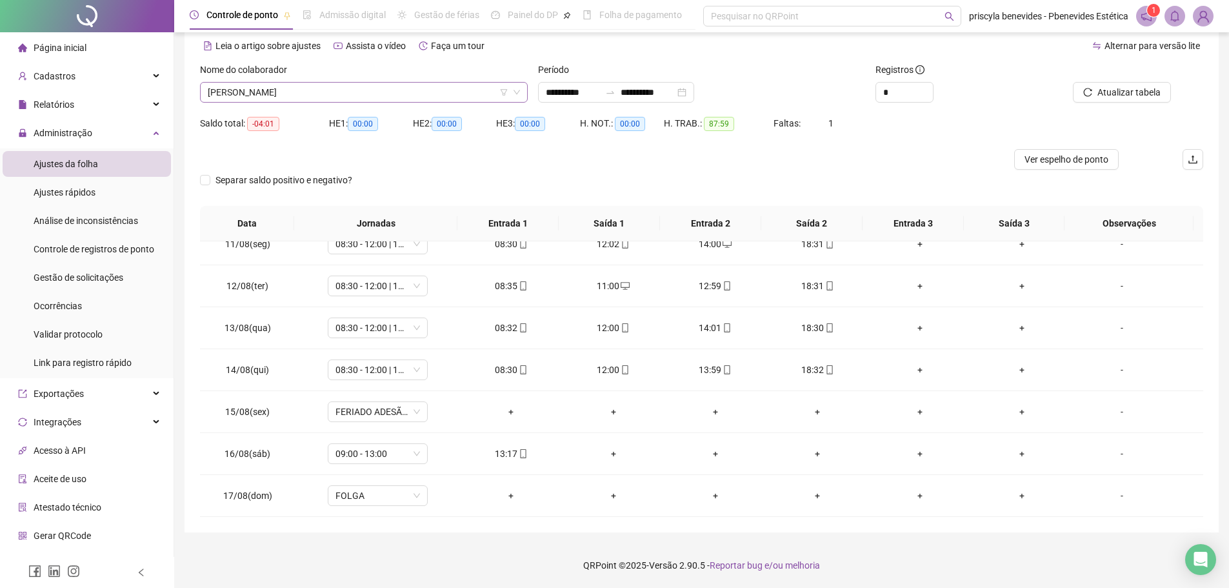
click at [386, 85] on span "JOCIELMA VIVEIROS SOUSA DOS SANTOS" at bounding box center [364, 92] width 312 height 19
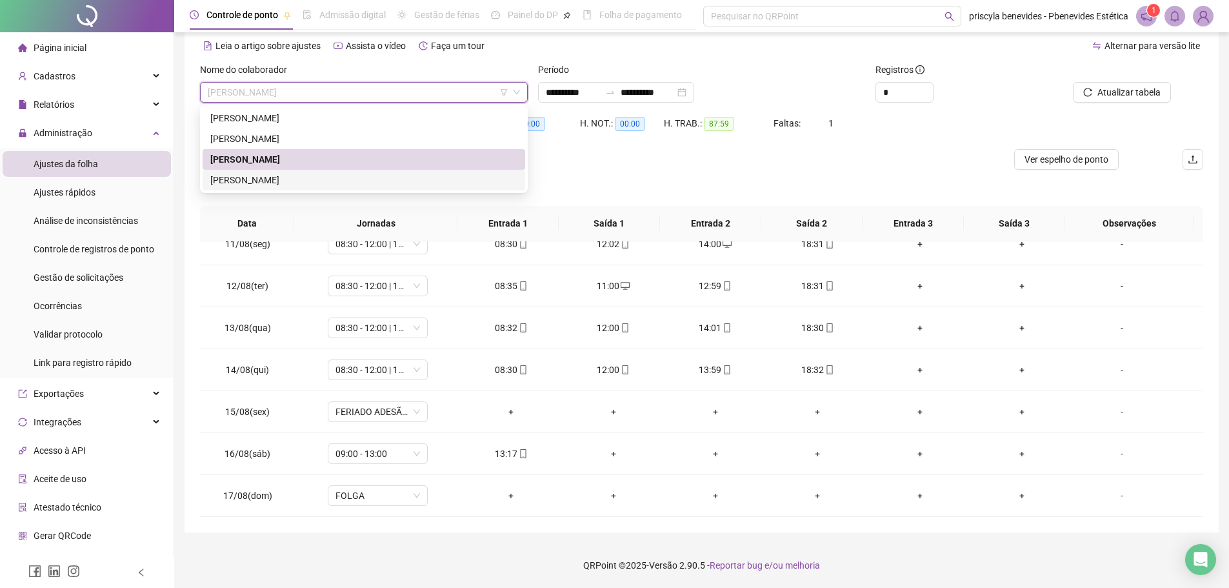
click at [361, 179] on div "ROZIELE OLIVEIRA DO NASCIMENTO" at bounding box center [363, 180] width 307 height 14
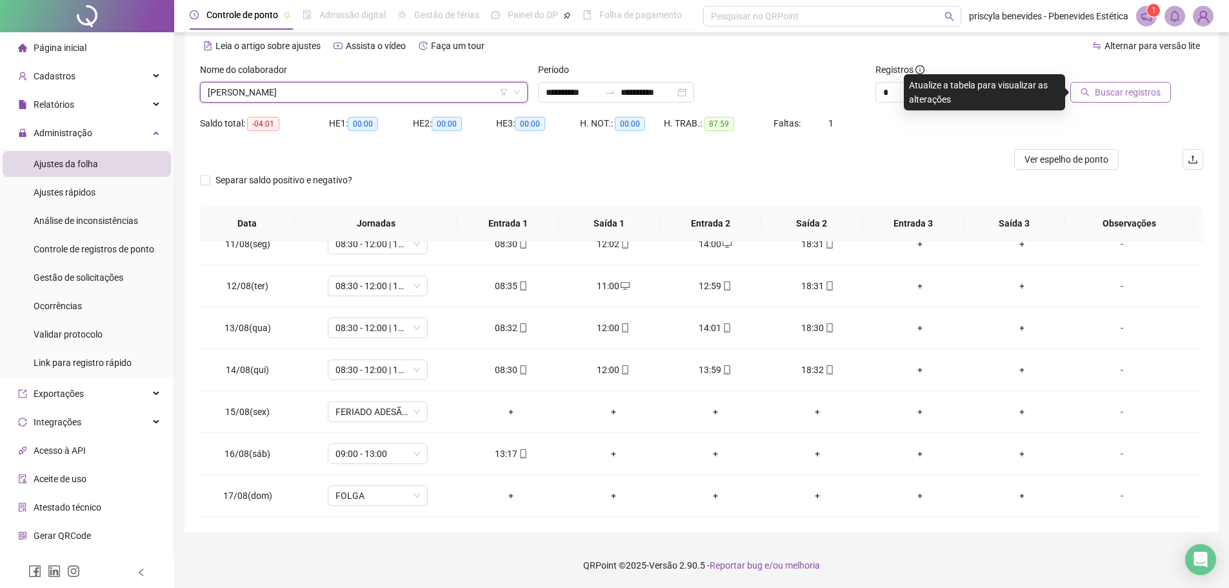
click at [1132, 83] on button "Buscar registros" at bounding box center [1120, 92] width 101 height 21
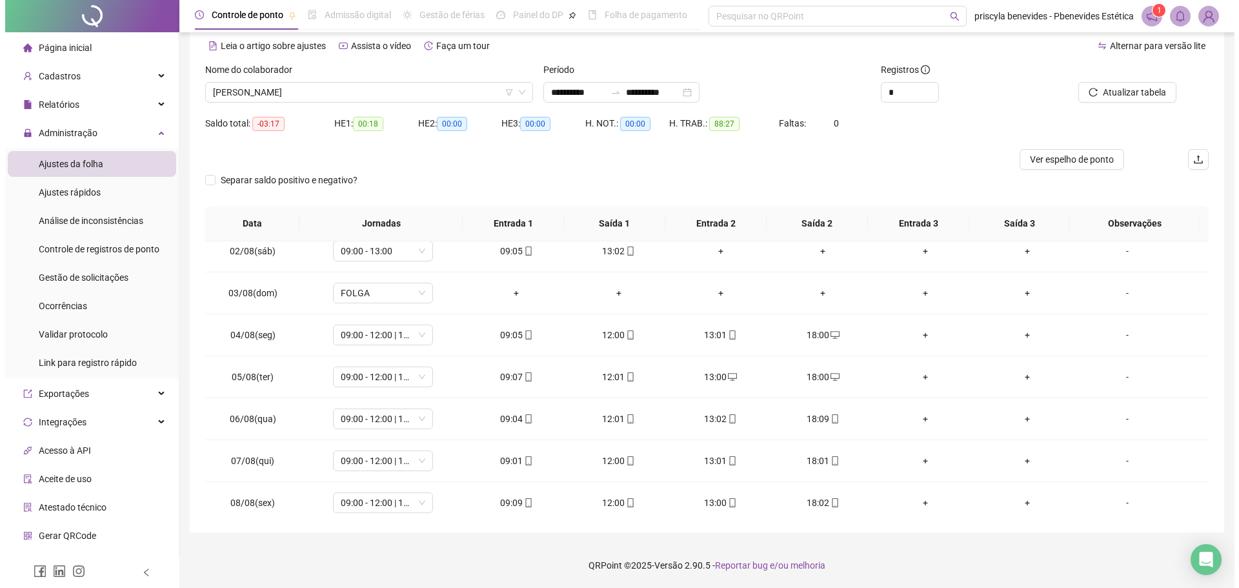
scroll to position [50, 0]
click at [1203, 14] on img at bounding box center [1203, 15] width 19 height 19
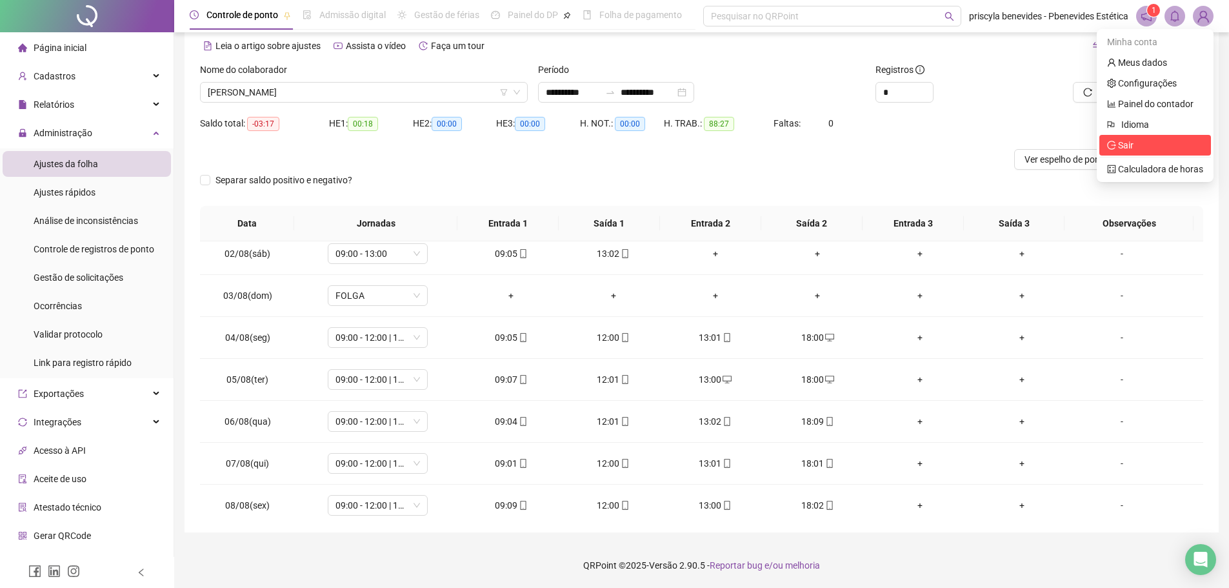
click at [1135, 145] on span "Sair" at bounding box center [1155, 145] width 96 height 14
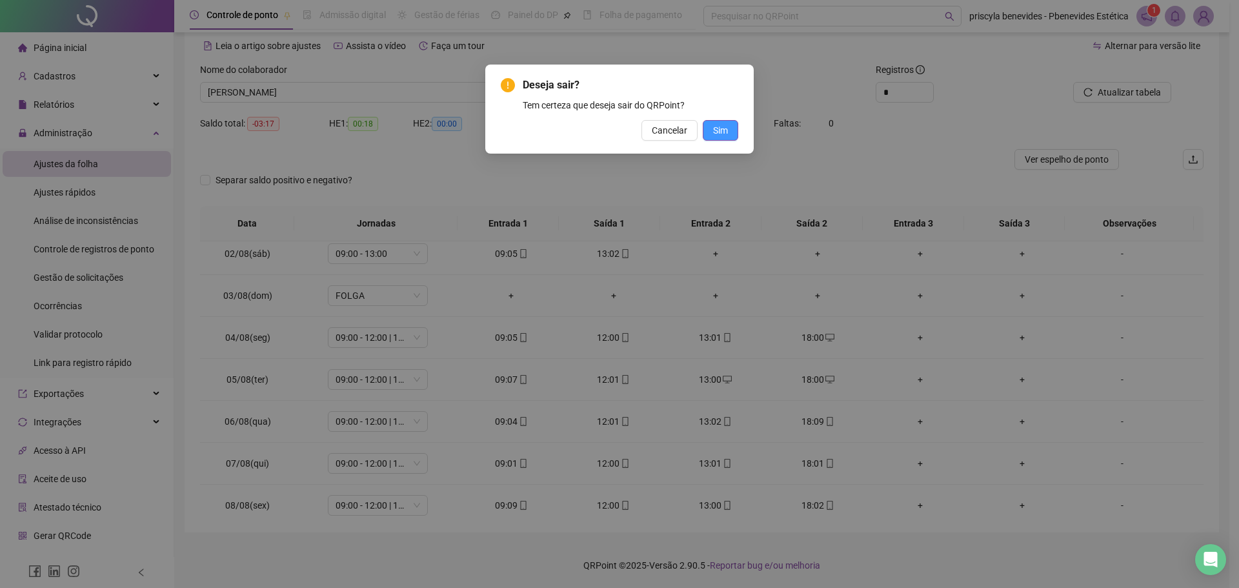
click at [727, 132] on span "Sim" at bounding box center [720, 130] width 15 height 14
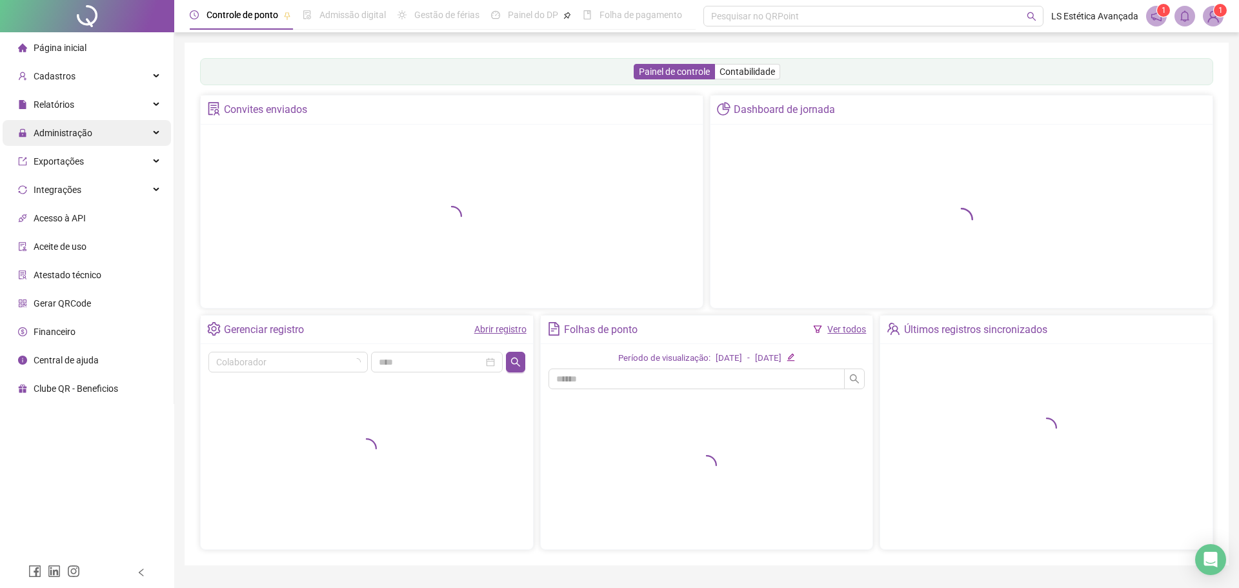
click at [64, 128] on span "Administração" at bounding box center [63, 133] width 59 height 10
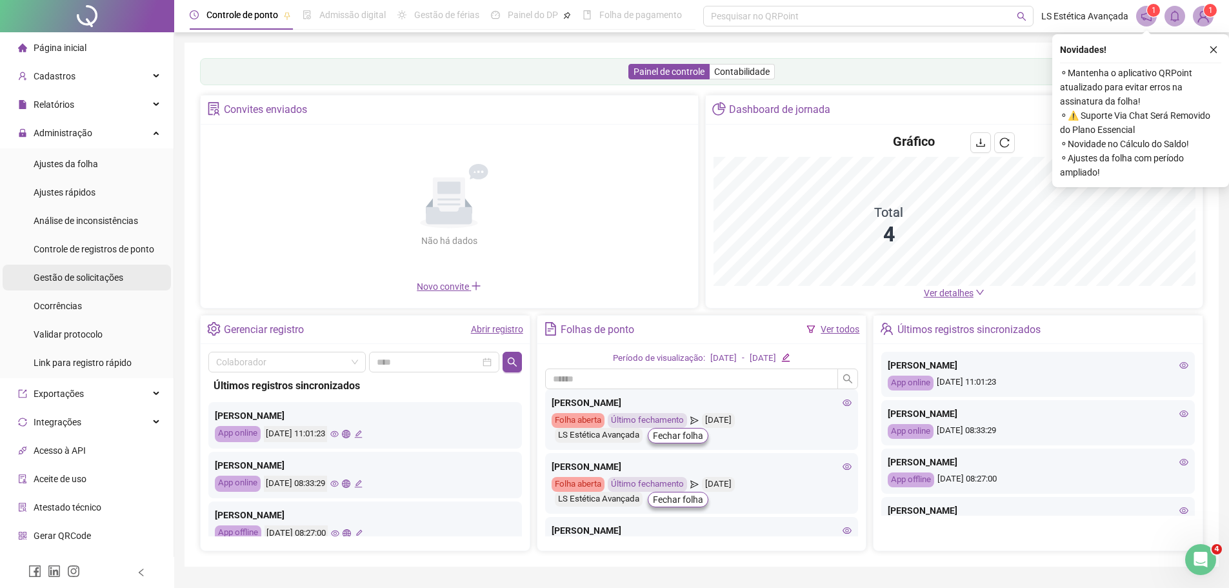
click at [114, 284] on div "Gestão de solicitações" at bounding box center [79, 278] width 90 height 26
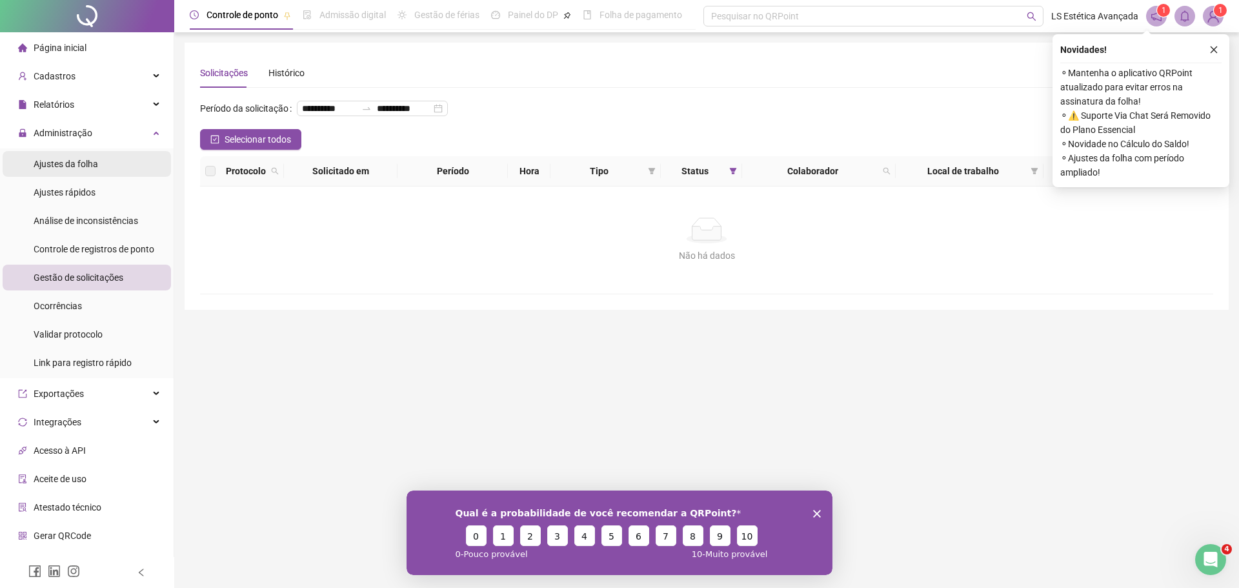
click at [106, 164] on li "Ajustes da folha" at bounding box center [87, 164] width 168 height 26
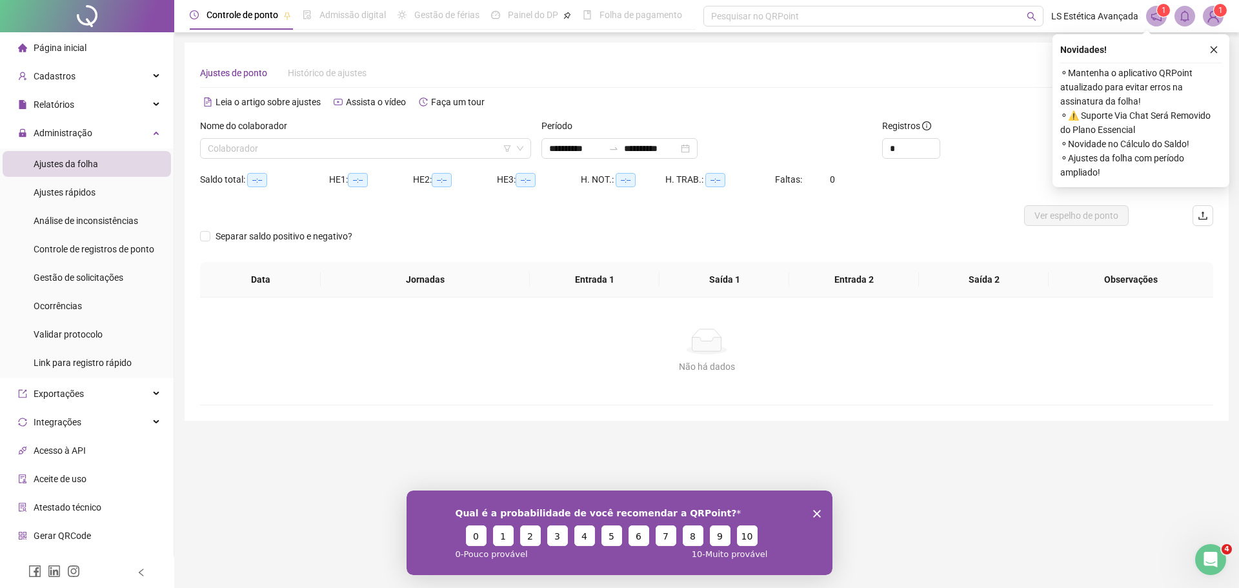
click at [104, 163] on li "Ajustes da folha" at bounding box center [87, 164] width 168 height 26
type input "**********"
click at [459, 146] on input "search" at bounding box center [360, 148] width 304 height 19
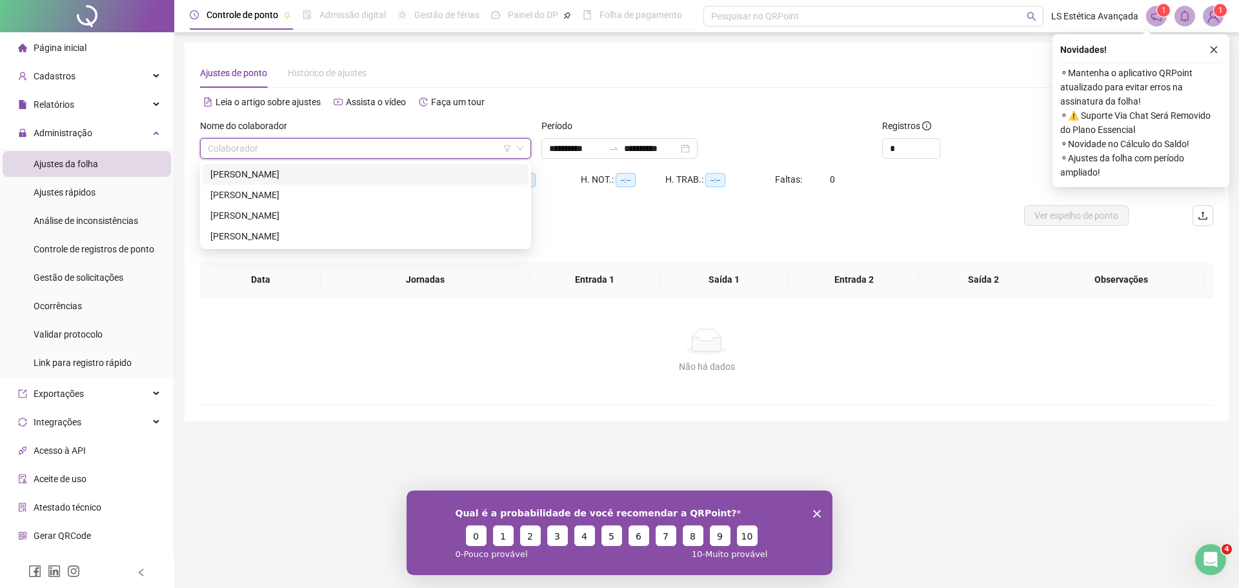
click at [325, 170] on div "[PERSON_NAME]" at bounding box center [365, 174] width 310 height 14
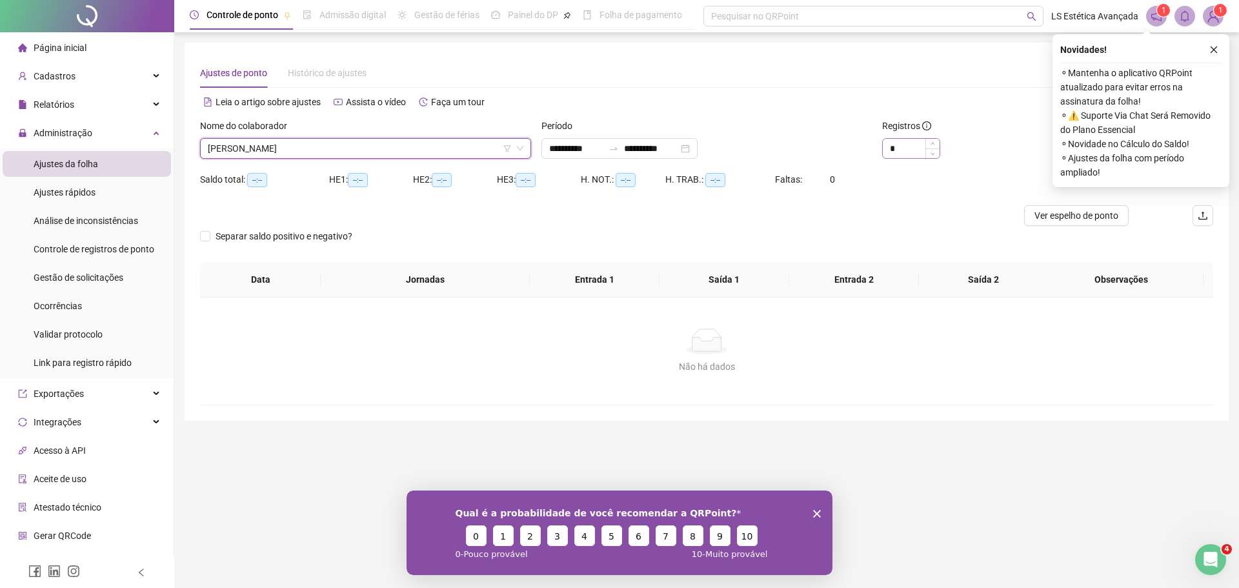
click at [934, 138] on div "*" at bounding box center [911, 148] width 58 height 21
click at [934, 141] on span "Increase Value" at bounding box center [932, 145] width 14 height 12
type input "*"
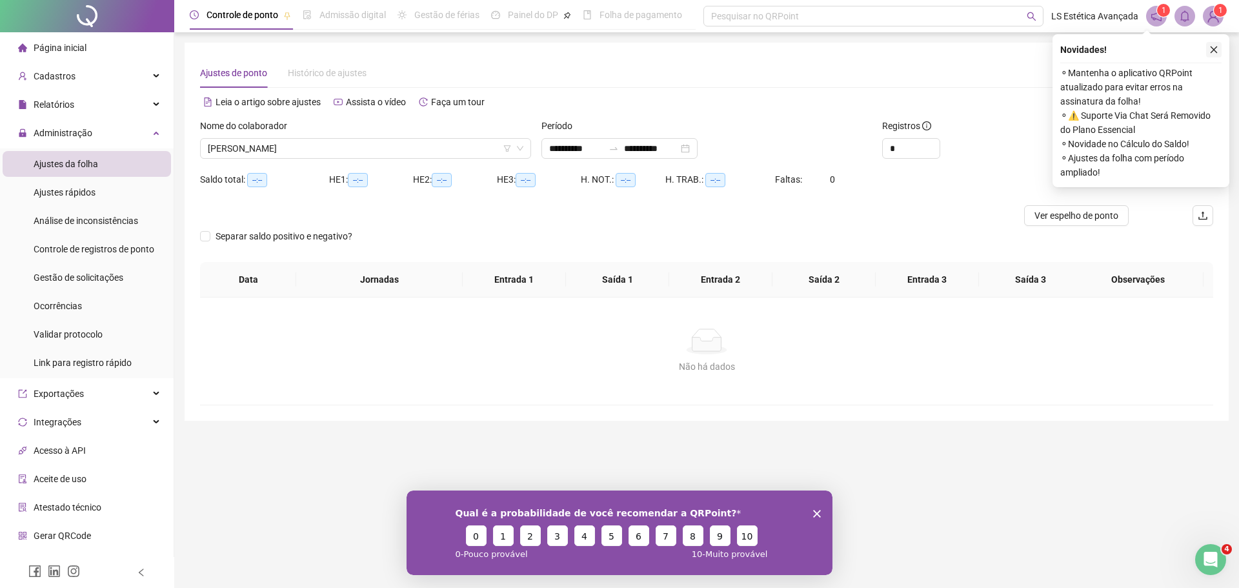
click at [1210, 50] on icon "close" at bounding box center [1213, 49] width 9 height 9
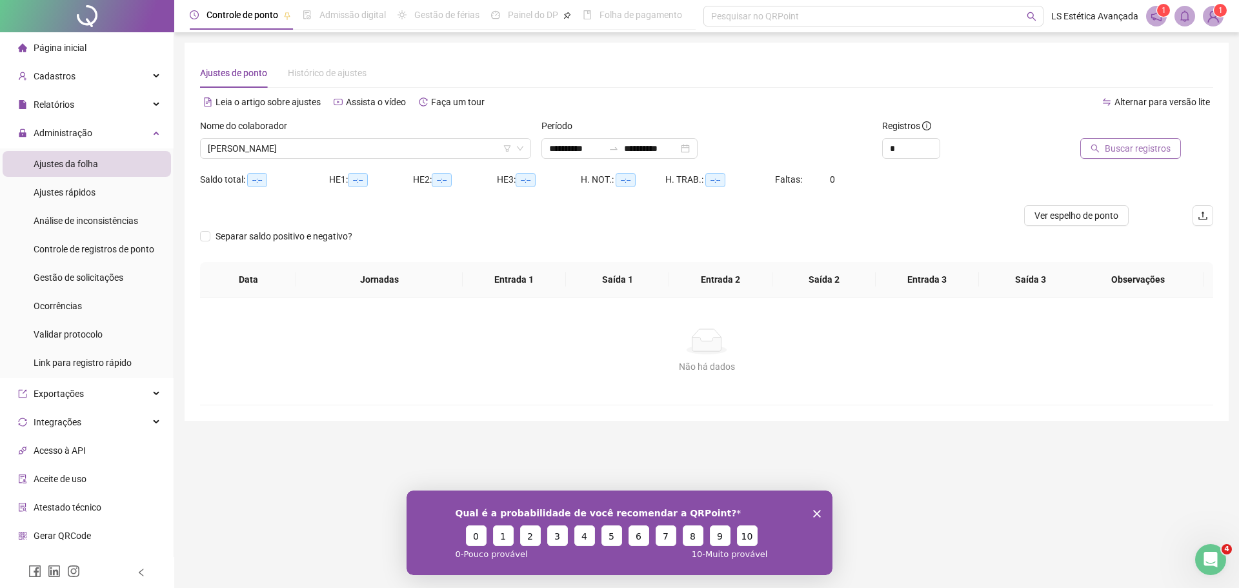
click at [1141, 151] on span "Buscar registros" at bounding box center [1138, 148] width 66 height 14
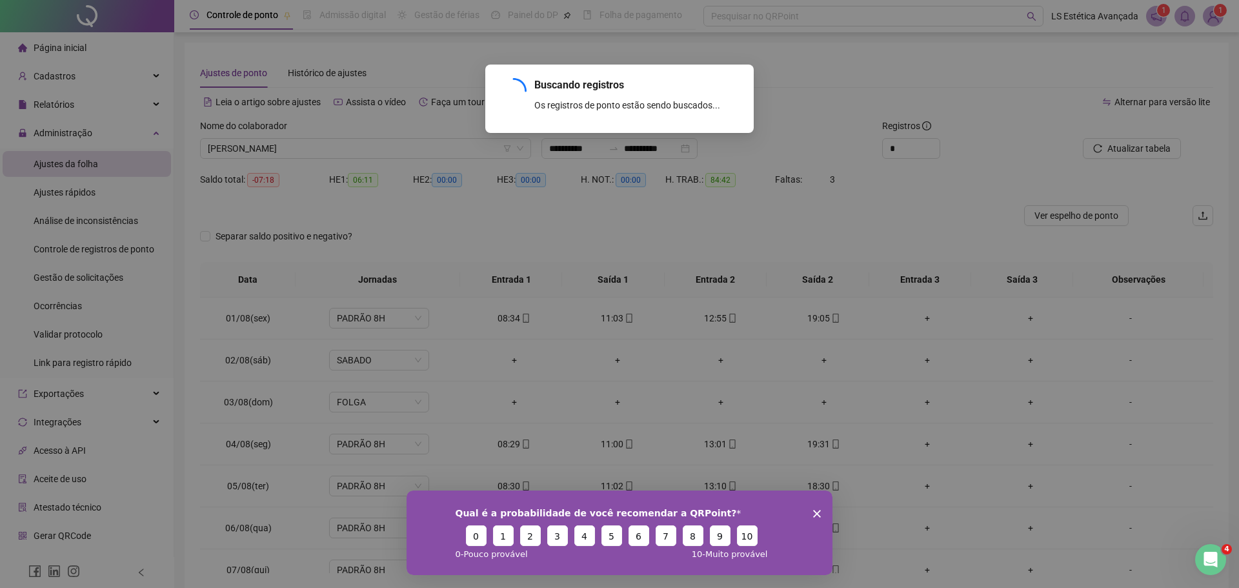
click at [816, 513] on icon "Encerrar pesquisa" at bounding box center [817, 513] width 8 height 8
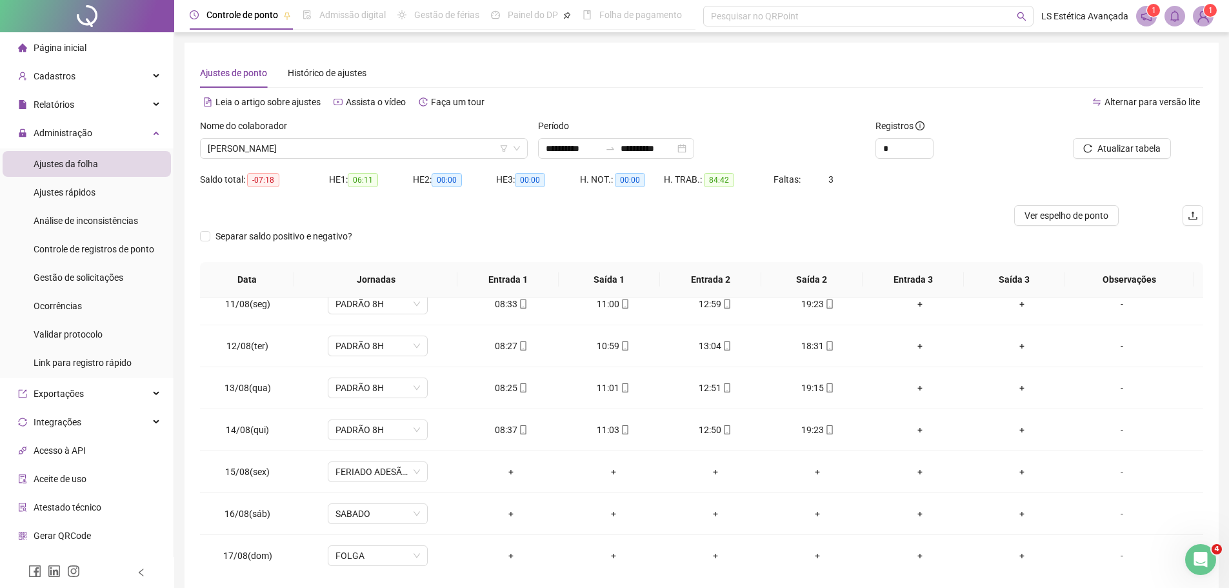
scroll to position [437, 0]
click at [374, 141] on span "[PERSON_NAME]" at bounding box center [364, 148] width 312 height 19
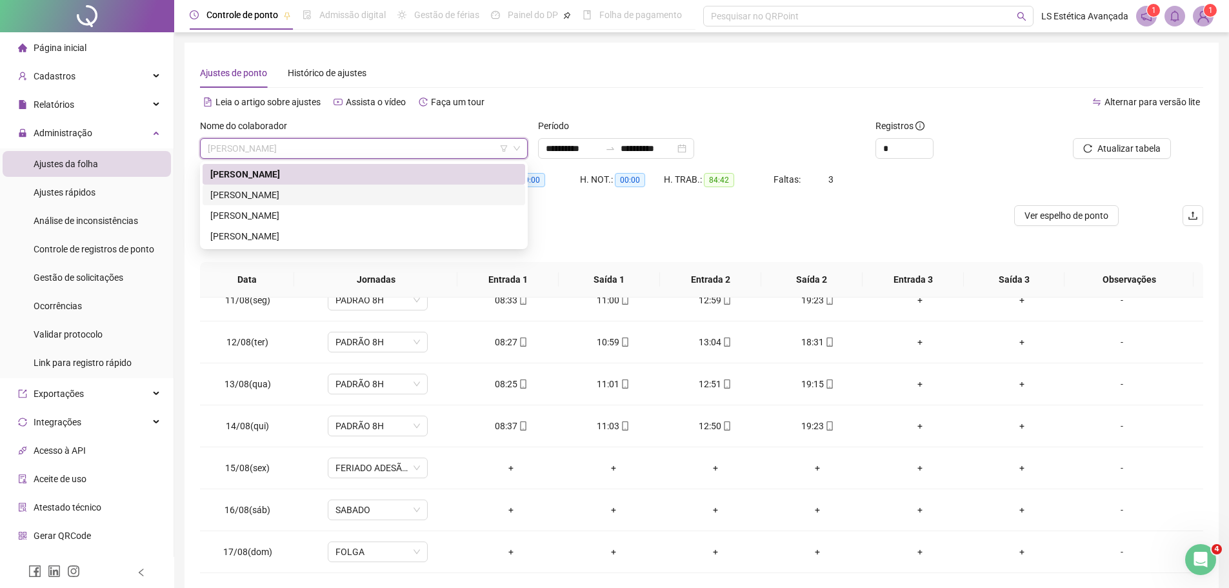
click at [305, 195] on div "[PERSON_NAME]" at bounding box center [363, 195] width 307 height 14
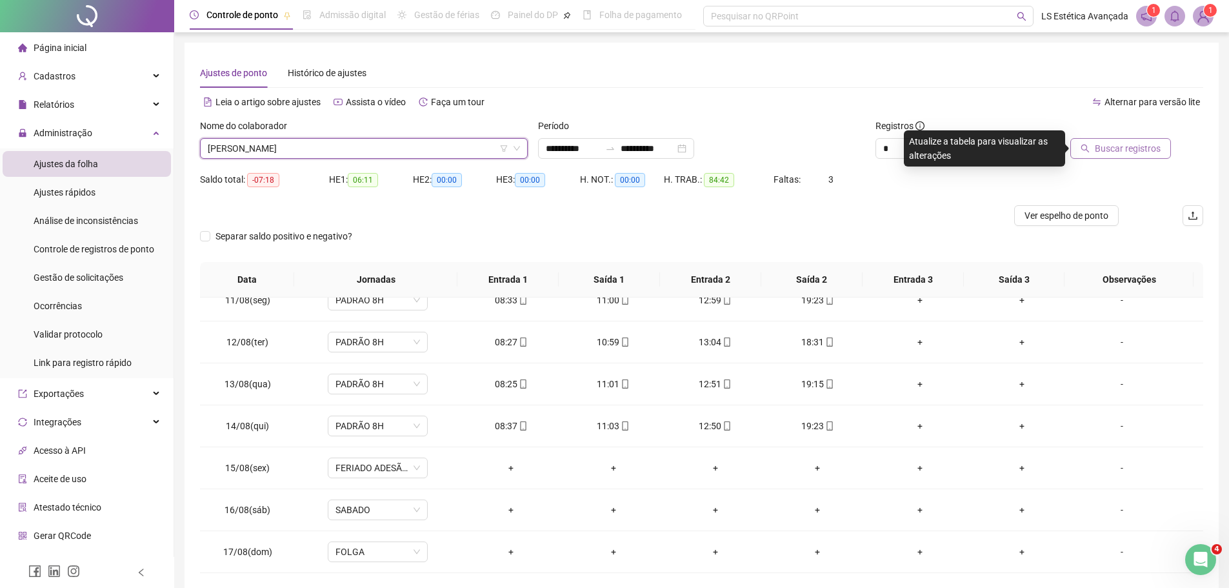
click at [1114, 145] on span "Buscar registros" at bounding box center [1128, 148] width 66 height 14
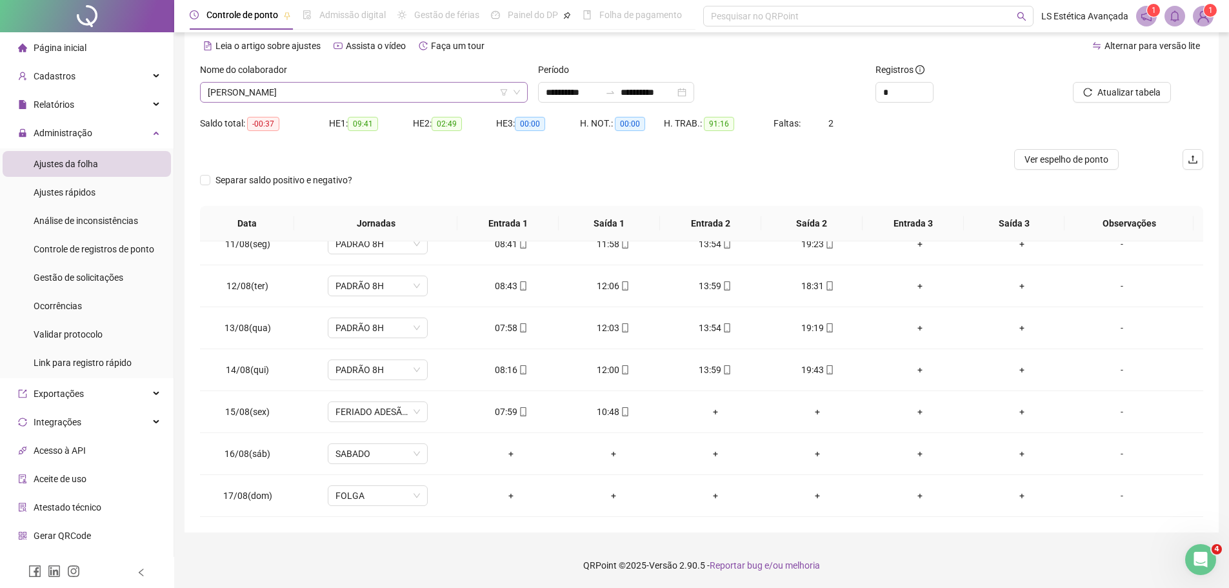
click at [412, 91] on span "AMANDA GABRIELE DA SILVA" at bounding box center [364, 92] width 312 height 19
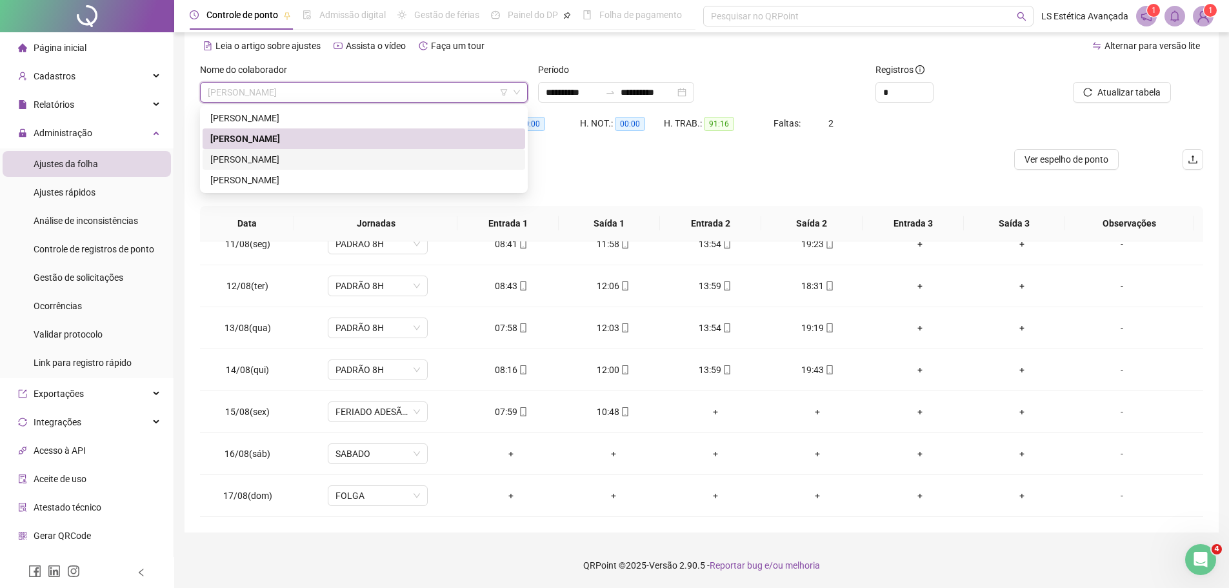
click at [354, 154] on div "ELQUILANE LOPES DE BRITO" at bounding box center [363, 159] width 307 height 14
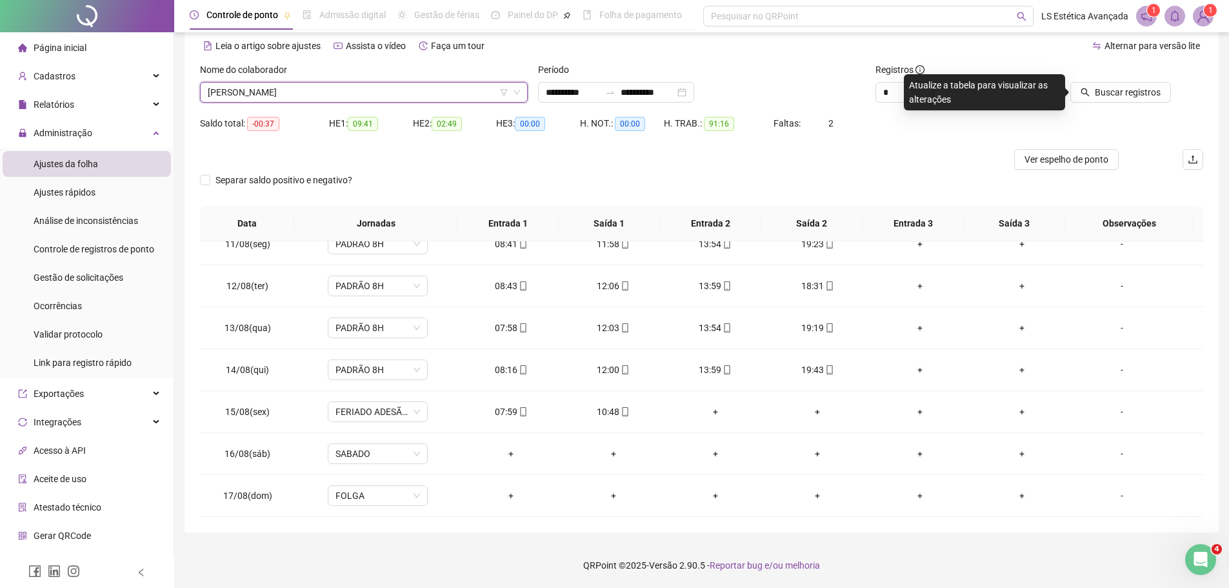
click at [1124, 80] on div at bounding box center [1108, 72] width 126 height 19
click at [1124, 88] on span "Buscar registros" at bounding box center [1128, 92] width 66 height 14
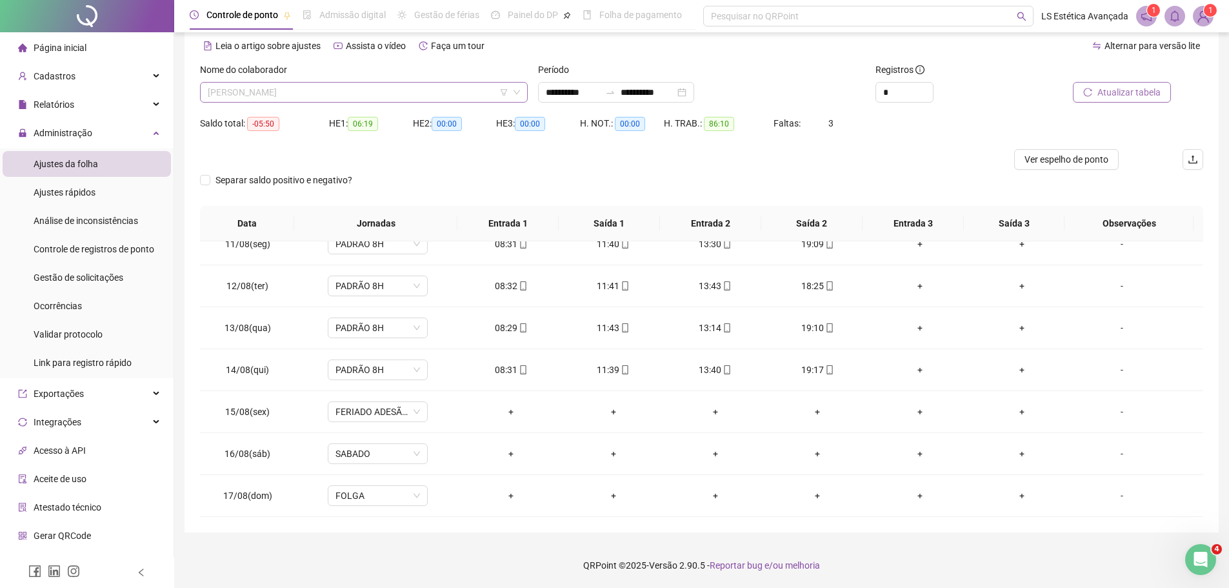
click at [416, 95] on span "ELQUILANE LOPES DE BRITO" at bounding box center [364, 92] width 312 height 19
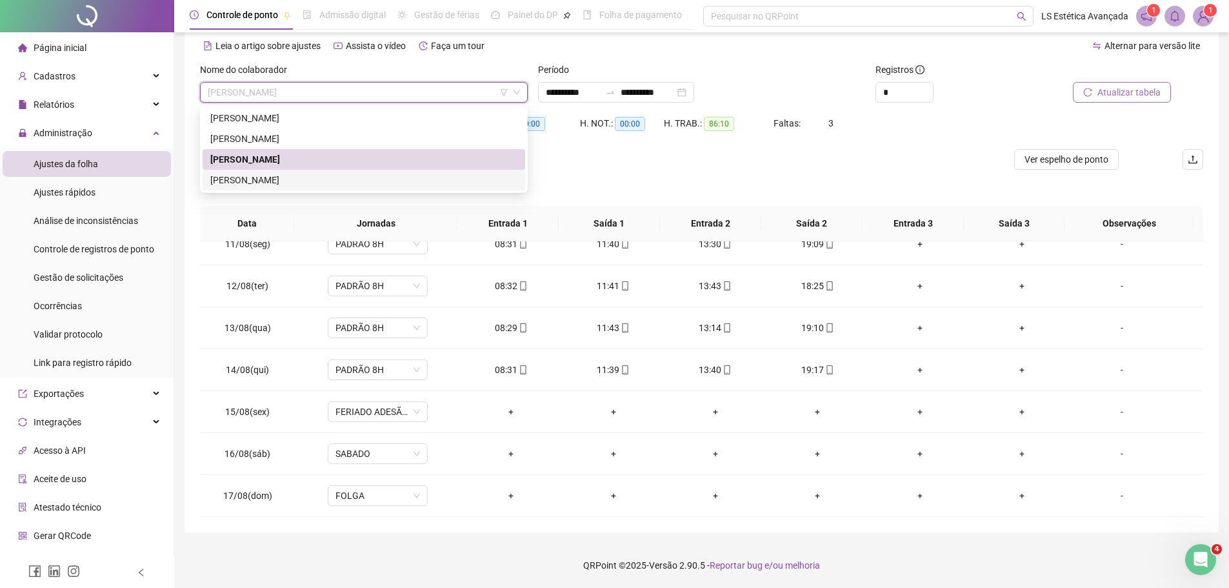
click at [362, 179] on div "NAILANE SILVA" at bounding box center [363, 180] width 307 height 14
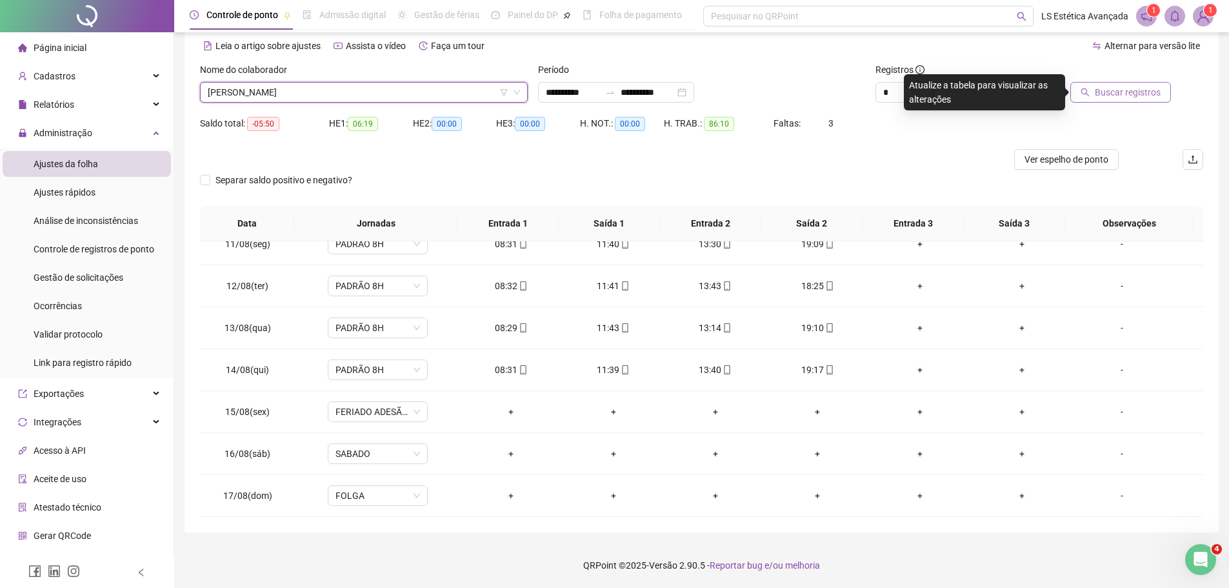
click at [1138, 90] on span "Buscar registros" at bounding box center [1128, 92] width 66 height 14
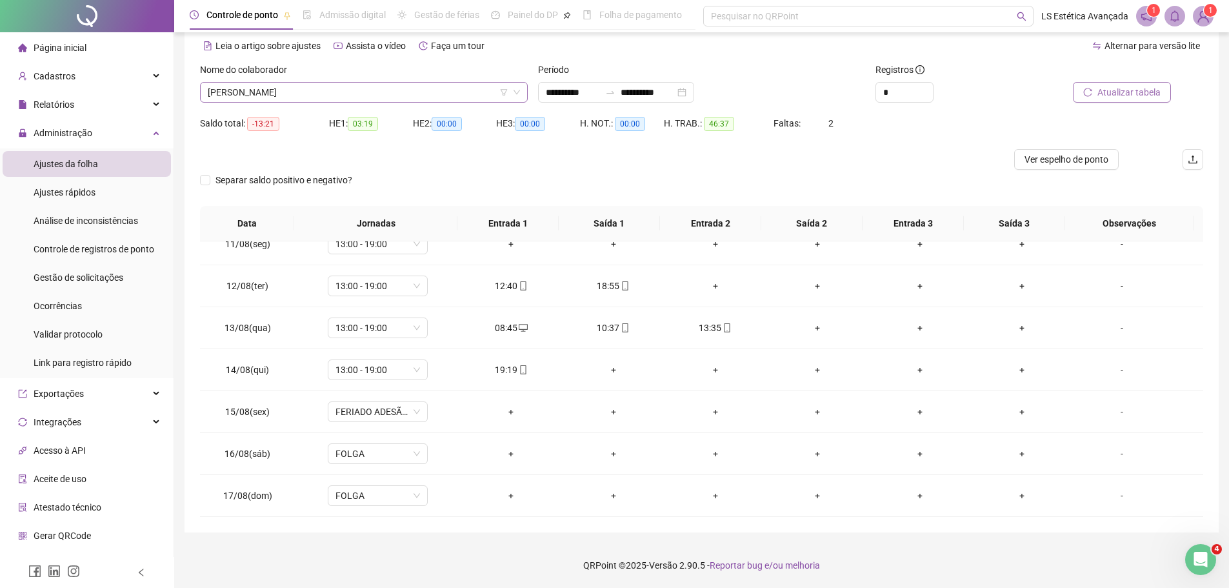
click at [443, 91] on span "NAILANE SILVA" at bounding box center [364, 92] width 312 height 19
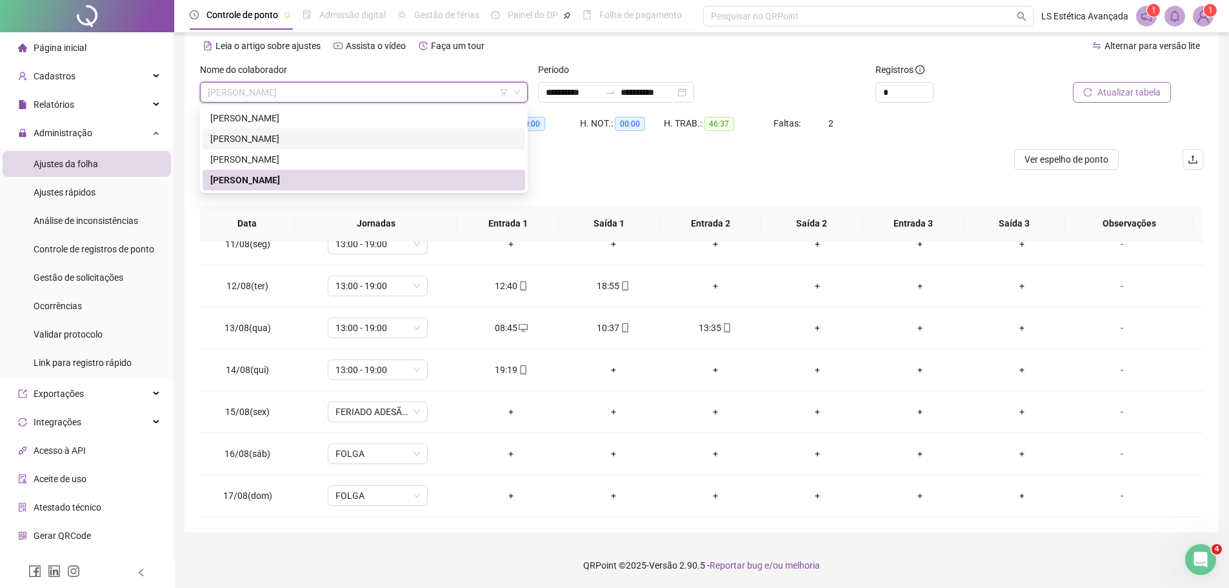
click at [1200, 15] on img at bounding box center [1203, 15] width 19 height 19
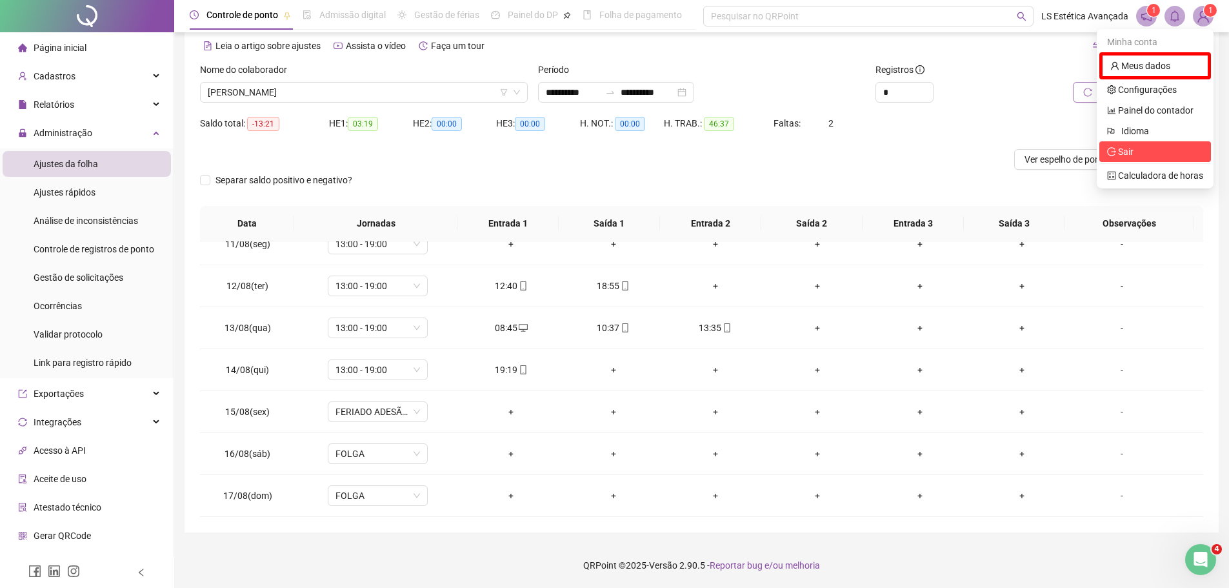
click at [1130, 149] on span "Sair" at bounding box center [1125, 151] width 15 height 10
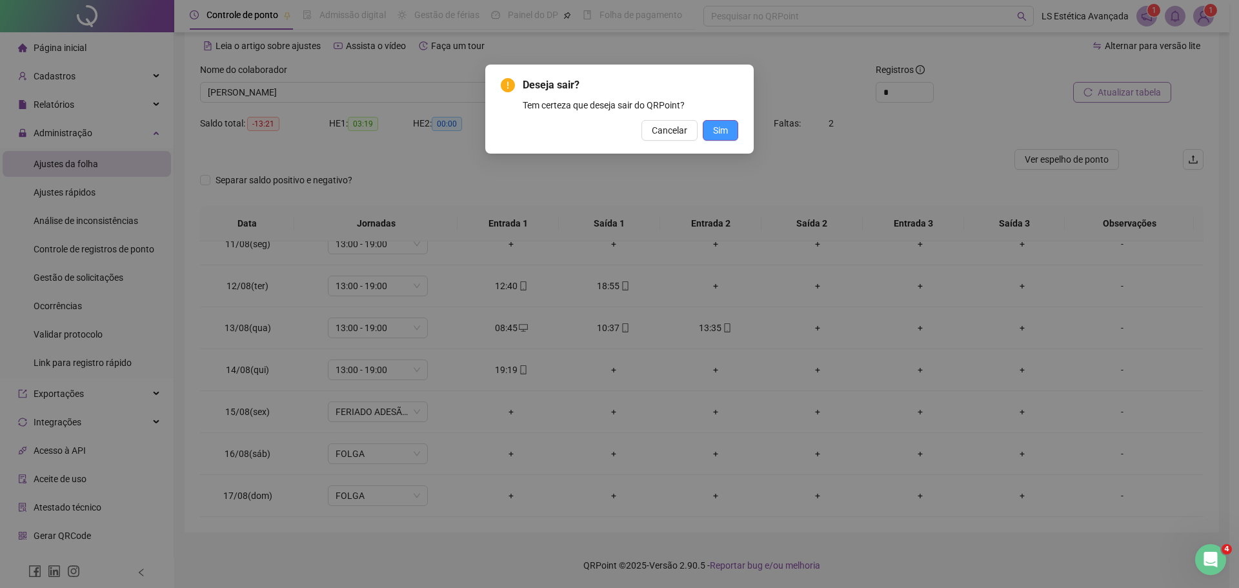
click at [731, 132] on button "Sim" at bounding box center [720, 130] width 35 height 21
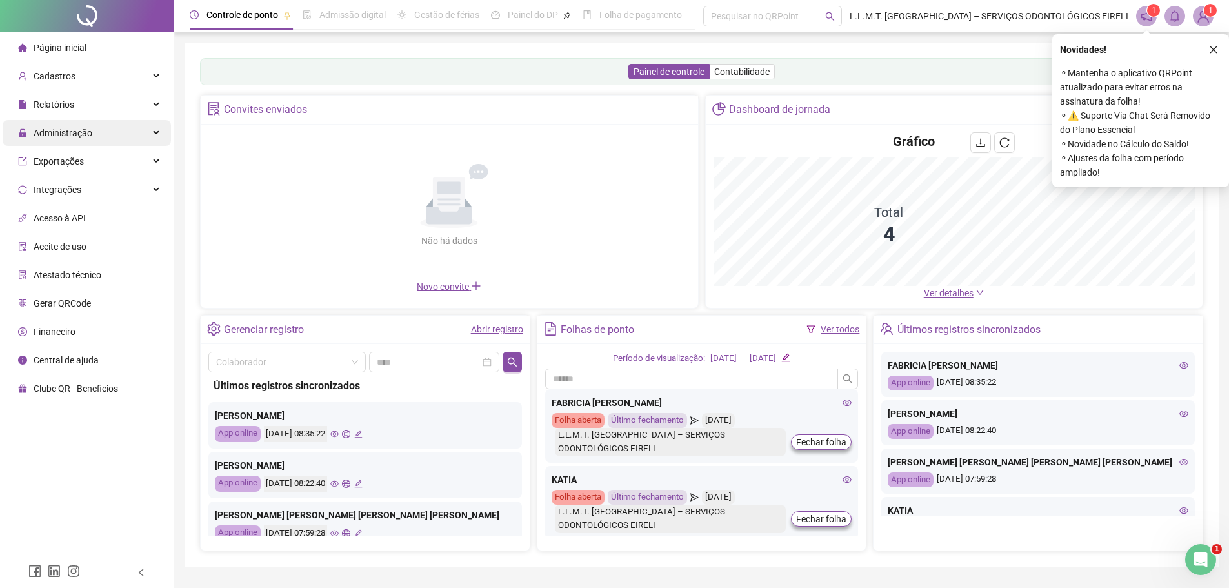
click at [84, 135] on span "Administração" at bounding box center [63, 133] width 59 height 10
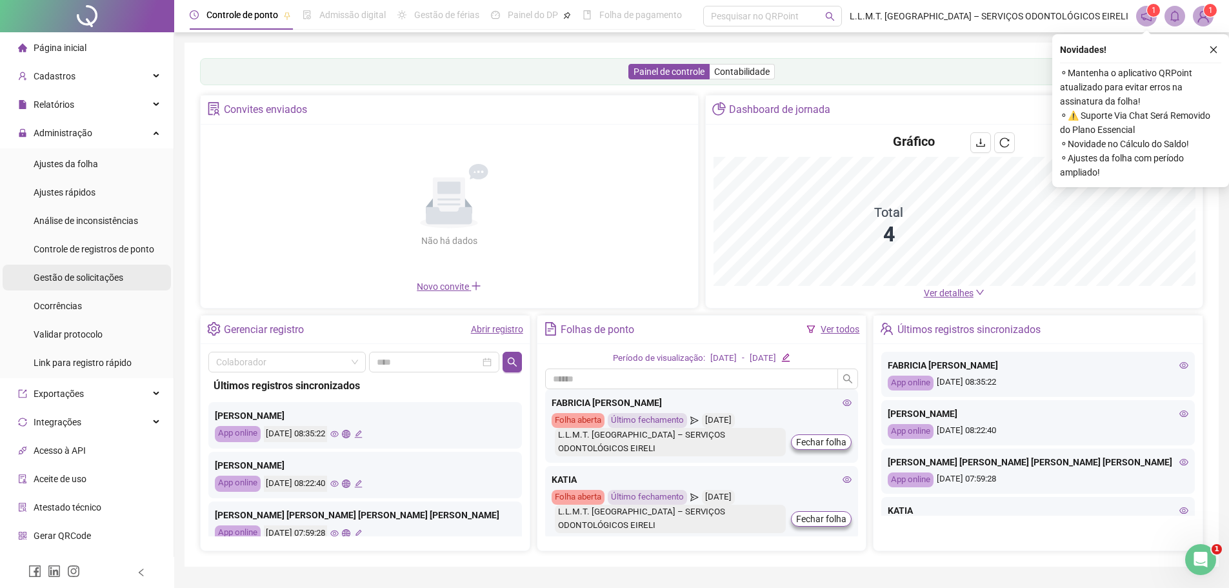
click at [107, 275] on span "Gestão de solicitações" at bounding box center [79, 277] width 90 height 10
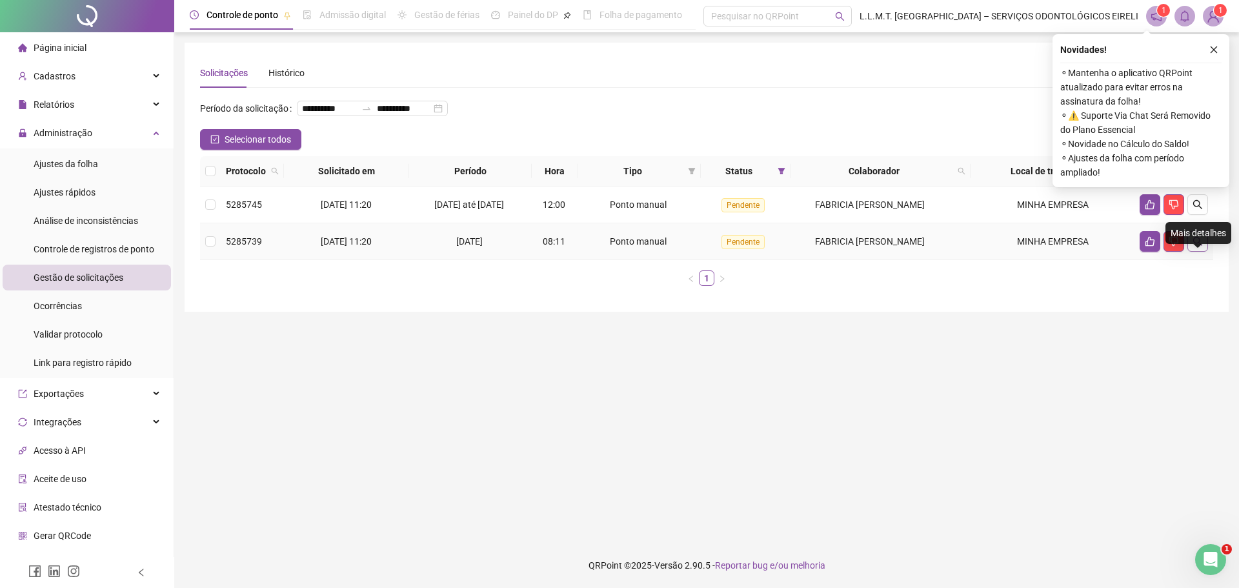
click at [1196, 246] on icon "search" at bounding box center [1197, 241] width 10 height 10
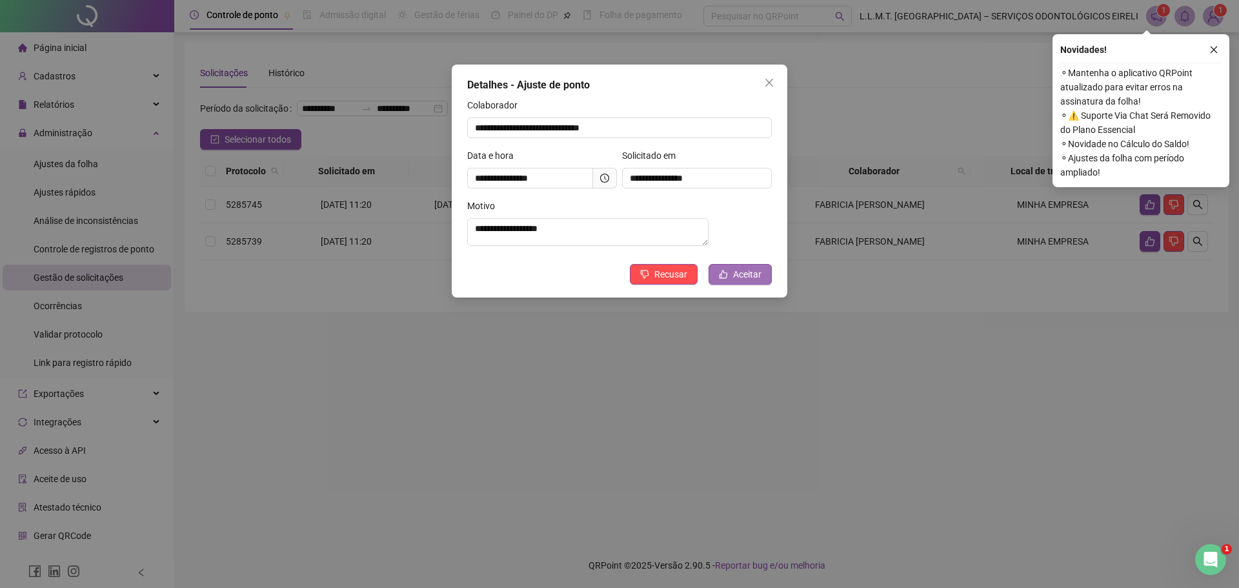
click at [729, 283] on button "Aceitar" at bounding box center [739, 274] width 63 height 21
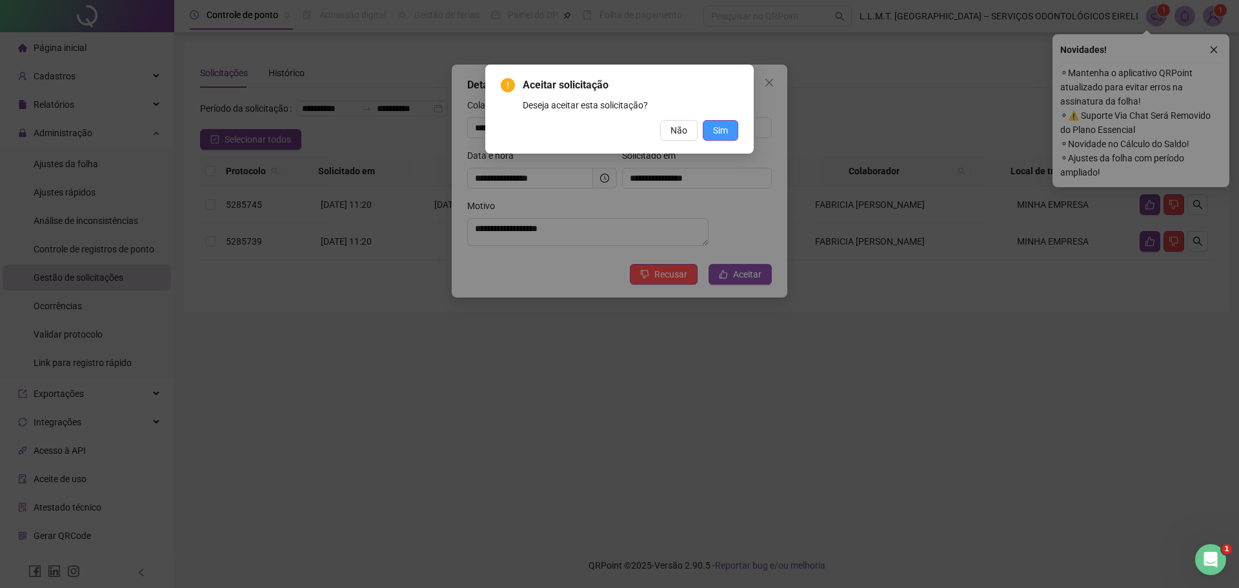
click at [727, 130] on span "Sim" at bounding box center [720, 130] width 15 height 14
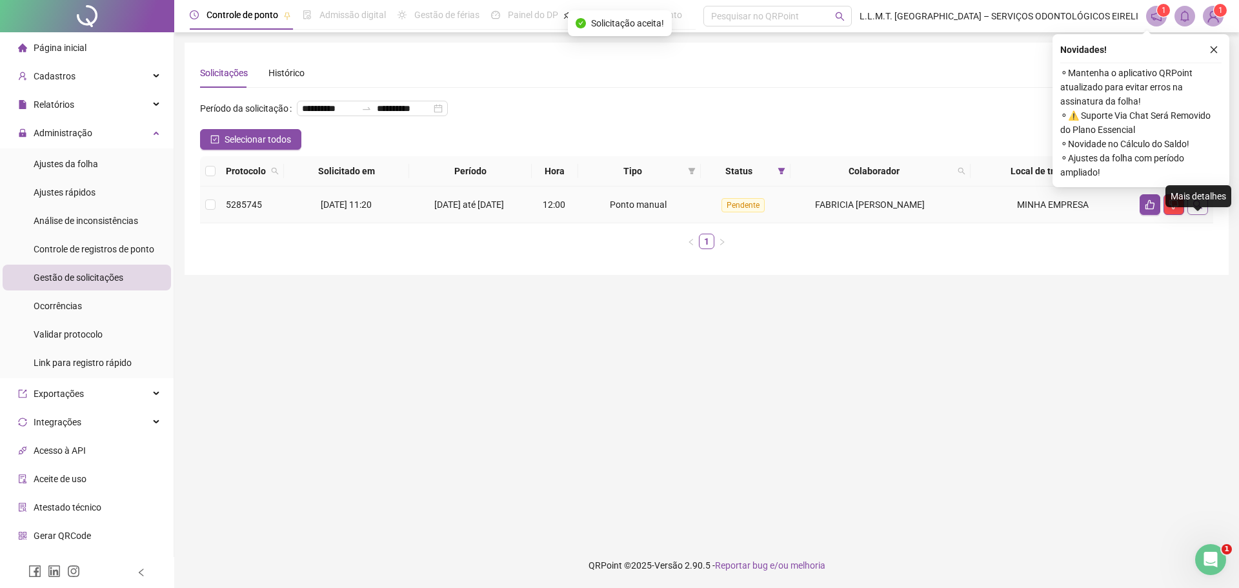
click at [1203, 215] on button "button" at bounding box center [1197, 204] width 21 height 21
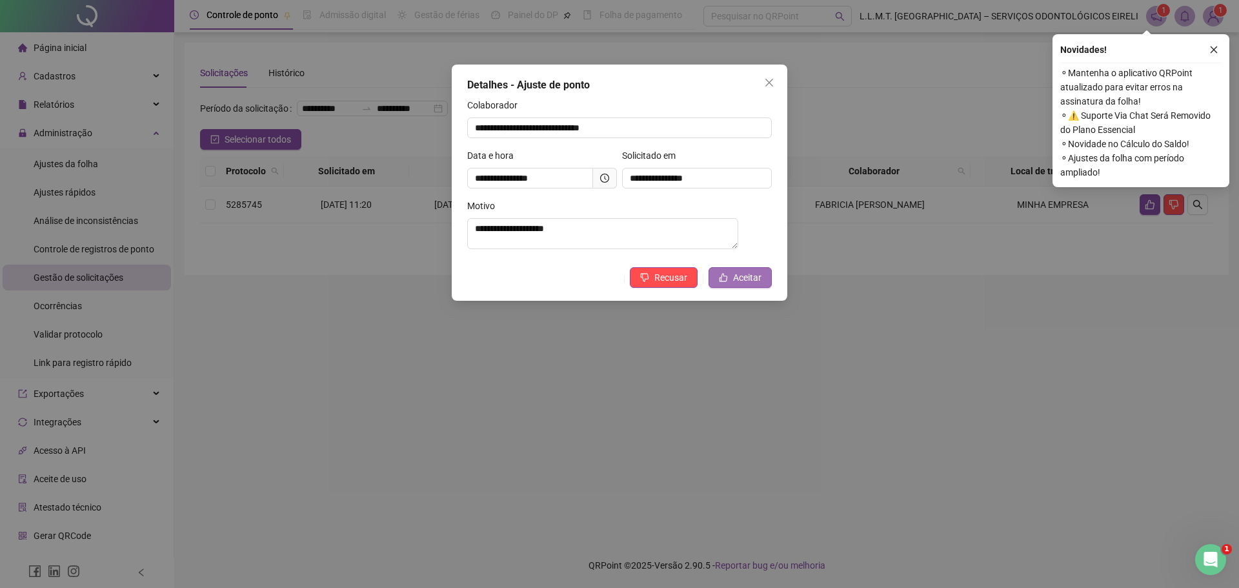
click at [741, 278] on span "Aceitar" at bounding box center [747, 277] width 28 height 14
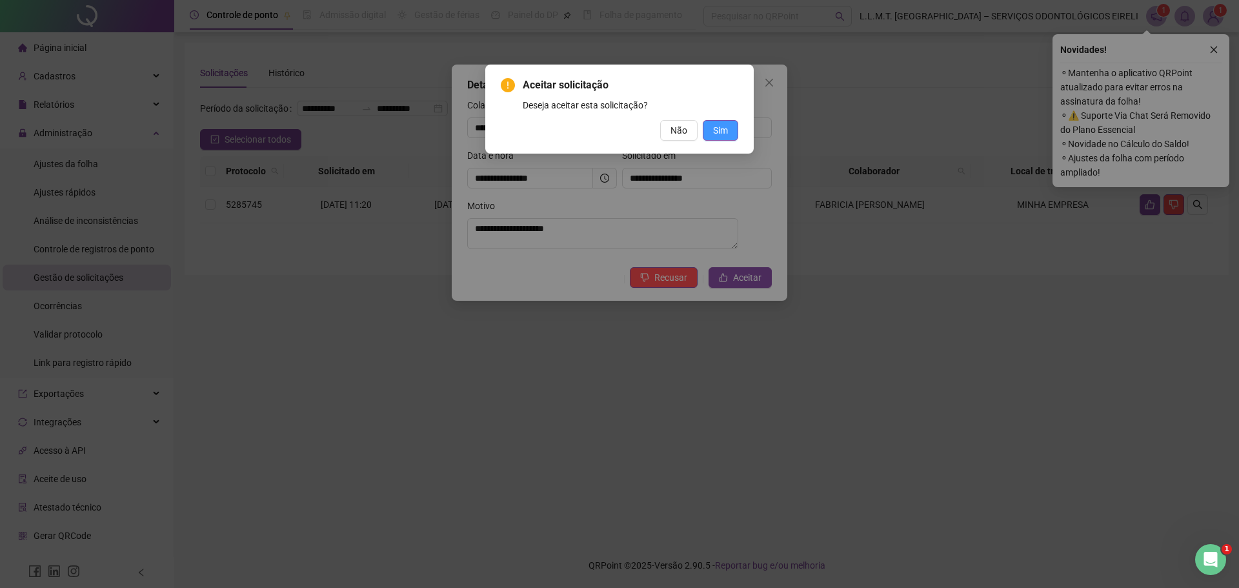
click at [722, 132] on span "Sim" at bounding box center [720, 130] width 15 height 14
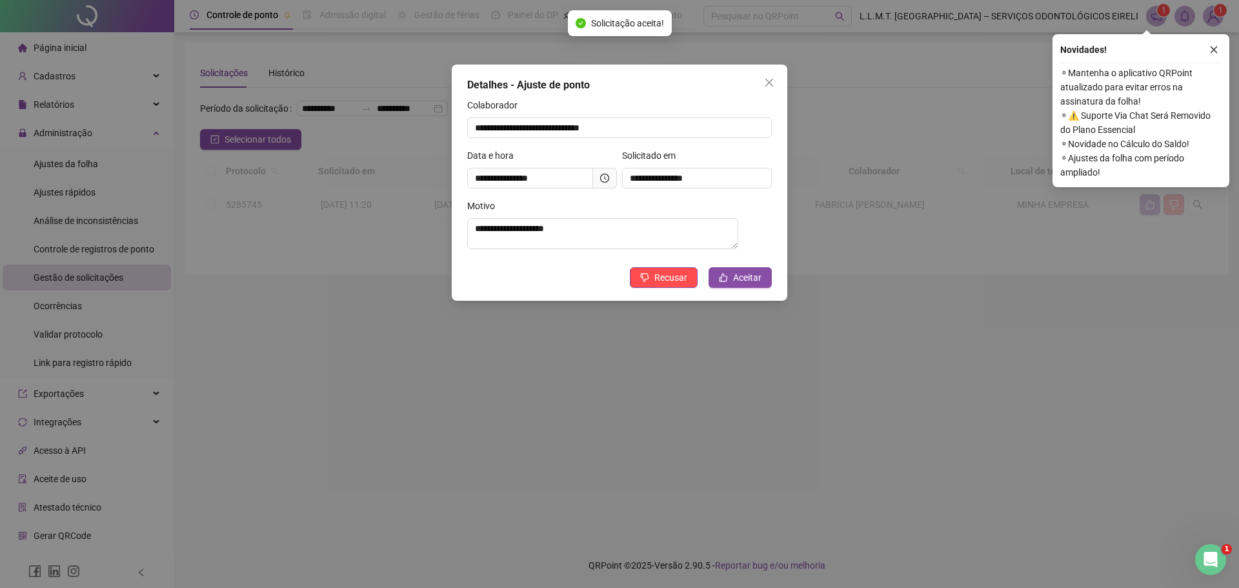
click at [65, 164] on div "**********" at bounding box center [619, 294] width 1239 height 588
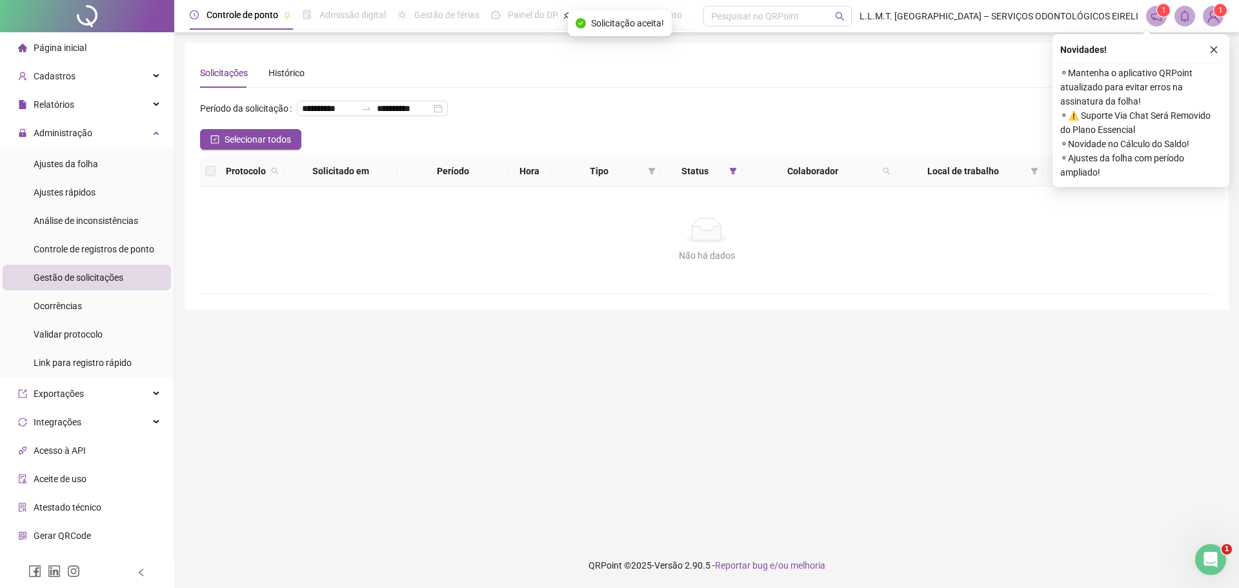
click at [65, 164] on span "Ajustes da folha" at bounding box center [66, 164] width 65 height 10
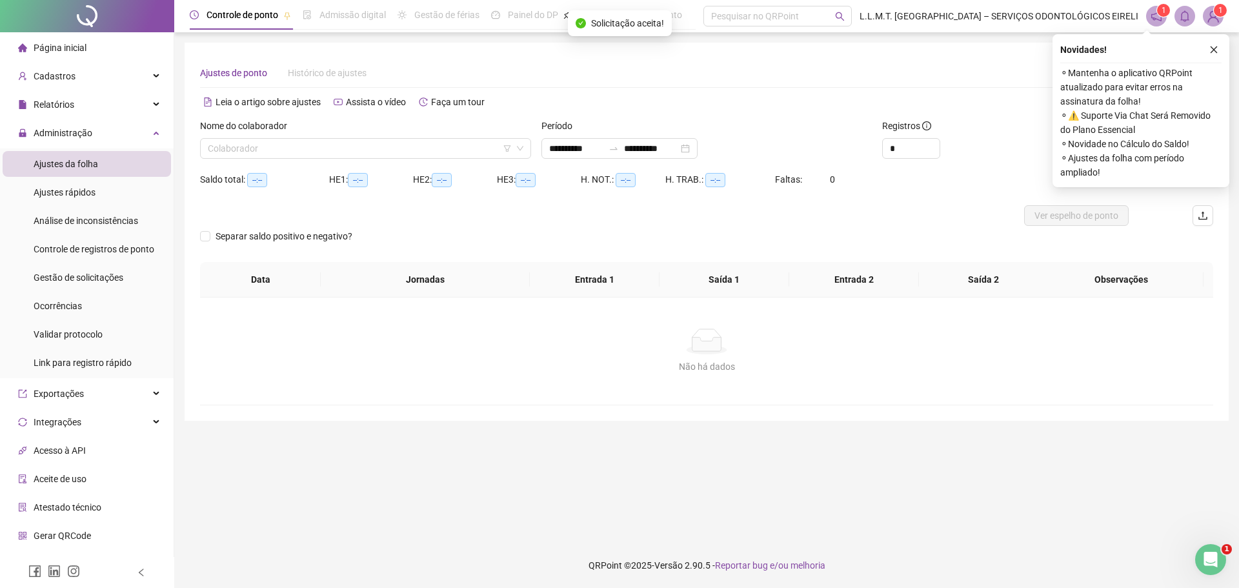
click at [65, 164] on span "Ajustes da folha" at bounding box center [66, 164] width 65 height 10
type input "**********"
click at [285, 146] on input "search" at bounding box center [360, 148] width 304 height 19
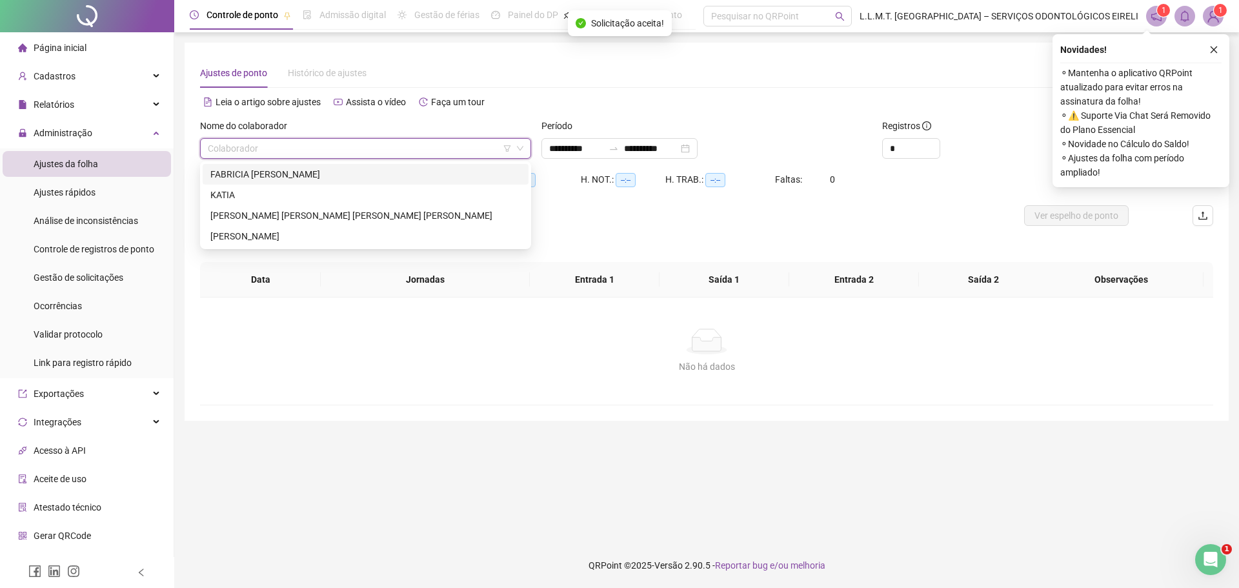
click at [285, 173] on div "FABRICIA [PERSON_NAME]" at bounding box center [365, 174] width 310 height 14
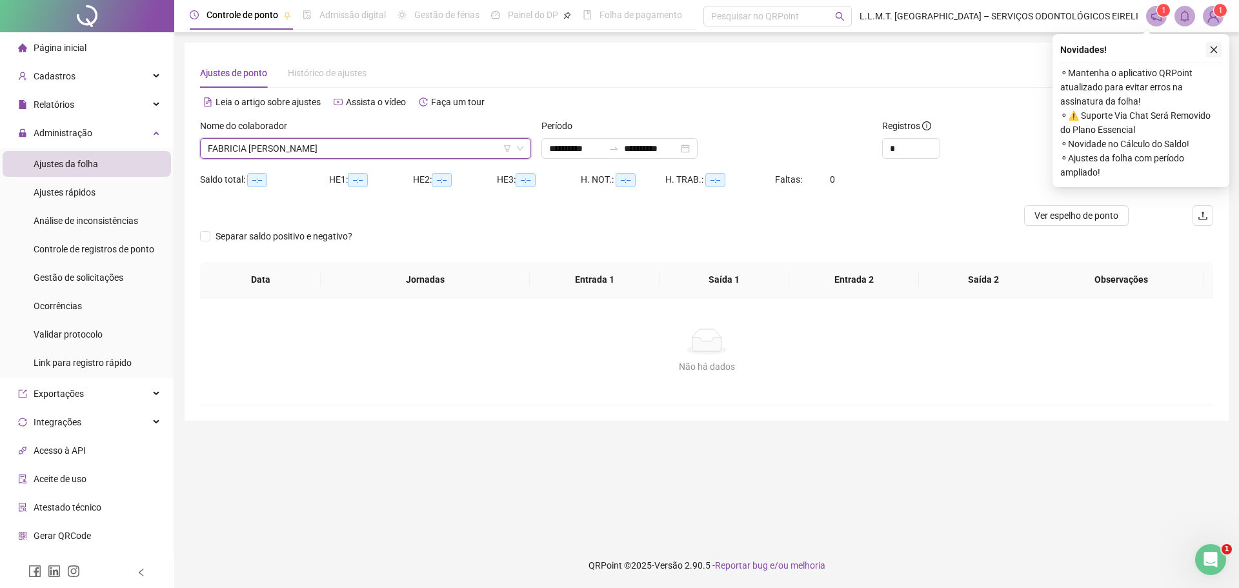
click at [1212, 49] on icon "close" at bounding box center [1213, 49] width 9 height 9
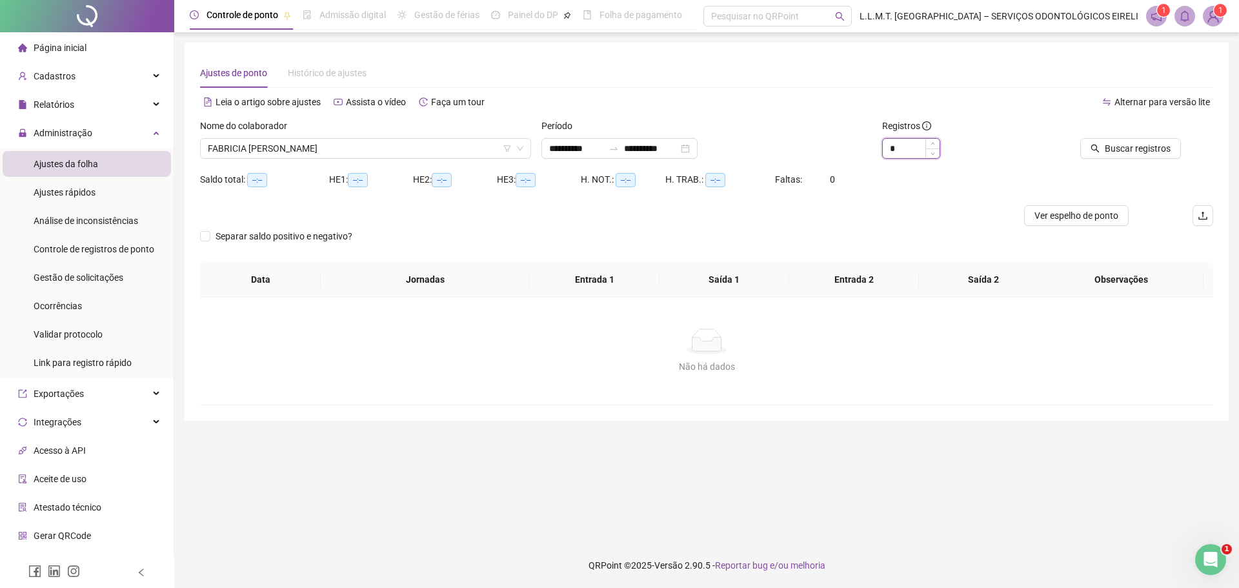
type input "*"
click at [933, 140] on span "Increase Value" at bounding box center [932, 144] width 14 height 10
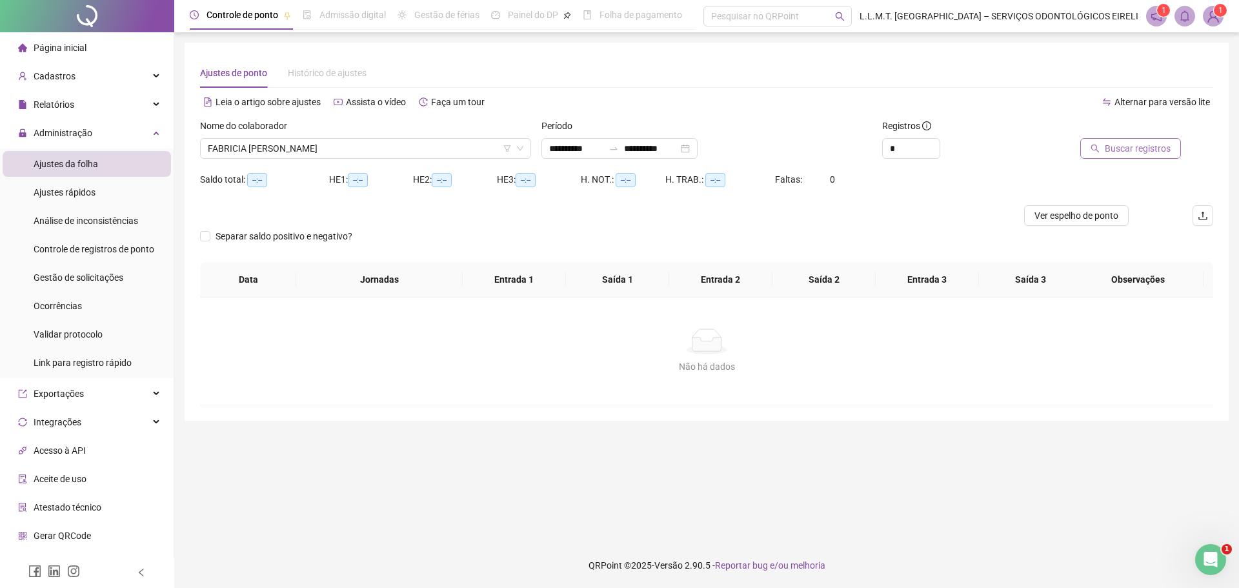
click at [1117, 143] on span "Buscar registros" at bounding box center [1138, 148] width 66 height 14
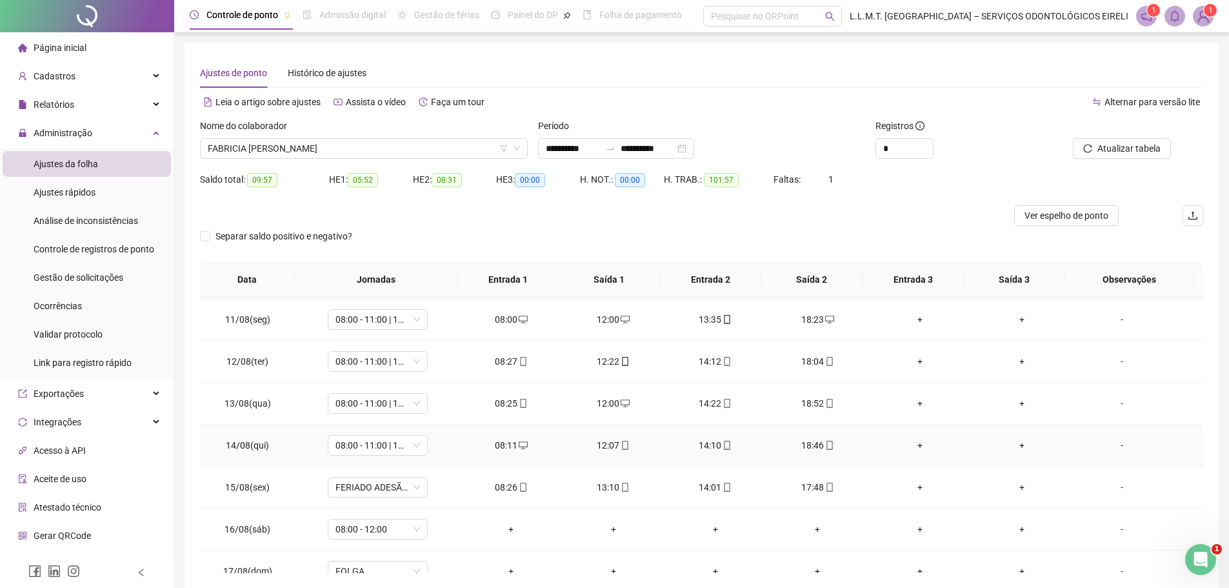
scroll to position [437, 0]
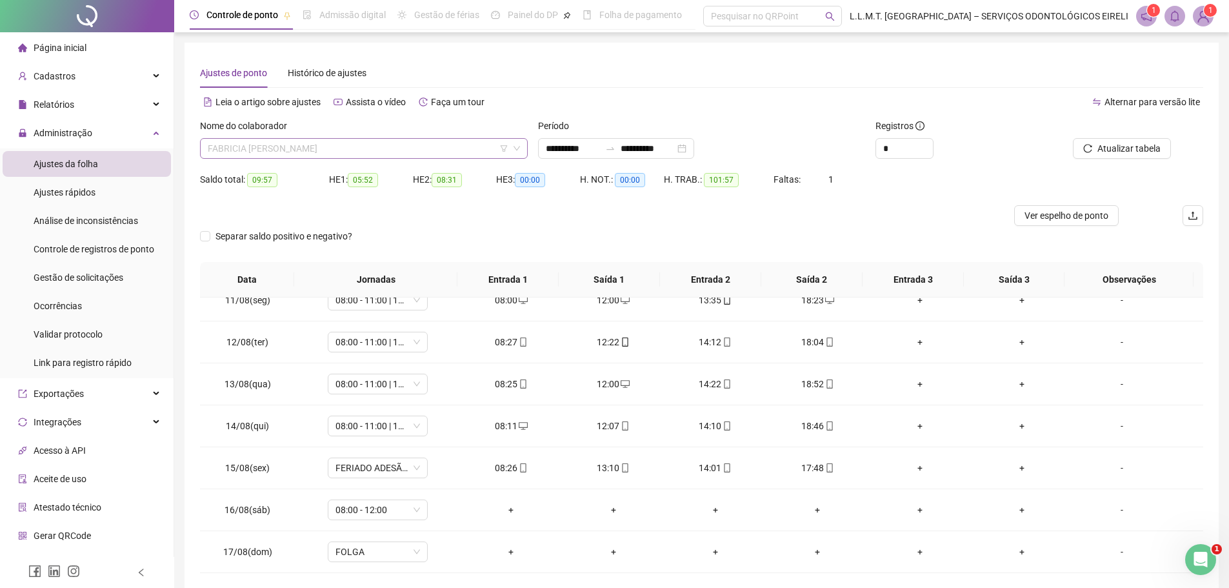
click at [368, 152] on span "FABRICIA [PERSON_NAME]" at bounding box center [364, 148] width 312 height 19
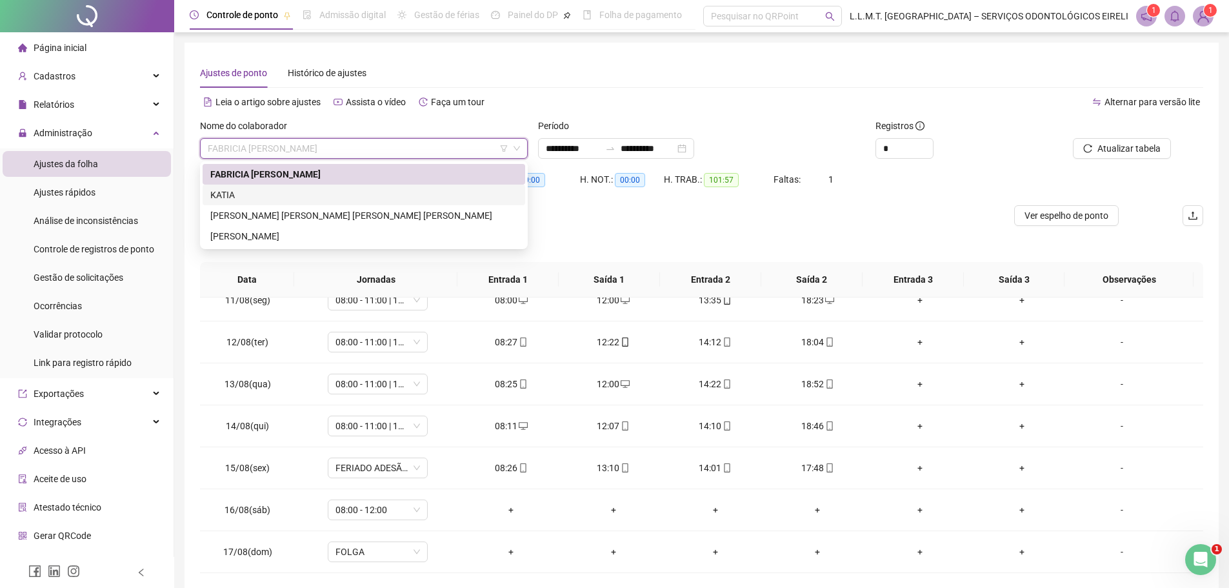
click at [343, 192] on div "KATIA" at bounding box center [363, 195] width 307 height 14
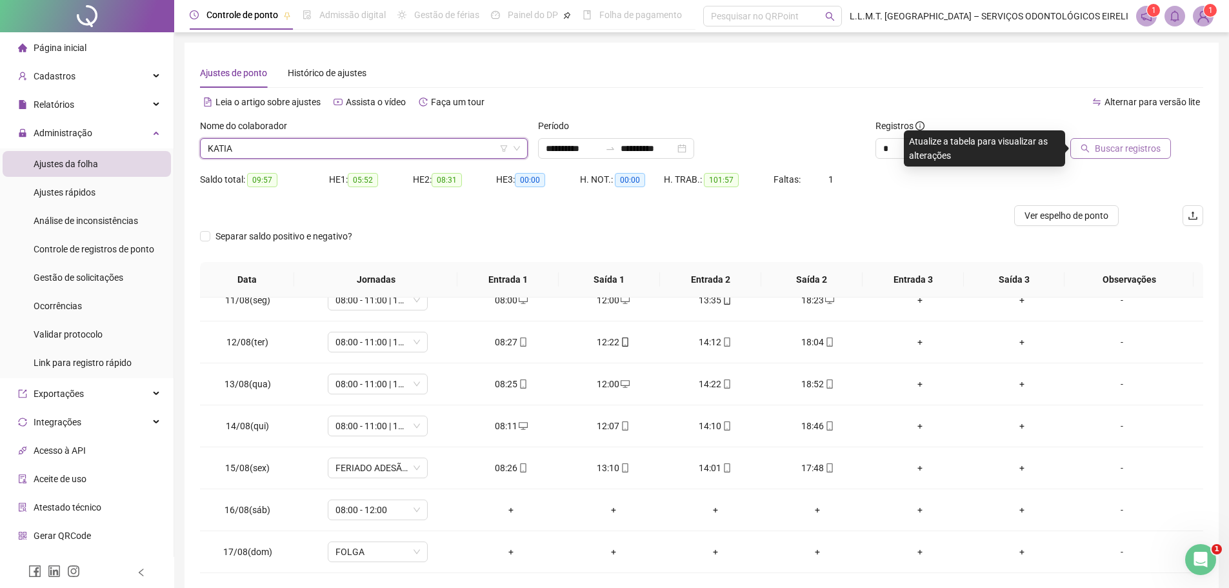
click at [1121, 147] on span "Buscar registros" at bounding box center [1128, 148] width 66 height 14
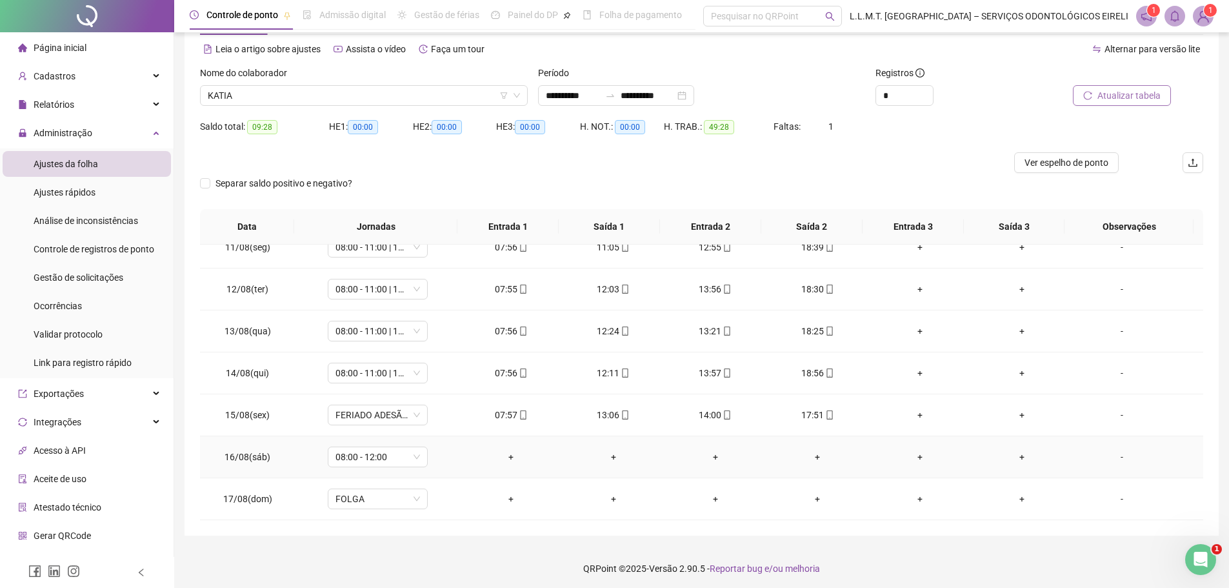
scroll to position [56, 0]
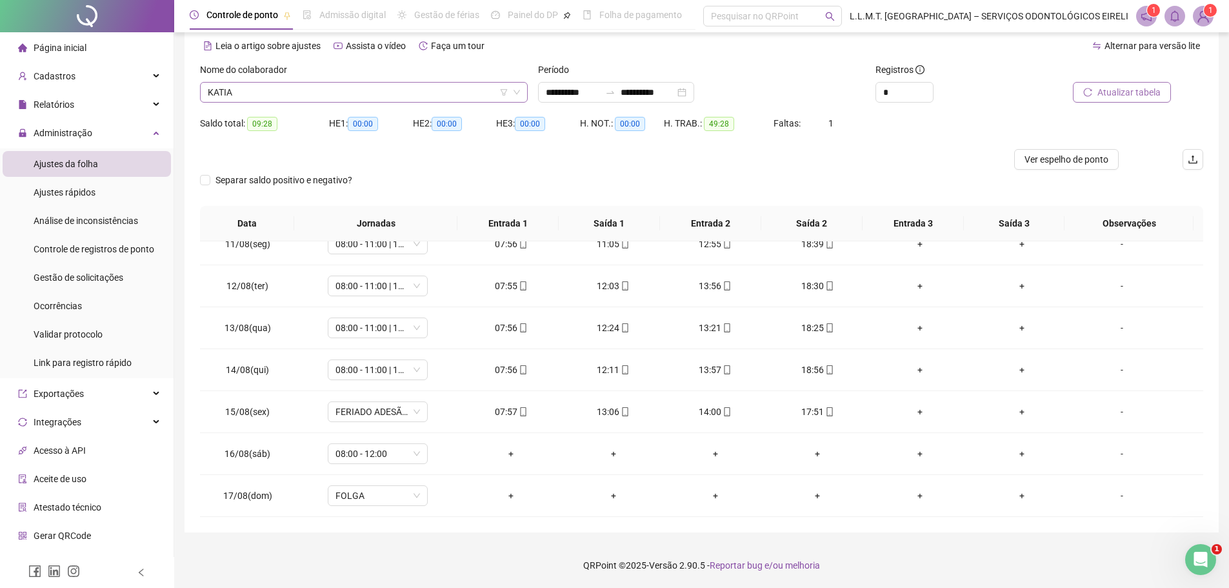
click at [379, 93] on span "KATIA" at bounding box center [364, 92] width 312 height 19
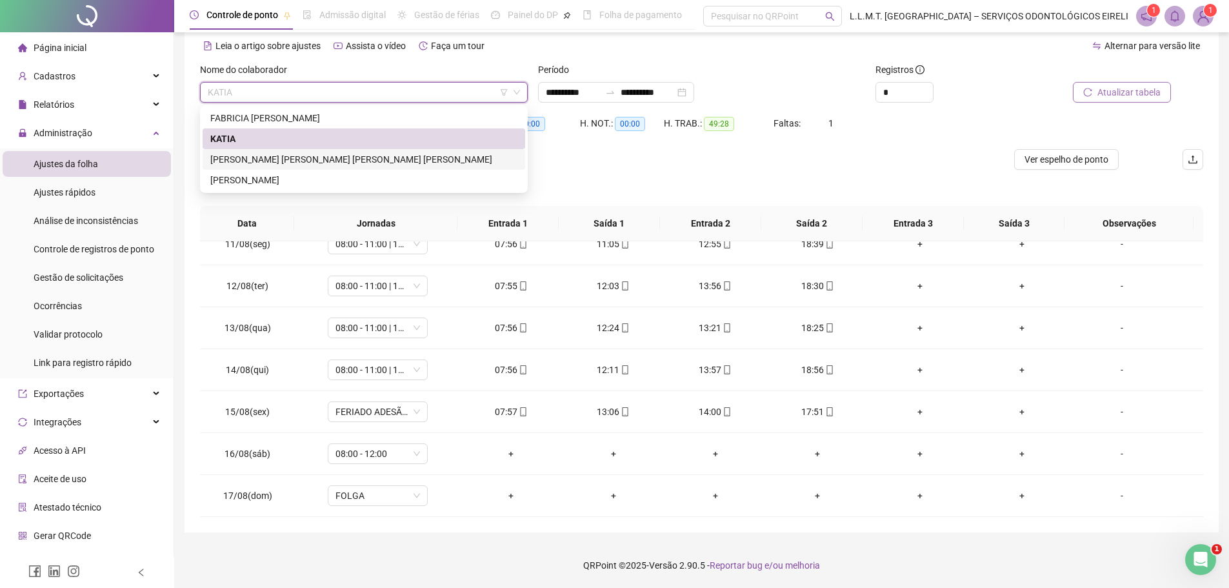
click at [354, 154] on div "[PERSON_NAME] [PERSON_NAME] [PERSON_NAME] [PERSON_NAME]" at bounding box center [363, 159] width 307 height 14
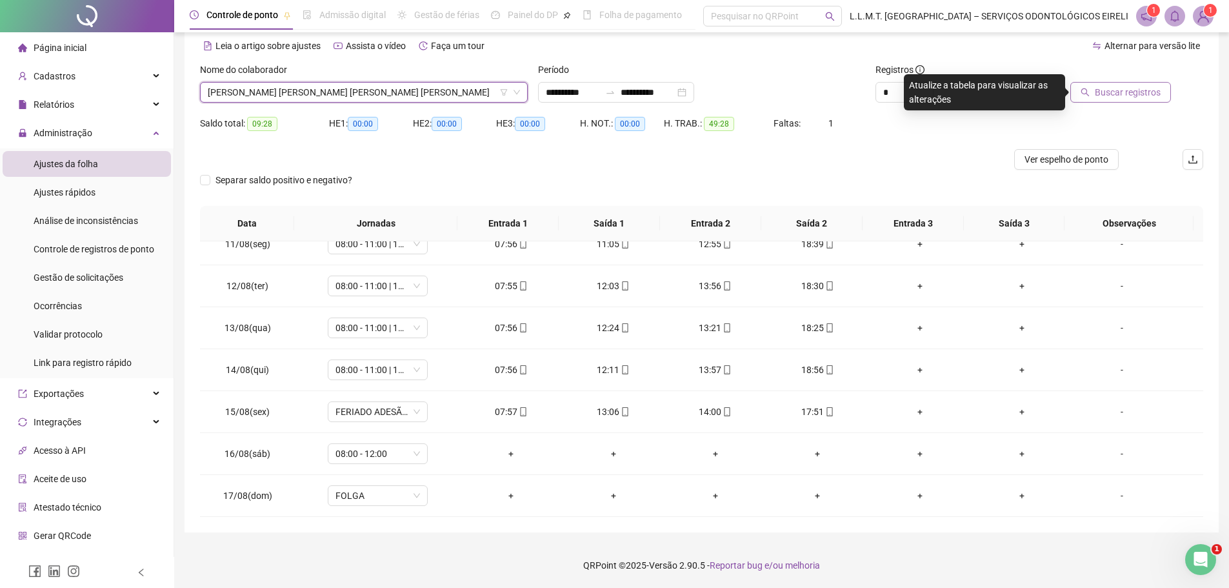
click at [1134, 82] on button "Buscar registros" at bounding box center [1120, 92] width 101 height 21
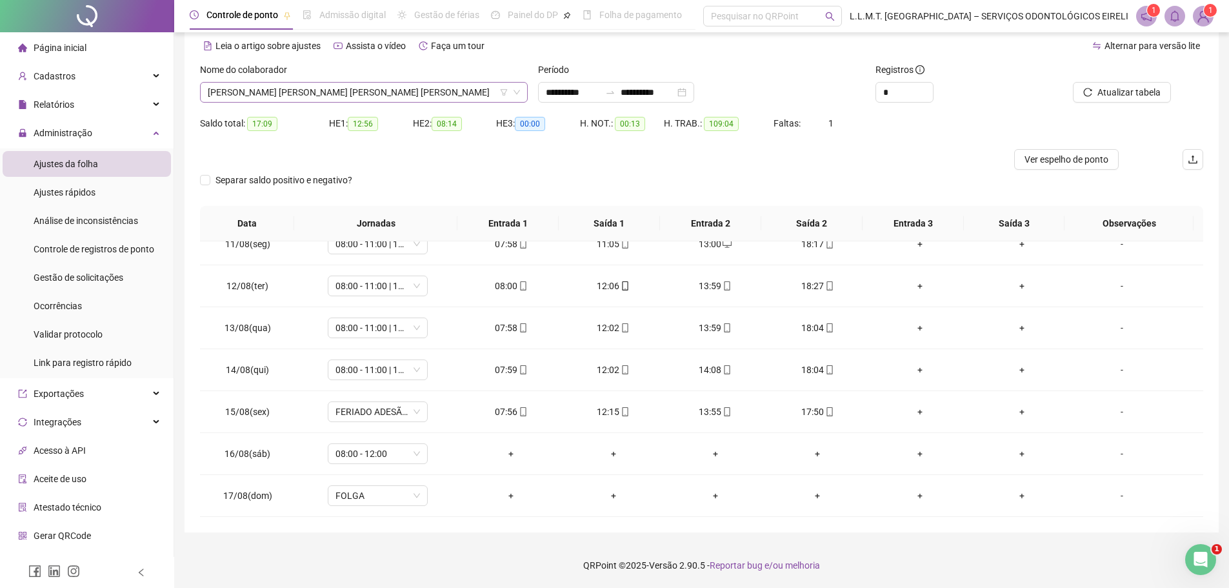
click at [427, 94] on span "[PERSON_NAME] [PERSON_NAME] [PERSON_NAME] [PERSON_NAME]" at bounding box center [364, 92] width 312 height 19
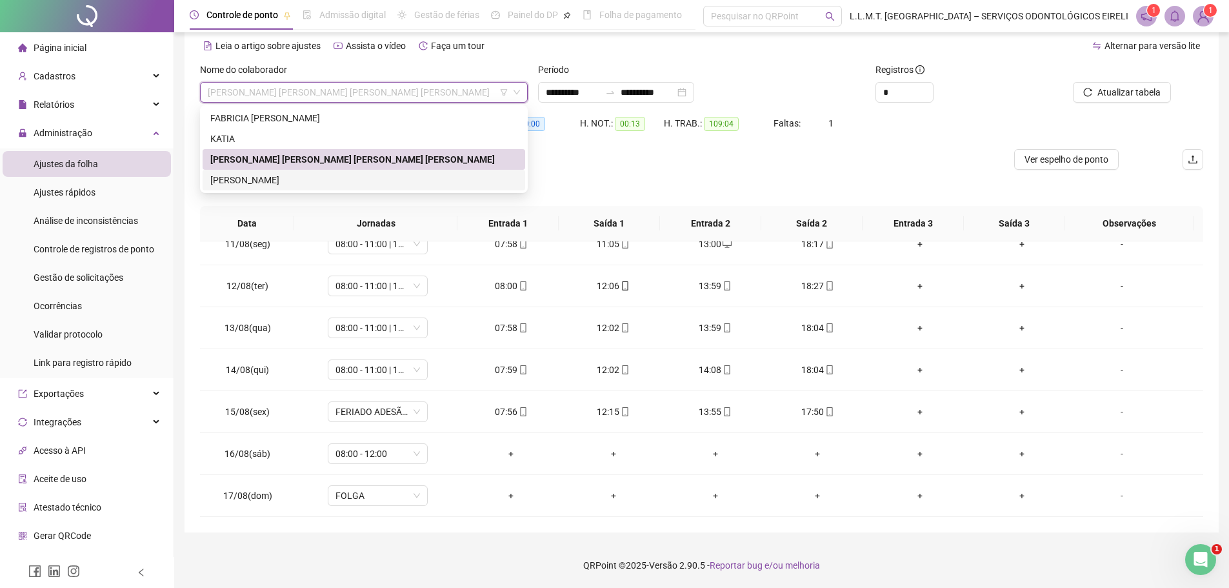
click at [375, 183] on div "[PERSON_NAME]" at bounding box center [363, 180] width 307 height 14
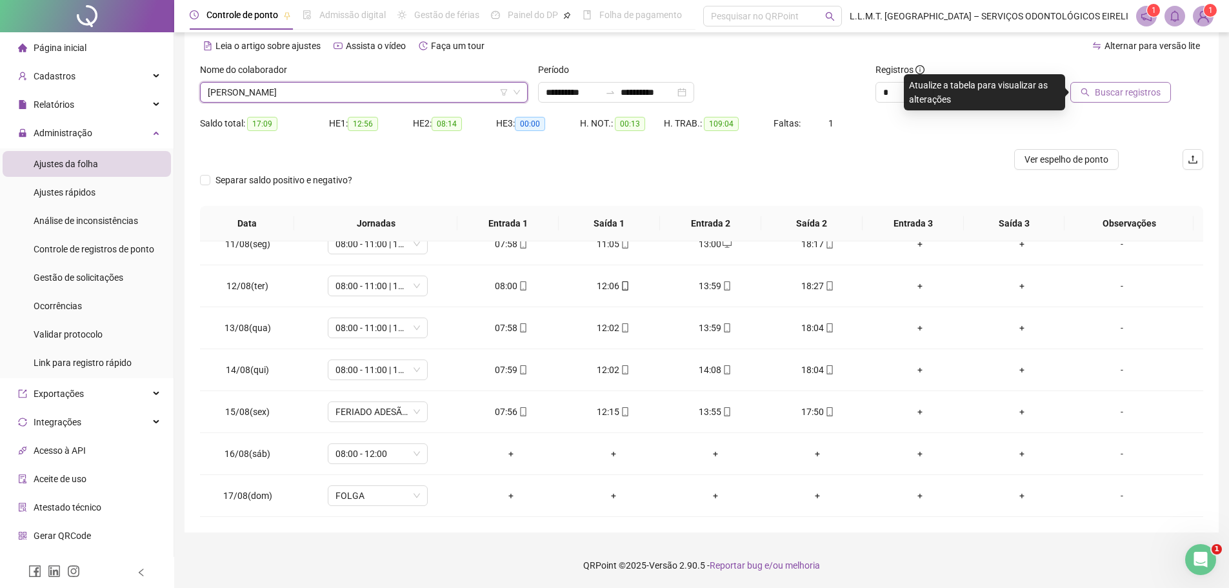
click at [1128, 94] on span "Buscar registros" at bounding box center [1128, 92] width 66 height 14
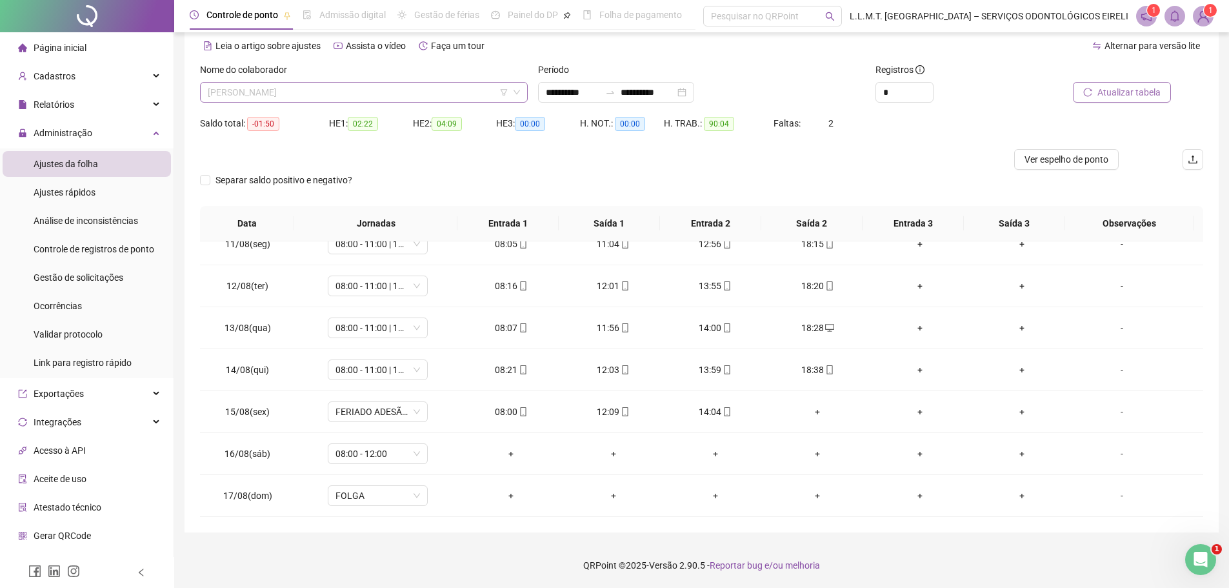
click at [457, 94] on span "[PERSON_NAME]" at bounding box center [364, 92] width 312 height 19
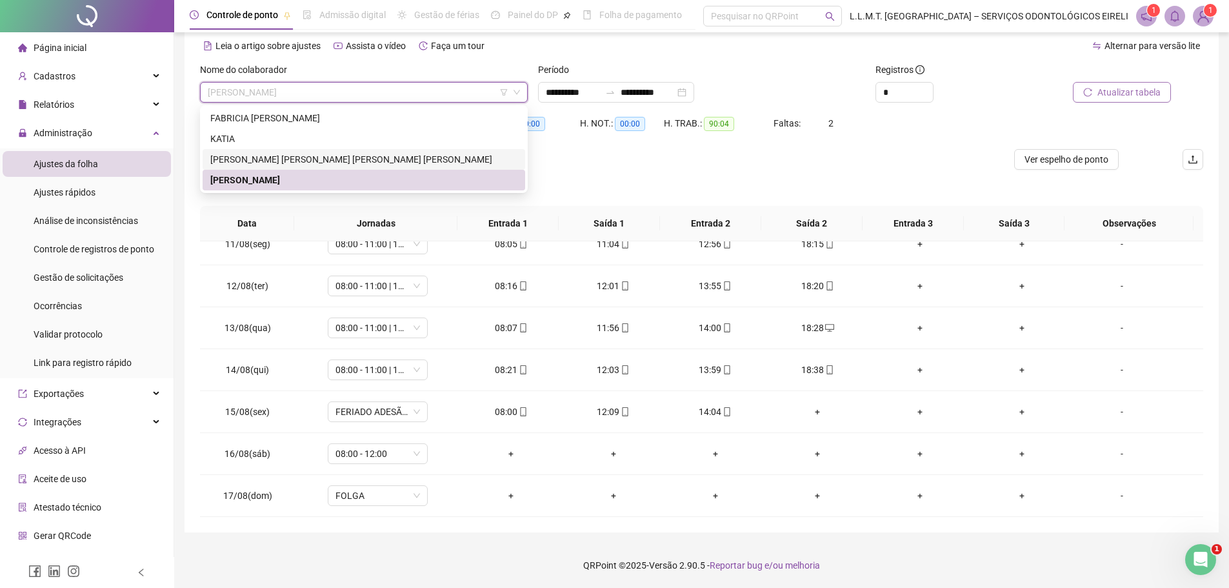
click at [374, 156] on div "[PERSON_NAME] [PERSON_NAME] [PERSON_NAME] [PERSON_NAME]" at bounding box center [363, 159] width 307 height 14
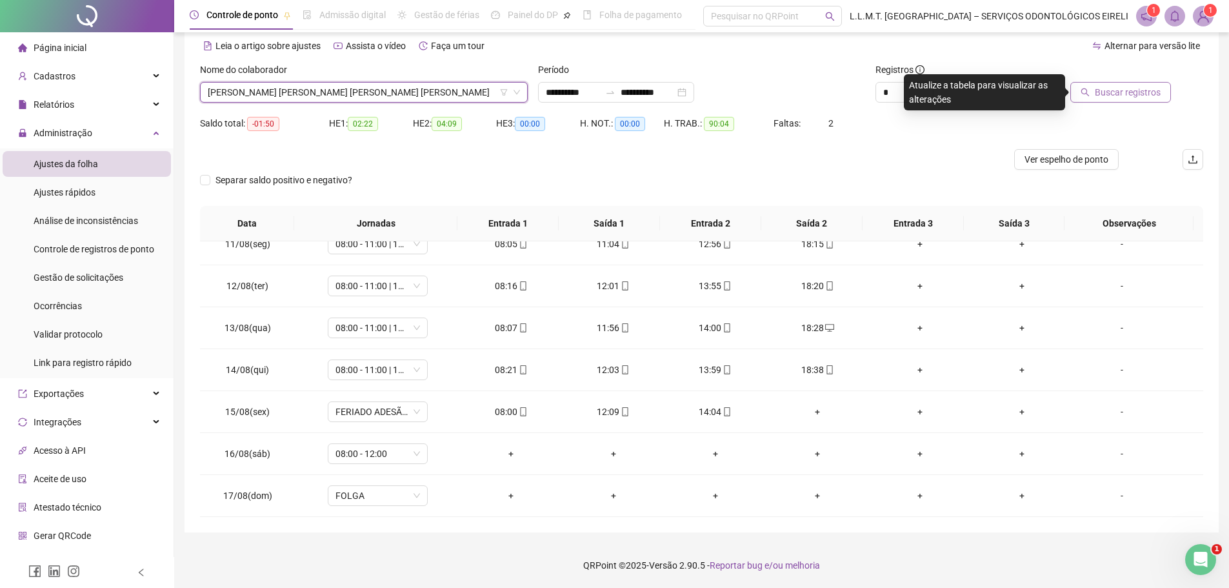
click at [1132, 92] on span "Buscar registros" at bounding box center [1128, 92] width 66 height 14
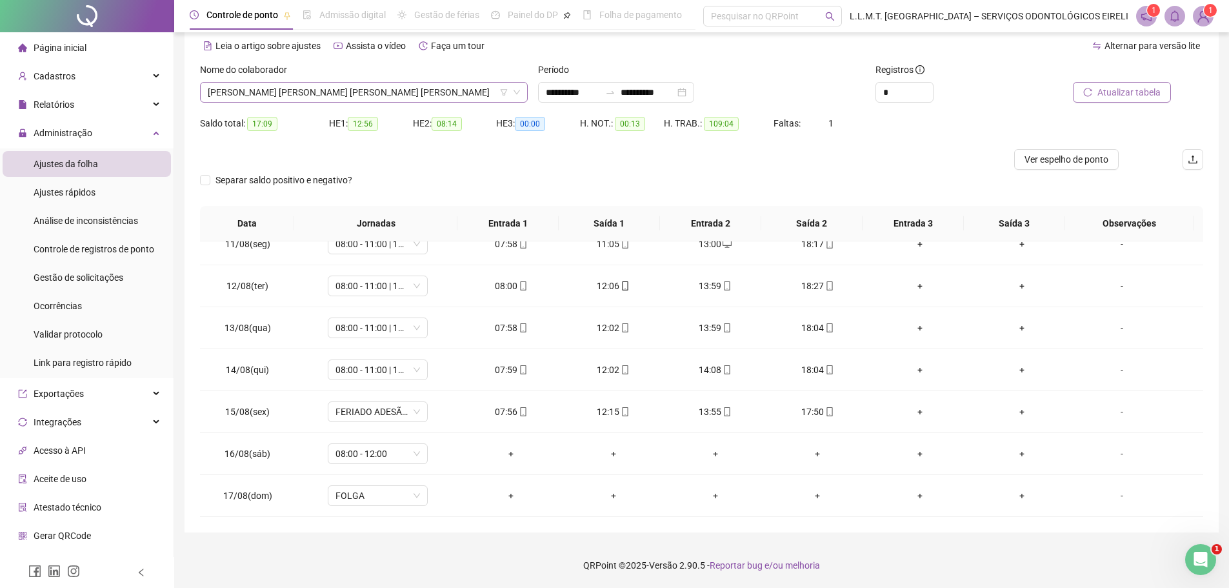
click at [423, 88] on span "[PERSON_NAME] [PERSON_NAME] [PERSON_NAME] [PERSON_NAME]" at bounding box center [364, 92] width 312 height 19
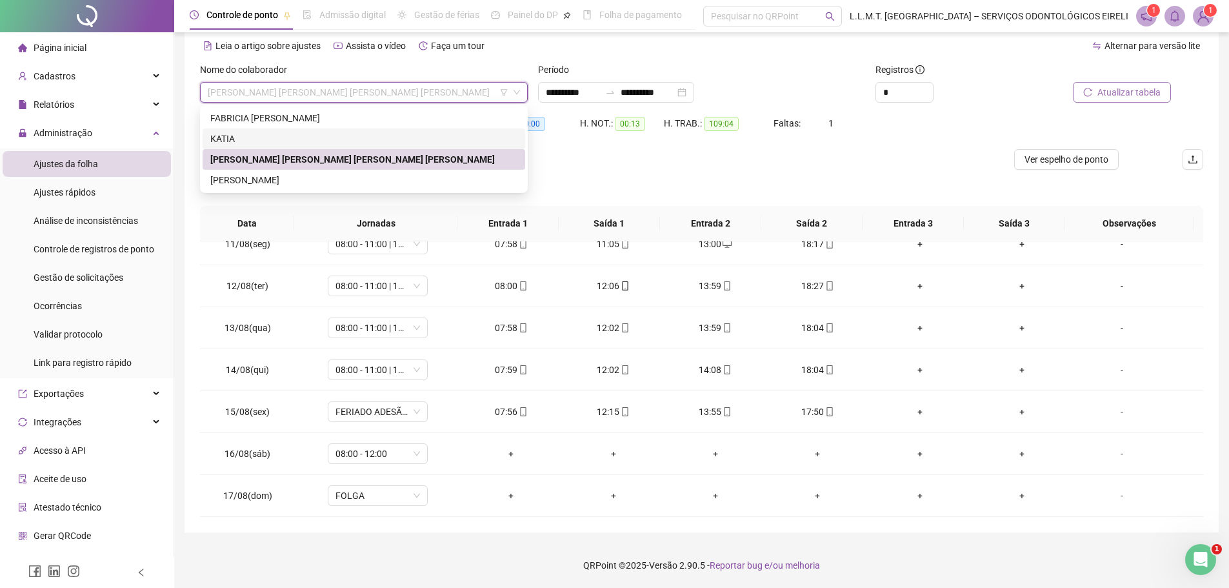
click at [372, 145] on div "KATIA" at bounding box center [363, 139] width 307 height 14
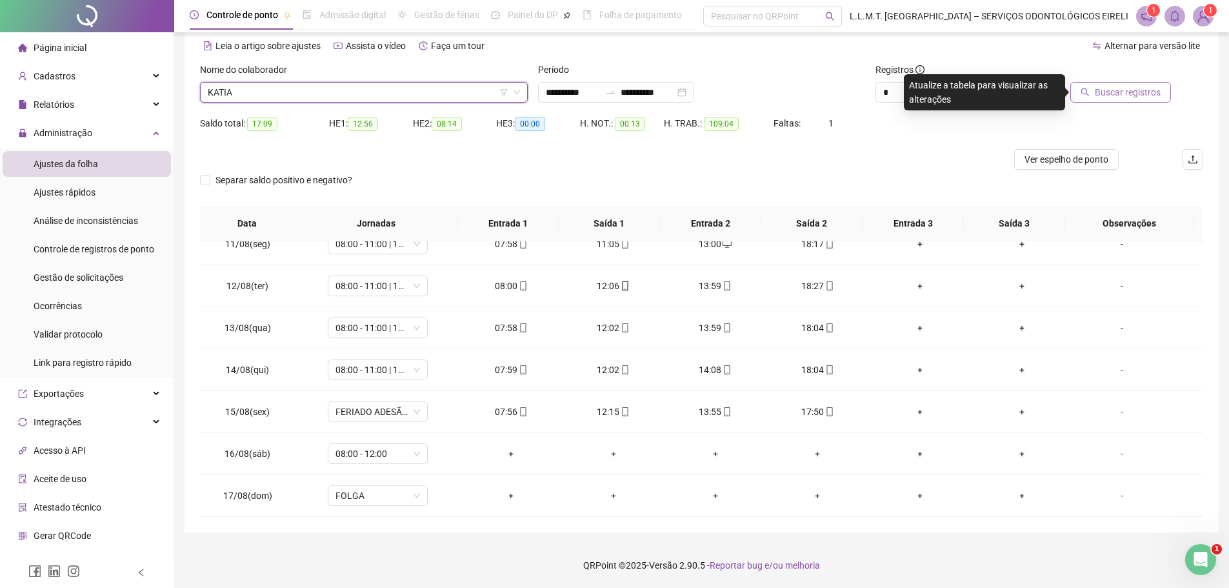
click at [1121, 91] on span "Buscar registros" at bounding box center [1128, 92] width 66 height 14
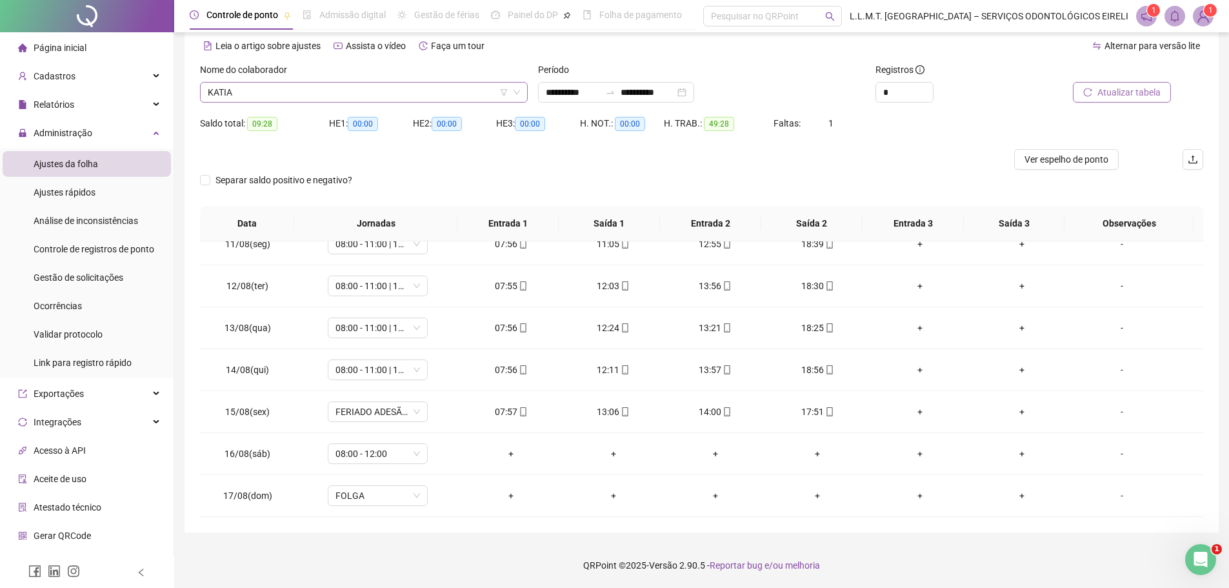
click at [396, 86] on span "KATIA" at bounding box center [364, 92] width 312 height 19
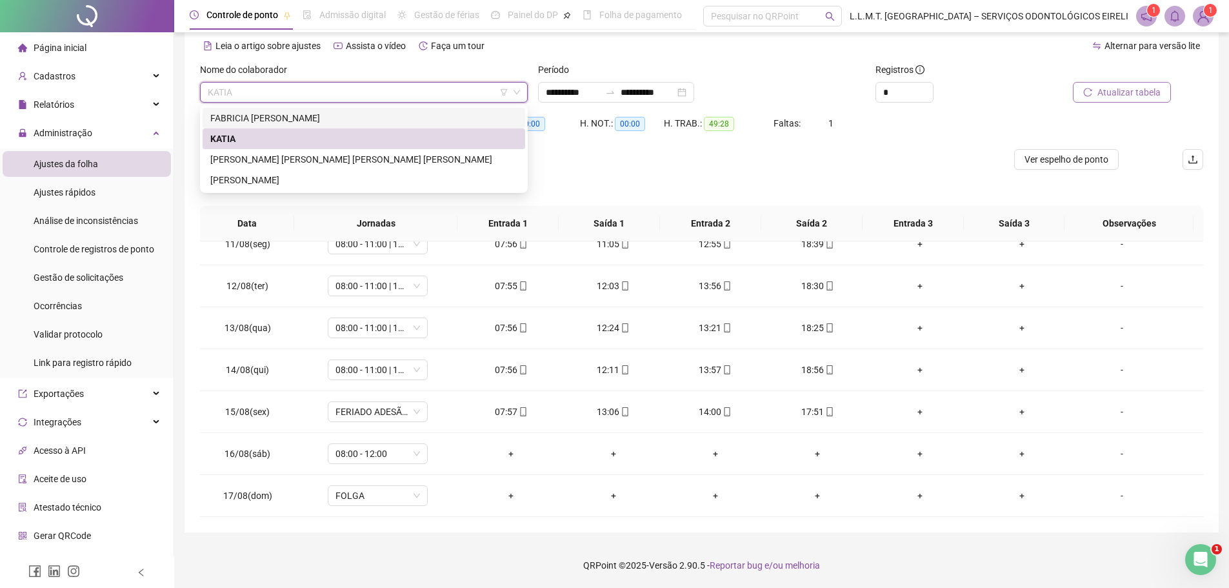
click at [310, 117] on div "FABRICIA [PERSON_NAME]" at bounding box center [363, 118] width 307 height 14
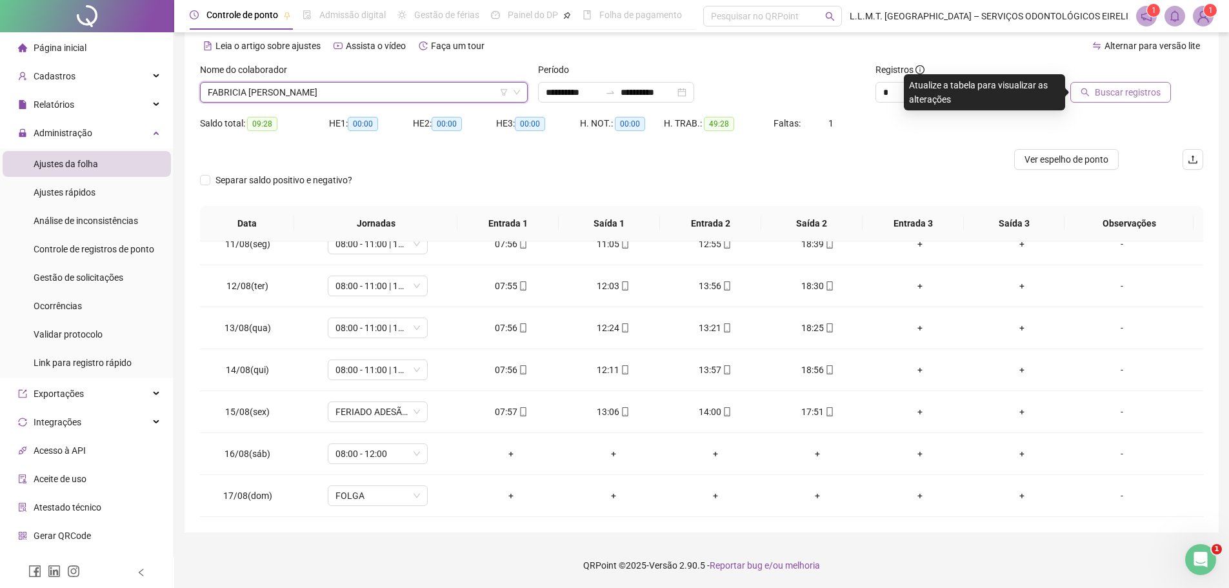
click at [1130, 101] on button "Buscar registros" at bounding box center [1120, 92] width 101 height 21
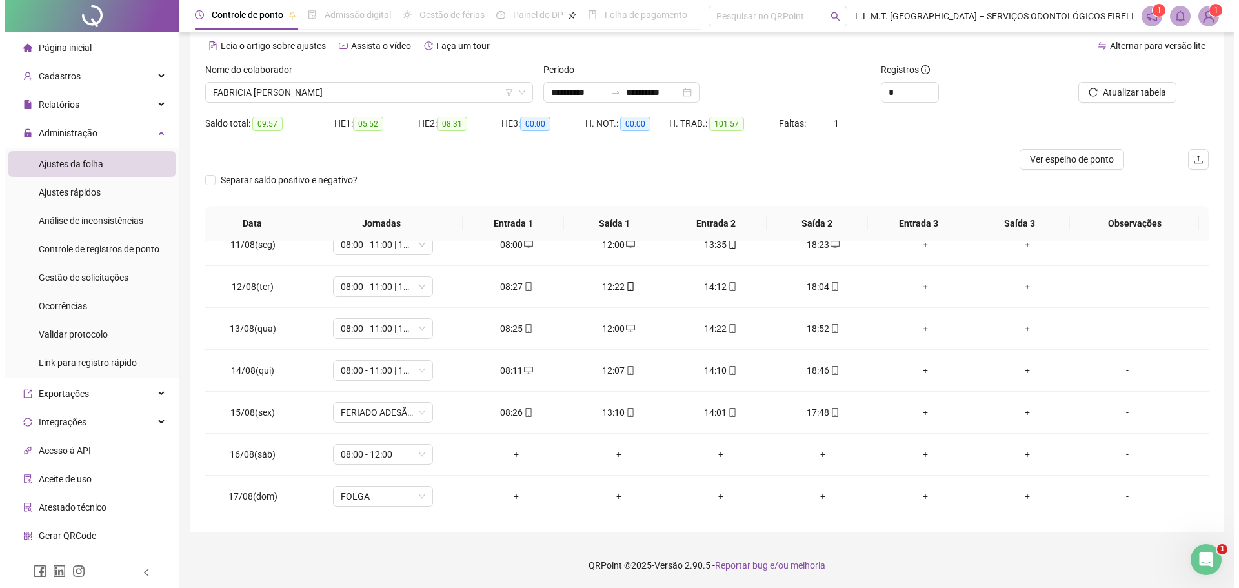
scroll to position [437, 0]
click at [859, 552] on footer "QRPoint © 2025 - Versão 2.90.5 - Reportar bug e/ou melhoria" at bounding box center [701, 565] width 1055 height 45
click at [446, 90] on span "FABRICIA [PERSON_NAME]" at bounding box center [364, 92] width 312 height 19
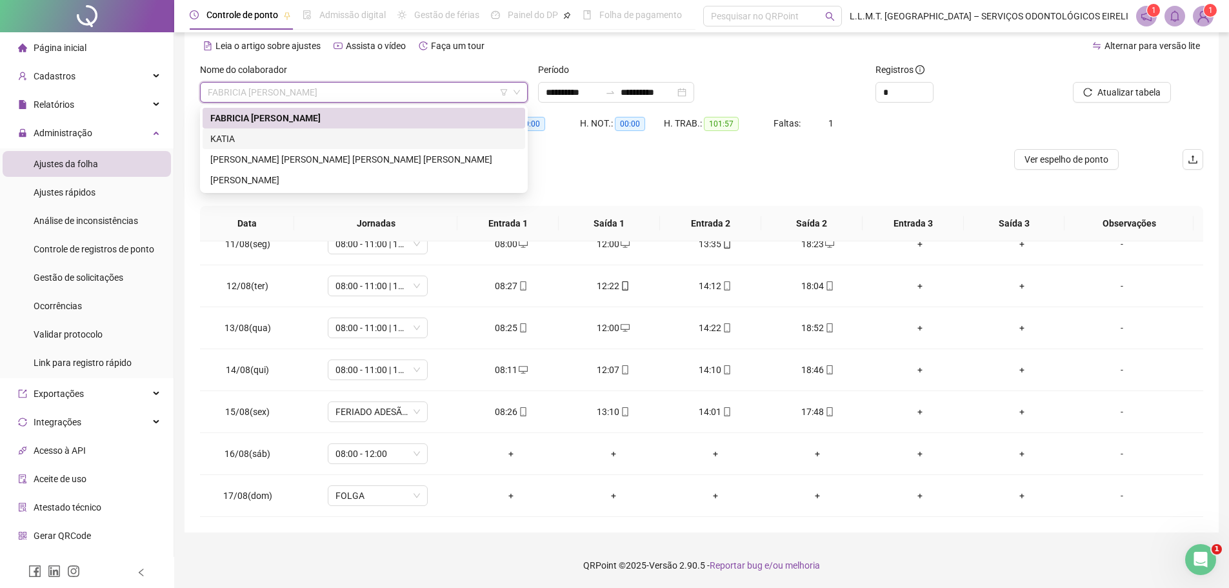
click at [410, 139] on div "KATIA" at bounding box center [363, 139] width 307 height 14
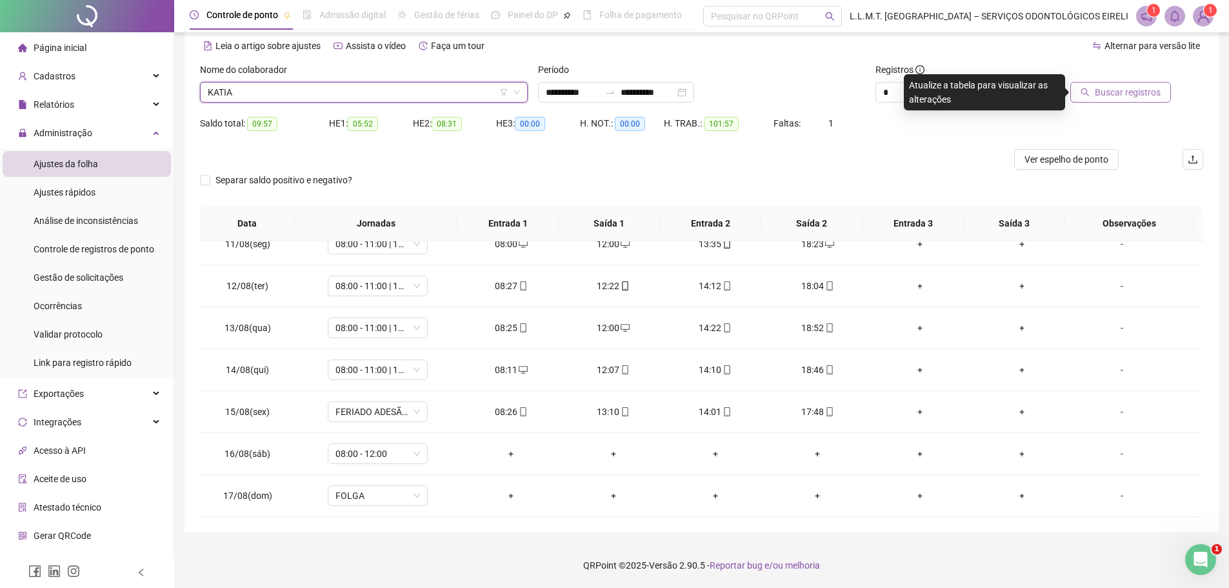
click at [1126, 90] on span "Buscar registros" at bounding box center [1128, 92] width 66 height 14
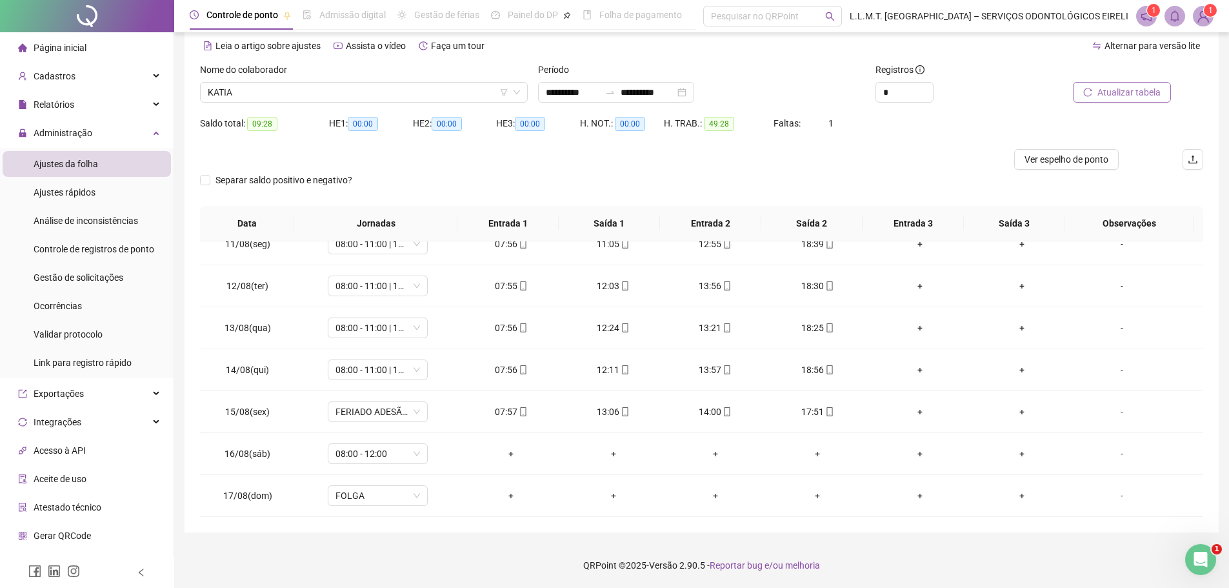
click at [1201, 21] on img at bounding box center [1203, 15] width 19 height 19
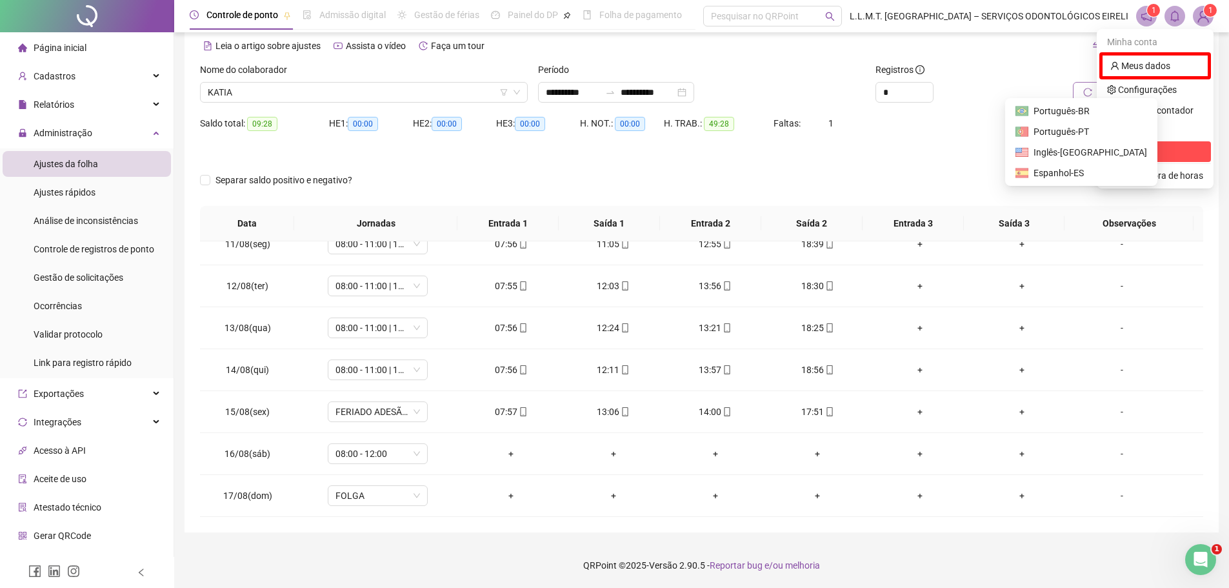
click at [1106, 146] on li "Sair" at bounding box center [1155, 151] width 112 height 21
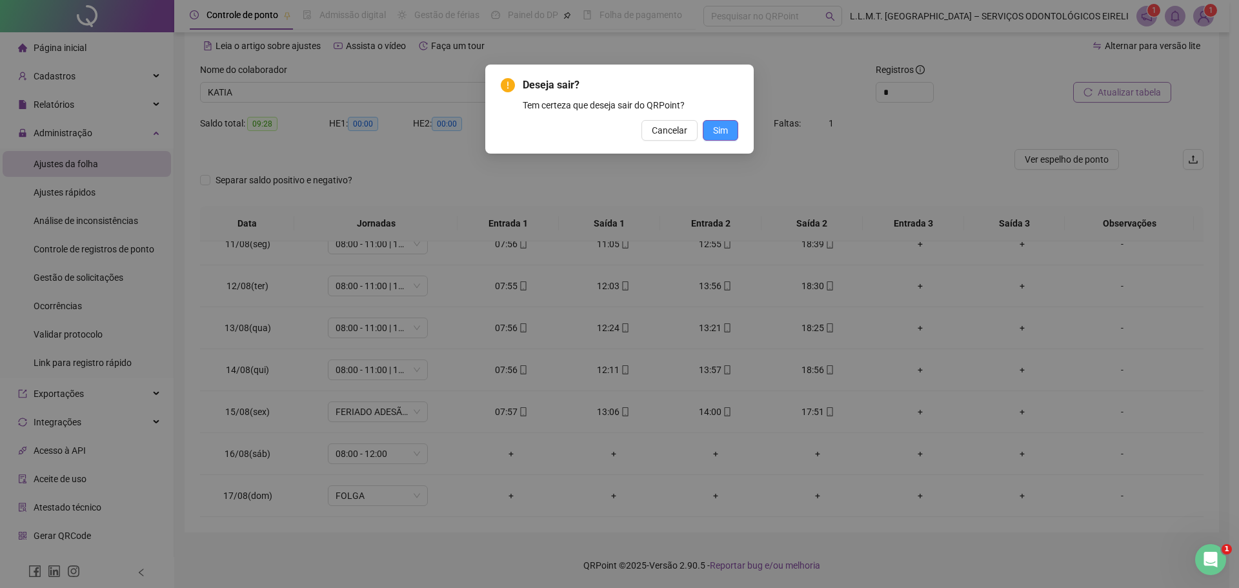
click at [719, 129] on span "Sim" at bounding box center [720, 130] width 15 height 14
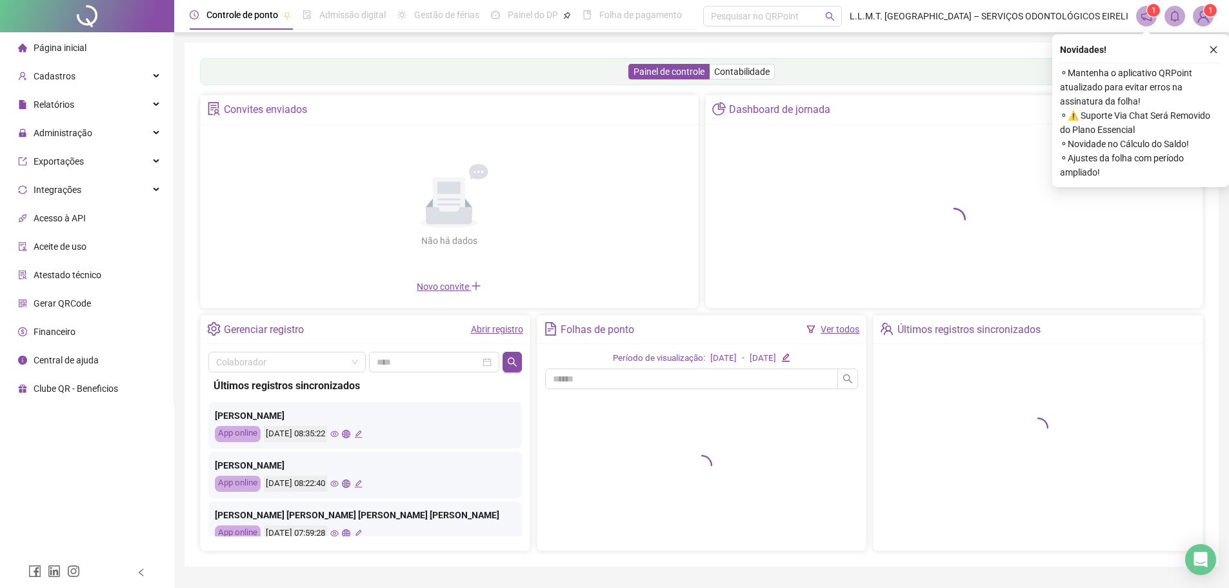
click at [61, 332] on span "Financeiro" at bounding box center [55, 331] width 42 height 10
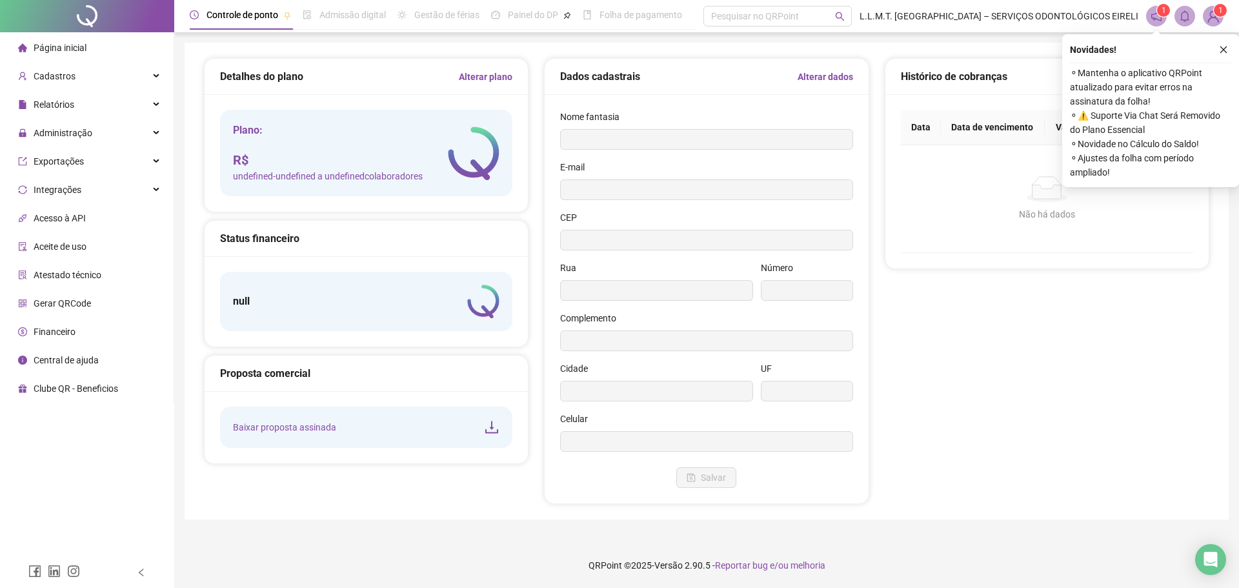
click at [1223, 52] on icon "close" at bounding box center [1223, 49] width 9 height 9
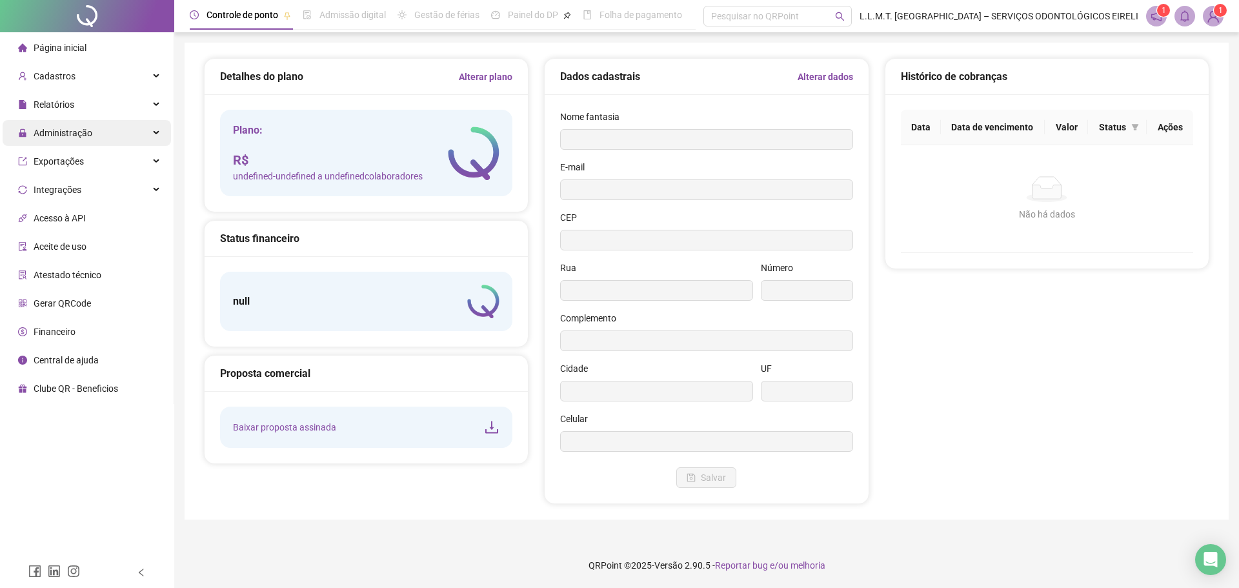
click at [131, 135] on div "Administração" at bounding box center [87, 133] width 168 height 26
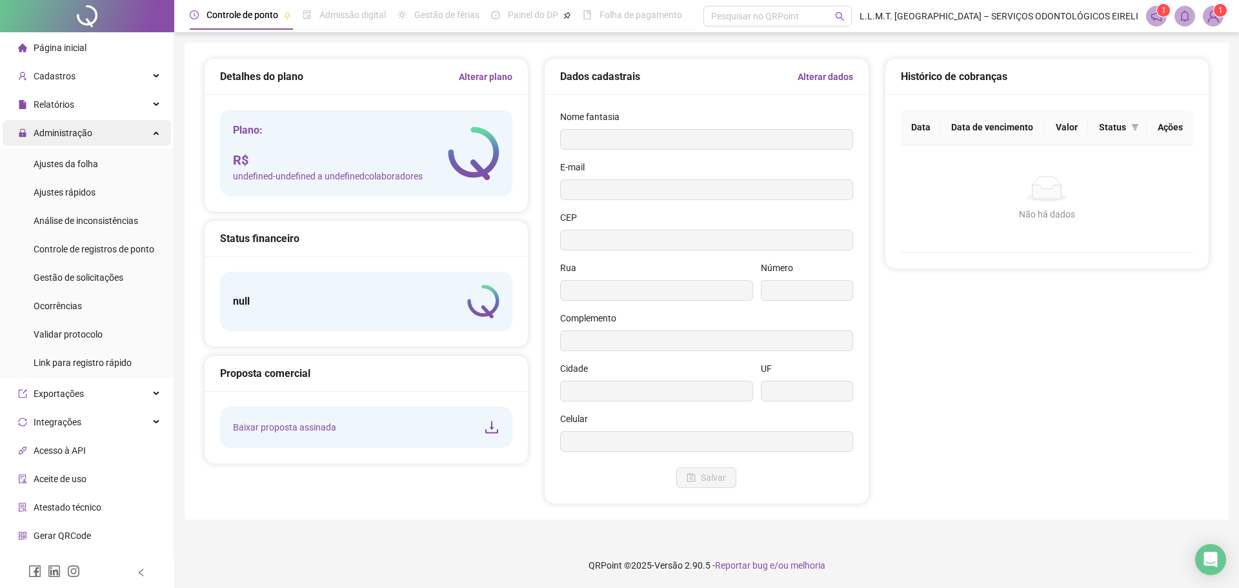
click at [133, 135] on div "Administração" at bounding box center [87, 133] width 168 height 26
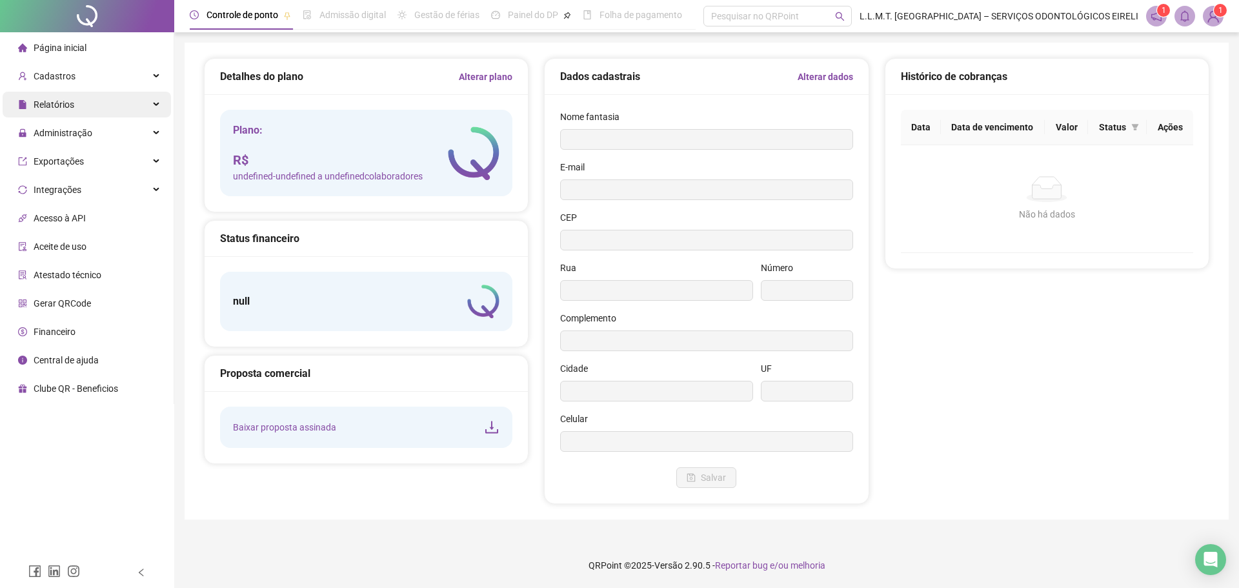
click at [133, 96] on div "Relatórios" at bounding box center [87, 105] width 168 height 26
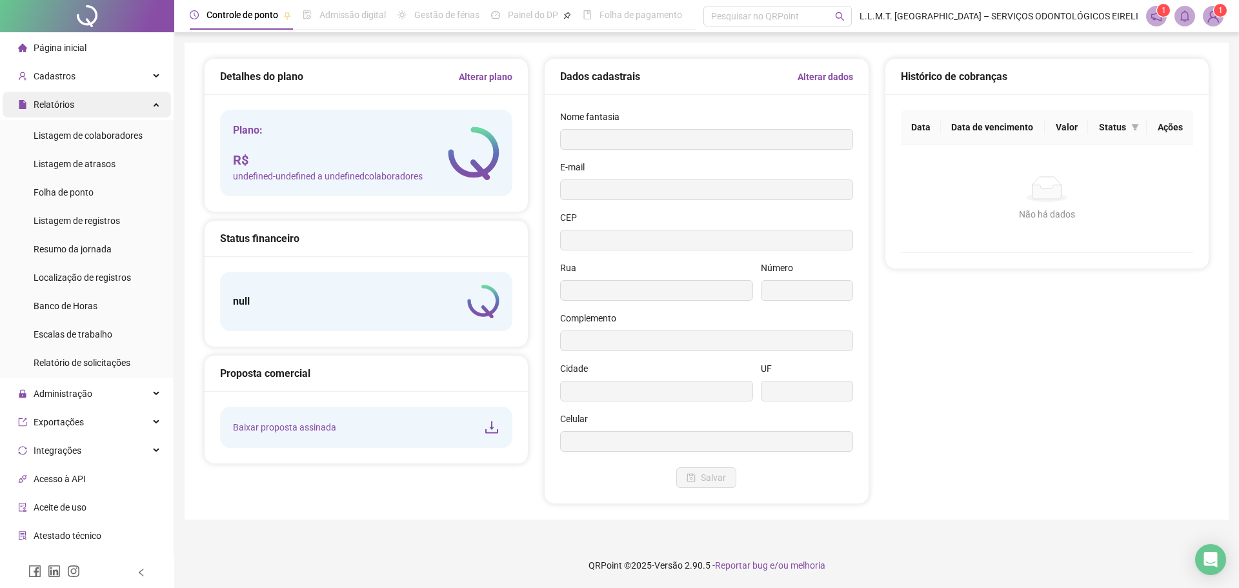
click at [133, 96] on div "Relatórios" at bounding box center [87, 105] width 168 height 26
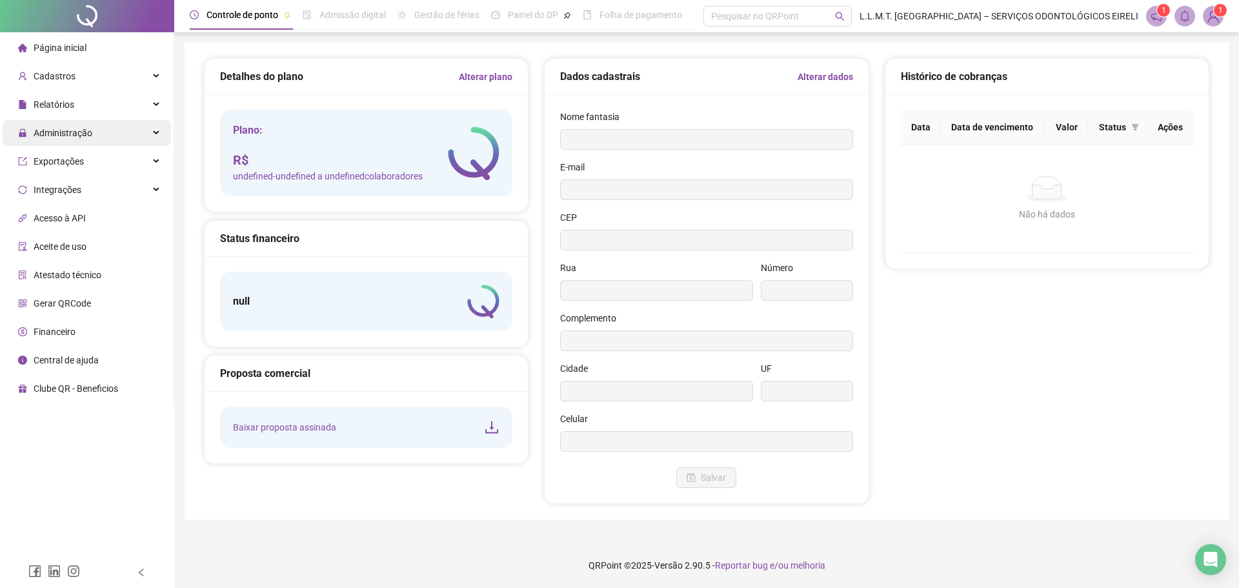
click at [73, 134] on span "Administração" at bounding box center [63, 133] width 59 height 10
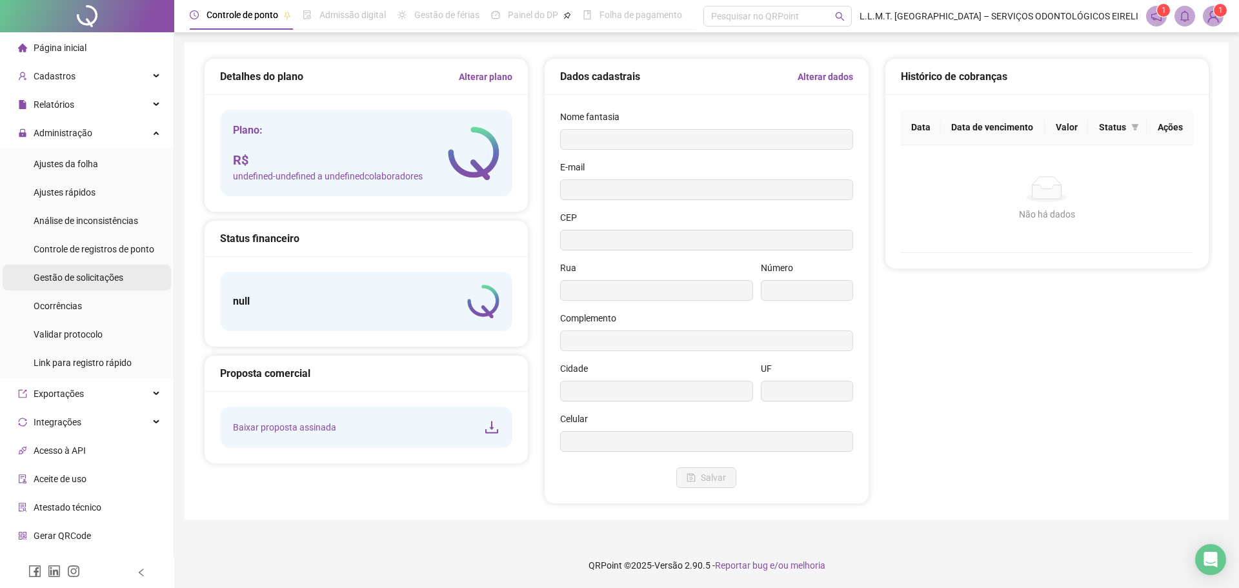
click at [92, 273] on span "Gestão de solicitações" at bounding box center [79, 277] width 90 height 10
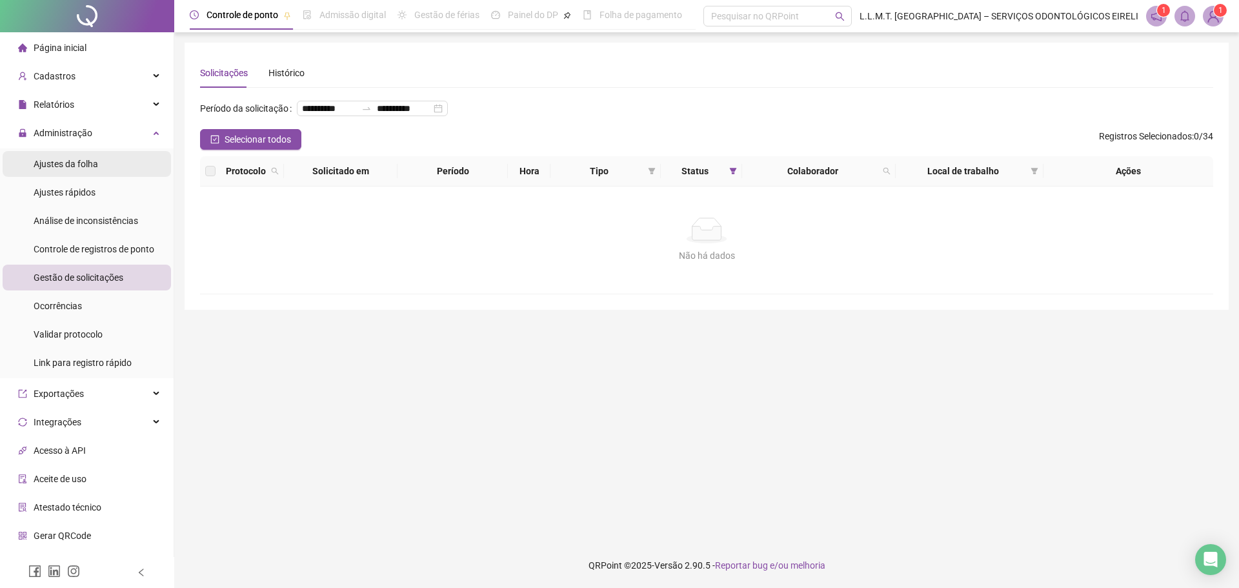
click at [97, 161] on li "Ajustes da folha" at bounding box center [87, 164] width 168 height 26
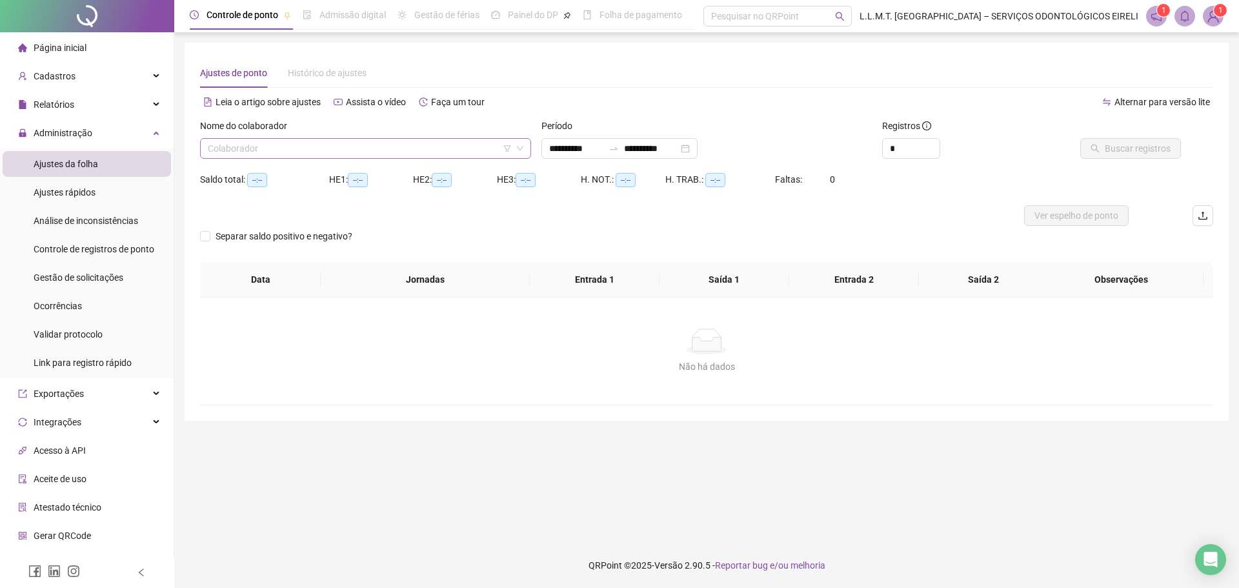
click at [454, 150] on input "search" at bounding box center [360, 148] width 304 height 19
type input "**********"
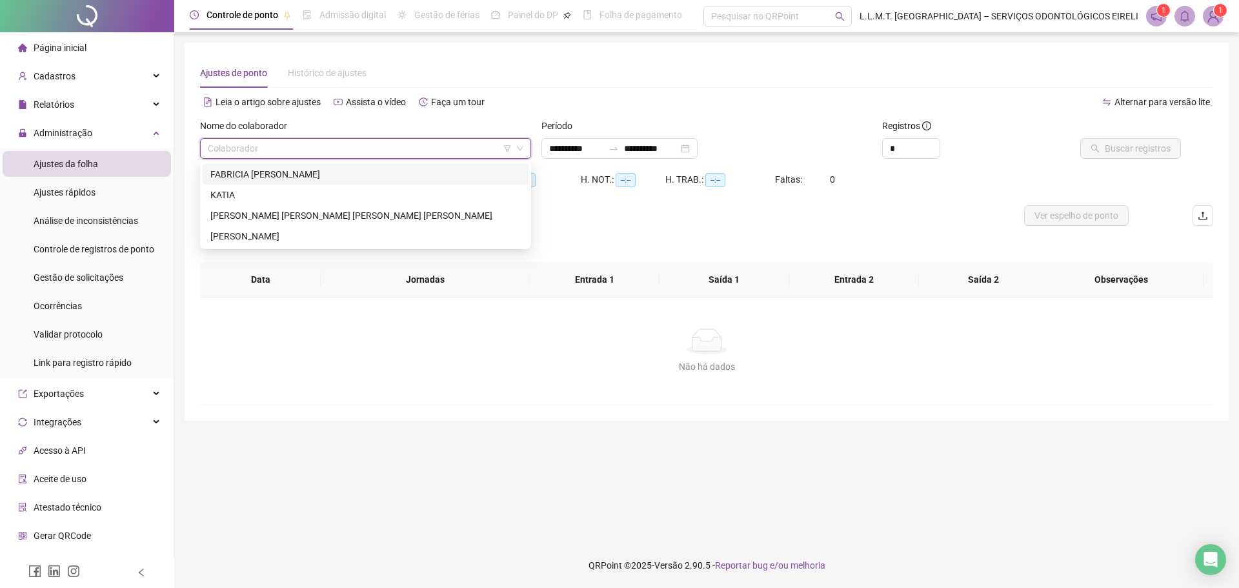
click at [387, 176] on div "FABRICIA [PERSON_NAME]" at bounding box center [365, 174] width 310 height 14
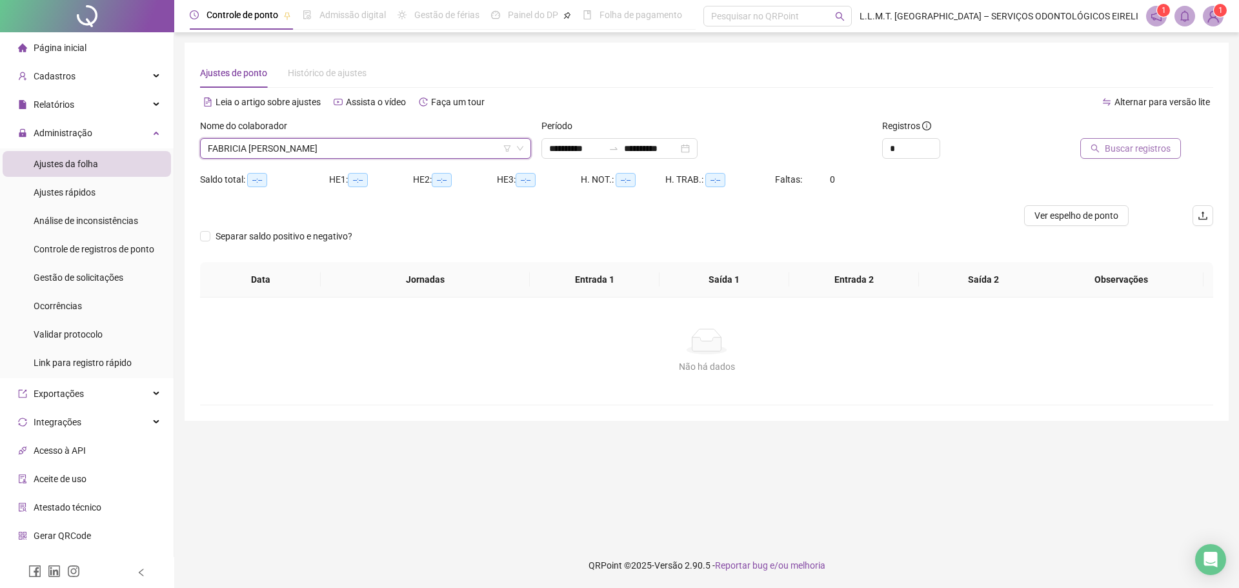
click at [1149, 146] on span "Buscar registros" at bounding box center [1138, 148] width 66 height 14
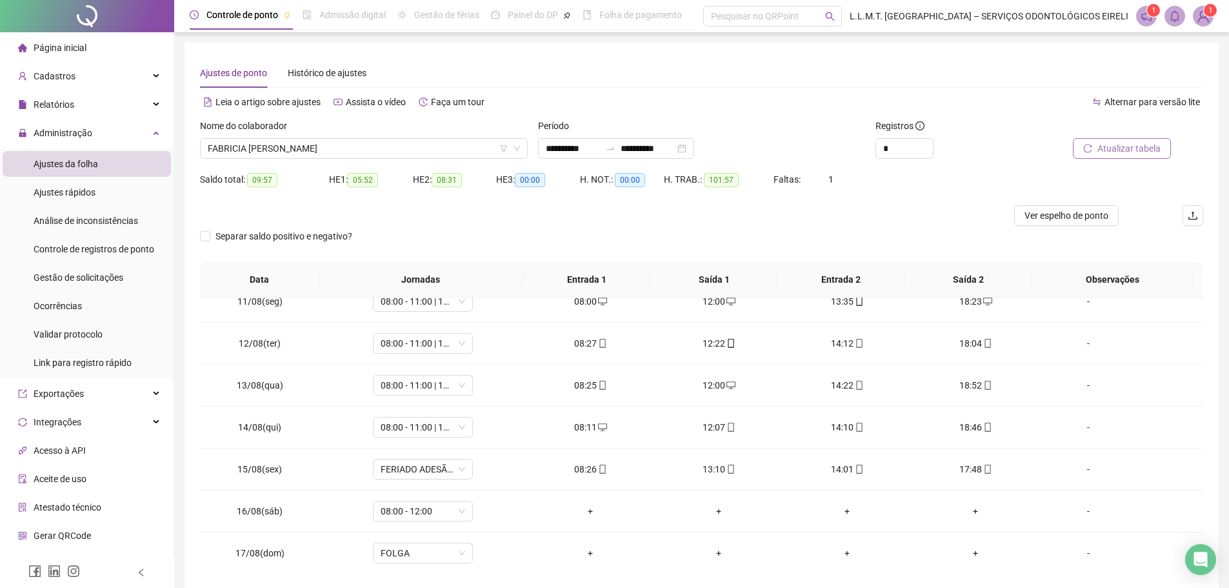
scroll to position [437, 0]
click at [367, 145] on span "FABRICIA [PERSON_NAME]" at bounding box center [364, 148] width 312 height 19
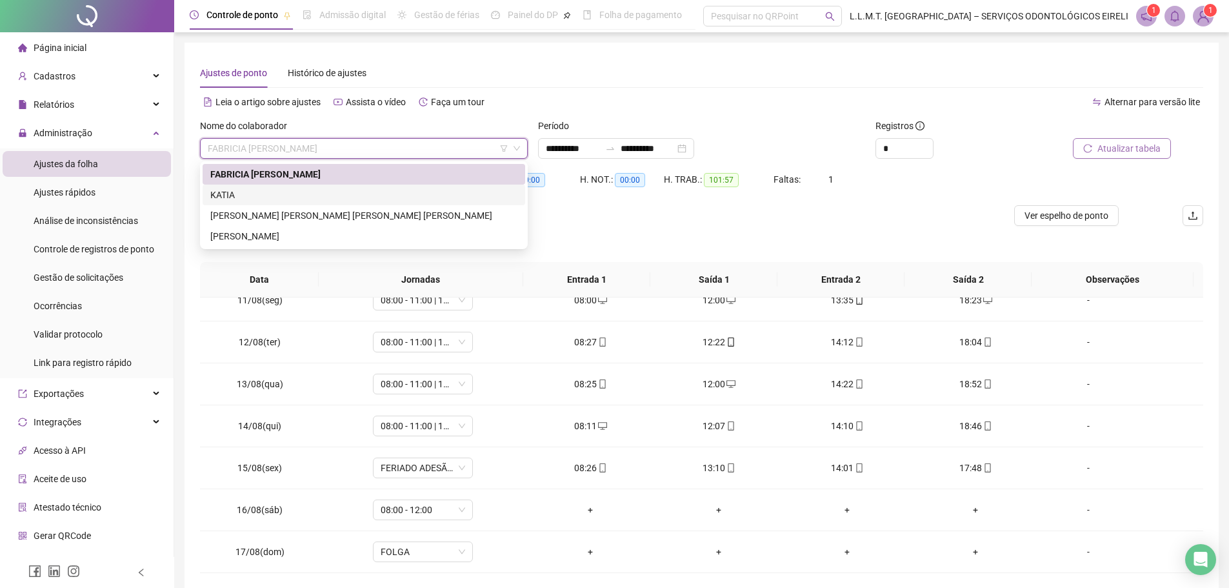
click at [346, 197] on div "KATIA" at bounding box center [363, 195] width 307 height 14
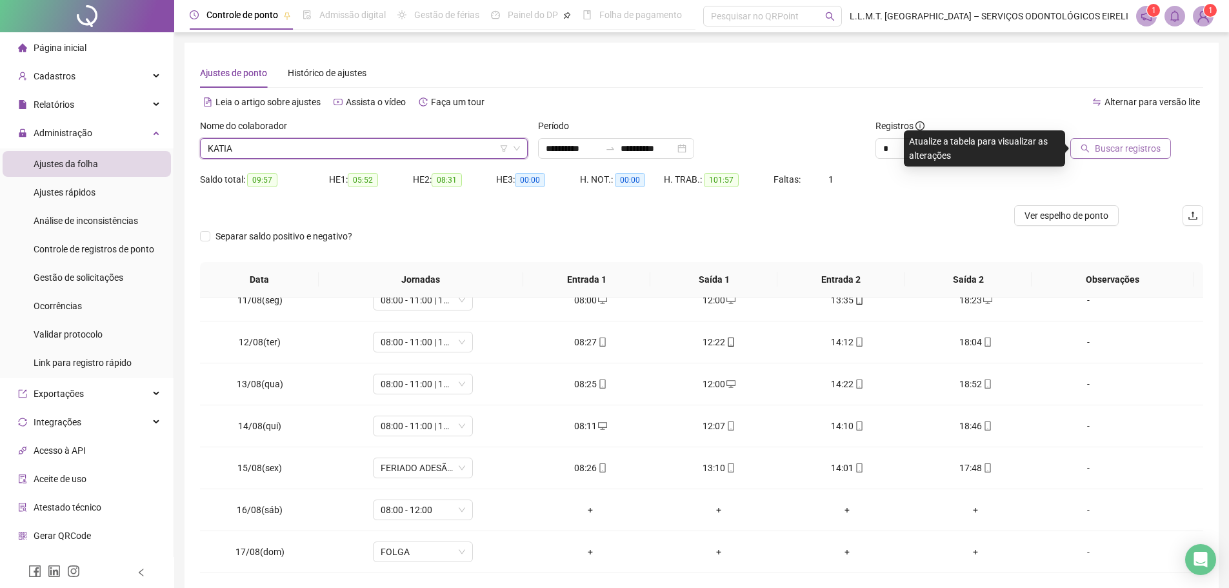
click at [1132, 147] on span "Buscar registros" at bounding box center [1128, 148] width 66 height 14
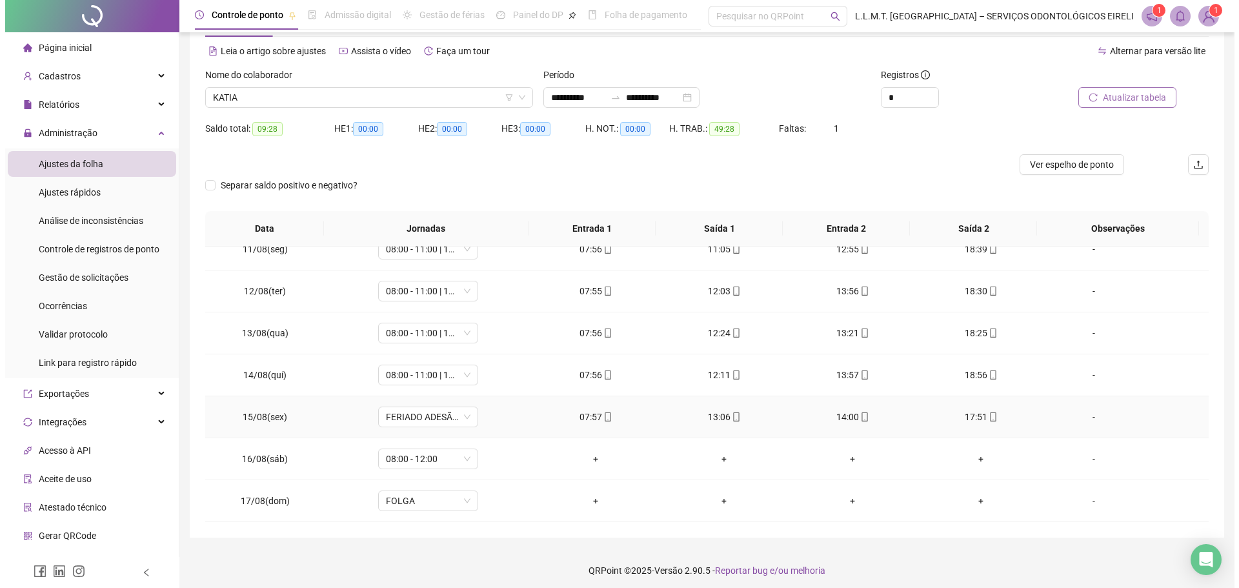
scroll to position [56, 0]
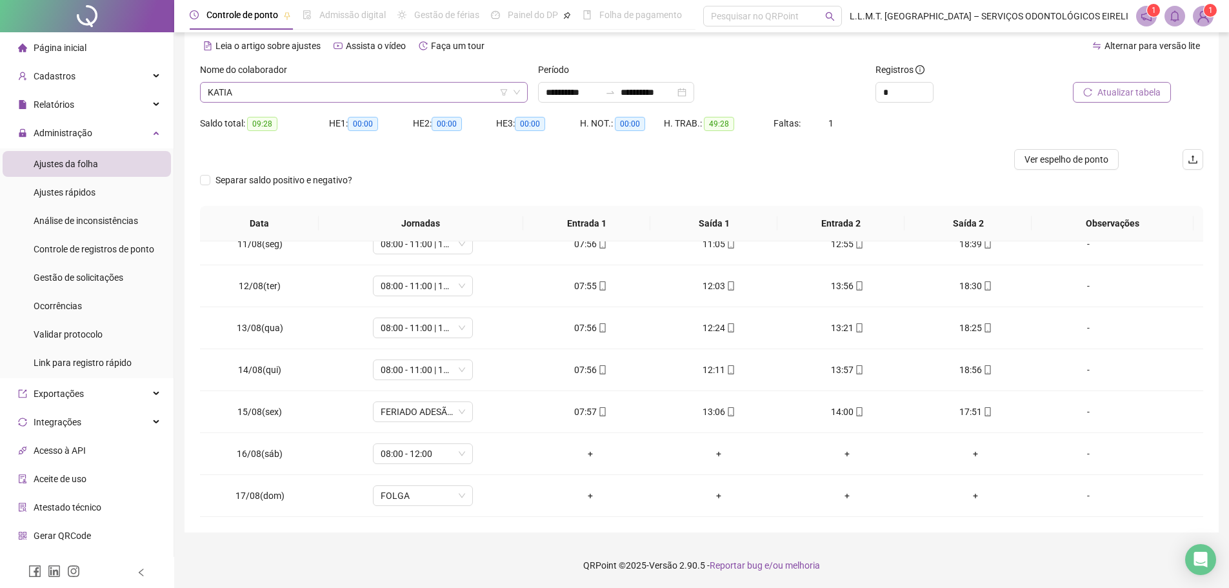
click at [462, 92] on span "KATIA" at bounding box center [364, 92] width 312 height 19
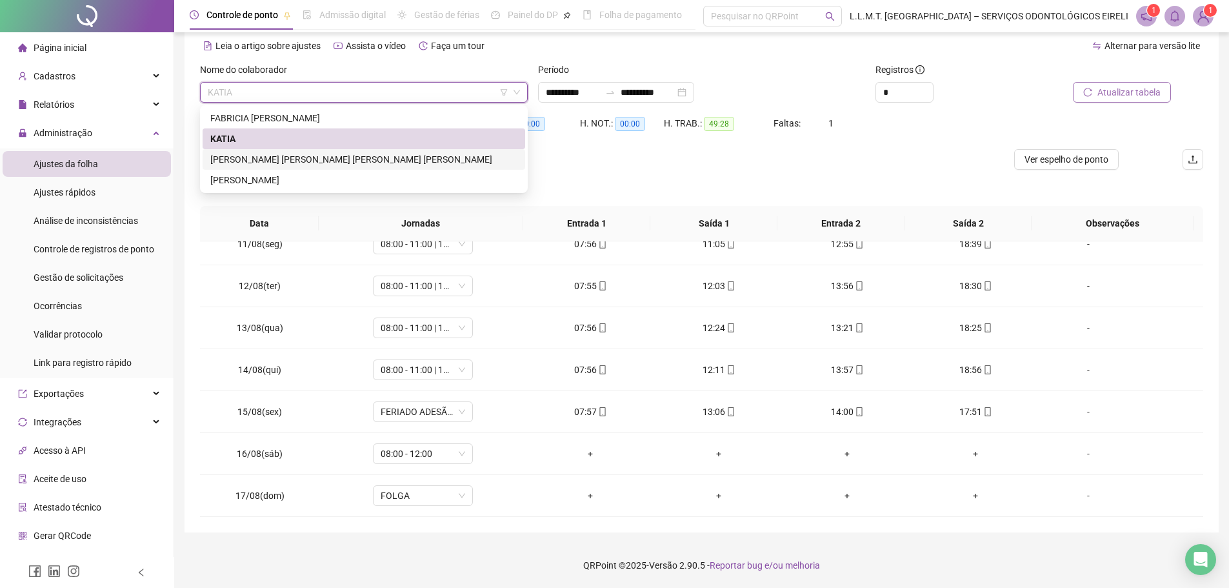
click at [383, 156] on div "[PERSON_NAME] [PERSON_NAME] [PERSON_NAME] [PERSON_NAME]" at bounding box center [363, 159] width 307 height 14
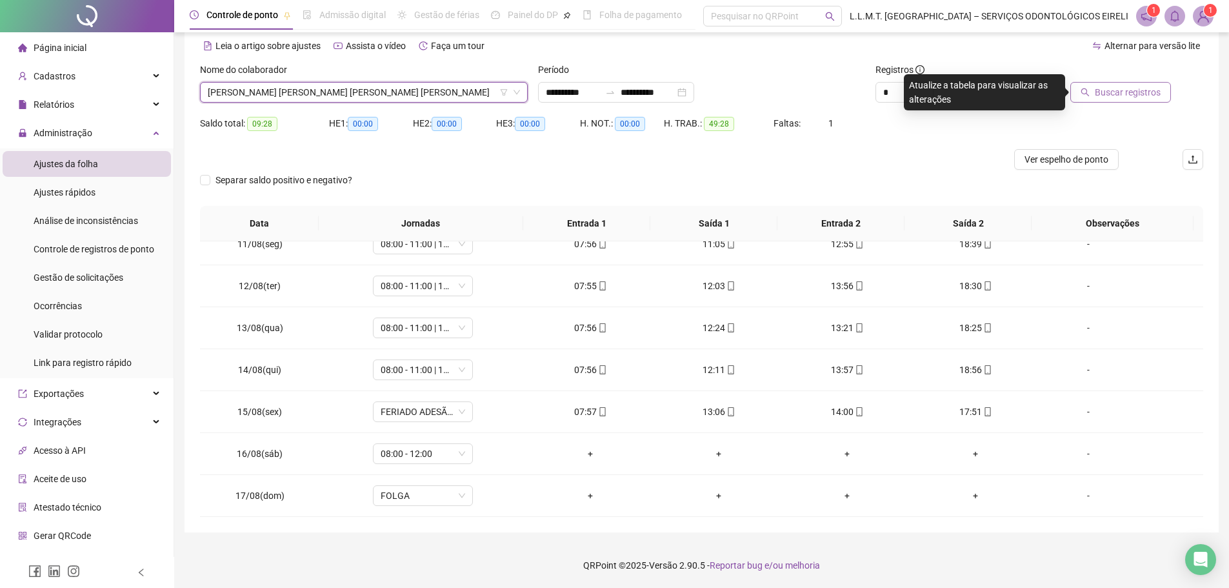
click at [1159, 91] on span "Buscar registros" at bounding box center [1128, 92] width 66 height 14
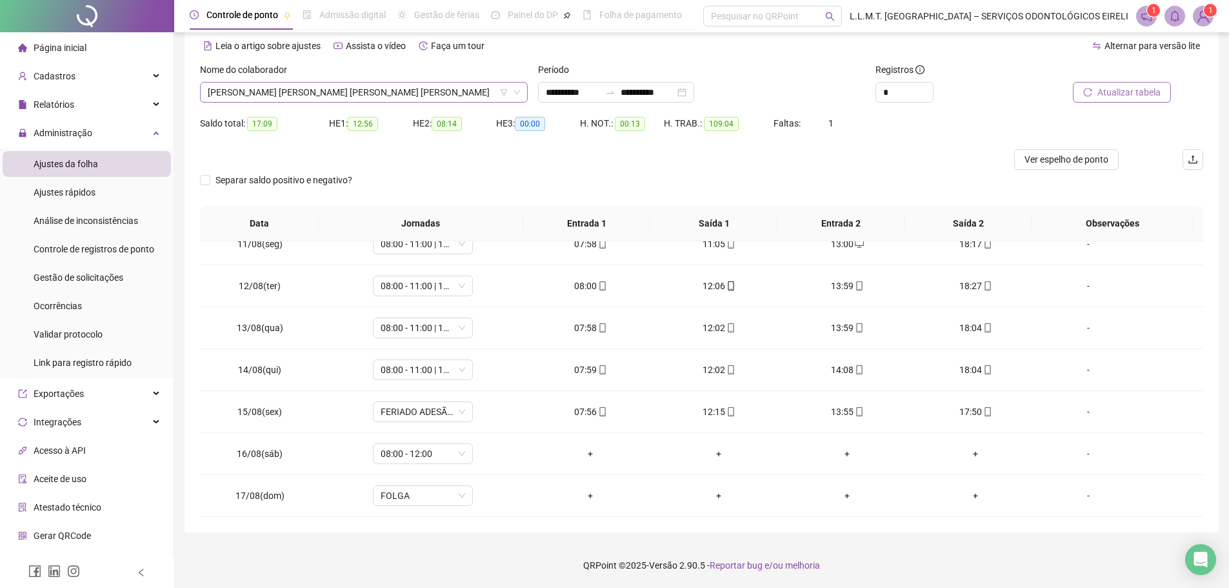
click at [366, 96] on span "[PERSON_NAME] [PERSON_NAME] [PERSON_NAME] [PERSON_NAME]" at bounding box center [364, 92] width 312 height 19
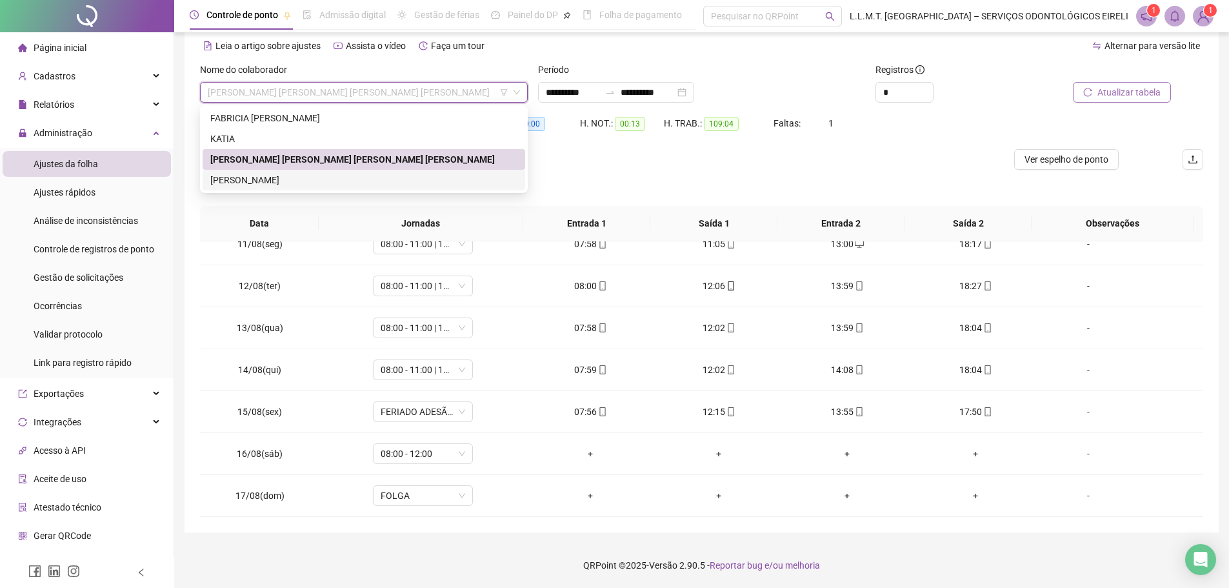
click at [365, 179] on div "[PERSON_NAME]" at bounding box center [363, 180] width 307 height 14
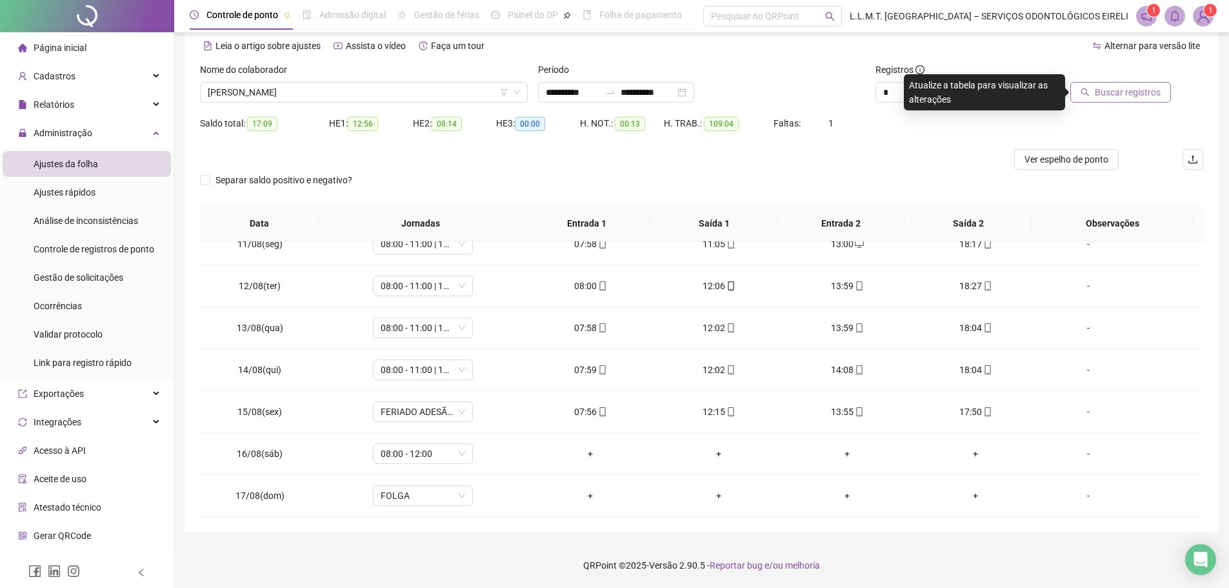
click at [1161, 91] on button "Buscar registros" at bounding box center [1120, 92] width 101 height 21
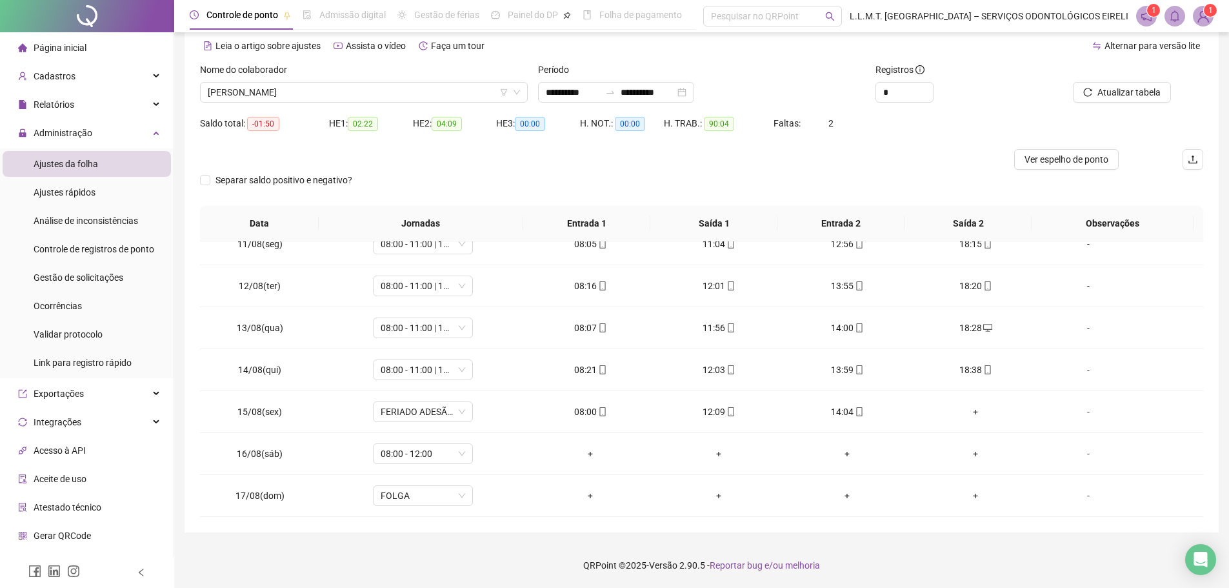
click at [1210, 17] on img at bounding box center [1203, 15] width 19 height 19
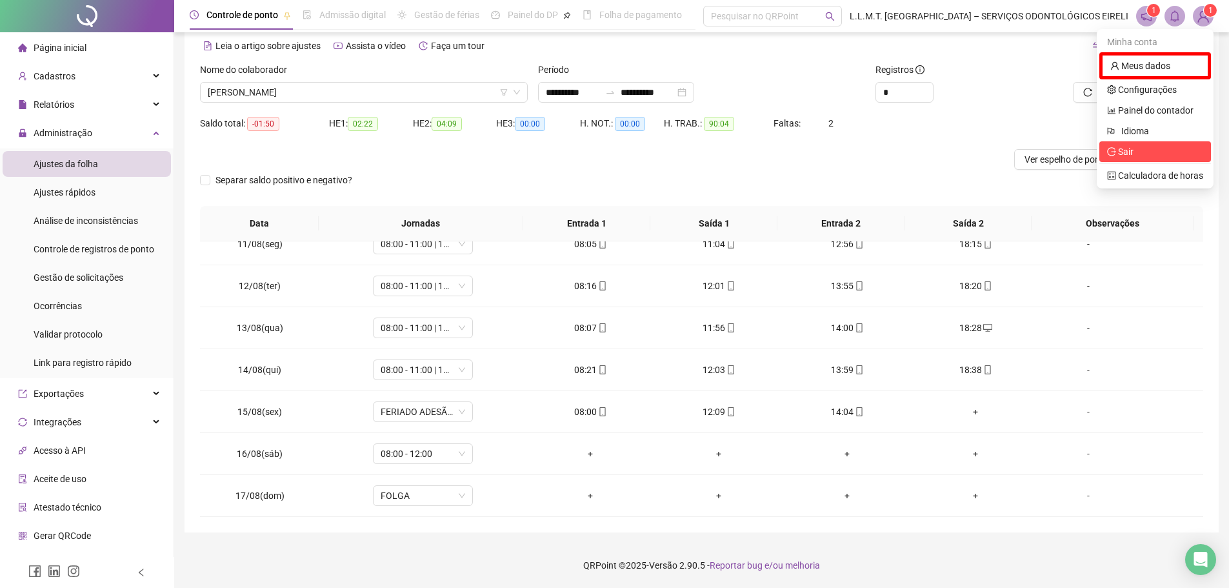
click at [1142, 148] on span "Sair" at bounding box center [1155, 152] width 96 height 14
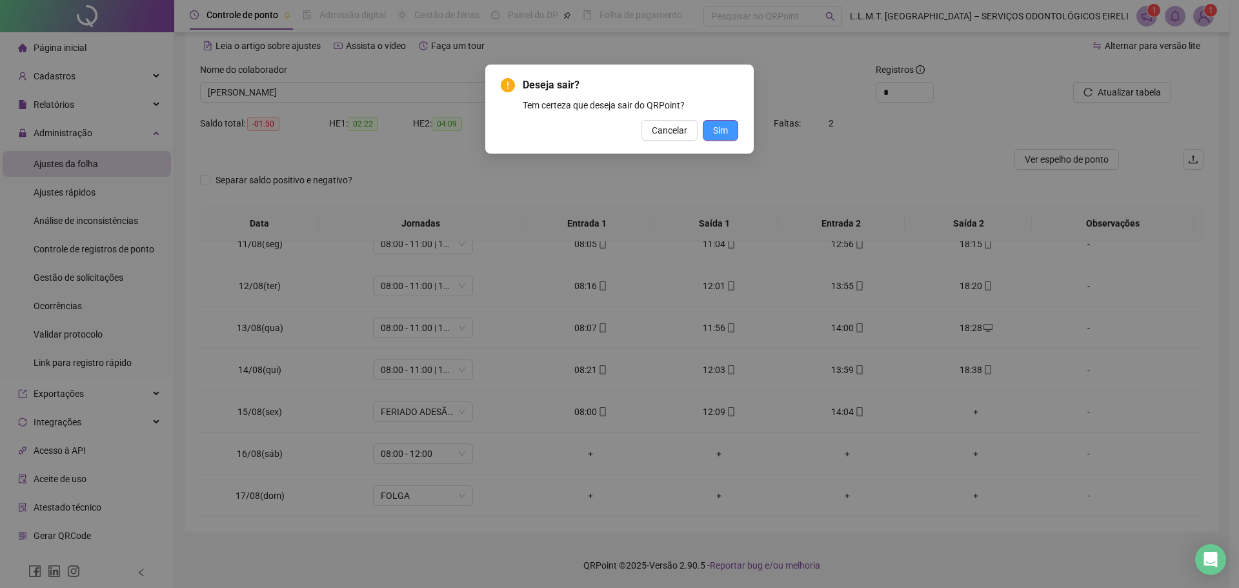
click at [725, 136] on span "Sim" at bounding box center [720, 130] width 15 height 14
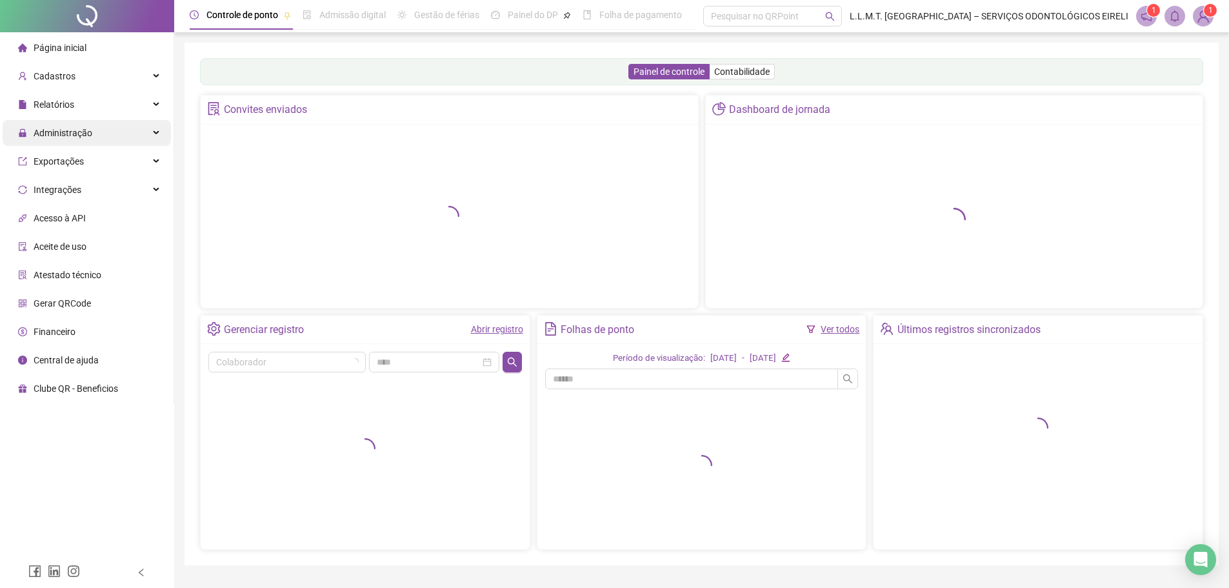
click at [118, 132] on div "Administração" at bounding box center [87, 133] width 168 height 26
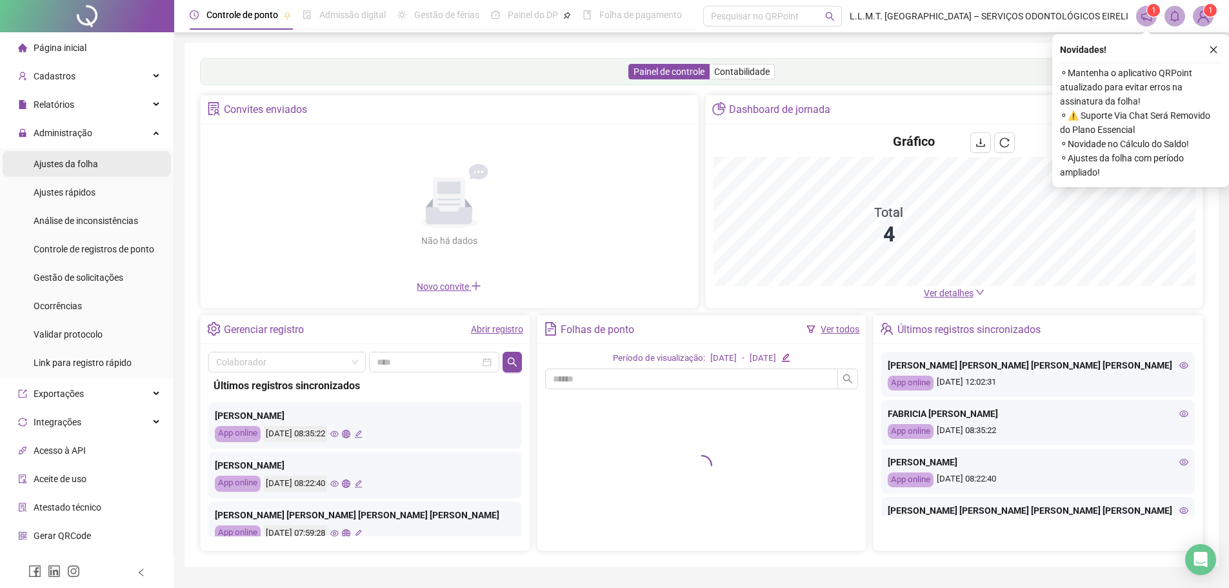
click at [116, 164] on li "Ajustes da folha" at bounding box center [87, 164] width 168 height 26
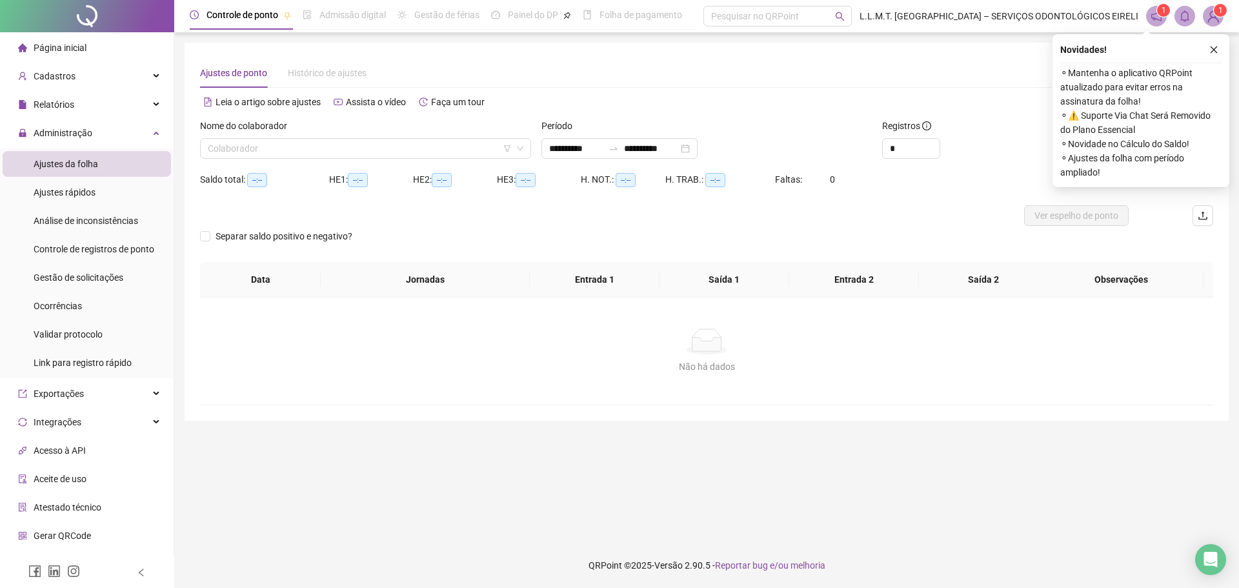
type input "**********"
